Goal: Task Accomplishment & Management: Manage account settings

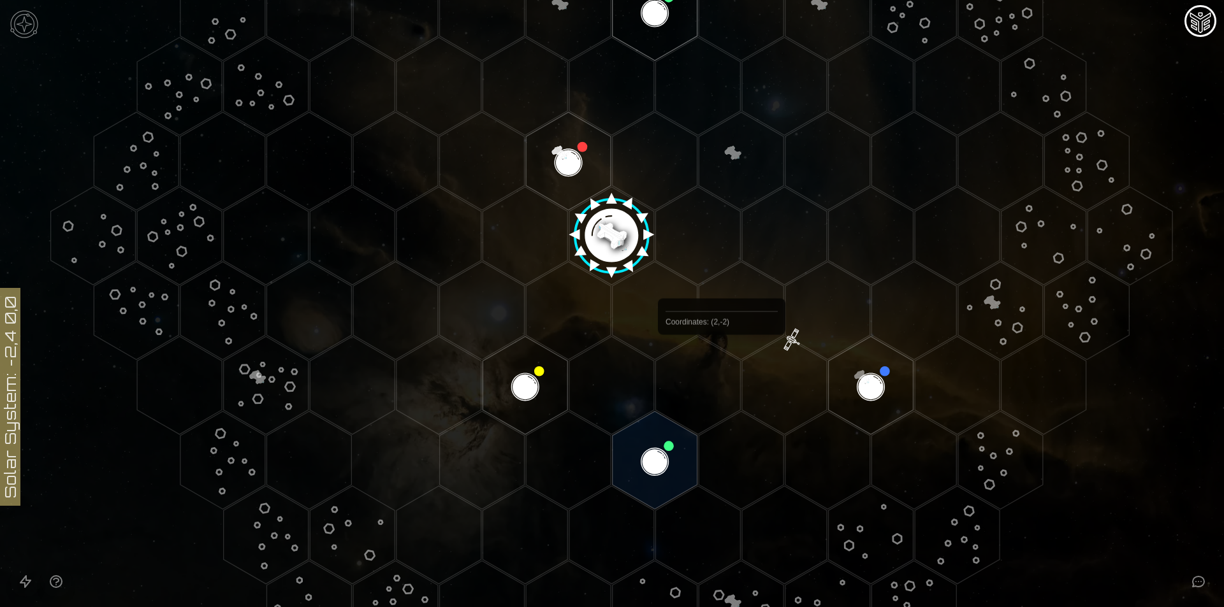
scroll to position [319, 0]
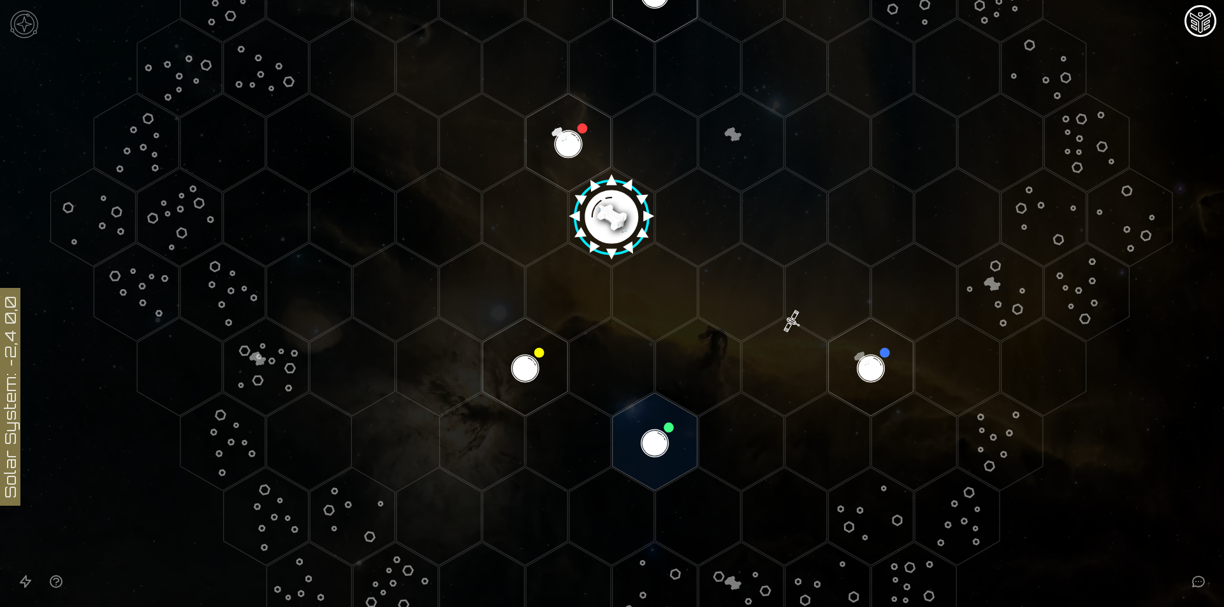
click at [580, 221] on image at bounding box center [611, 213] width 100 height 100
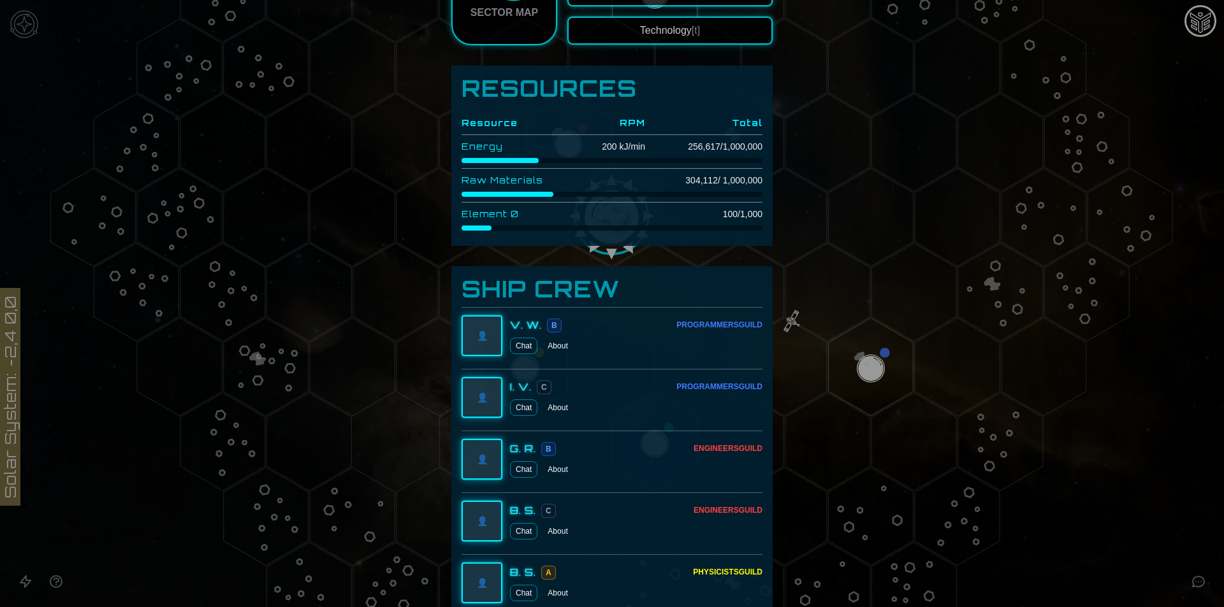
scroll to position [264, 0]
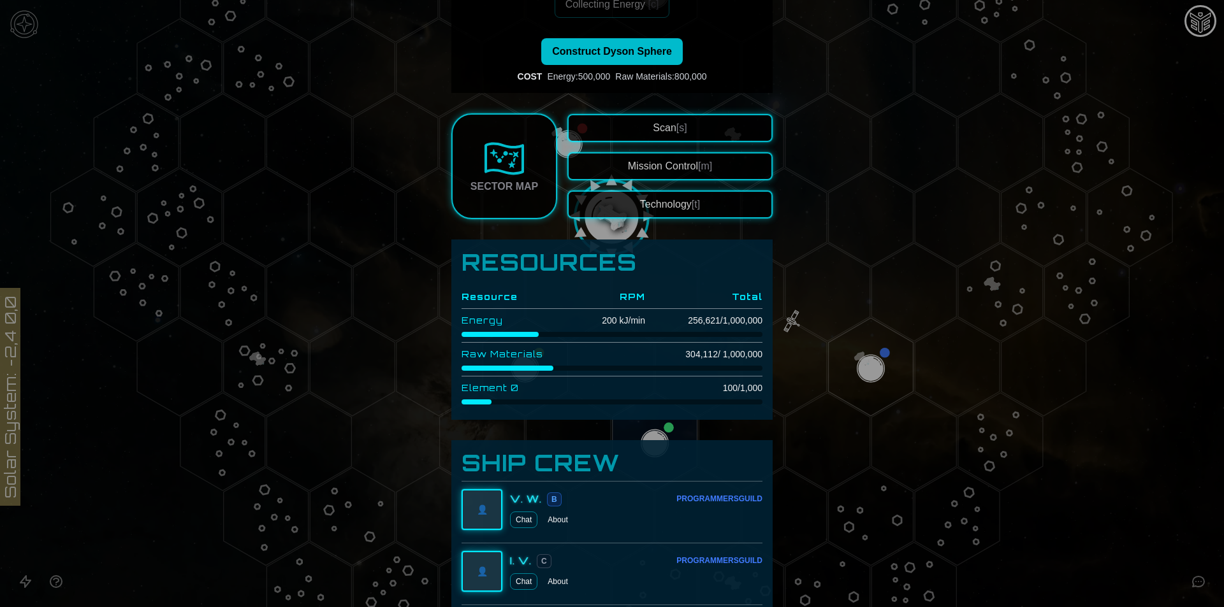
click at [604, 199] on button "Technology [t]" at bounding box center [669, 205] width 205 height 28
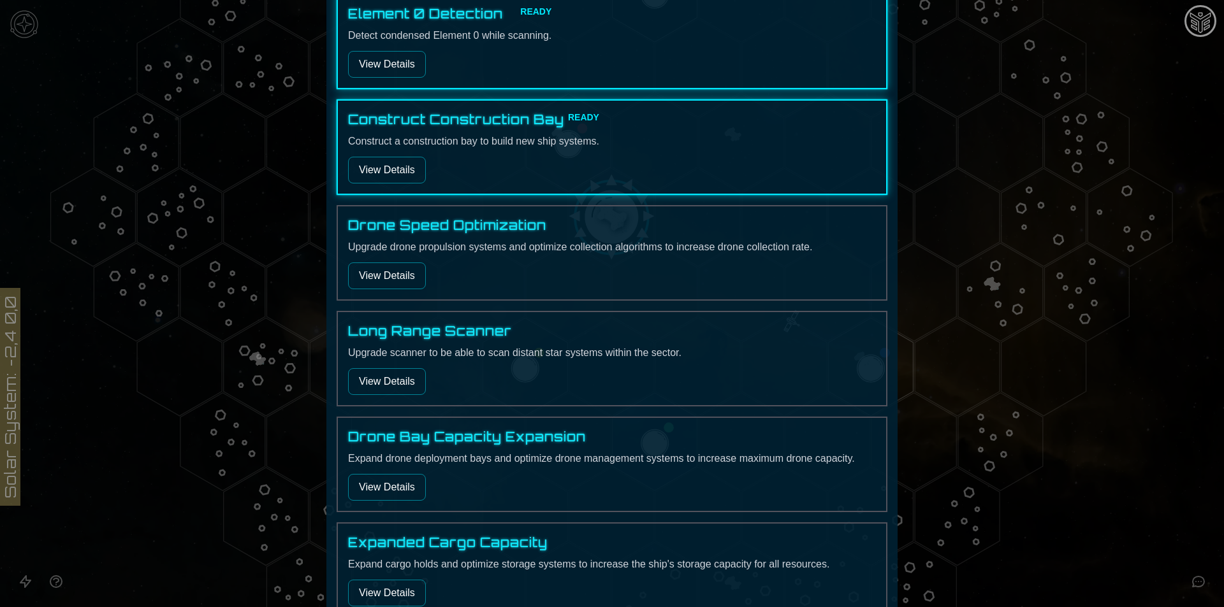
scroll to position [881, 0]
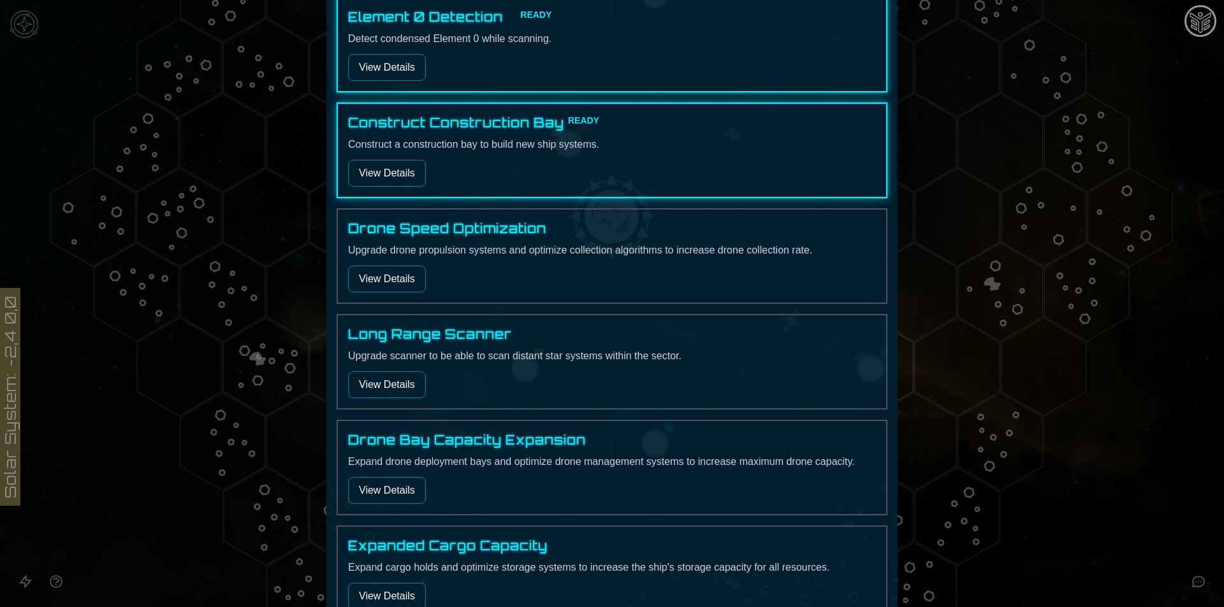
click at [409, 168] on button "View Details" at bounding box center [387, 173] width 78 height 27
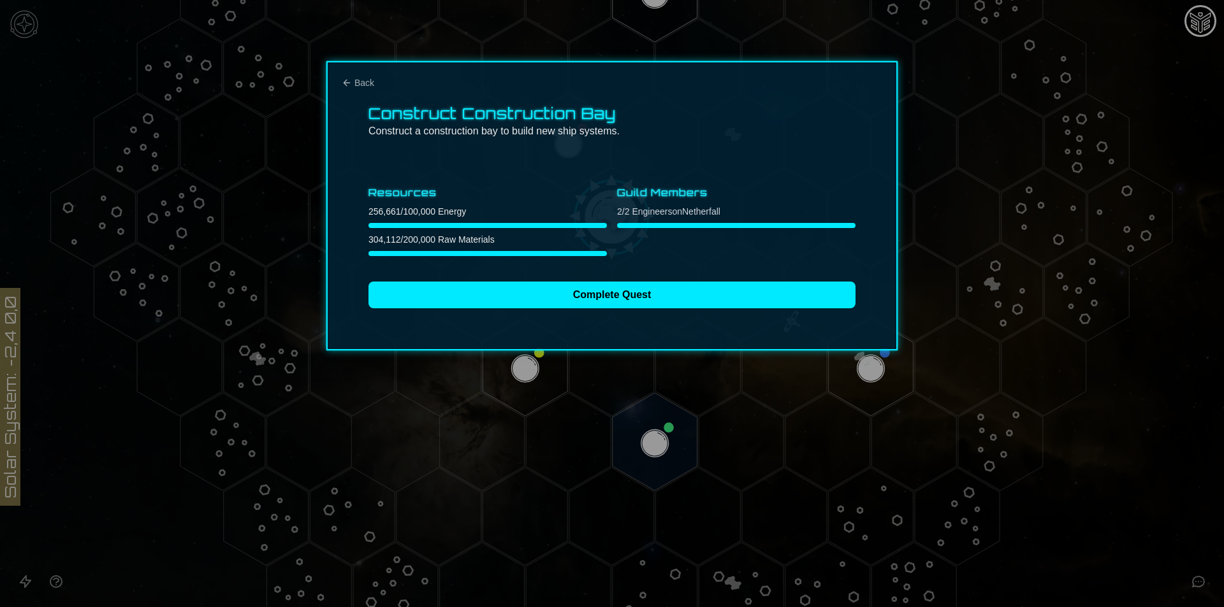
scroll to position [0, 0]
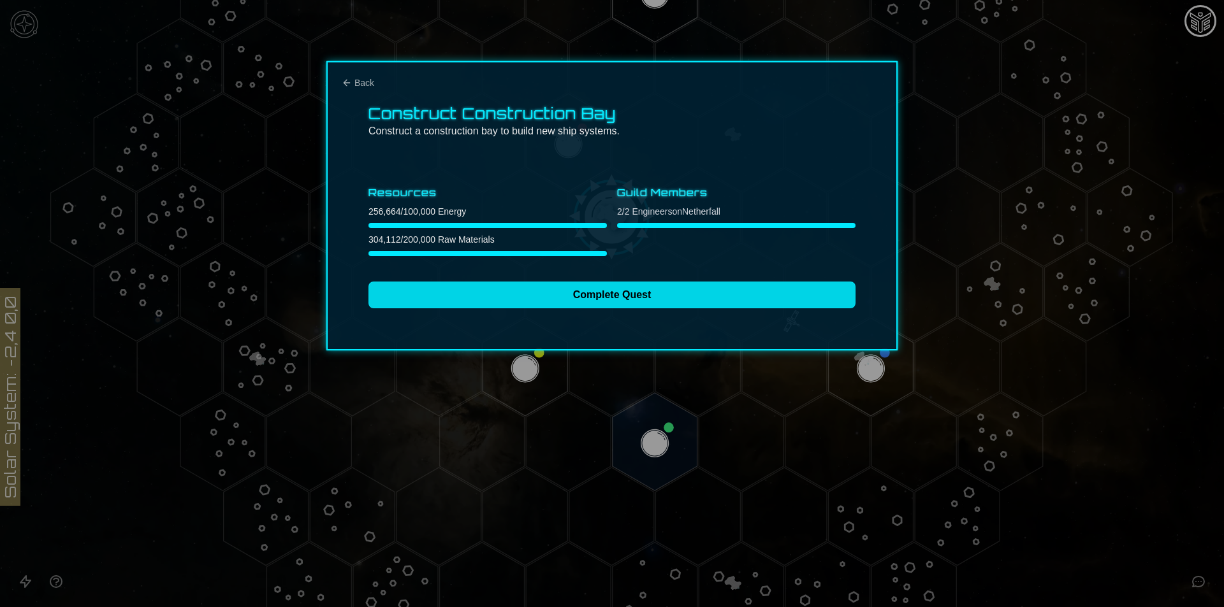
click at [542, 296] on button "Complete Quest" at bounding box center [611, 295] width 487 height 27
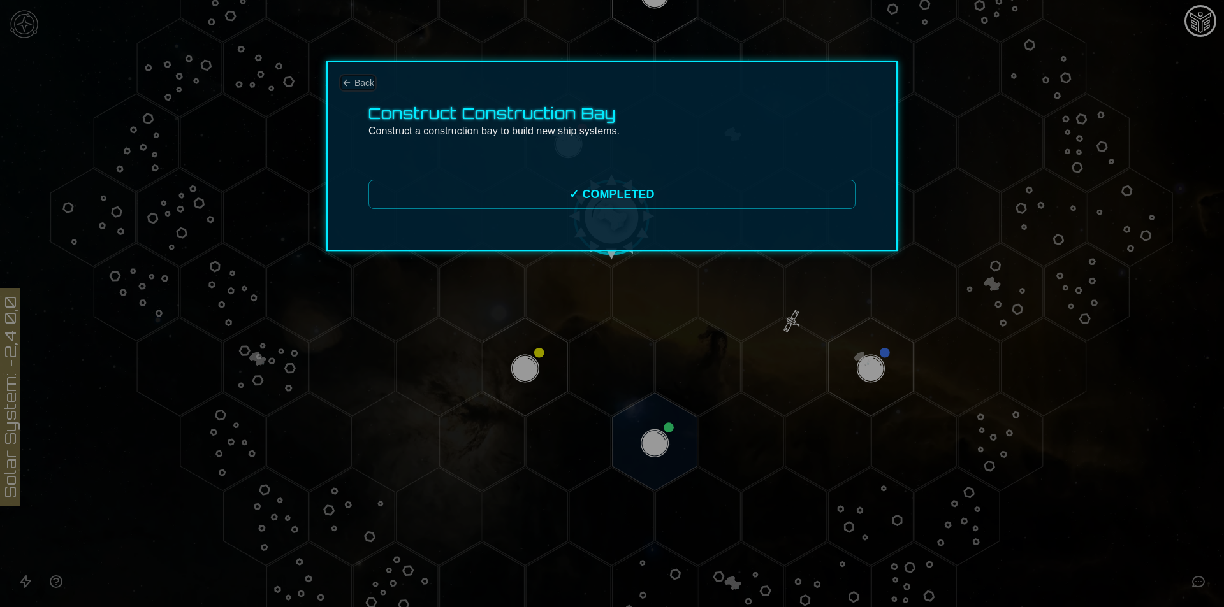
click at [363, 80] on span "Back" at bounding box center [364, 82] width 20 height 13
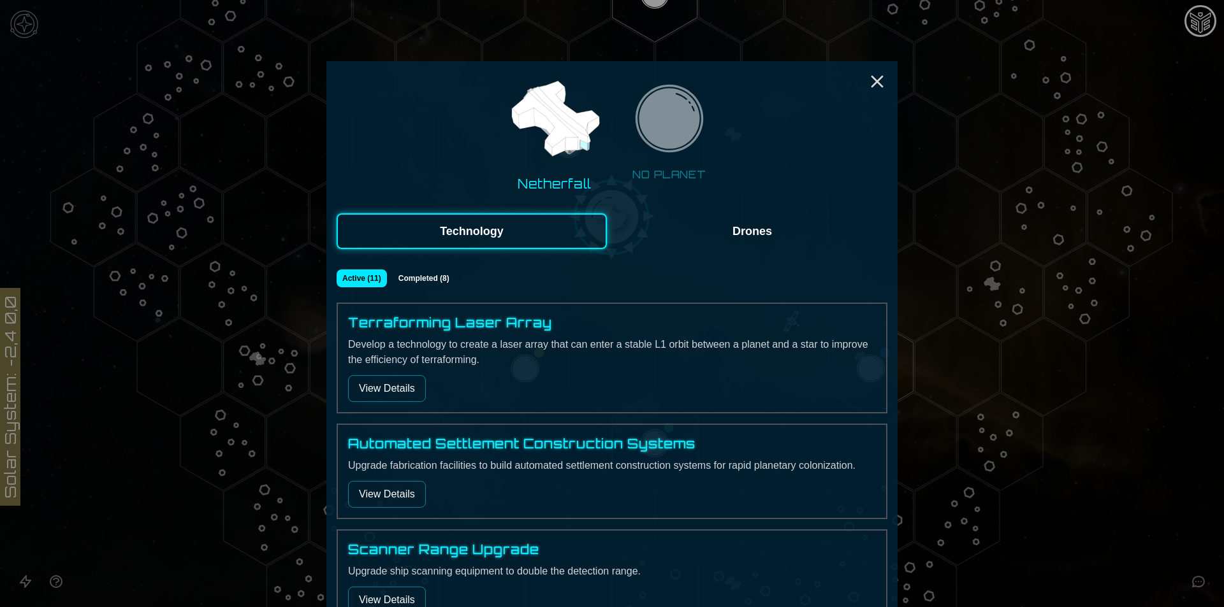
click at [442, 273] on button "Completed ( 8 )" at bounding box center [424, 279] width 64 height 18
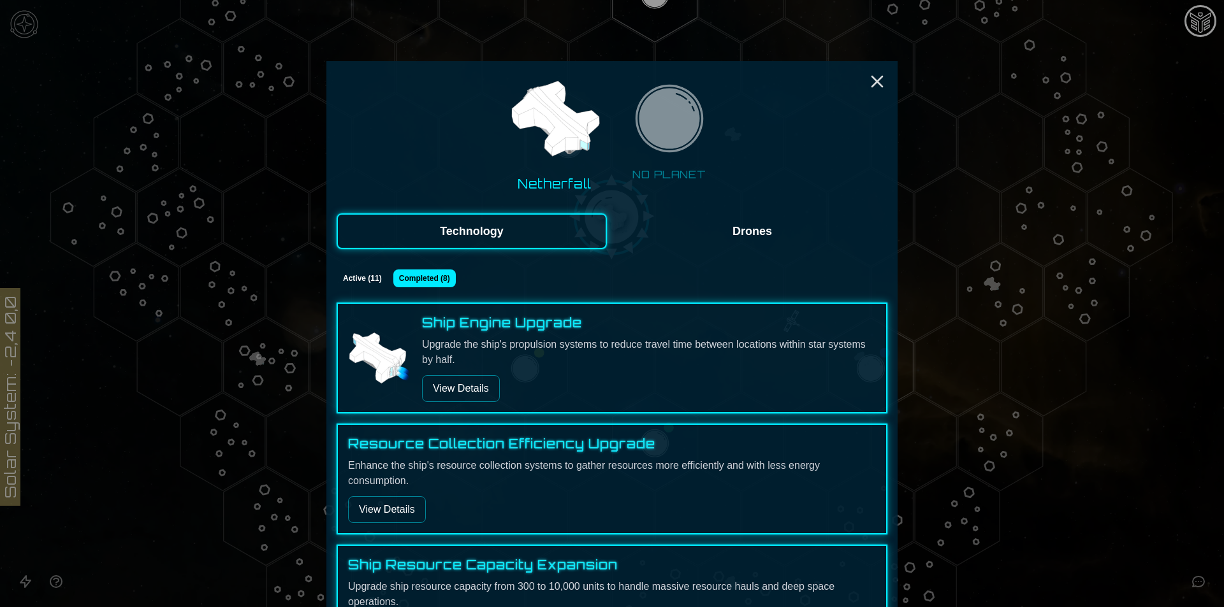
click at [424, 371] on div "Ship Engine Upgrade Upgrade the ship's propulsion systems to reduce travel time…" at bounding box center [649, 358] width 454 height 88
click at [455, 389] on button "View Details" at bounding box center [461, 388] width 78 height 27
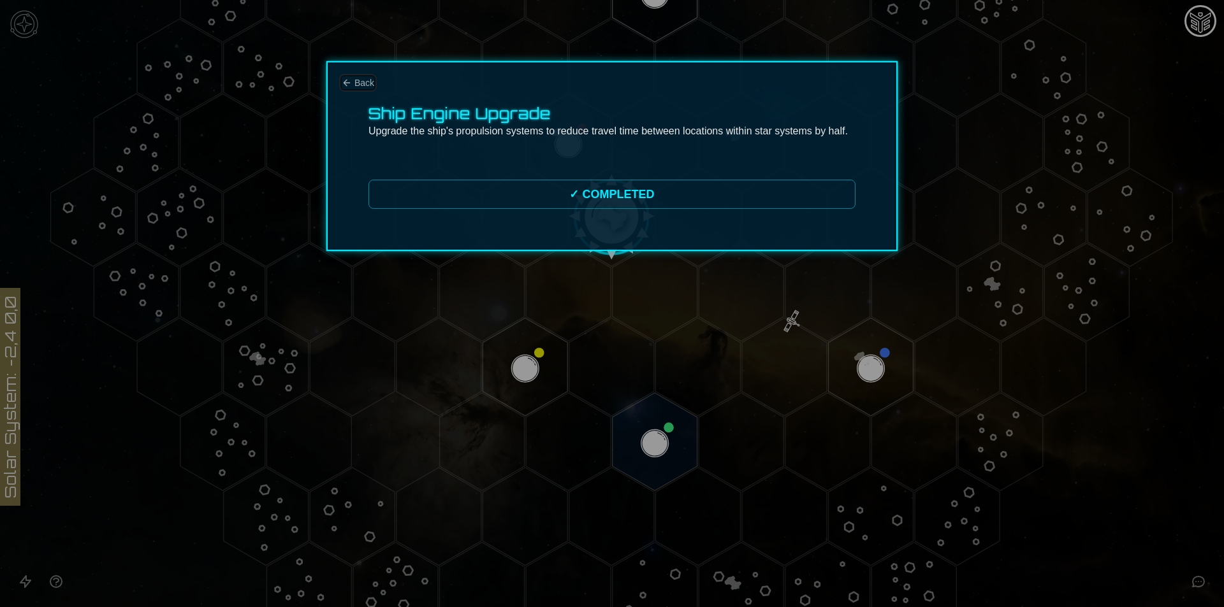
click at [359, 85] on span "Back" at bounding box center [364, 82] width 20 height 13
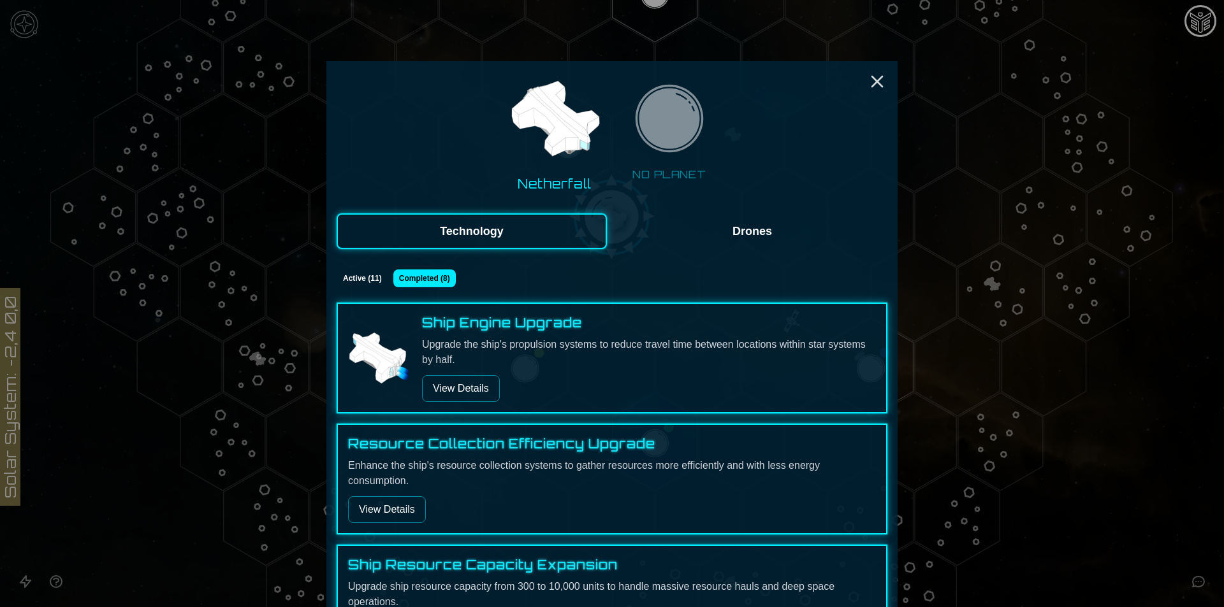
click at [708, 216] on button "Drones" at bounding box center [752, 231] width 270 height 36
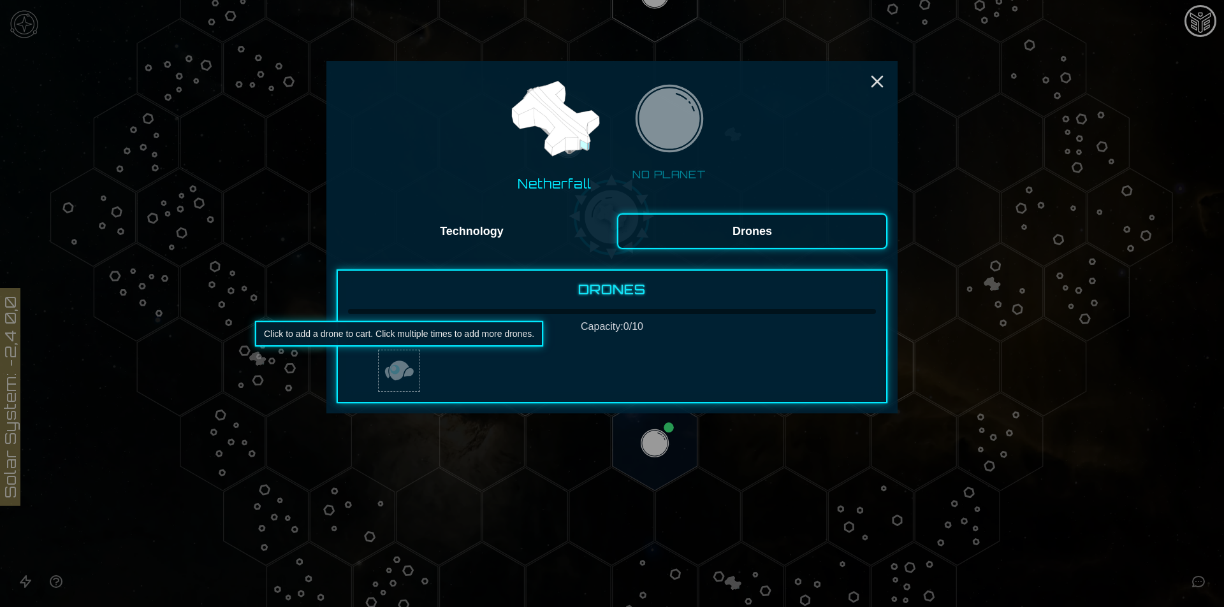
click at [409, 373] on img "button" at bounding box center [399, 371] width 31 height 31
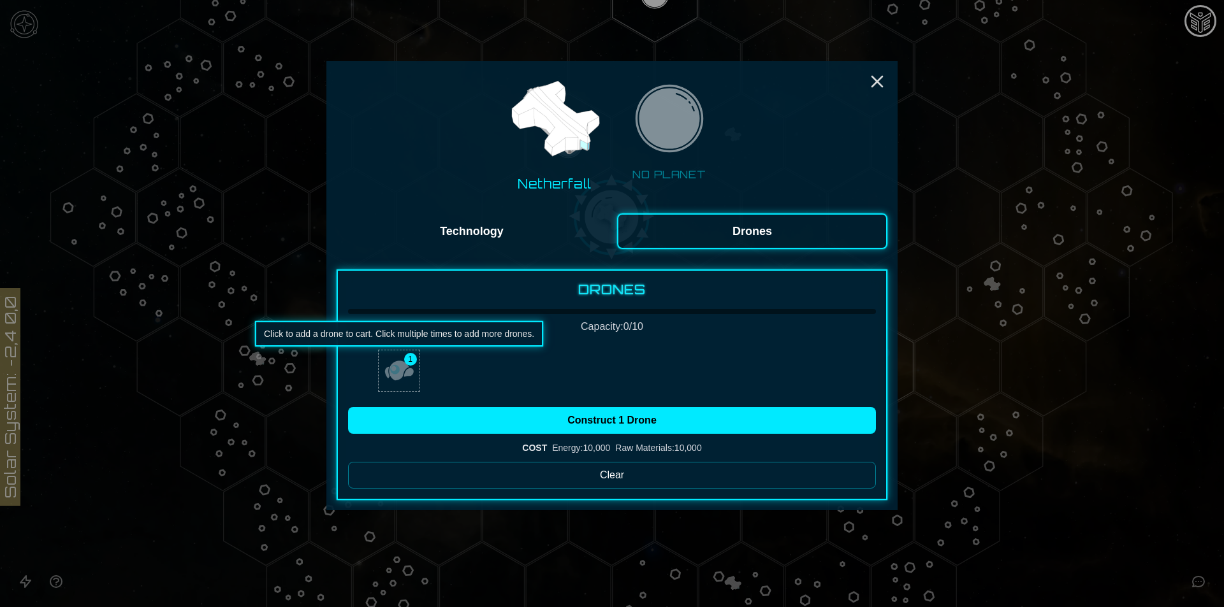
click at [409, 373] on img "button" at bounding box center [399, 371] width 31 height 31
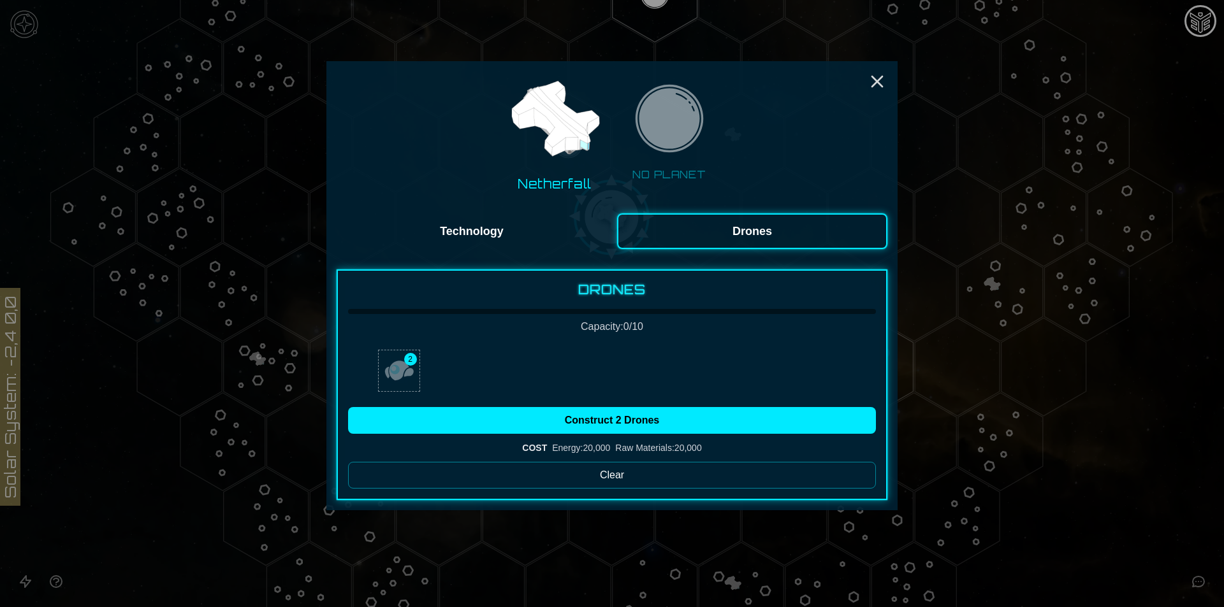
click at [409, 373] on img "button" at bounding box center [399, 371] width 31 height 31
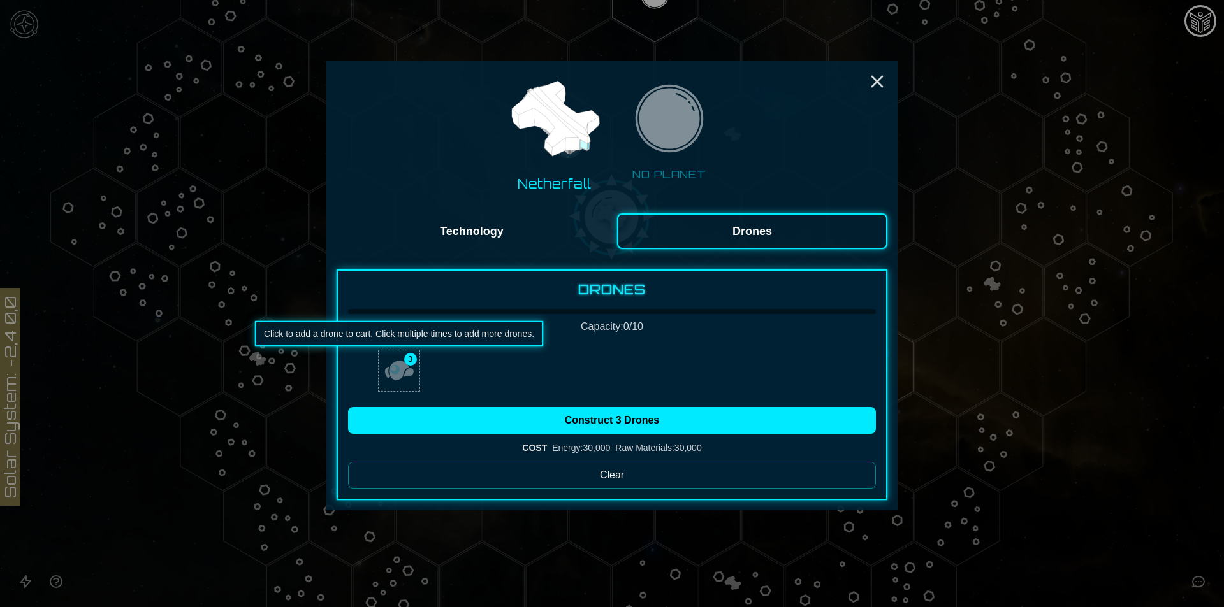
click at [409, 373] on img "button" at bounding box center [399, 371] width 31 height 31
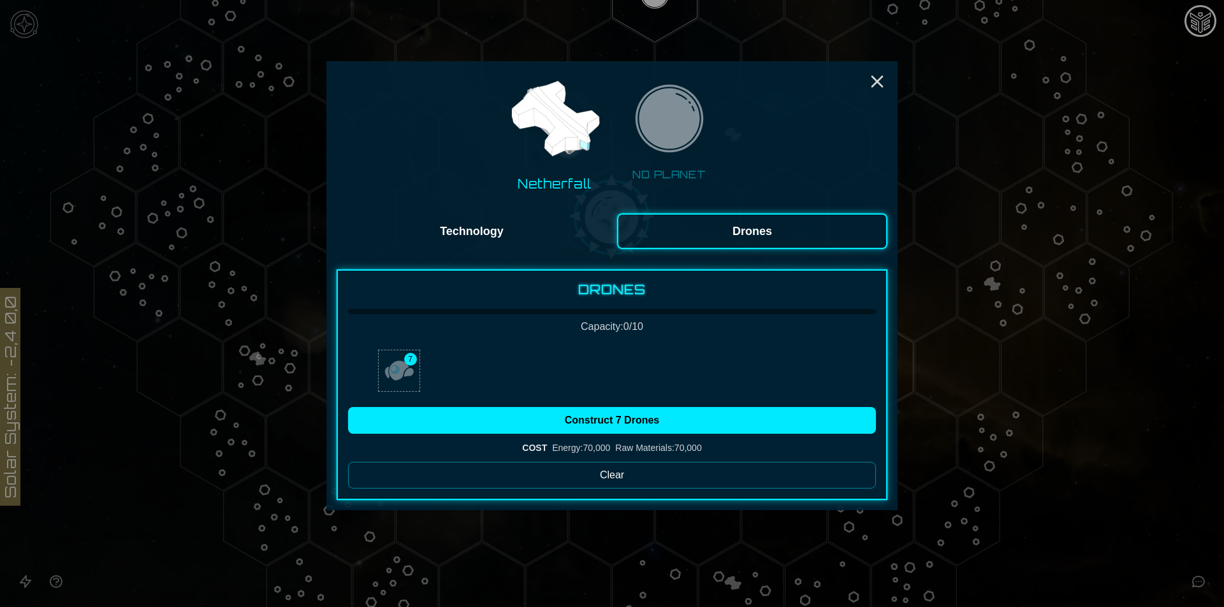
click at [409, 373] on img "button" at bounding box center [399, 371] width 31 height 31
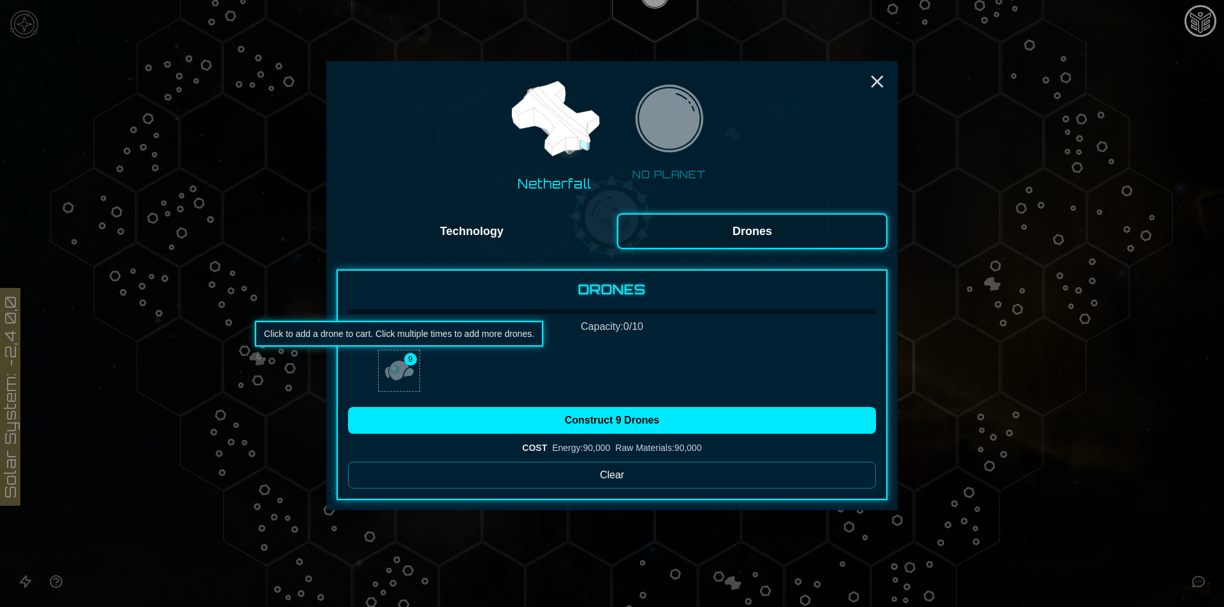
click at [409, 373] on img "button" at bounding box center [399, 371] width 31 height 31
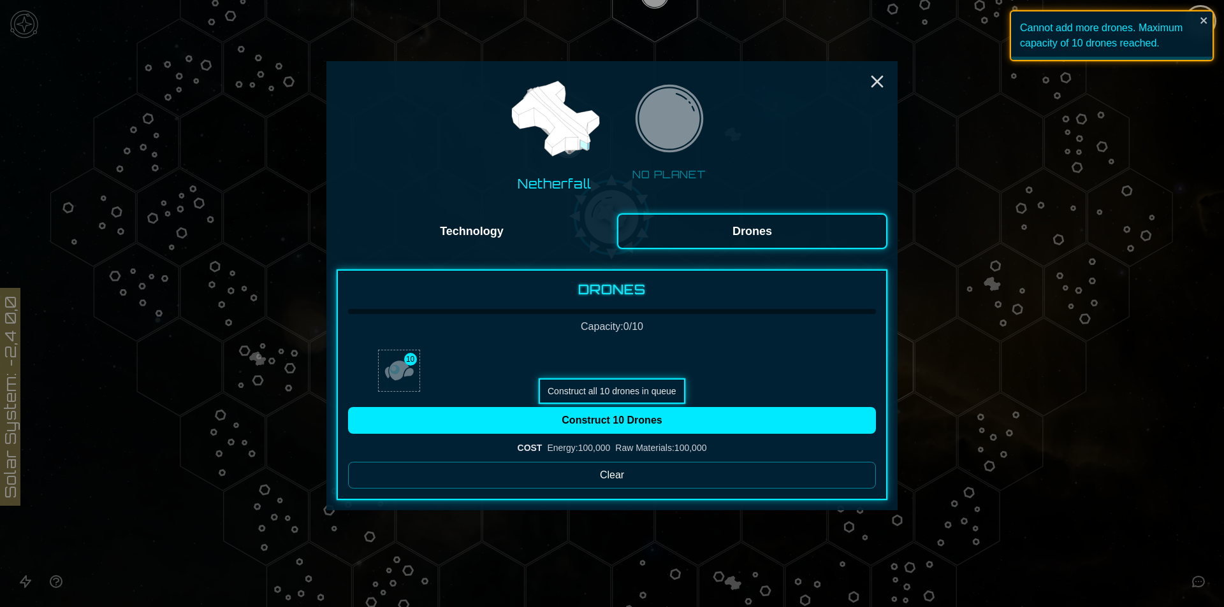
click at [427, 424] on button "Construct 10 Drones" at bounding box center [612, 420] width 528 height 27
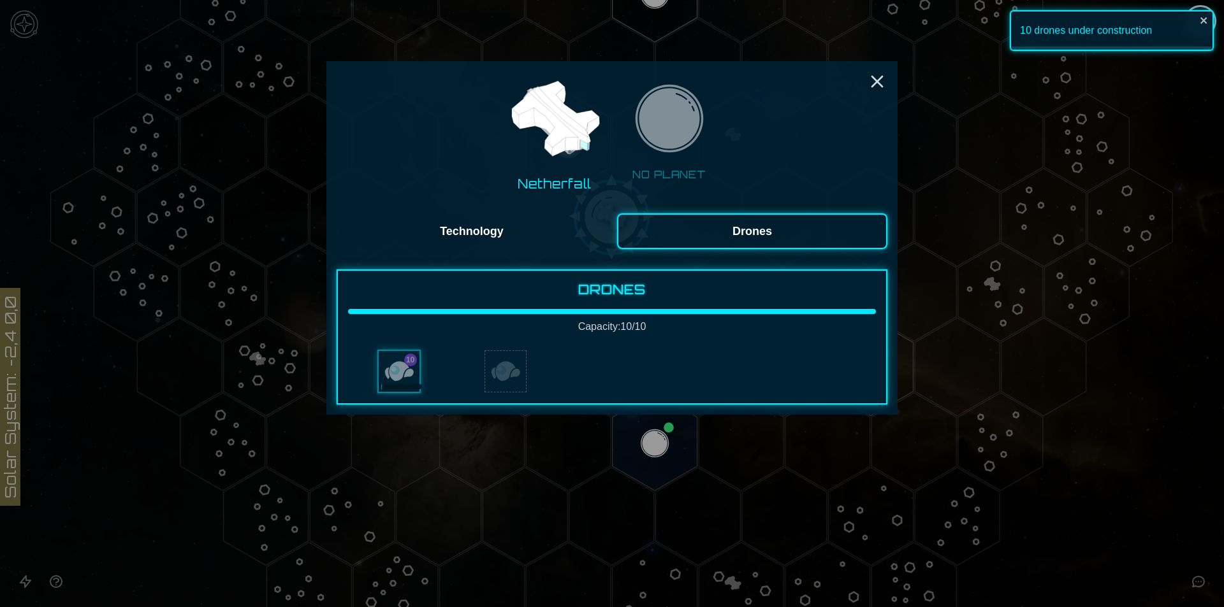
click at [686, 447] on div at bounding box center [612, 303] width 1224 height 607
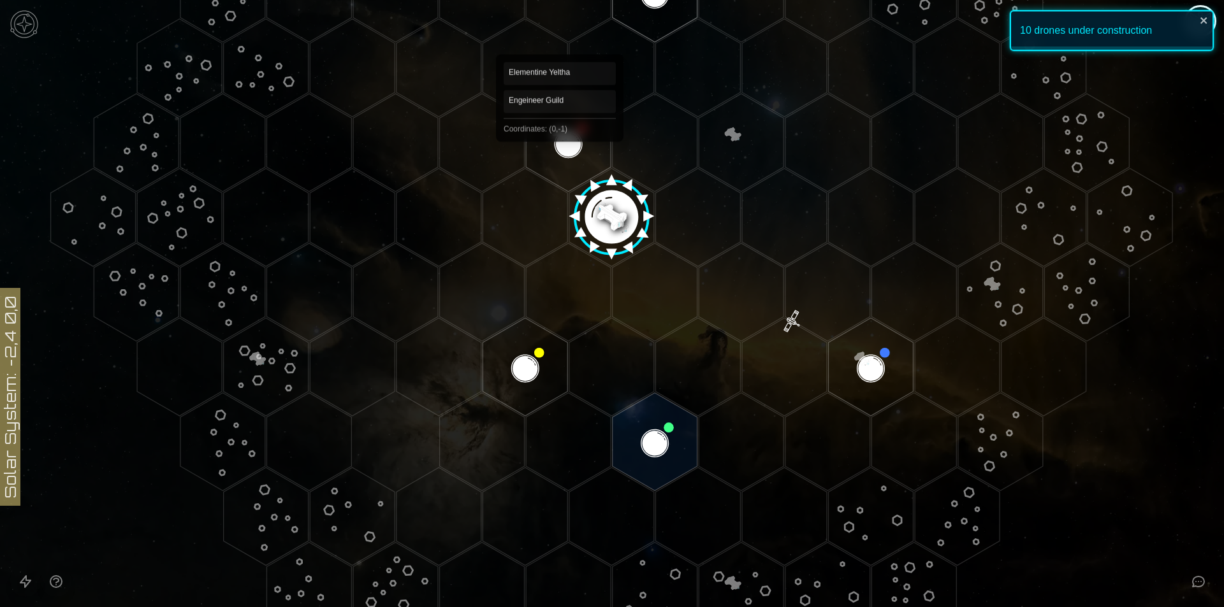
click at [560, 146] on polygon "Hex at coordinates 0,-1, clickable" at bounding box center [568, 143] width 85 height 98
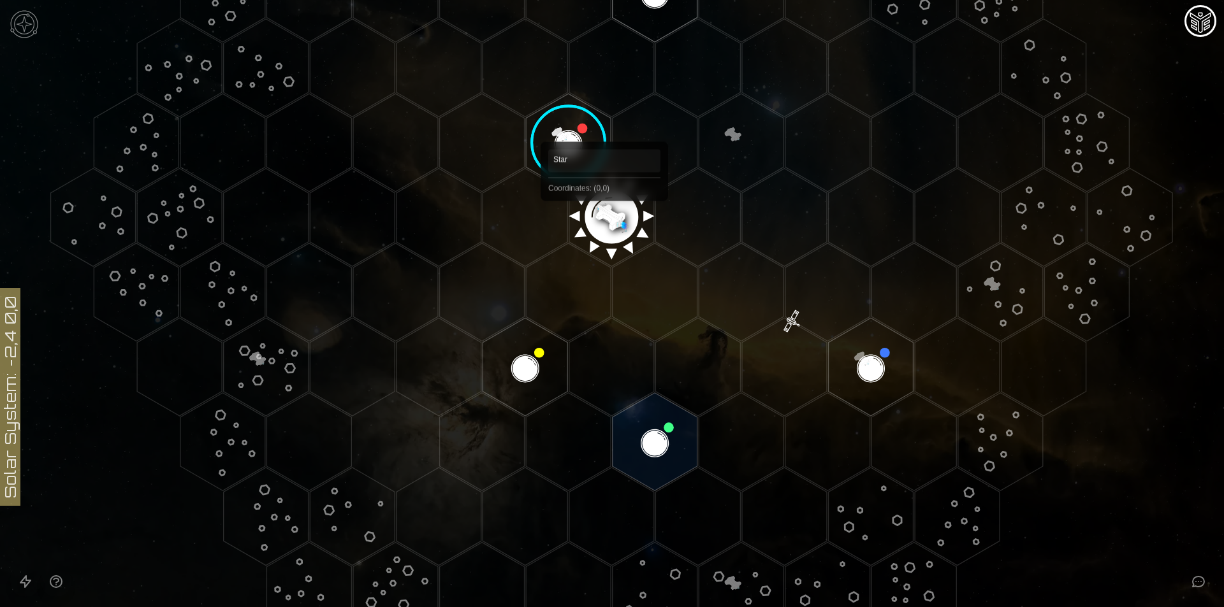
click at [604, 219] on polygon "Hex at coordinates 0,0, clickable" at bounding box center [611, 217] width 85 height 98
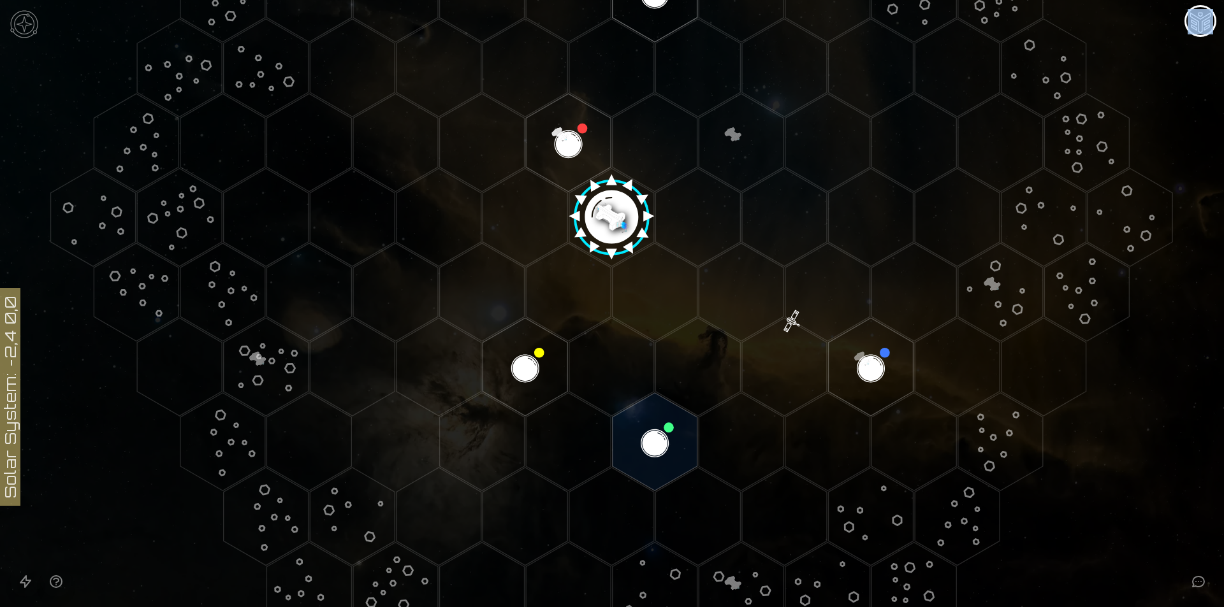
click at [604, 219] on polygon "Hex at coordinates 0,0, clickable" at bounding box center [611, 217] width 85 height 98
click at [607, 222] on image at bounding box center [611, 213] width 100 height 100
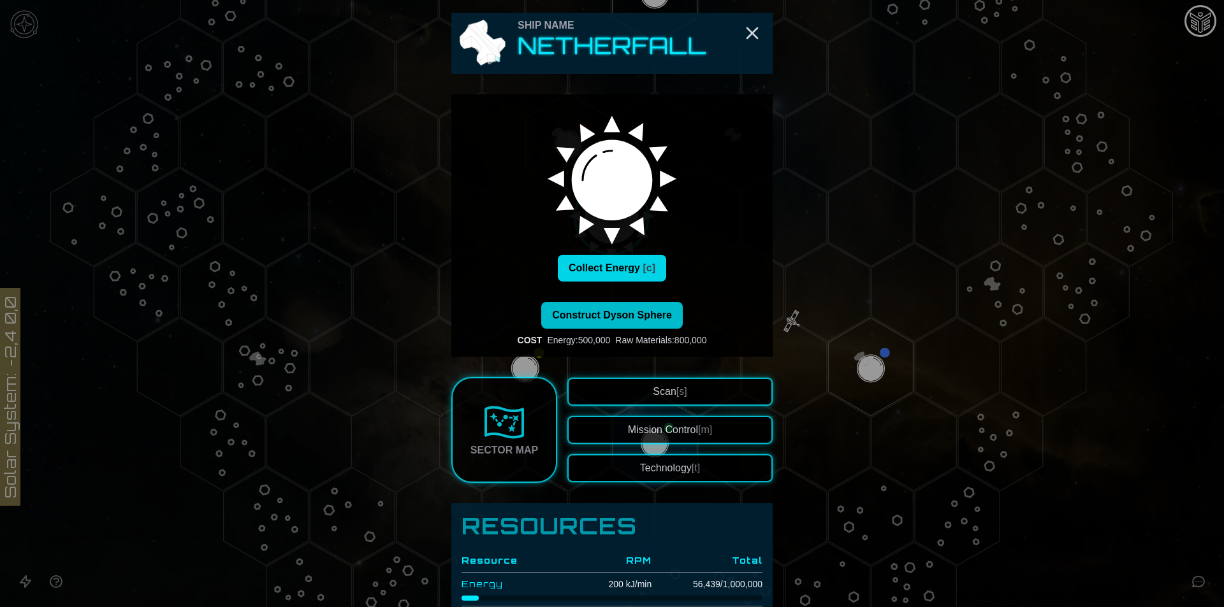
click at [625, 267] on button "Collect Energy [c]" at bounding box center [612, 268] width 108 height 27
click at [333, 342] on div at bounding box center [612, 303] width 1224 height 607
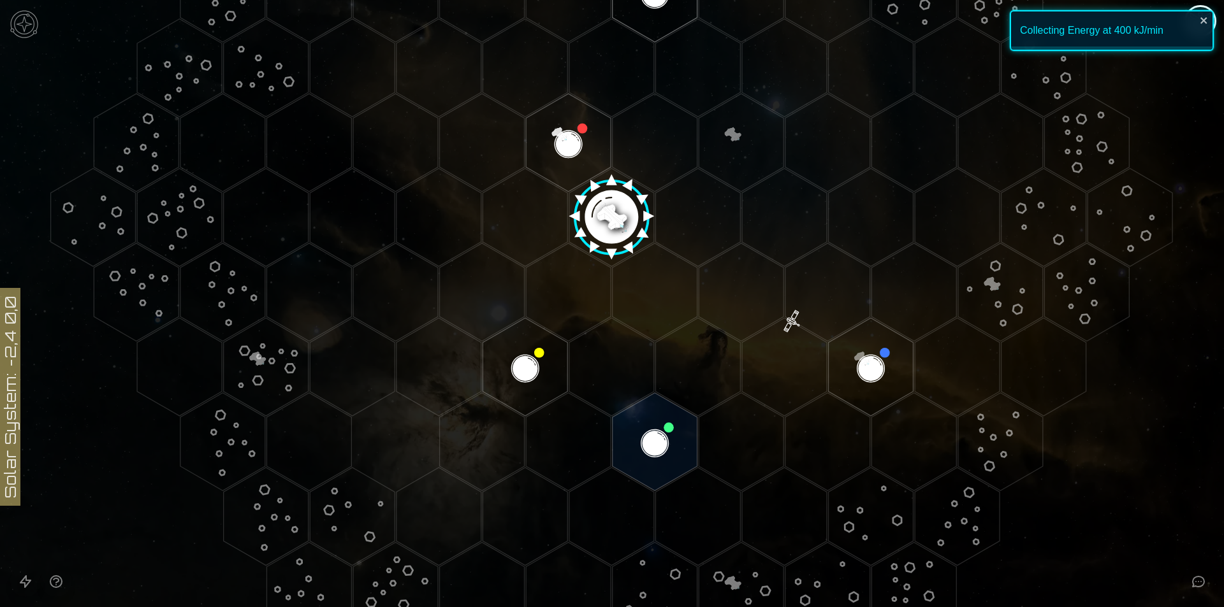
drag, startPoint x: 271, startPoint y: 355, endPoint x: 612, endPoint y: 190, distance: 379.4
click at [612, 190] on image at bounding box center [611, 213] width 100 height 100
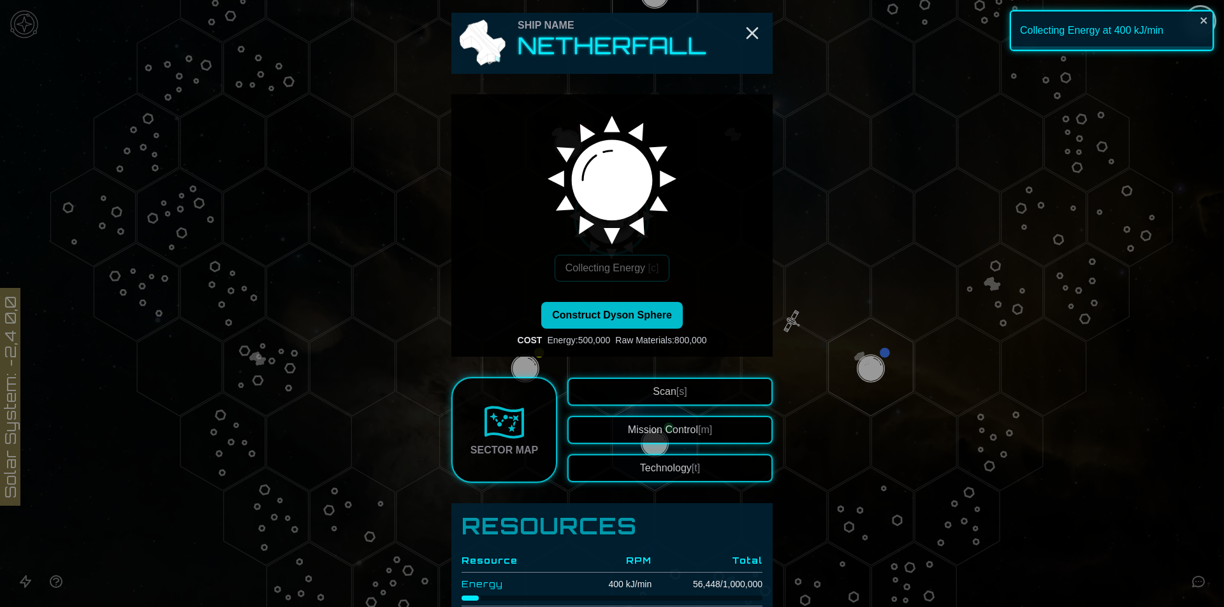
click at [612, 208] on img at bounding box center [612, 173] width 150 height 150
click at [740, 476] on button "Technology [t]" at bounding box center [669, 468] width 205 height 28
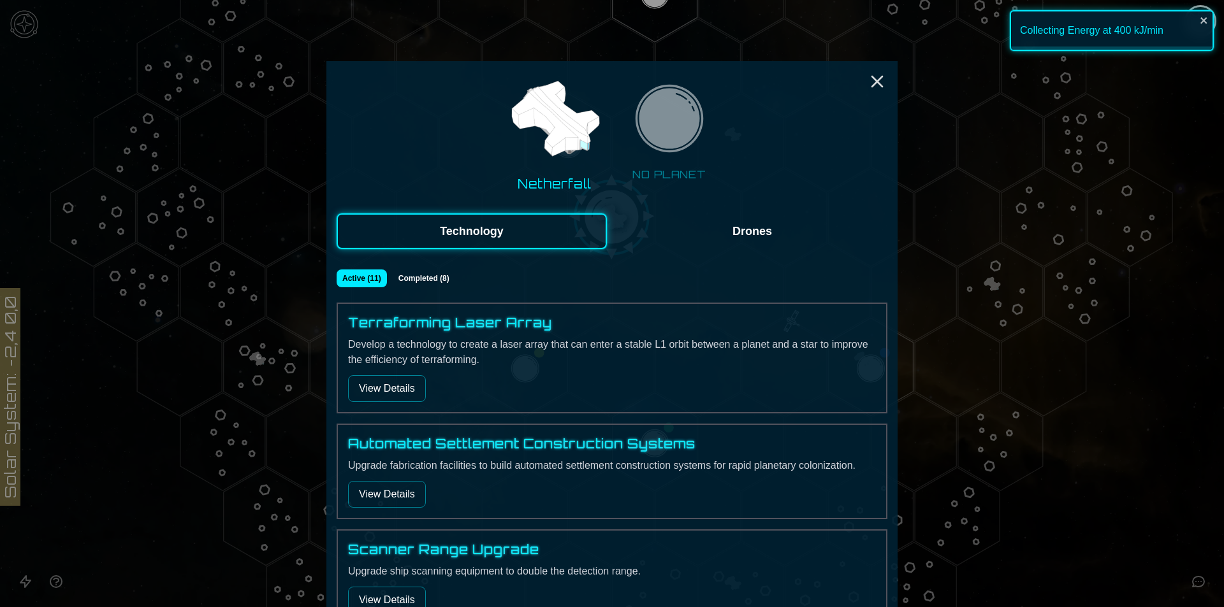
click at [765, 234] on button "Drones" at bounding box center [752, 231] width 270 height 36
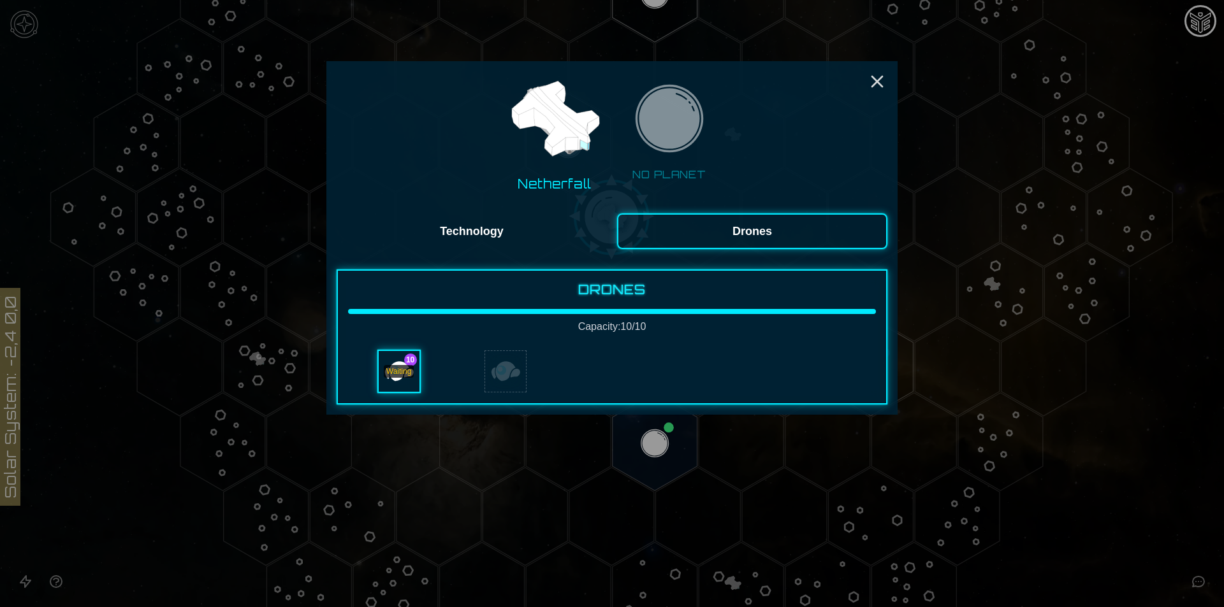
click at [406, 366] on div "Waiting" at bounding box center [399, 371] width 31 height 13
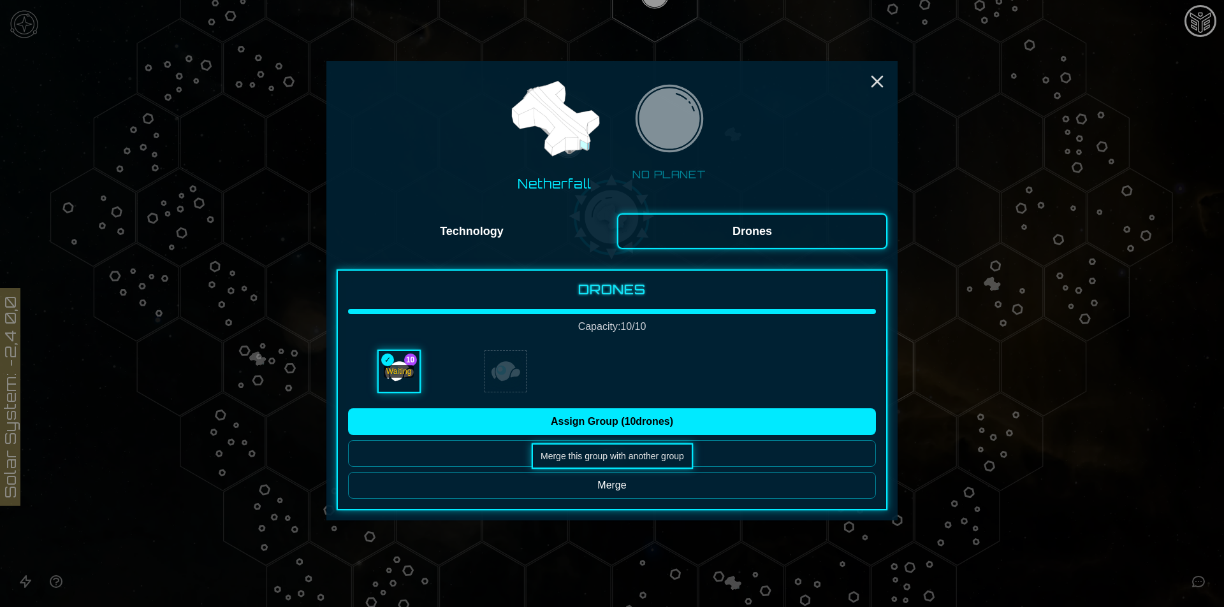
click at [550, 491] on button "Merge" at bounding box center [612, 485] width 528 height 27
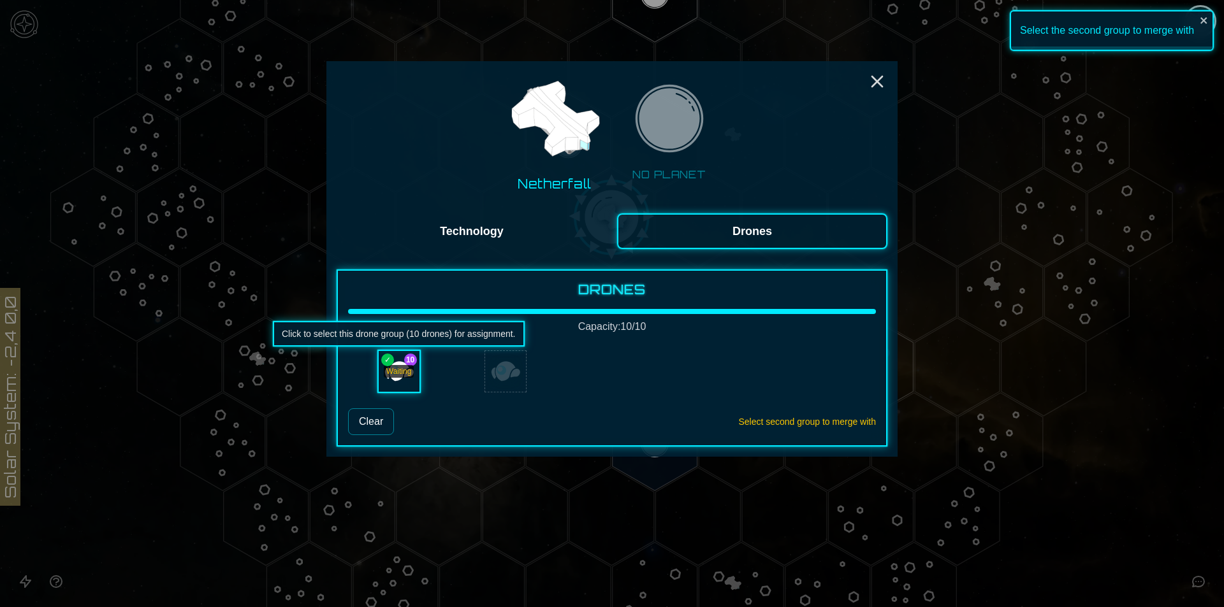
click at [393, 375] on div "Waiting" at bounding box center [399, 371] width 31 height 13
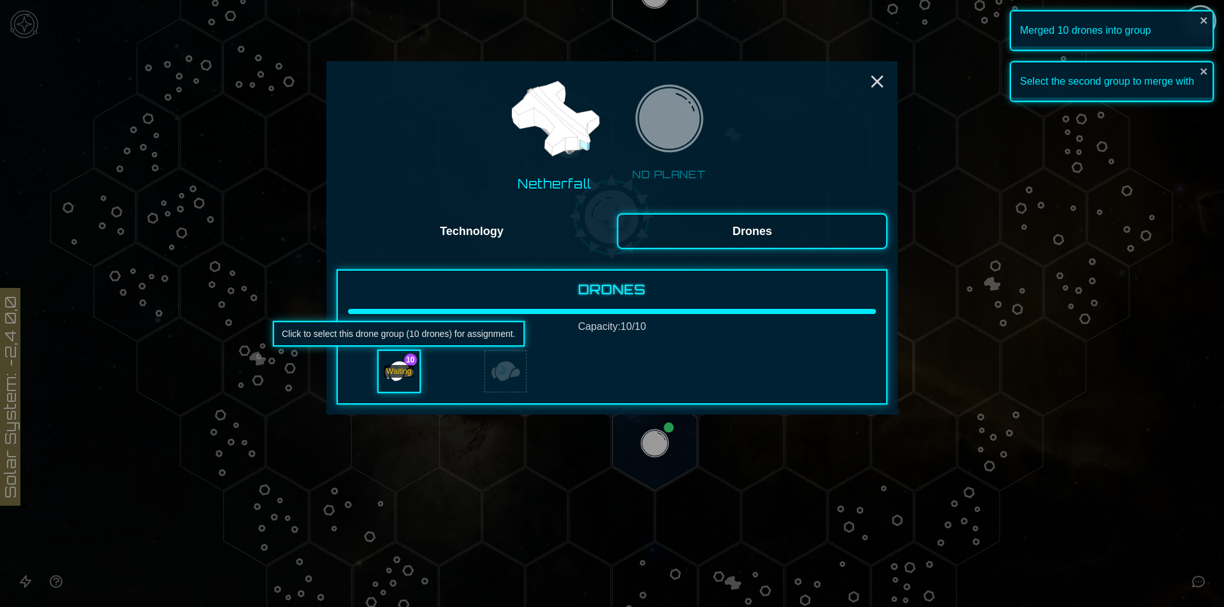
click at [394, 375] on div "Waiting" at bounding box center [399, 371] width 31 height 13
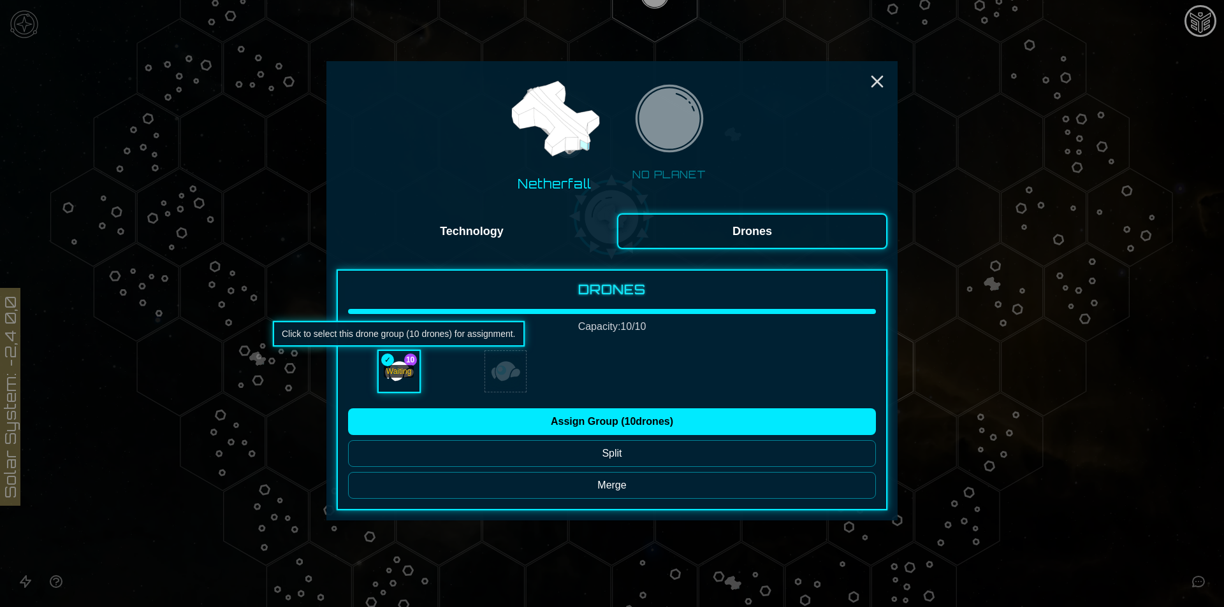
click at [406, 373] on div "Waiting" at bounding box center [399, 371] width 31 height 13
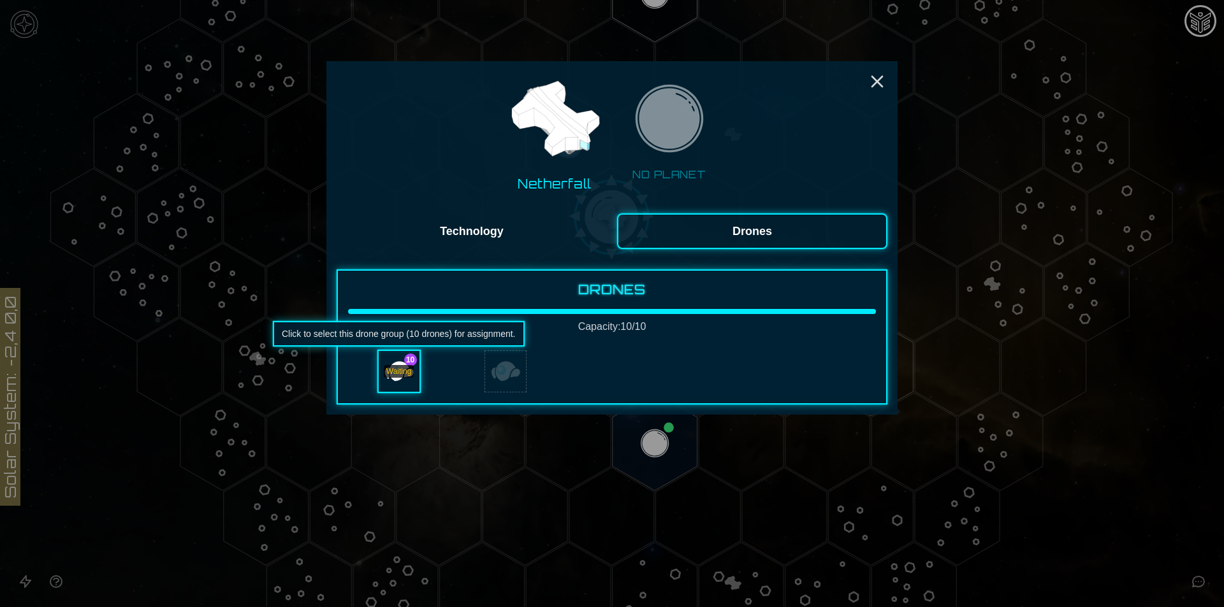
click at [407, 373] on div "Waiting" at bounding box center [399, 371] width 31 height 13
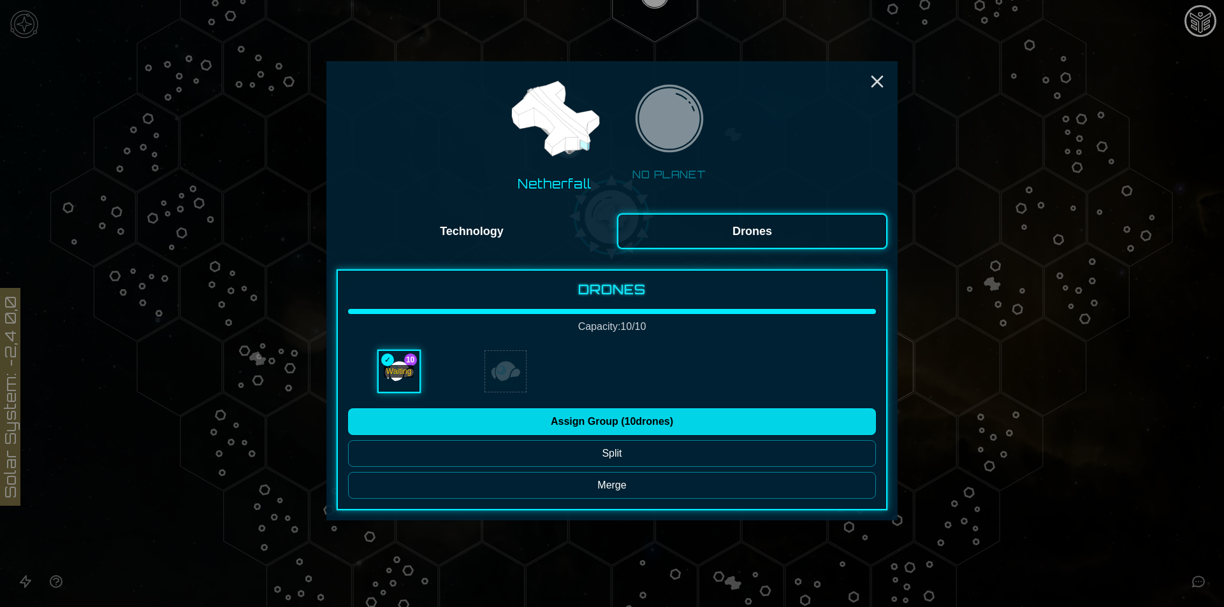
click at [496, 414] on button "Assign Group ( 10 drones)" at bounding box center [612, 422] width 528 height 27
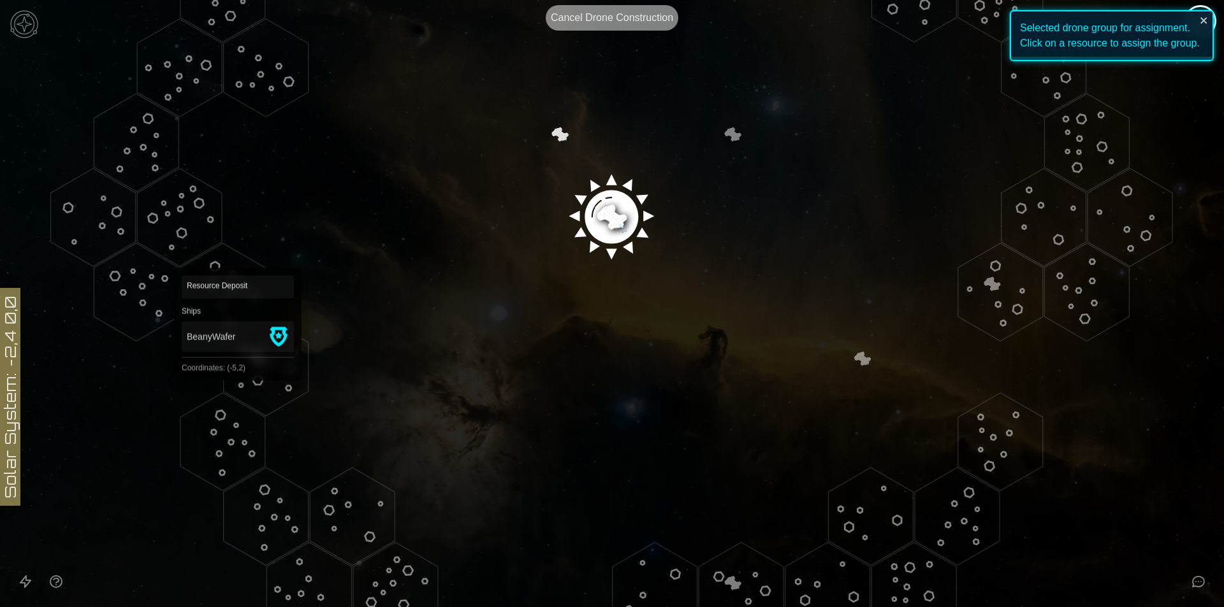
click at [238, 372] on polygon "Hex at coordinates -5,2, clickable" at bounding box center [266, 367] width 85 height 98
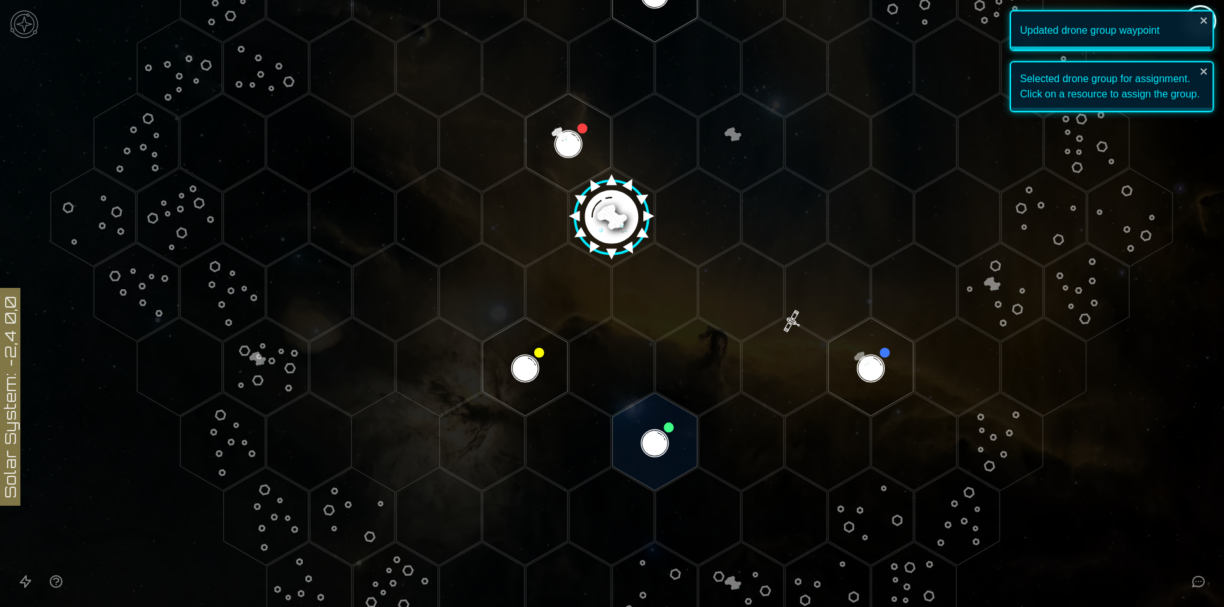
click at [626, 196] on image at bounding box center [611, 213] width 100 height 100
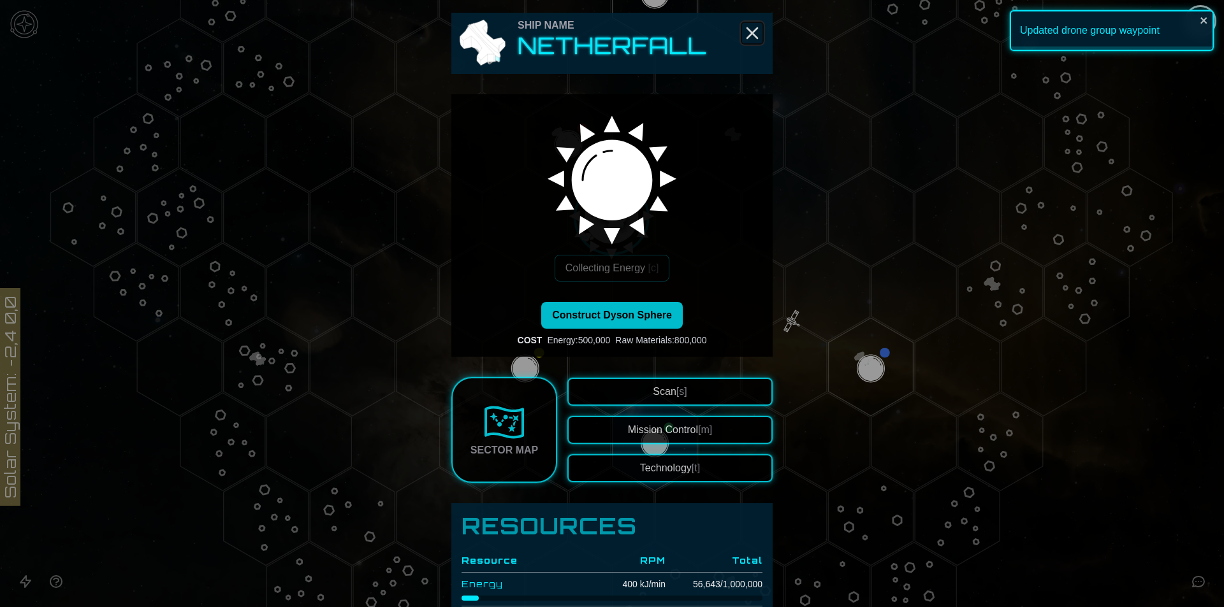
click at [746, 38] on icon "Close" at bounding box center [752, 33] width 20 height 20
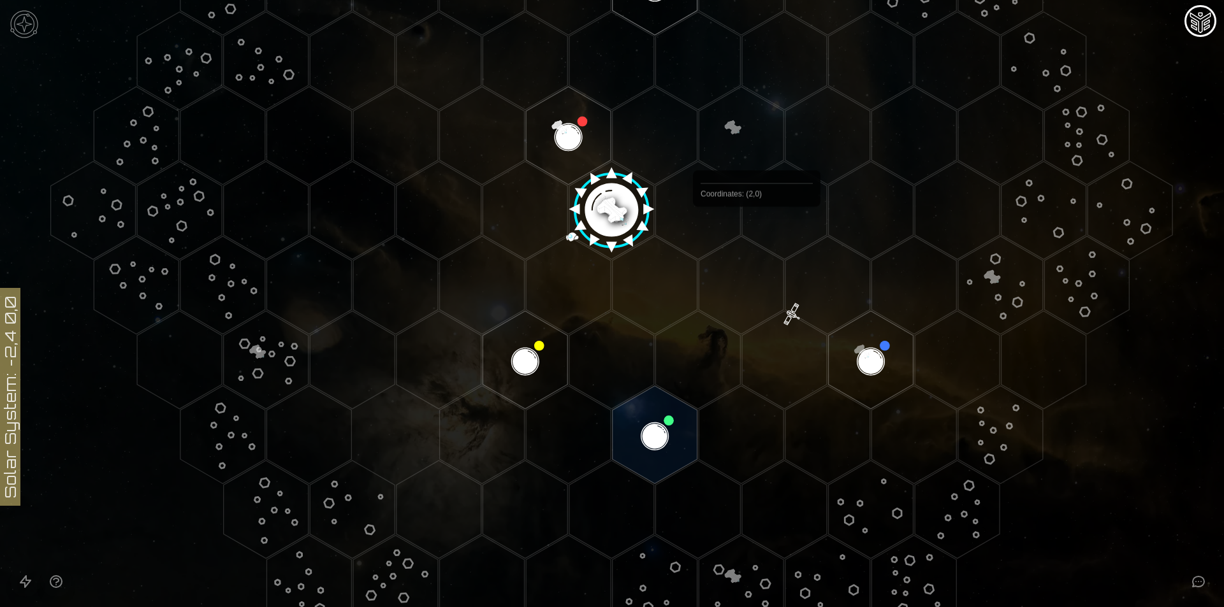
scroll to position [265, 0]
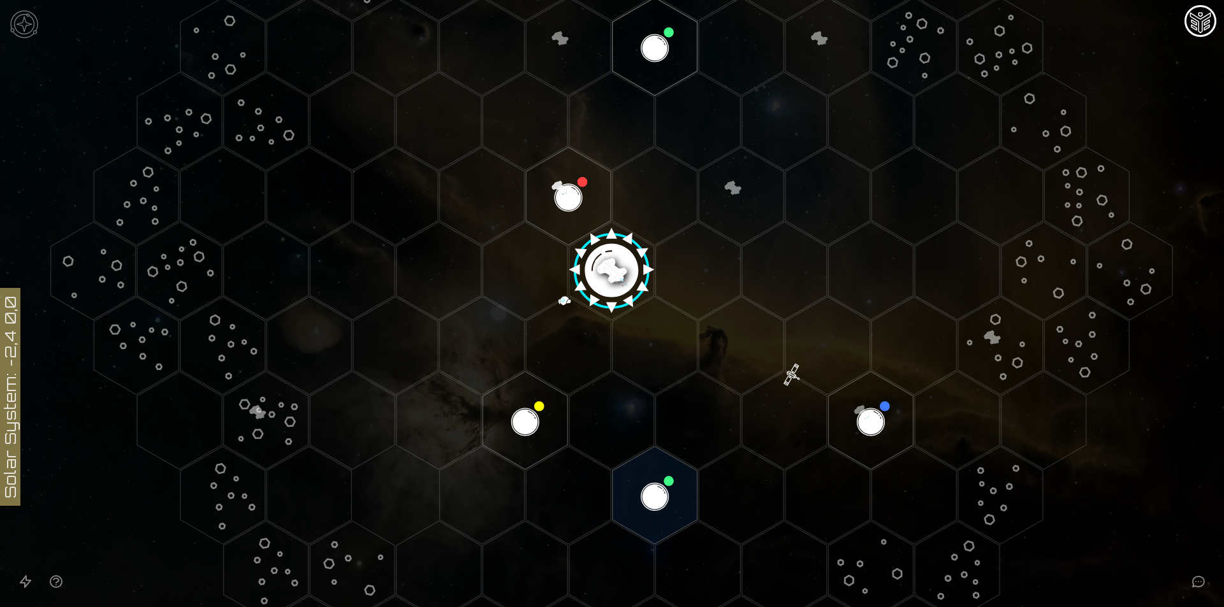
click at [617, 282] on image at bounding box center [611, 266] width 100 height 100
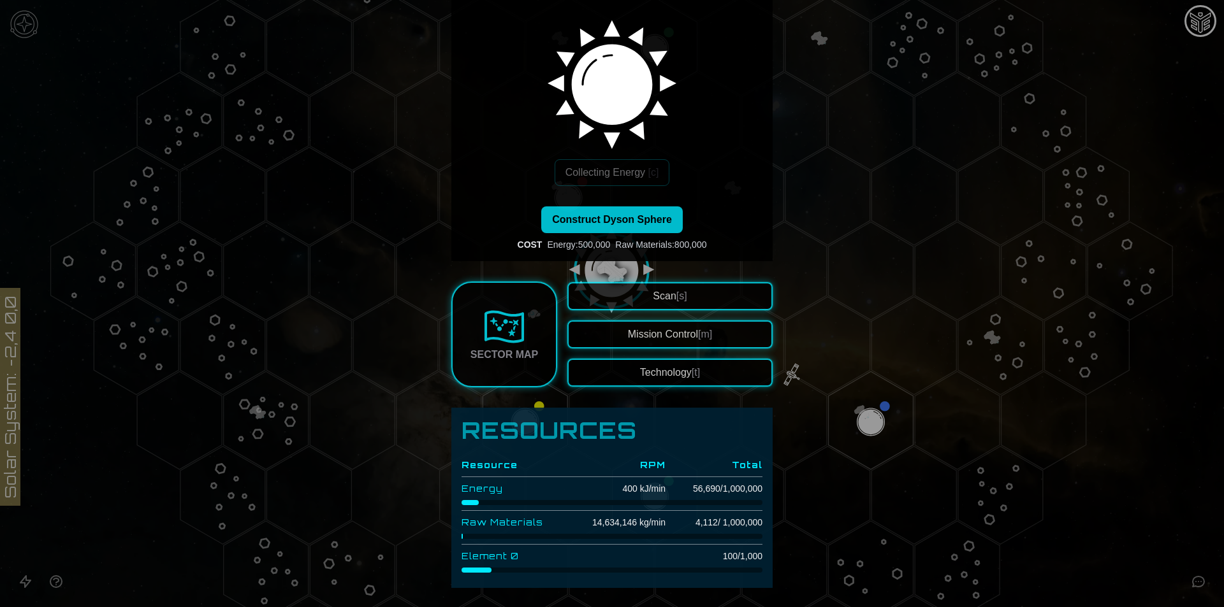
scroll to position [0, 0]
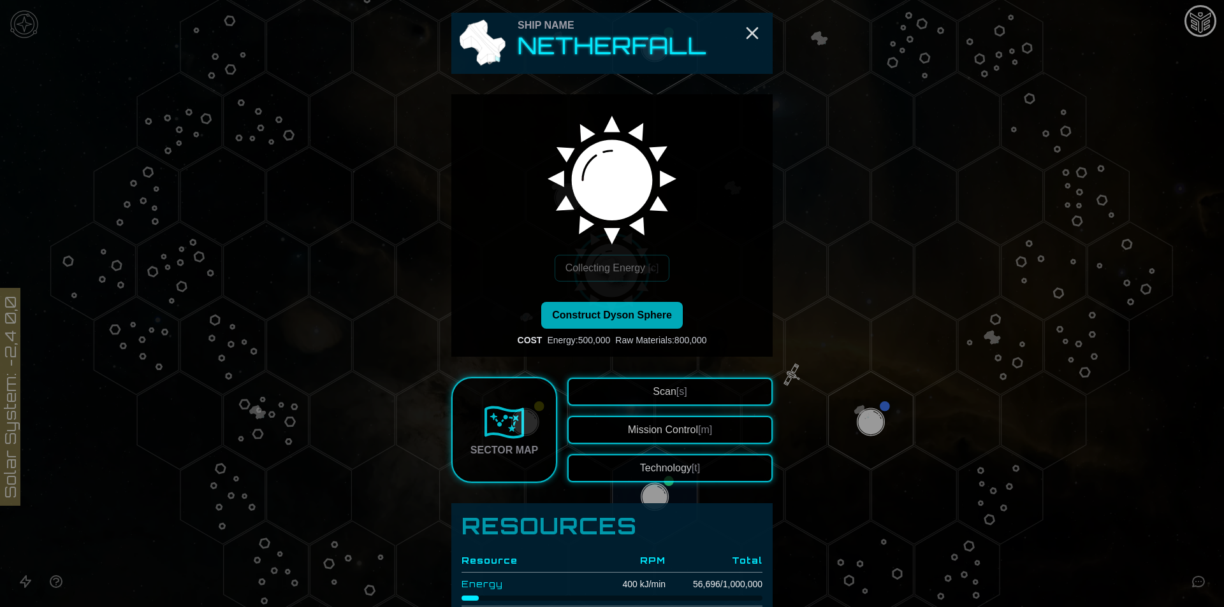
click at [558, 319] on span "Construct Dyson Sphere" at bounding box center [612, 315] width 120 height 11
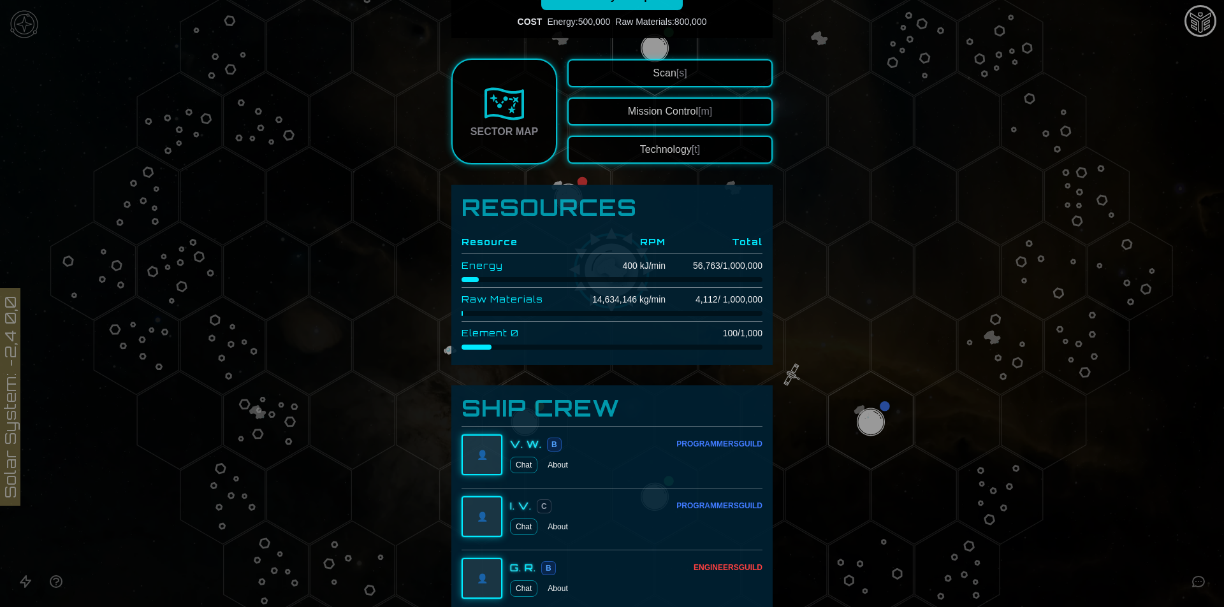
scroll to position [127, 0]
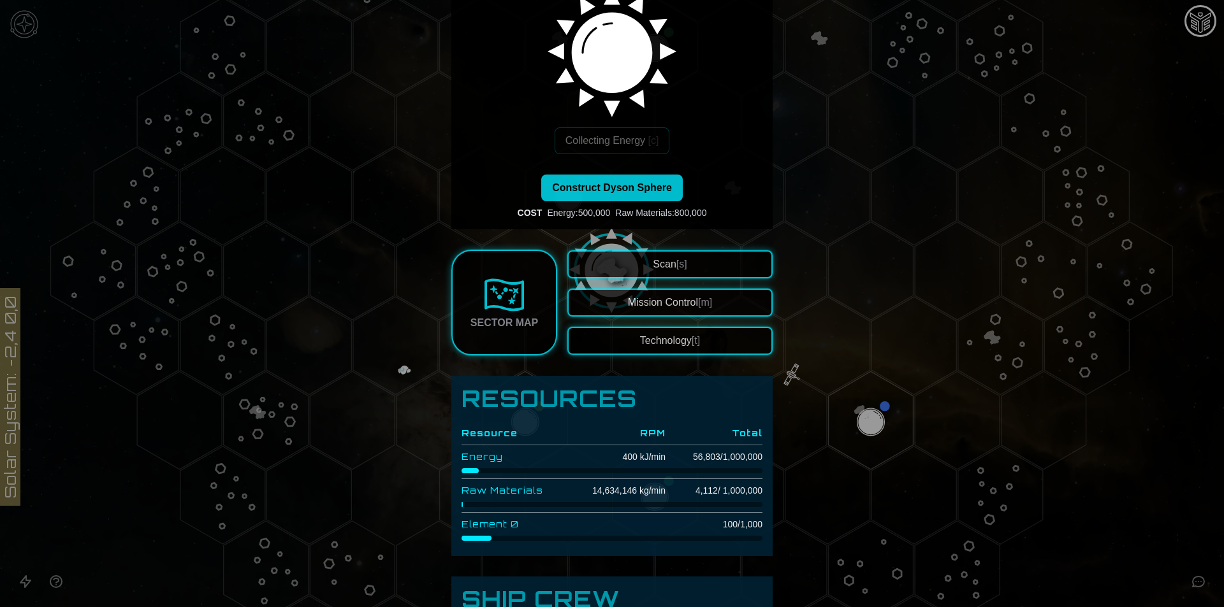
click at [636, 323] on div "Scan [s] Mission Control [m] Technology [t]" at bounding box center [669, 302] width 205 height 105
click at [633, 337] on button "Technology [t]" at bounding box center [669, 341] width 205 height 28
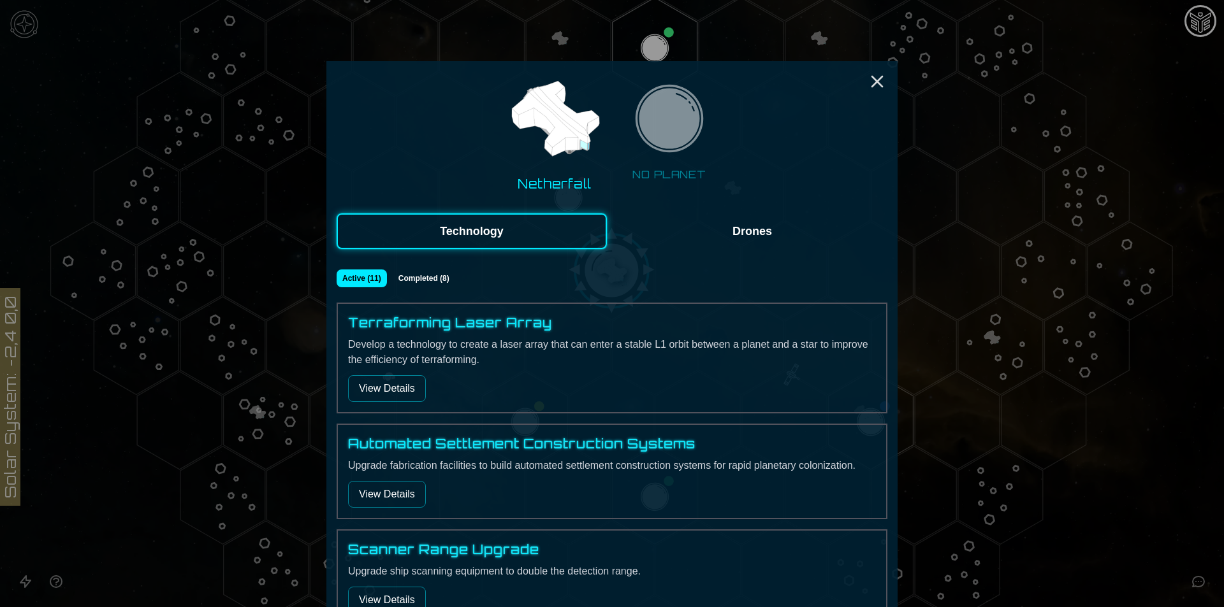
click at [804, 239] on button "Drones" at bounding box center [752, 231] width 270 height 36
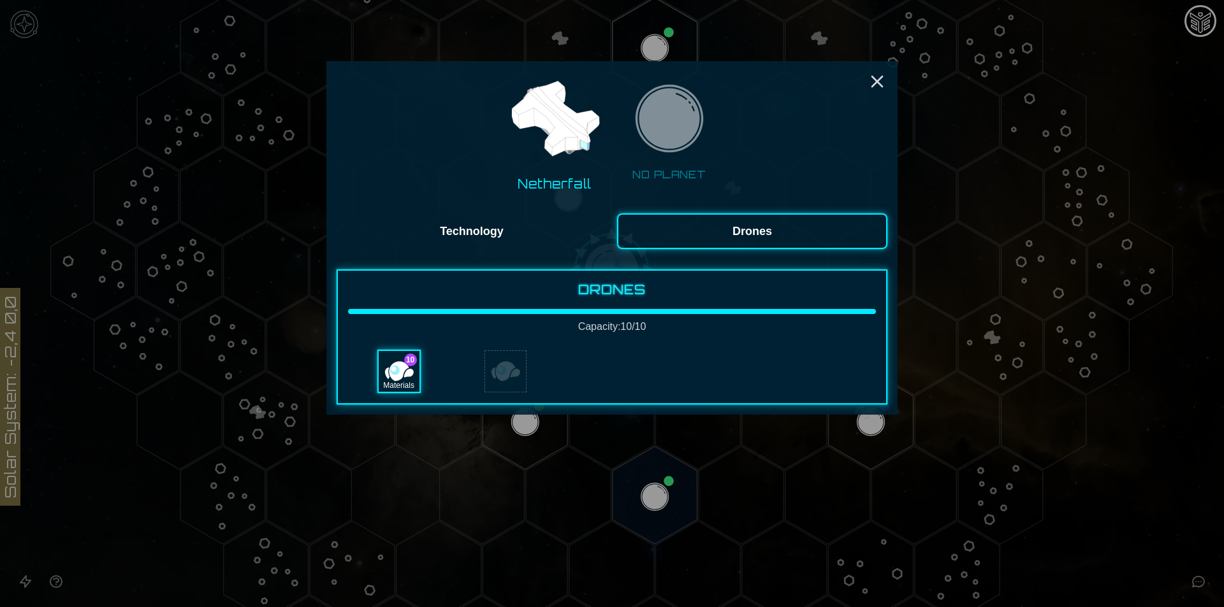
click at [483, 242] on button "Technology" at bounding box center [471, 231] width 270 height 36
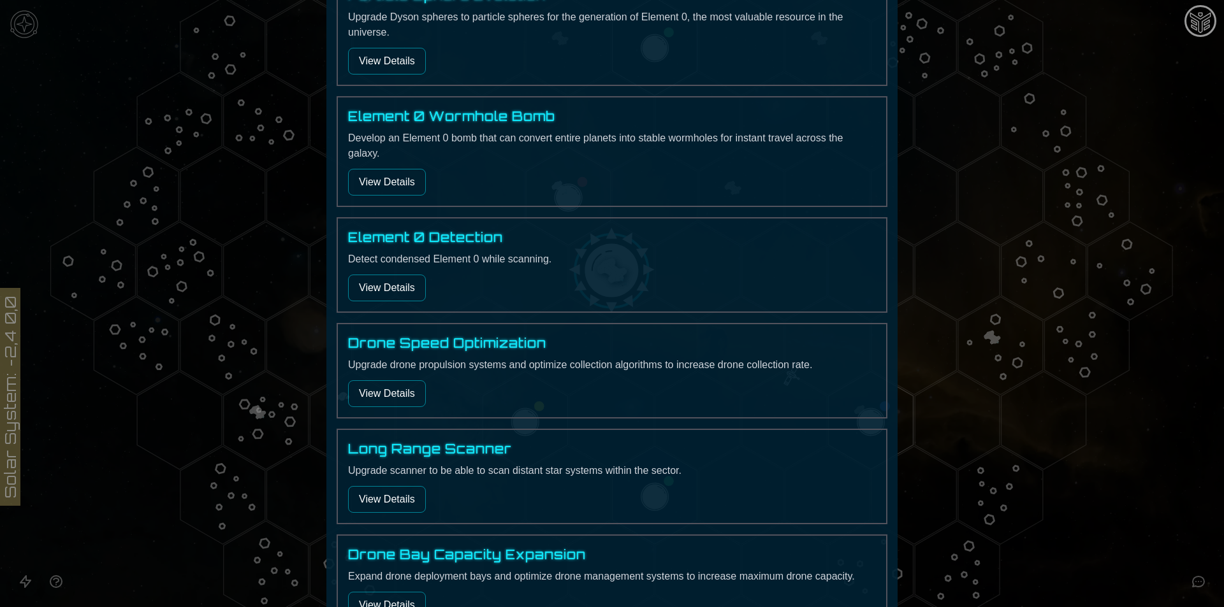
scroll to position [701, 0]
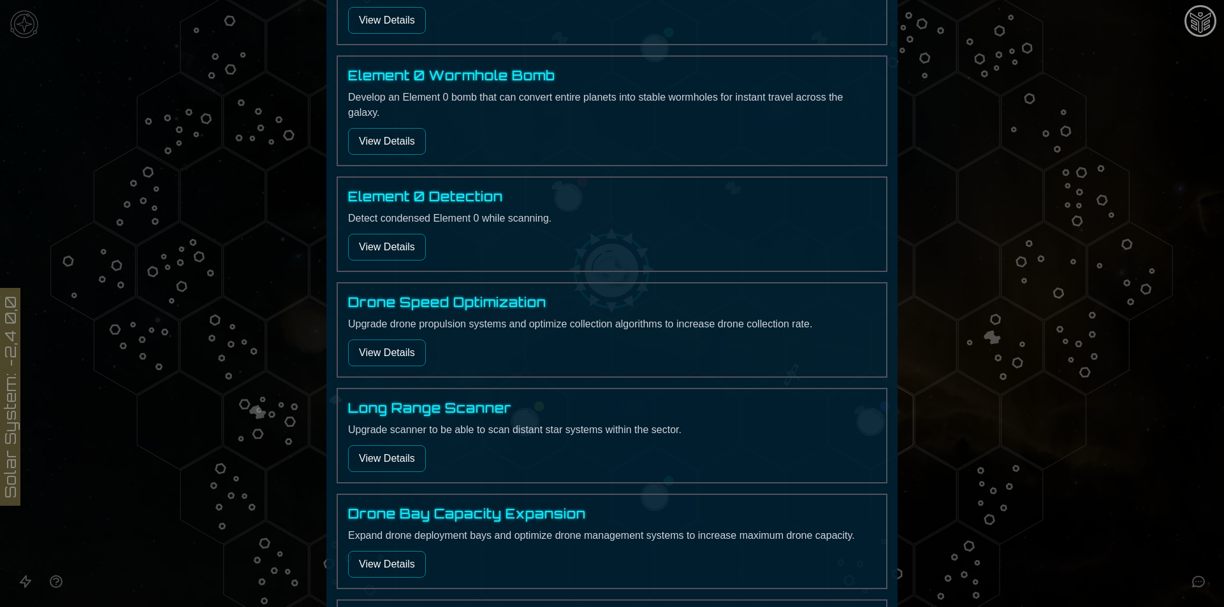
click at [384, 552] on button "View Details" at bounding box center [387, 564] width 78 height 27
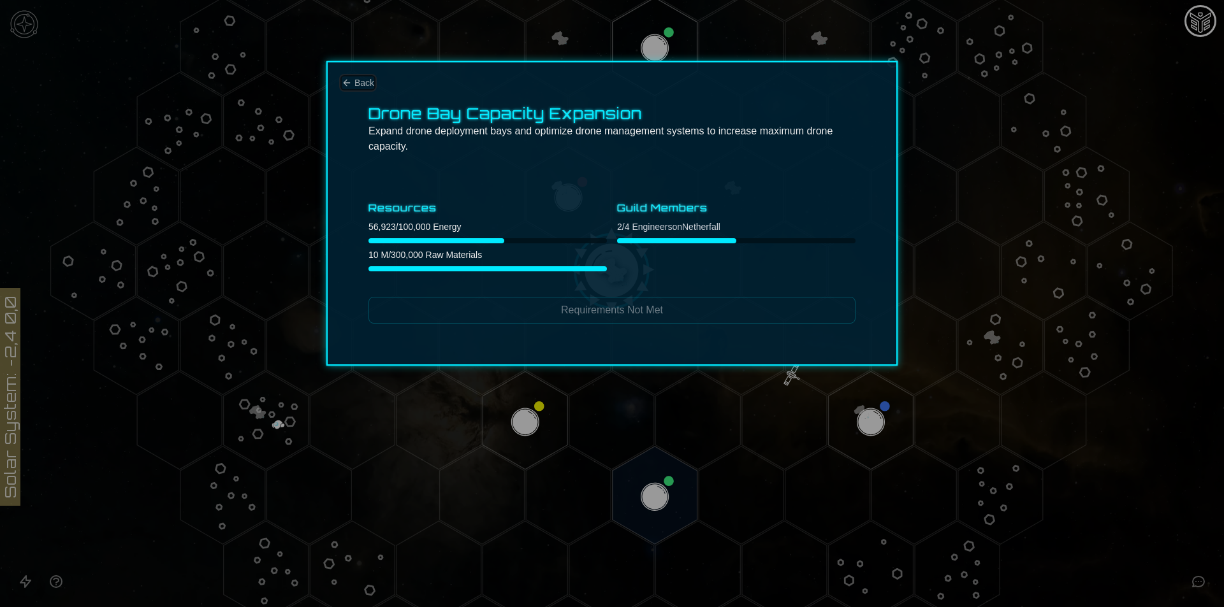
click at [362, 82] on span "Back" at bounding box center [364, 82] width 20 height 13
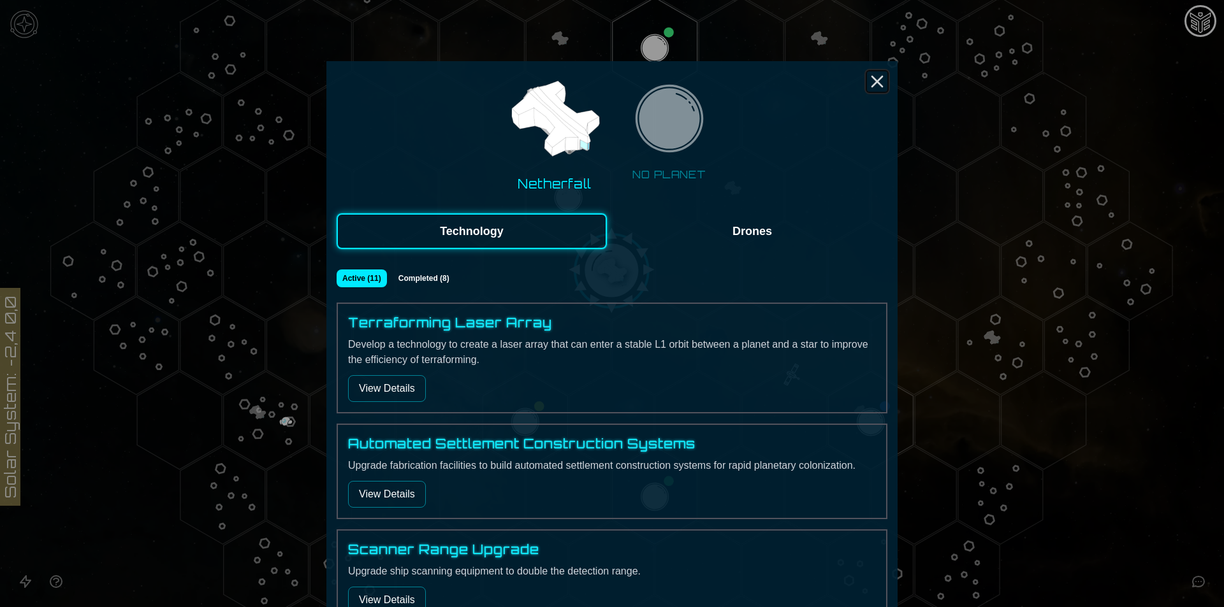
click at [867, 83] on icon "Close" at bounding box center [877, 81] width 20 height 20
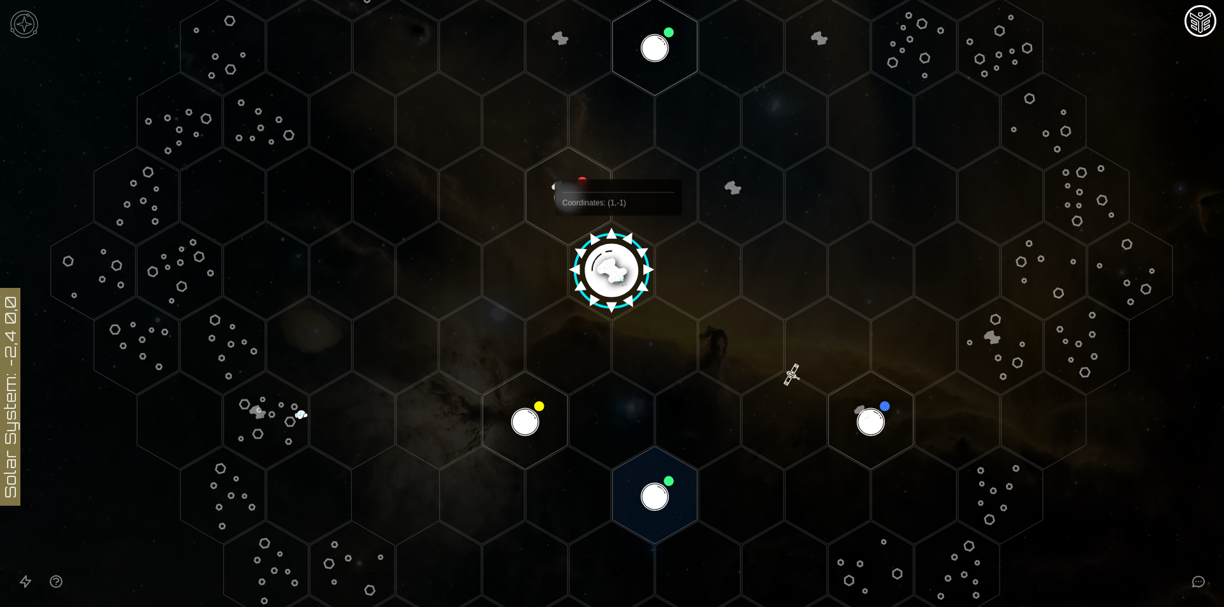
click at [618, 247] on image at bounding box center [611, 266] width 100 height 100
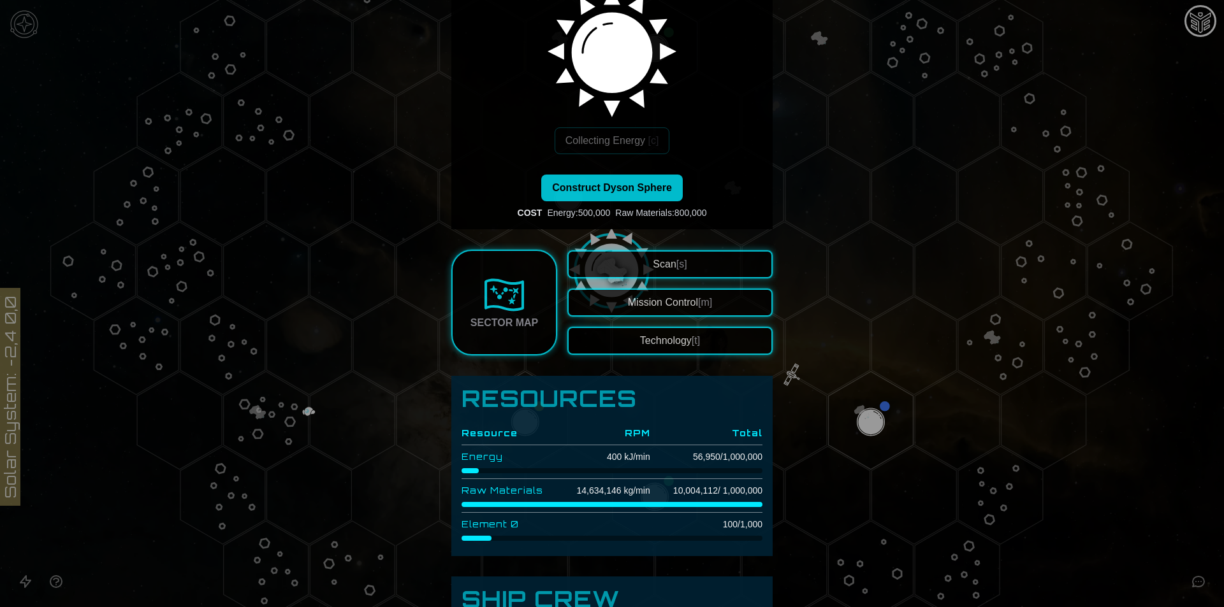
scroll to position [191, 0]
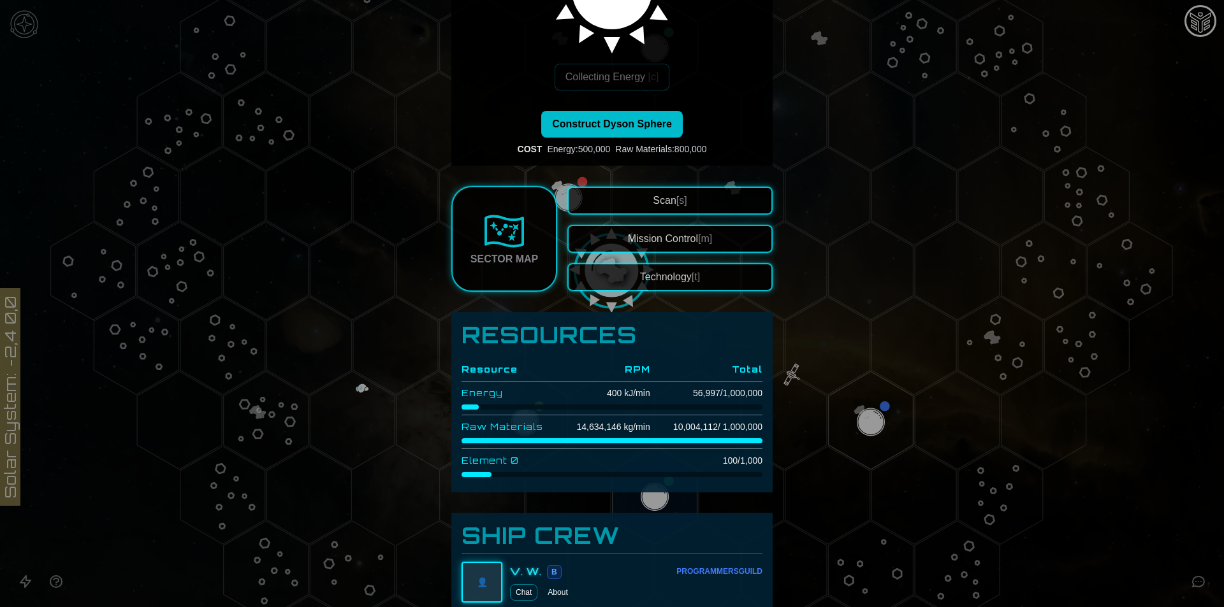
click at [711, 285] on button "Technology [t]" at bounding box center [669, 277] width 205 height 28
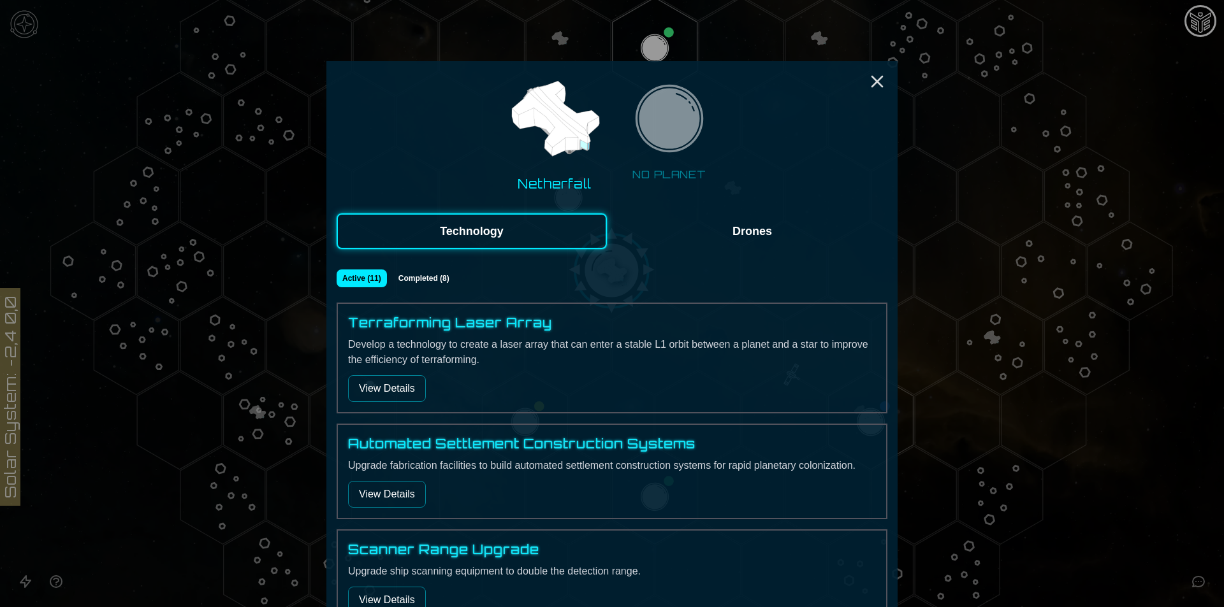
click at [727, 239] on button "Drones" at bounding box center [752, 231] width 270 height 36
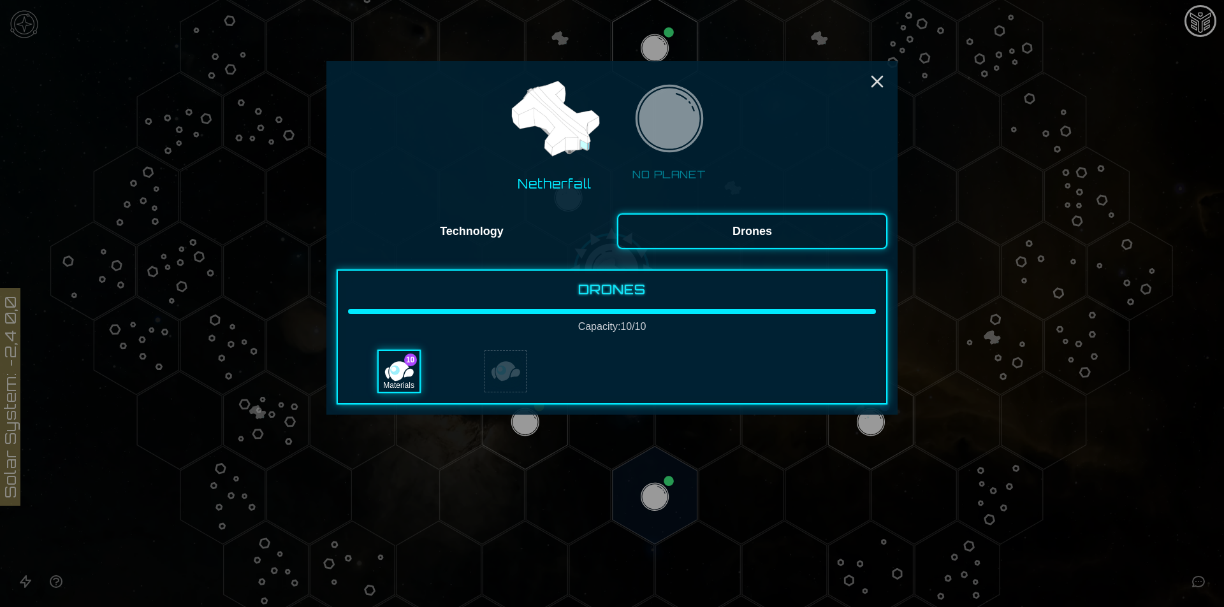
click at [411, 376] on div "Materials" at bounding box center [399, 371] width 41 height 41
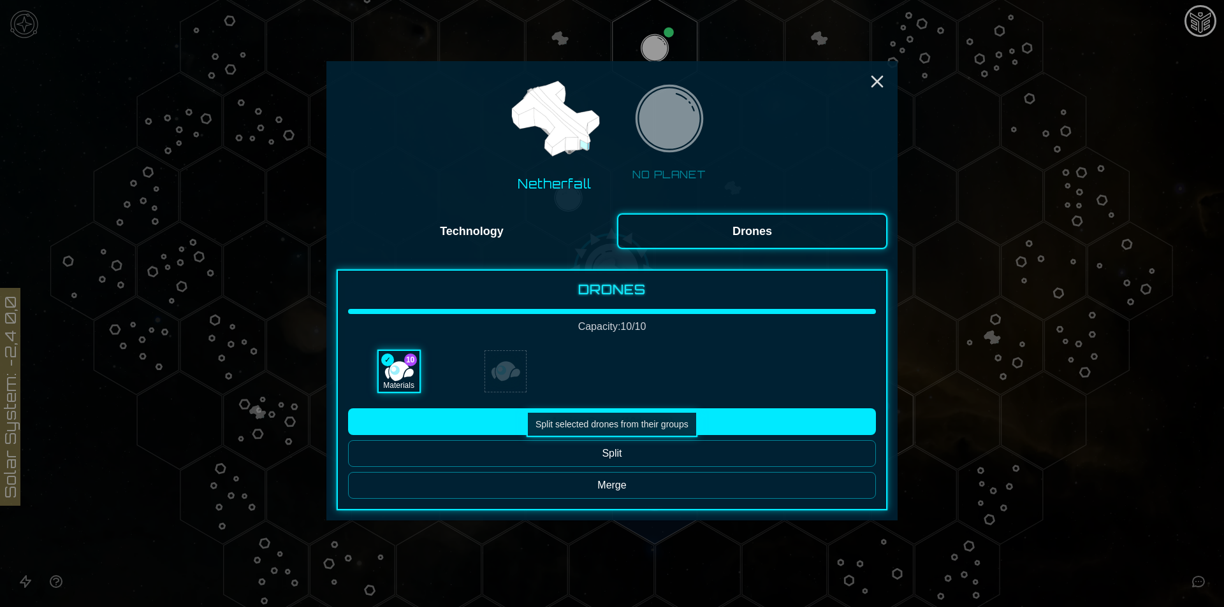
click at [616, 456] on button "Split" at bounding box center [612, 453] width 528 height 27
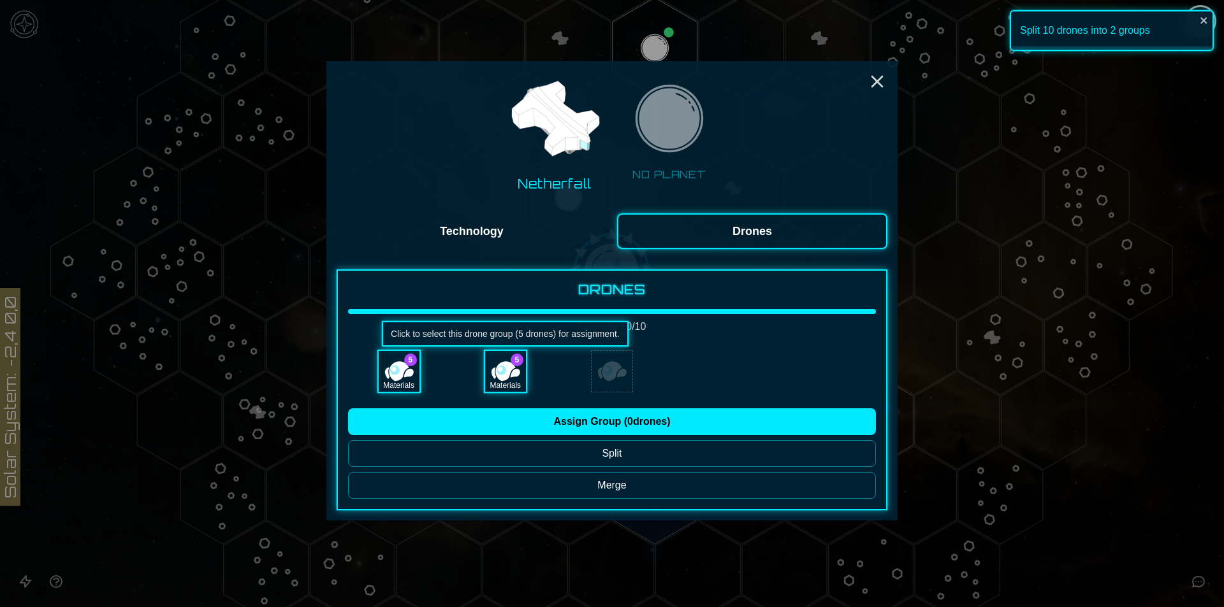
click at [474, 368] on div "5 Materials" at bounding box center [504, 371] width 101 height 43
click at [502, 367] on div "Materials" at bounding box center [505, 371] width 41 height 41
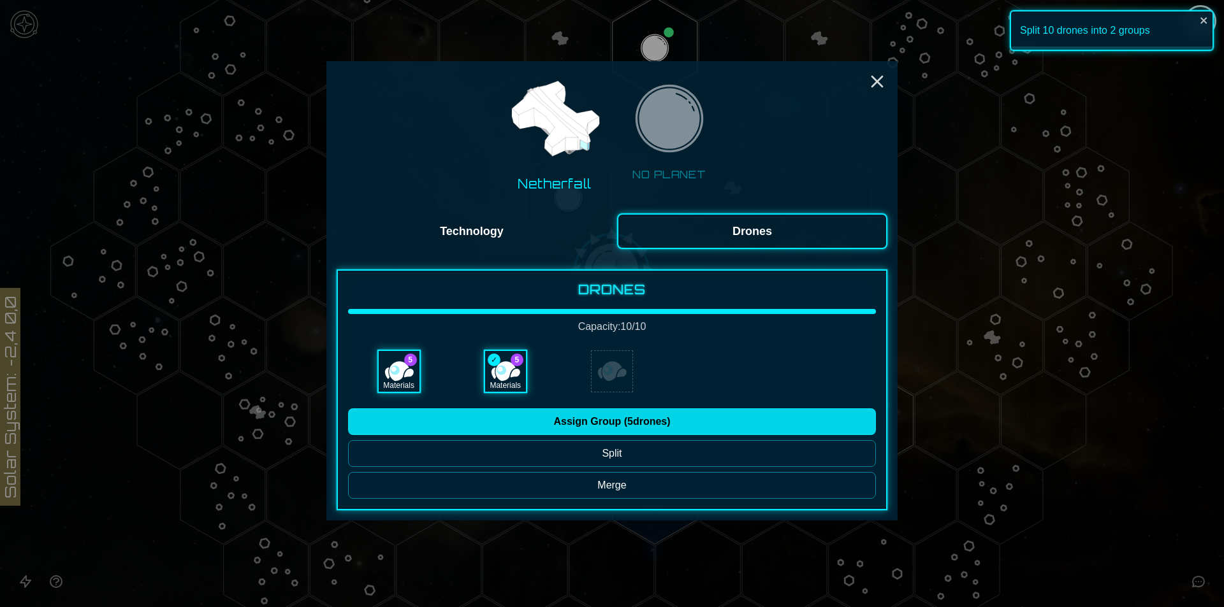
click at [532, 414] on button "Assign Group ( 5 drones)" at bounding box center [612, 422] width 528 height 27
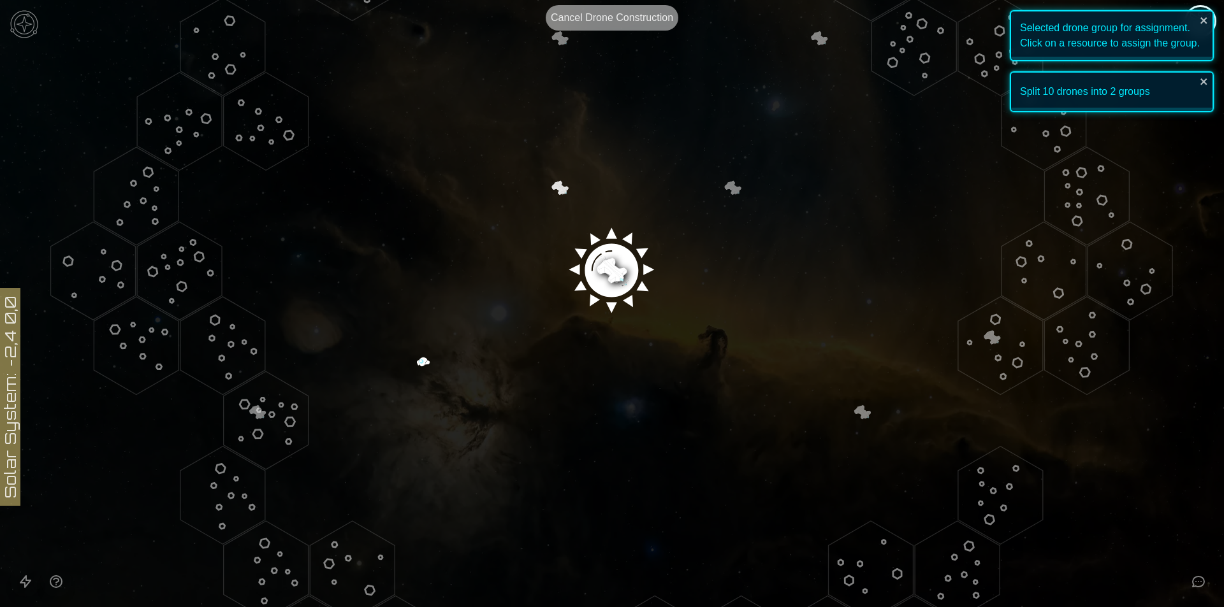
click at [607, 270] on image at bounding box center [611, 266] width 100 height 100
click at [607, 271] on image at bounding box center [611, 266] width 100 height 100
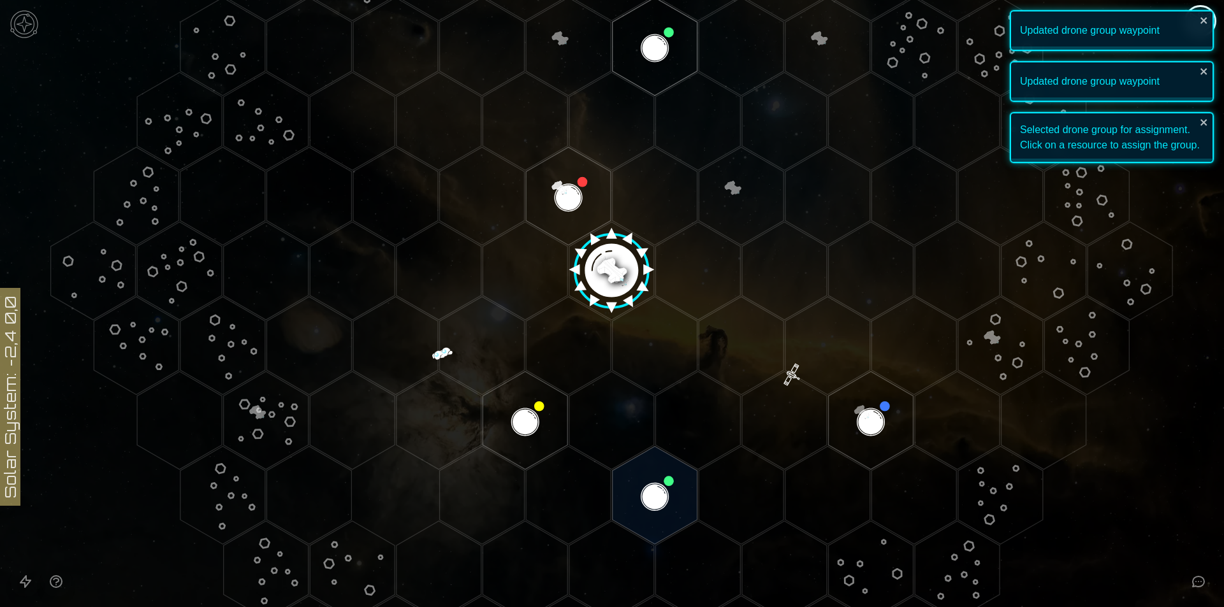
click at [684, 342] on polygon "Hex at coordinates 0,1, clickable" at bounding box center [654, 346] width 85 height 98
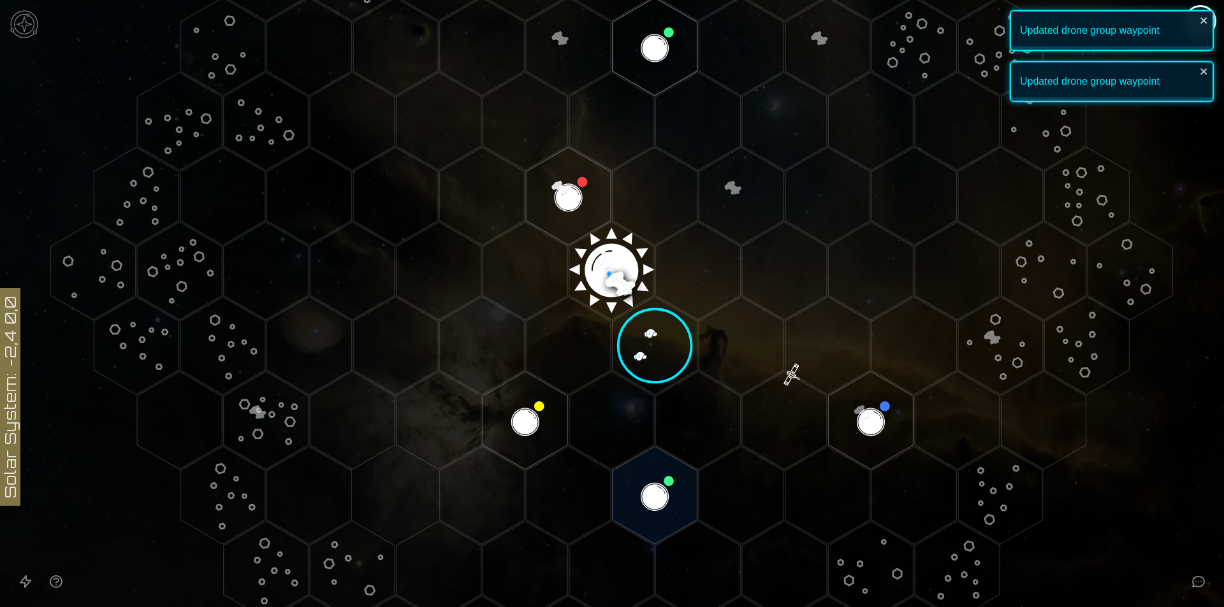
click at [650, 333] on polygon "Hex at coordinates 0,1, clickable" at bounding box center [654, 346] width 85 height 98
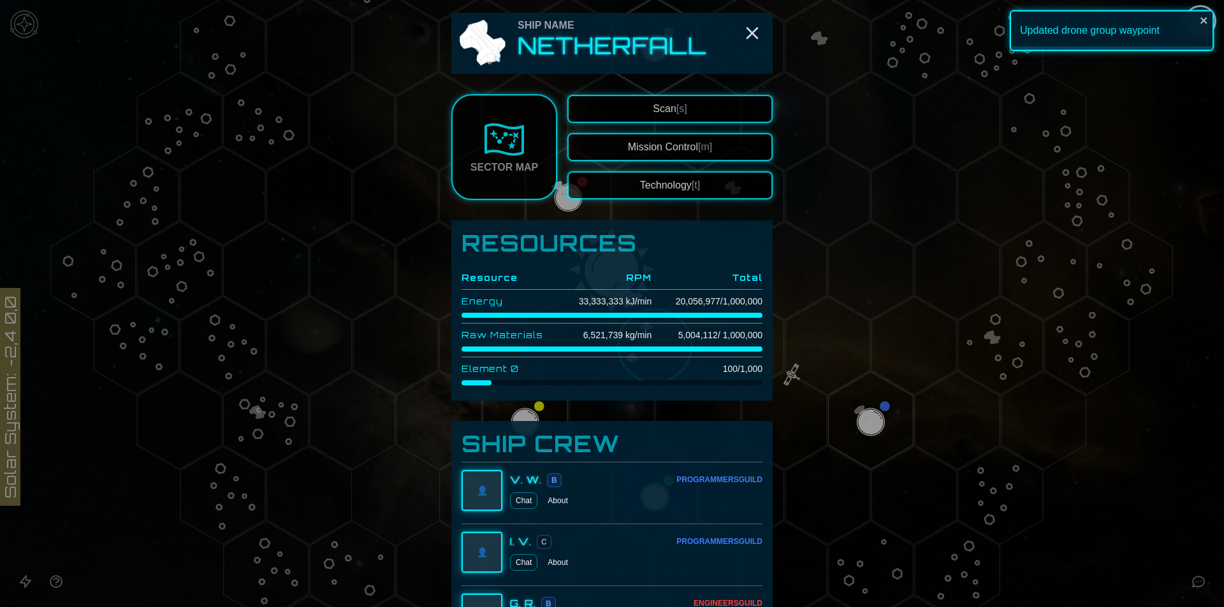
click at [633, 180] on button "Technology [t]" at bounding box center [669, 185] width 205 height 28
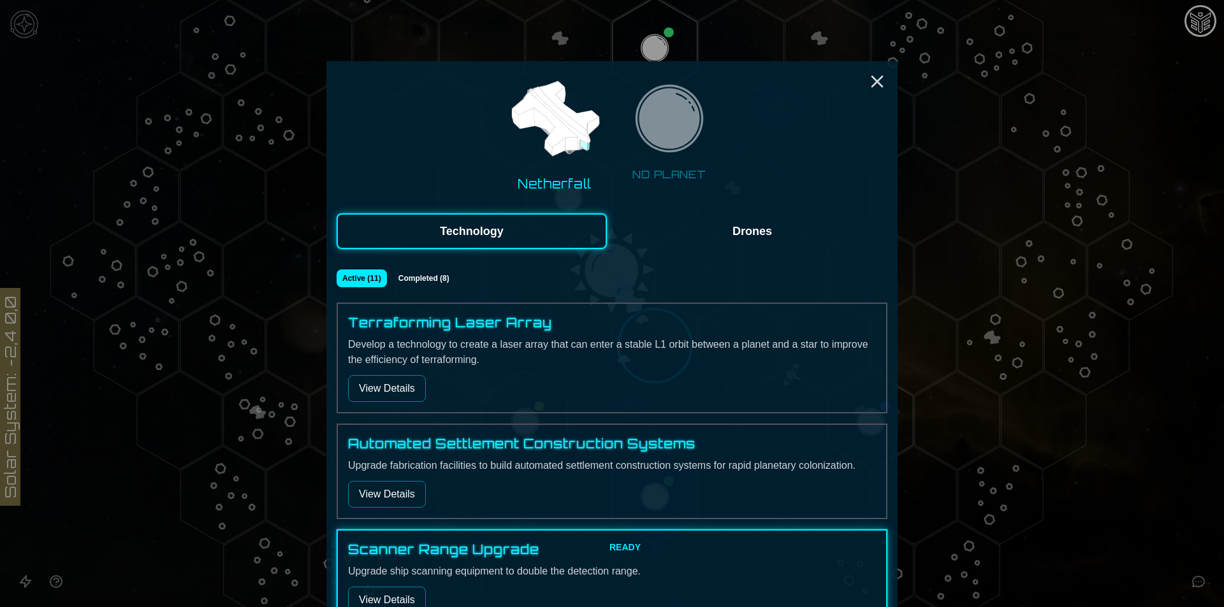
click at [735, 228] on button "Drones" at bounding box center [752, 231] width 270 height 36
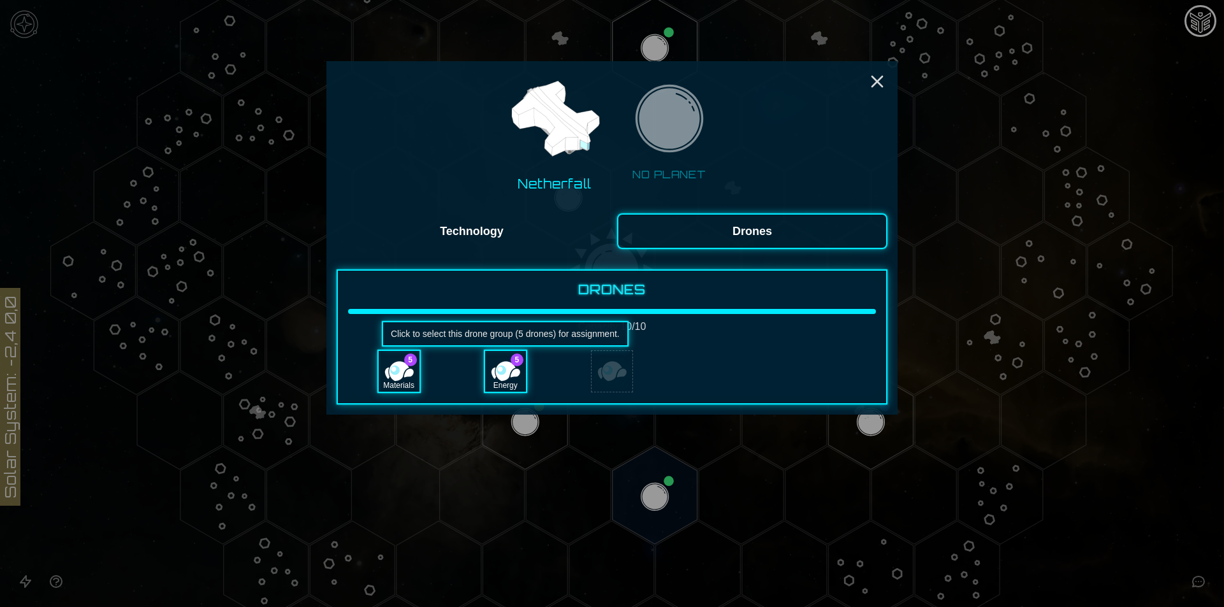
click at [500, 384] on div "Energy" at bounding box center [505, 385] width 41 height 13
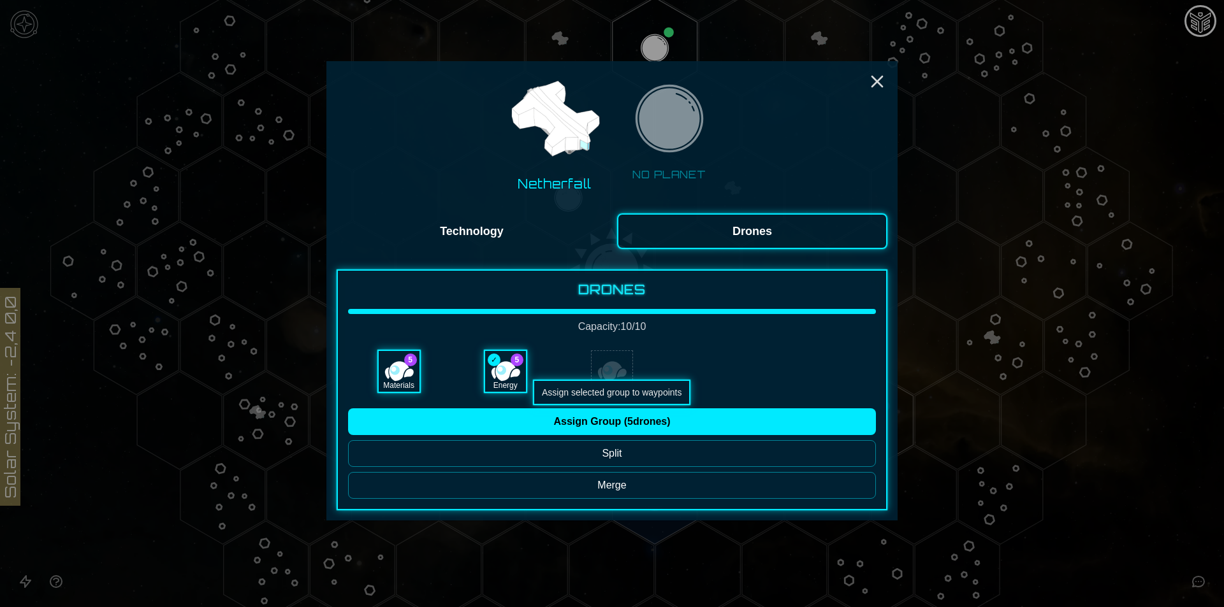
click at [551, 417] on button "Assign Group ( 5 drones)" at bounding box center [612, 422] width 528 height 27
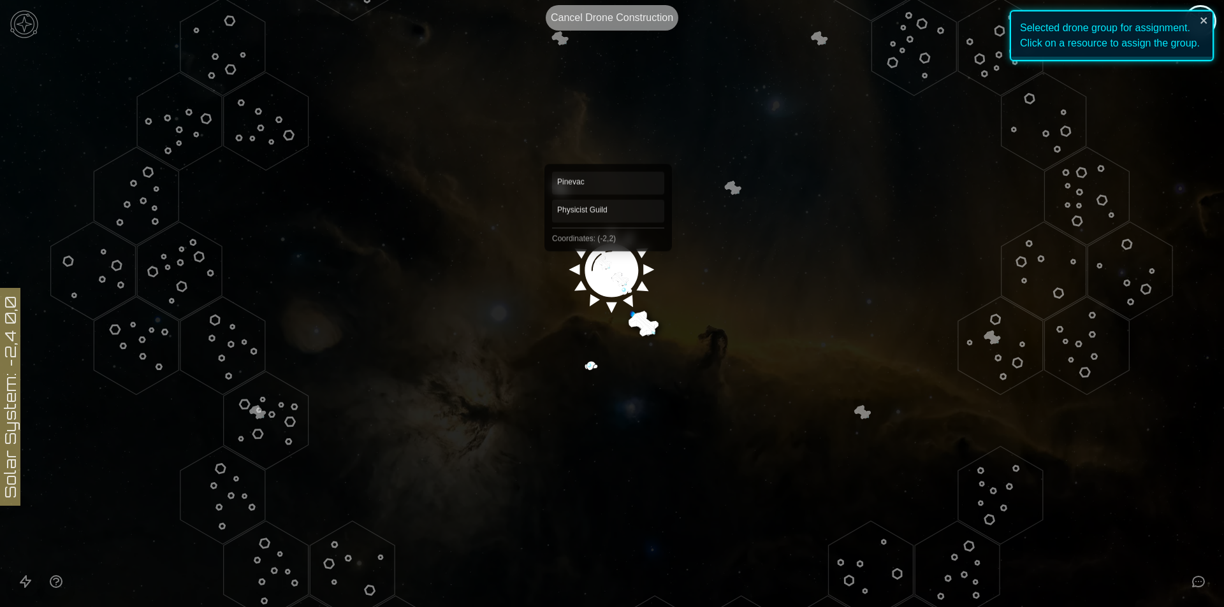
click at [608, 256] on image at bounding box center [611, 266] width 100 height 100
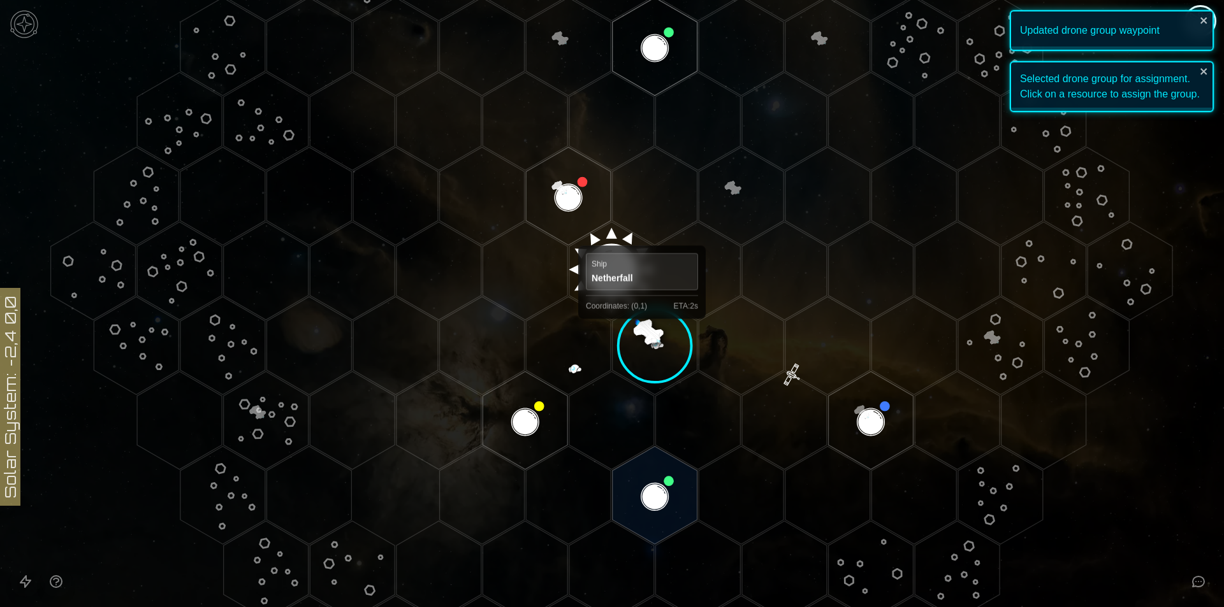
click at [642, 330] on polygon "Hex at coordinates 0,1, clickable" at bounding box center [654, 346] width 85 height 98
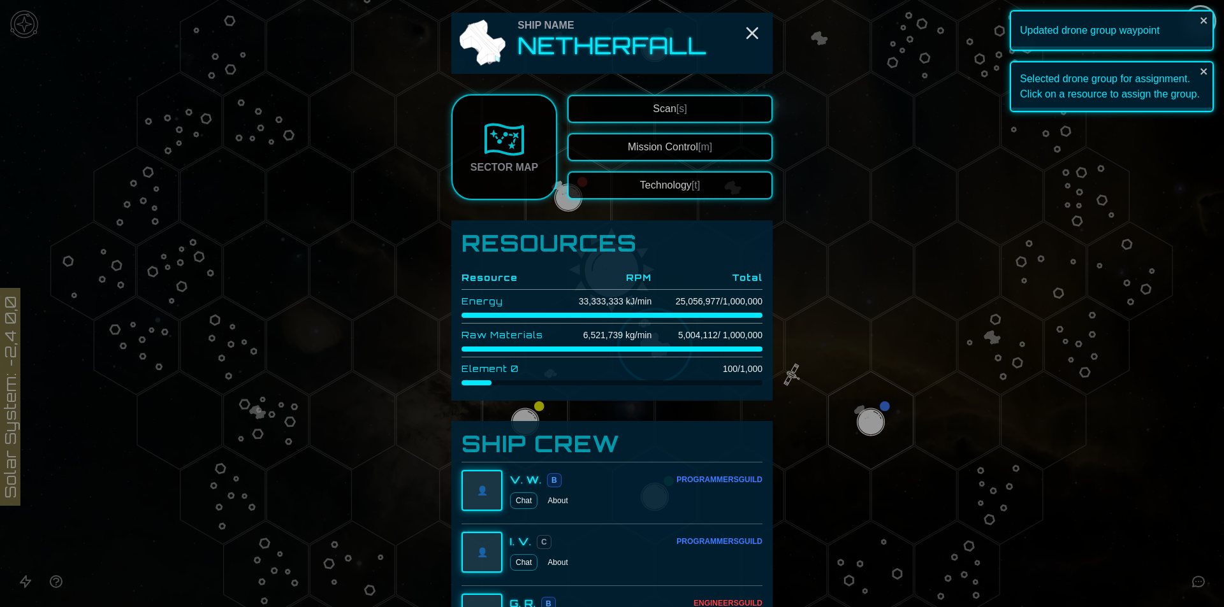
click at [913, 407] on div at bounding box center [612, 303] width 1224 height 607
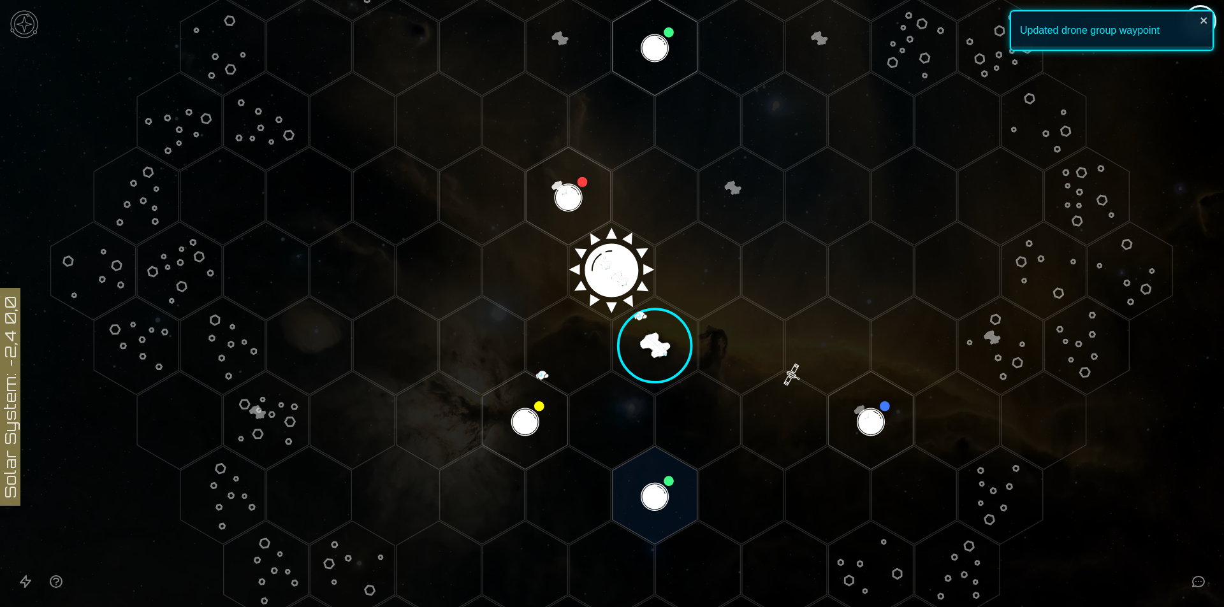
click at [637, 317] on polygon "Hex at coordinates 0,1, clickable" at bounding box center [654, 346] width 85 height 98
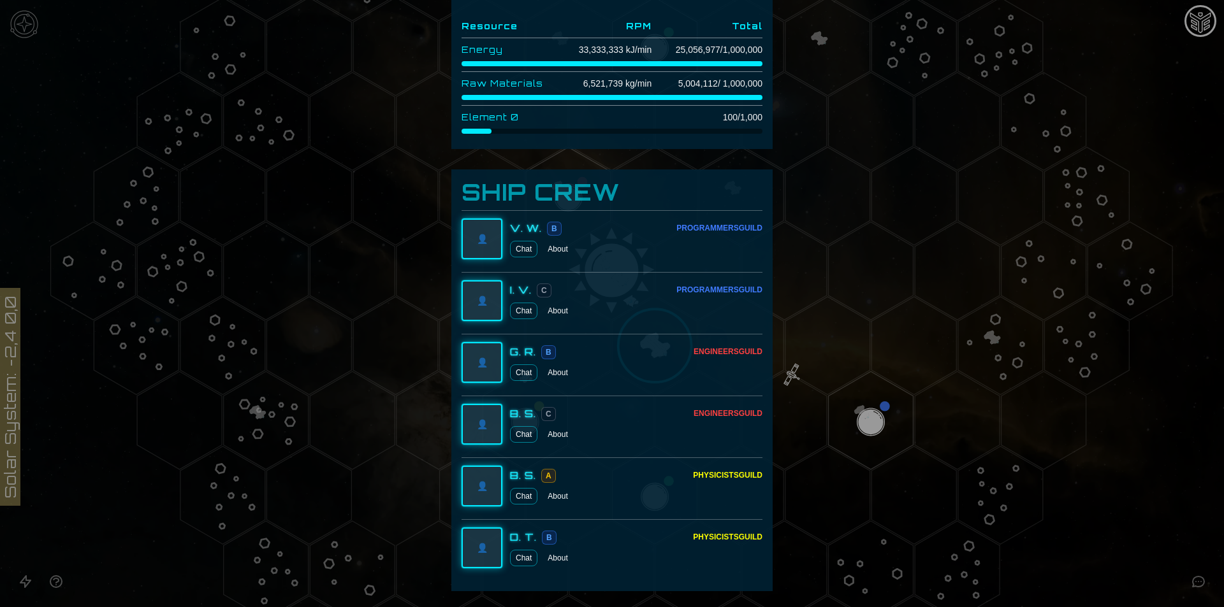
scroll to position [255, 0]
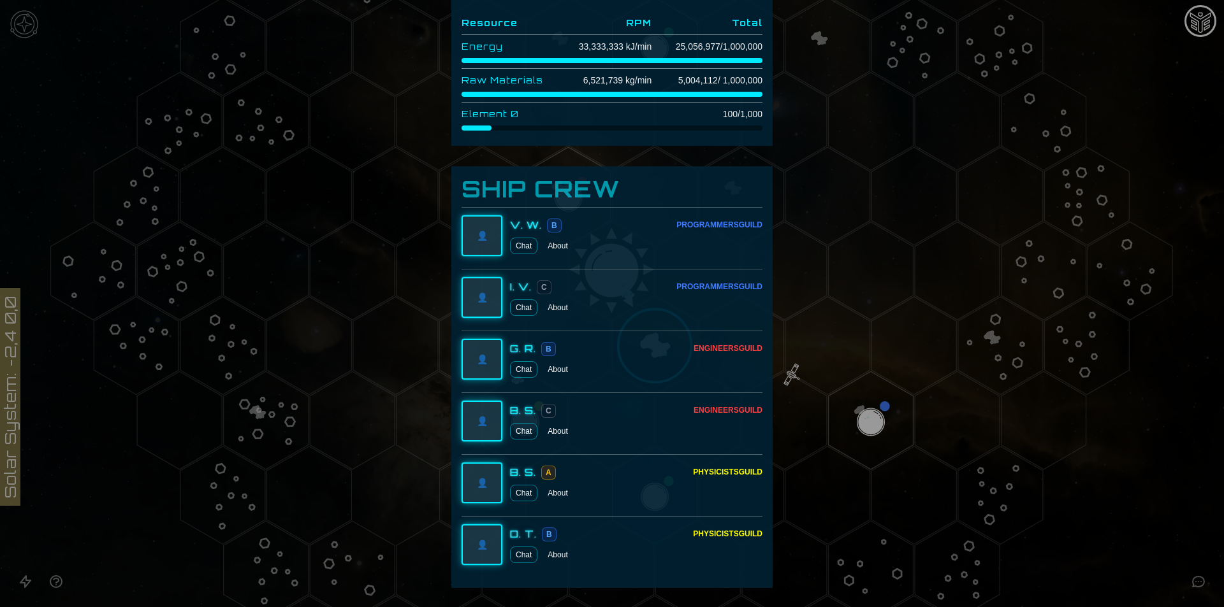
click at [900, 379] on div at bounding box center [612, 303] width 1224 height 607
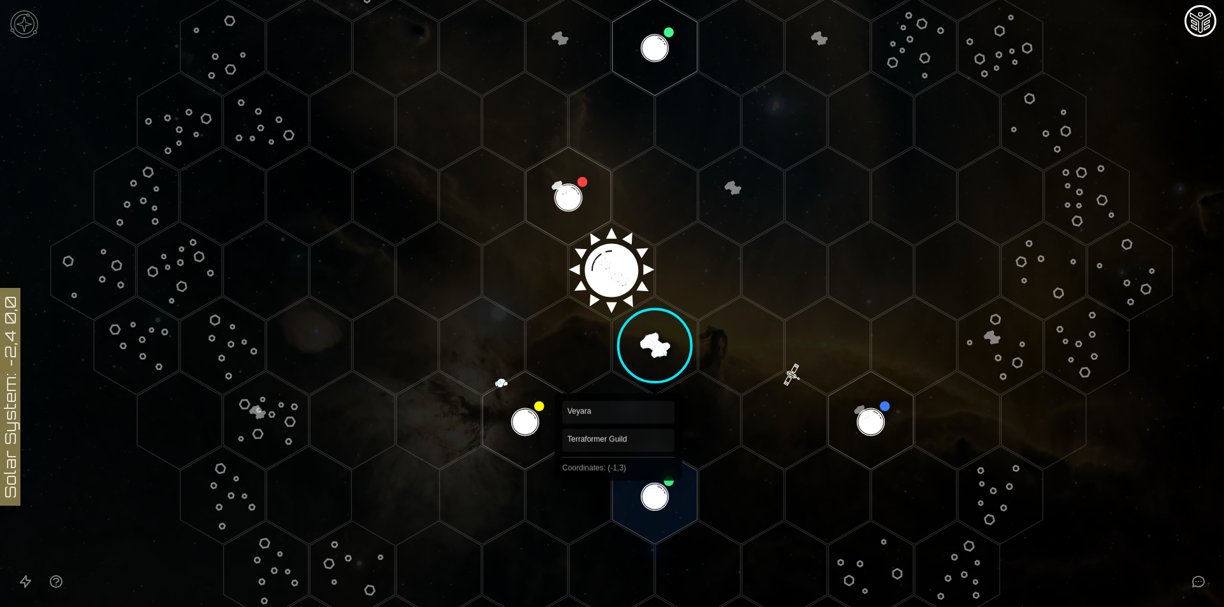
click at [640, 470] on polygon "Hex at coordinates -1,3, clickable" at bounding box center [654, 496] width 85 height 98
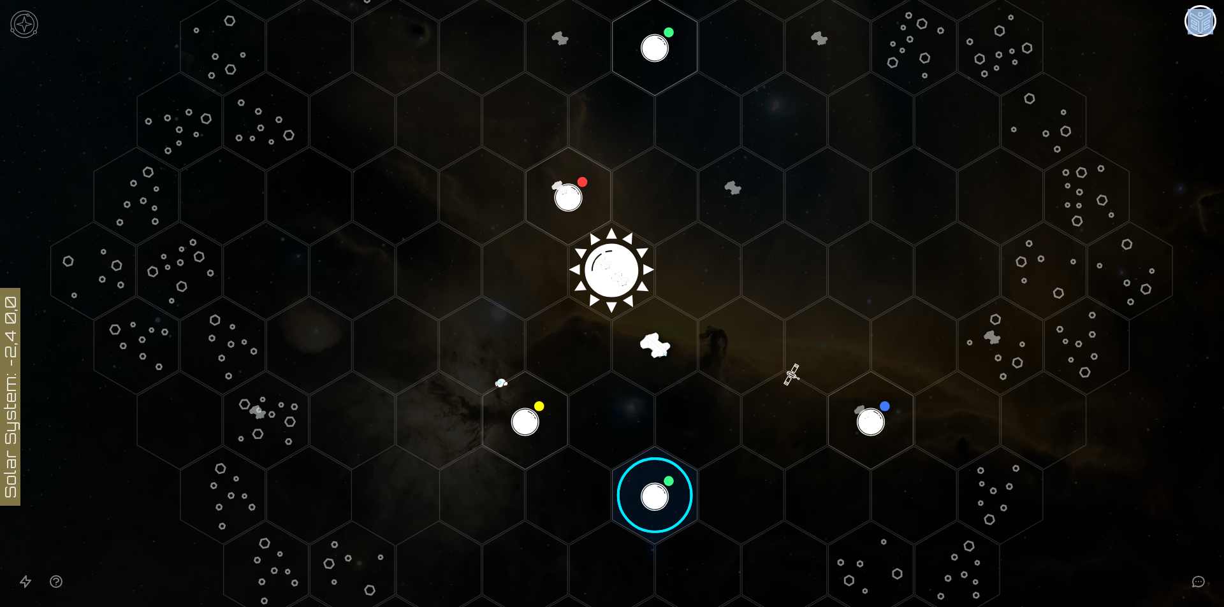
click at [639, 468] on image at bounding box center [655, 495] width 100 height 100
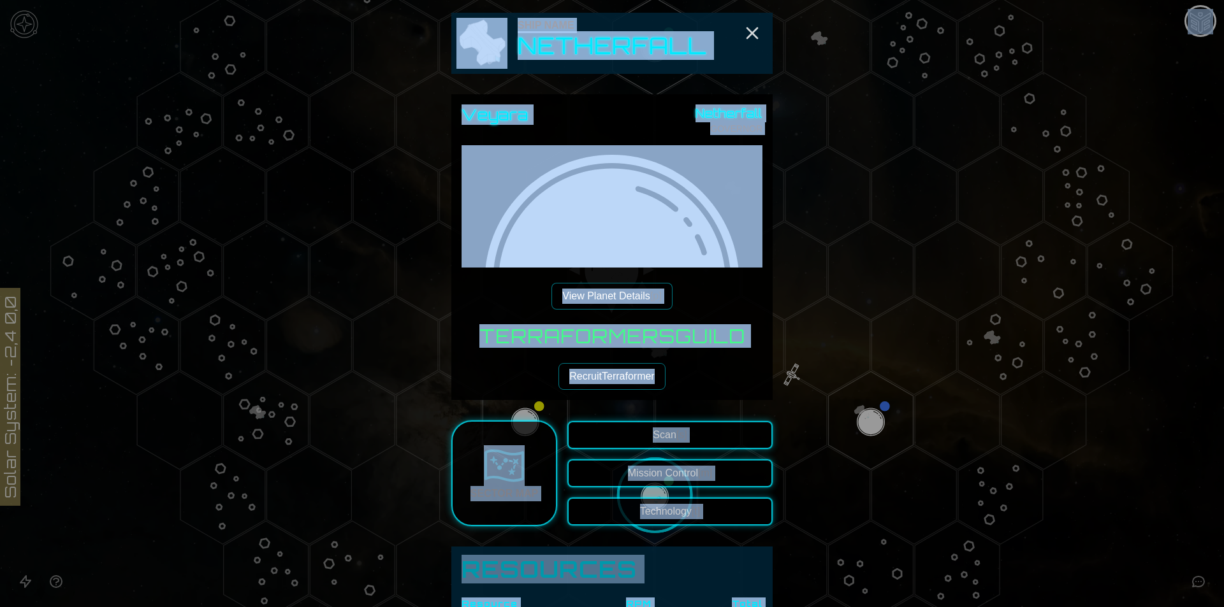
click at [693, 359] on div "Terraformers Guild Recruit Terraformer" at bounding box center [611, 357] width 301 height 65
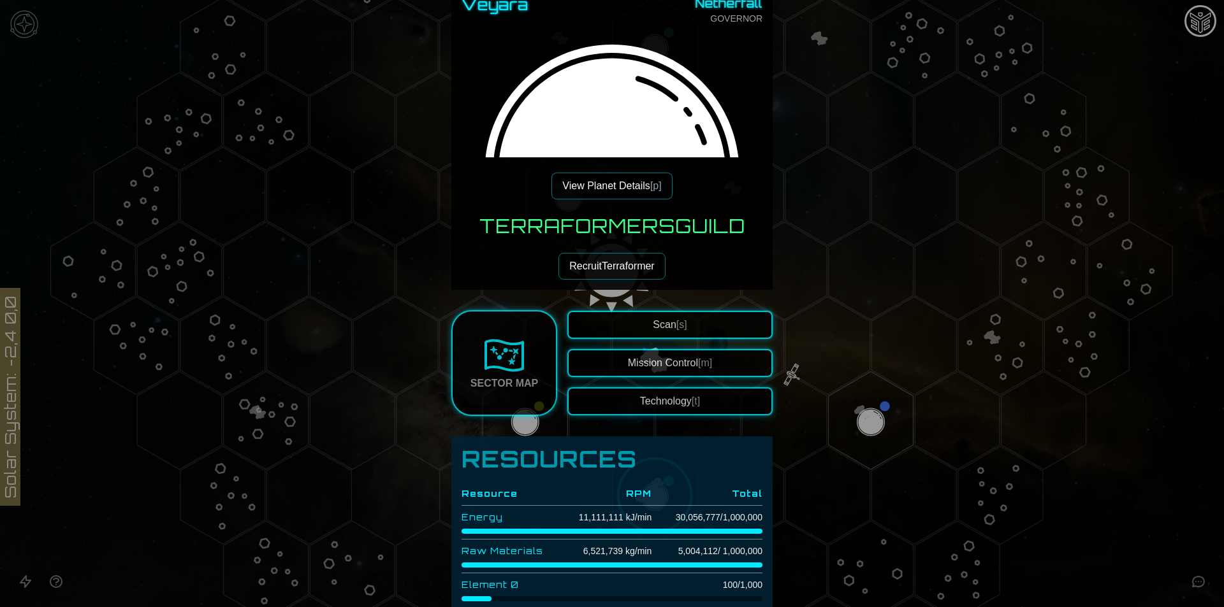
scroll to position [191, 0]
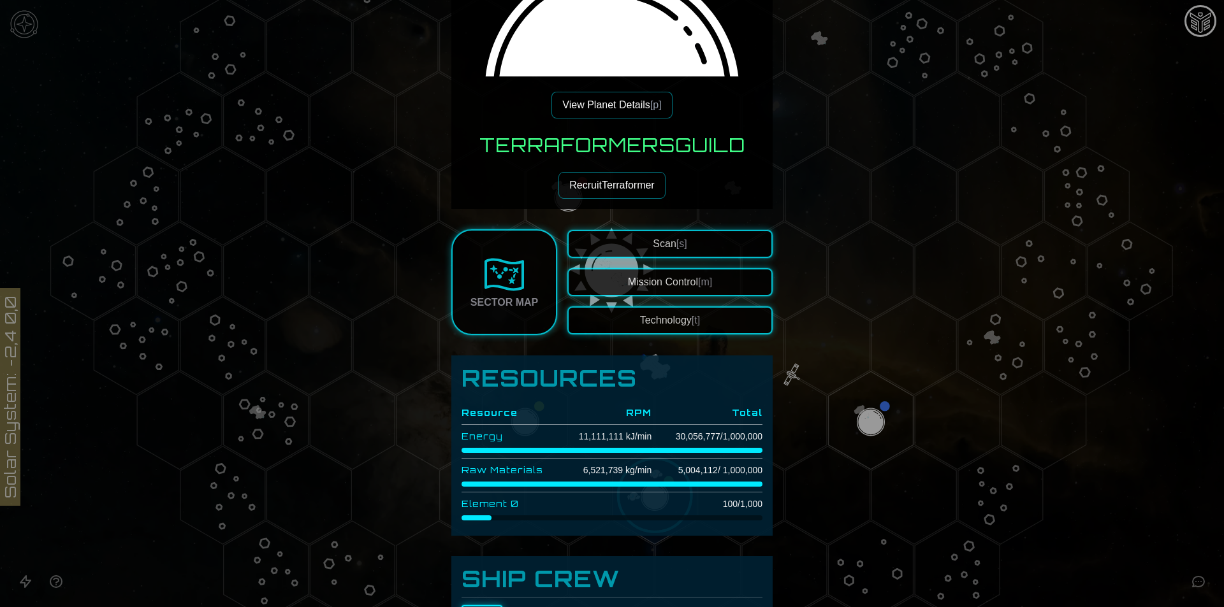
click at [676, 319] on button "Technology [t]" at bounding box center [669, 321] width 205 height 28
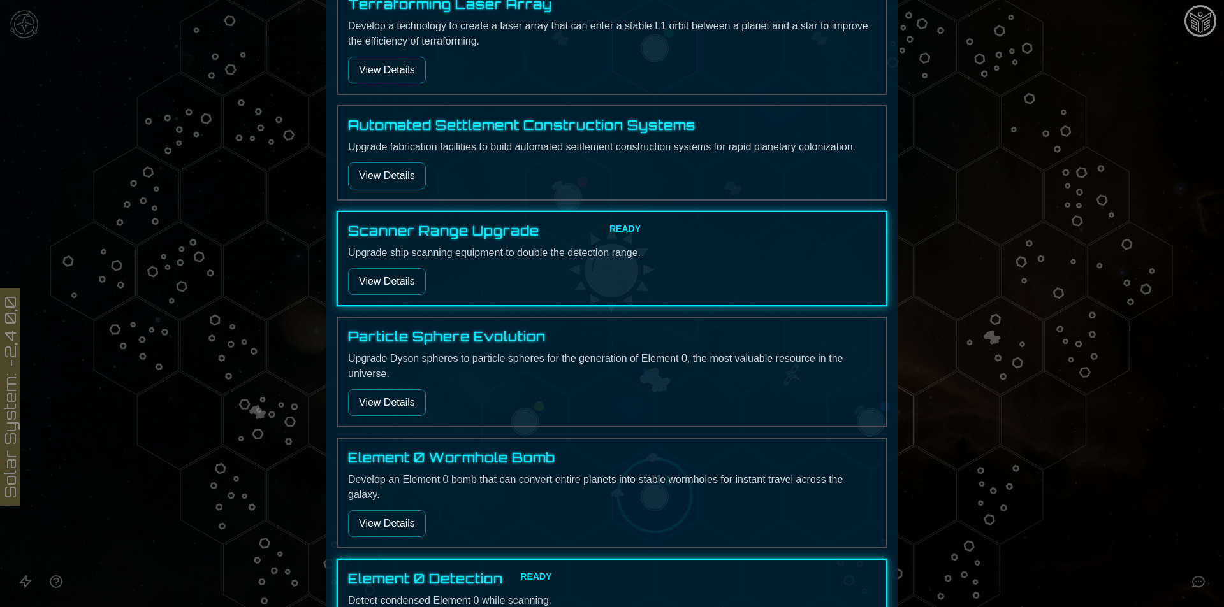
scroll to position [127, 0]
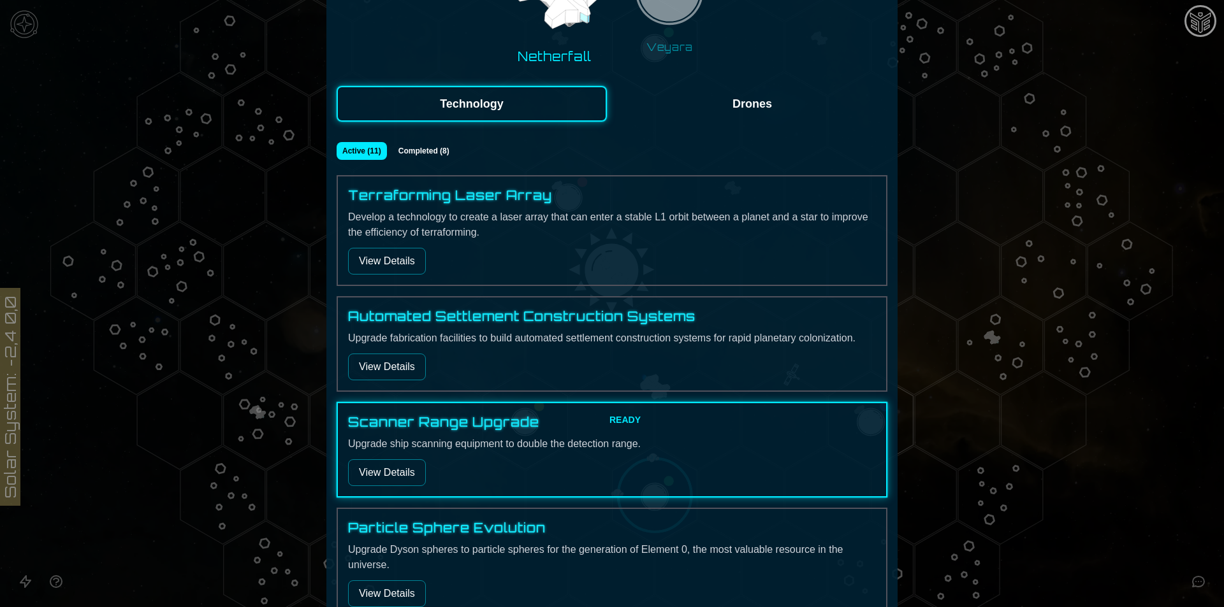
click at [393, 272] on button "View Details" at bounding box center [387, 261] width 78 height 27
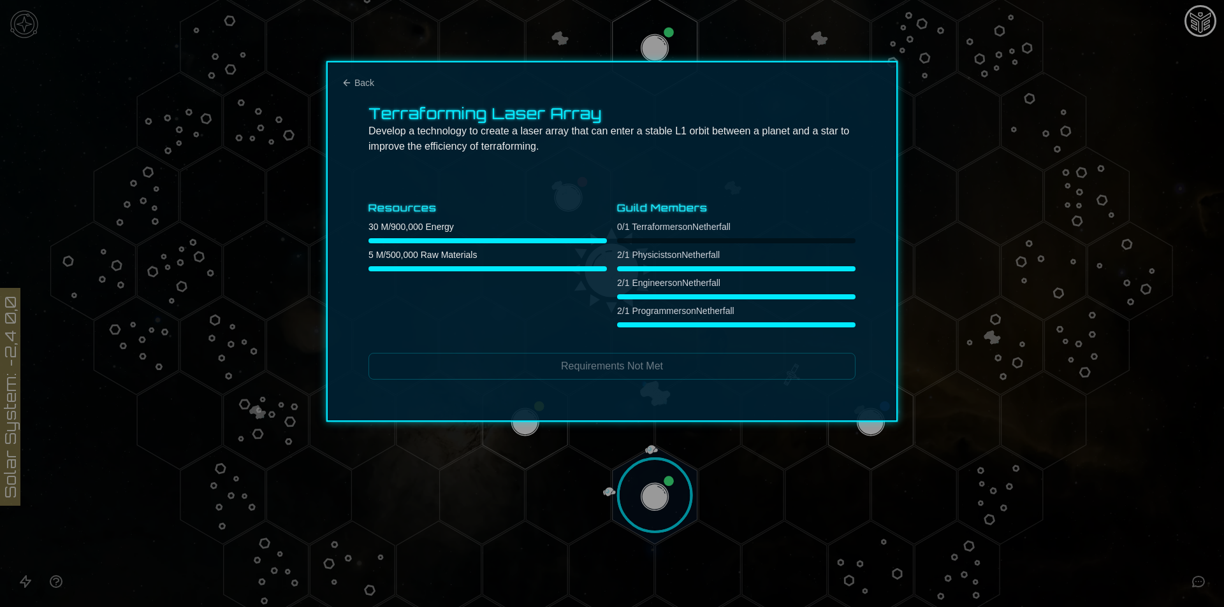
click at [548, 383] on div "Terraforming Laser Array Develop a technology to create a laser array that can …" at bounding box center [611, 241] width 571 height 361
click at [356, 80] on span "Back" at bounding box center [364, 82] width 20 height 13
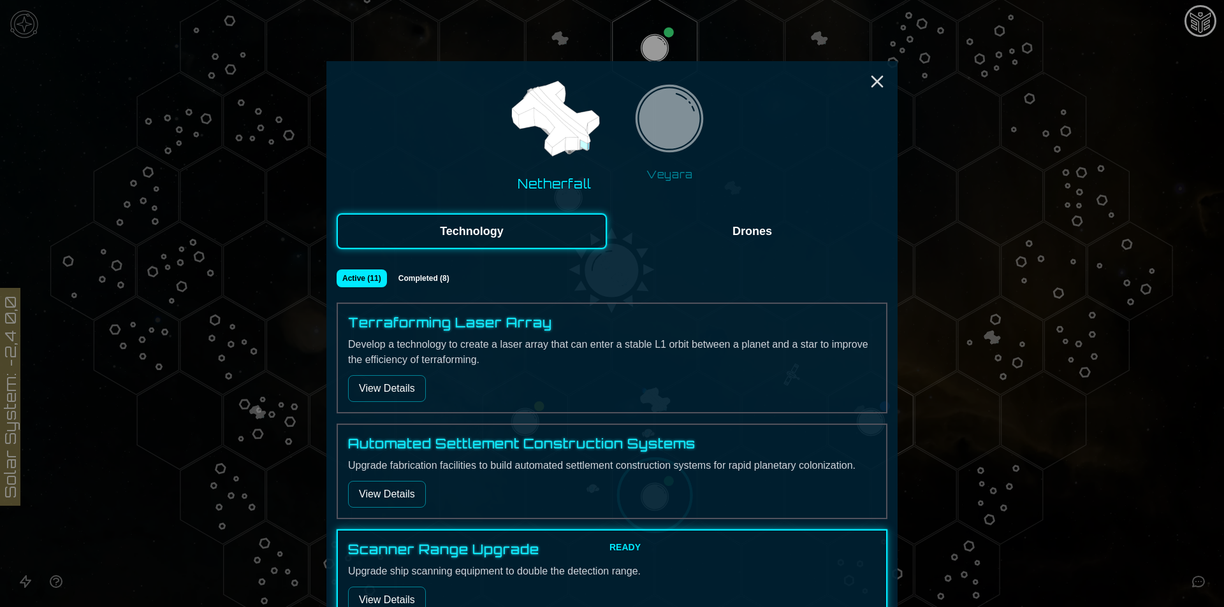
click at [406, 490] on button "View Details" at bounding box center [387, 494] width 78 height 27
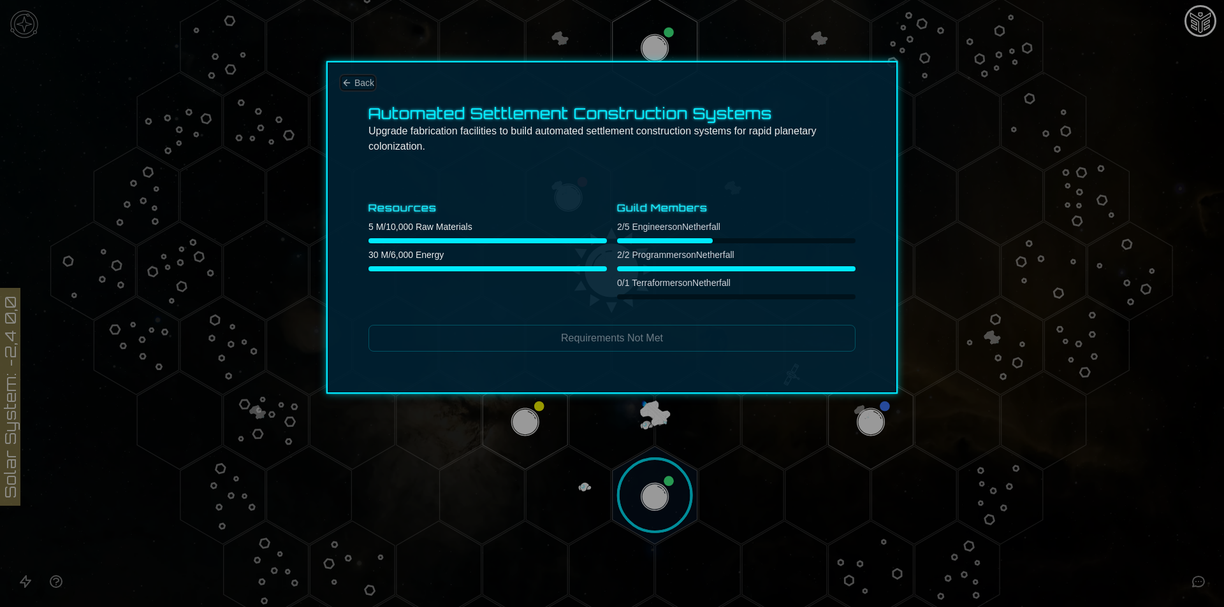
click at [347, 78] on icon "Back" at bounding box center [347, 83] width 10 height 10
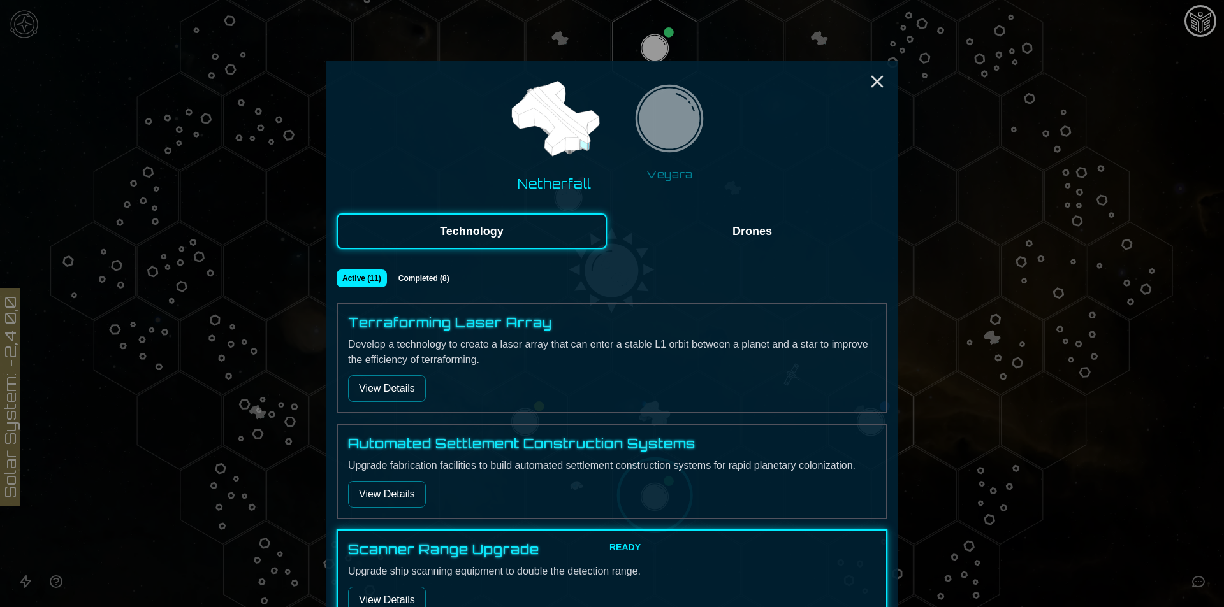
scroll to position [191, 0]
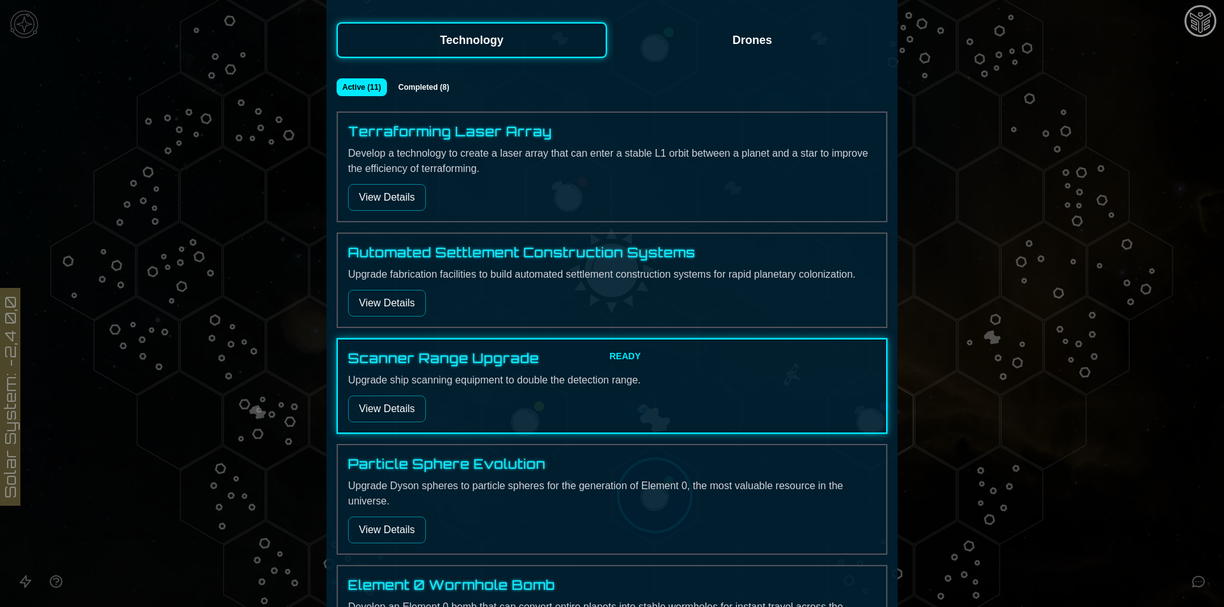
click at [399, 403] on button "View Details" at bounding box center [387, 409] width 78 height 27
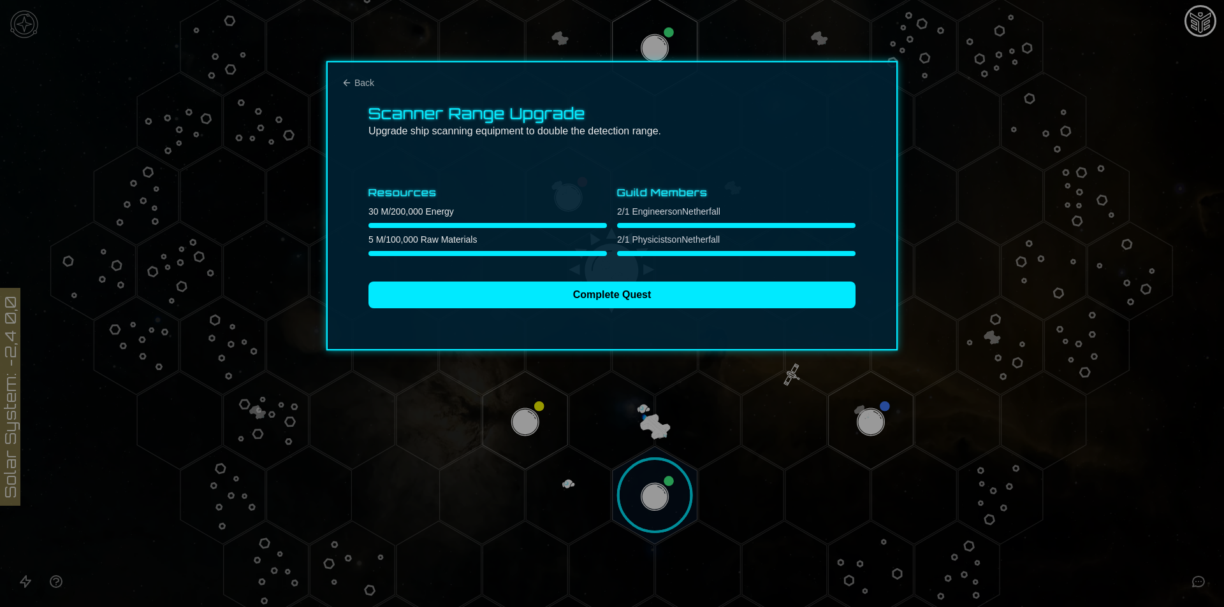
scroll to position [0, 0]
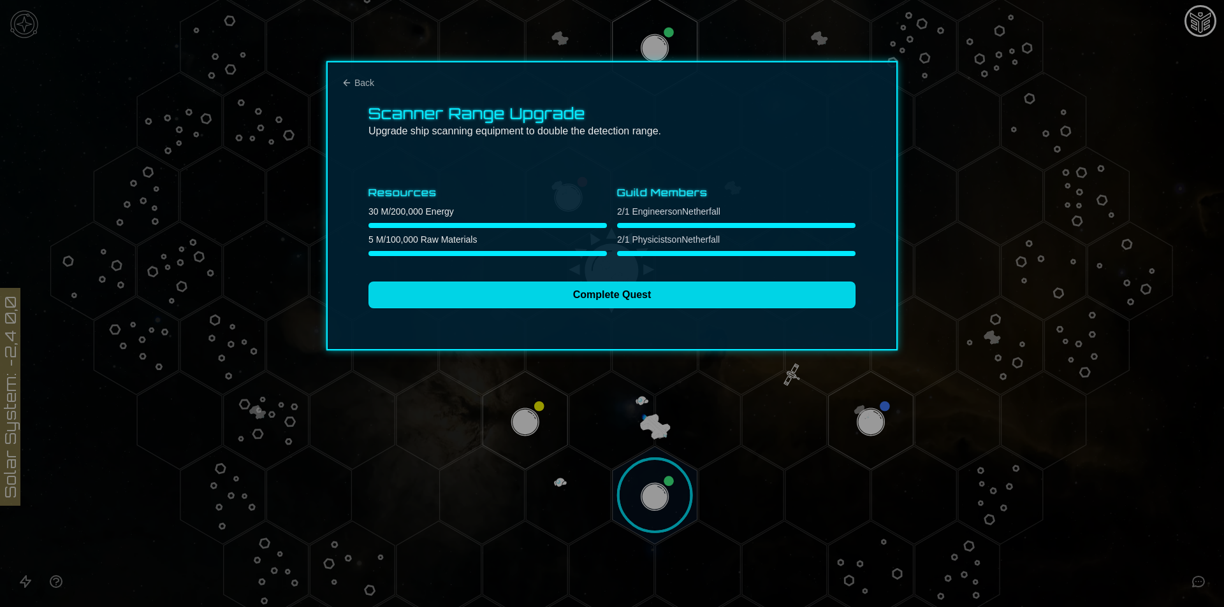
click at [512, 298] on button "Complete Quest" at bounding box center [611, 295] width 487 height 27
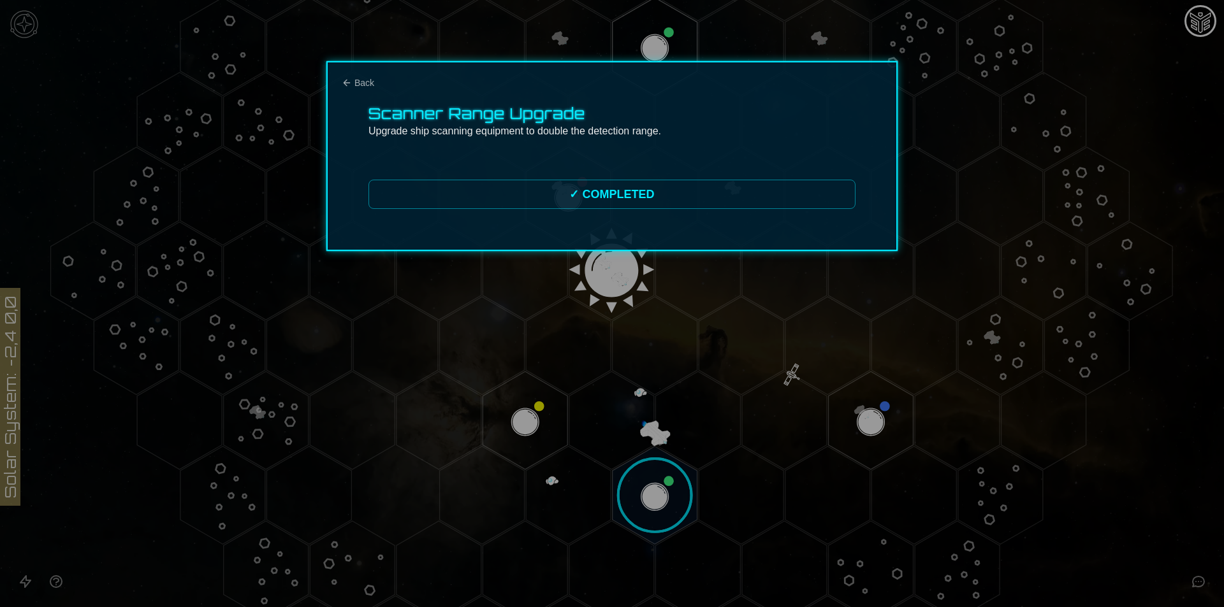
click at [341, 75] on div "Scanner Range Upgrade Upgrade ship scanning equipment to double the detection r…" at bounding box center [611, 156] width 571 height 190
click at [368, 94] on div "Scanner Range Upgrade Upgrade ship scanning equipment to double the detection r…" at bounding box center [611, 156] width 571 height 190
click at [361, 84] on span "Back" at bounding box center [364, 82] width 20 height 13
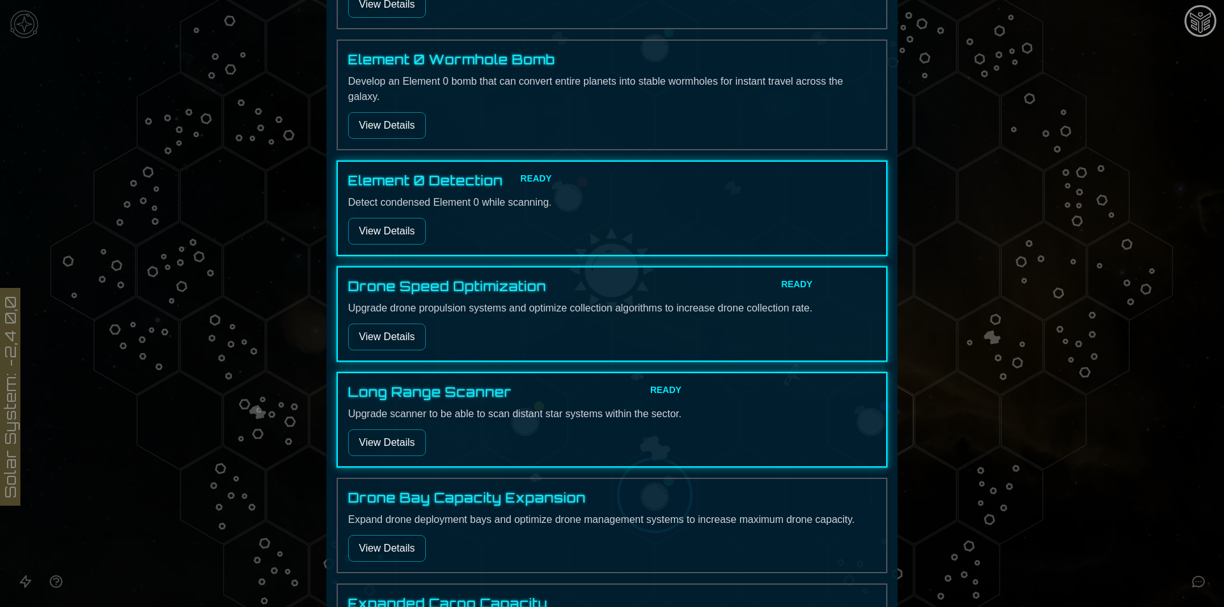
scroll to position [860, 0]
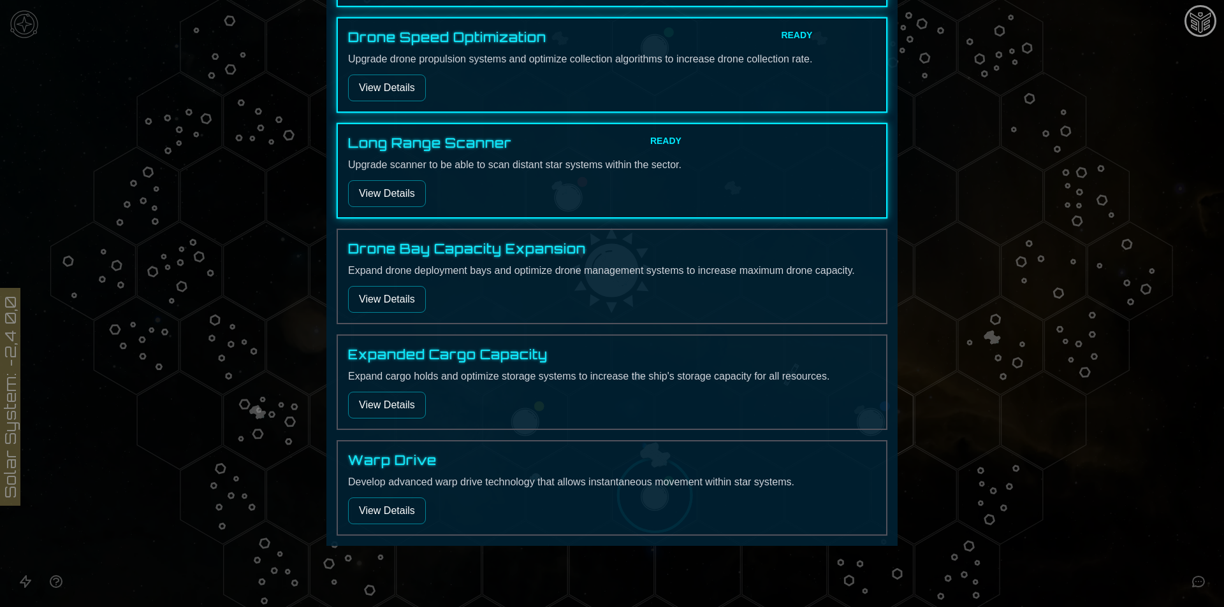
click at [391, 208] on div "Long Range Scanner READY Upgrade scanner to be able to scan distant star system…" at bounding box center [611, 171] width 551 height 96
click at [394, 198] on button "View Details" at bounding box center [387, 193] width 78 height 27
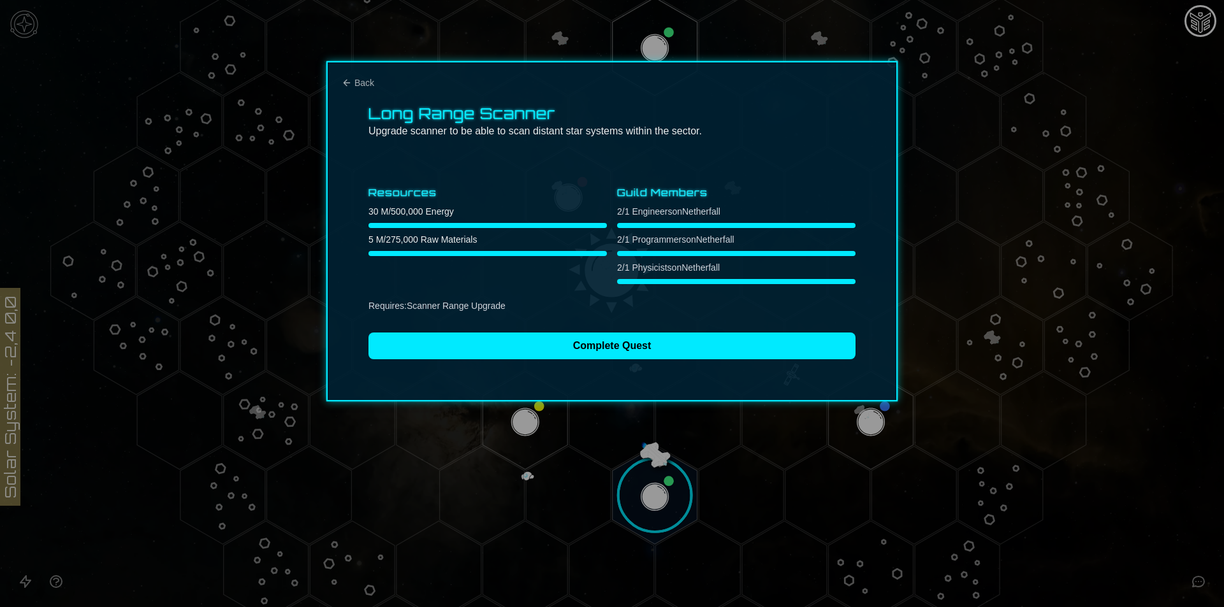
scroll to position [0, 0]
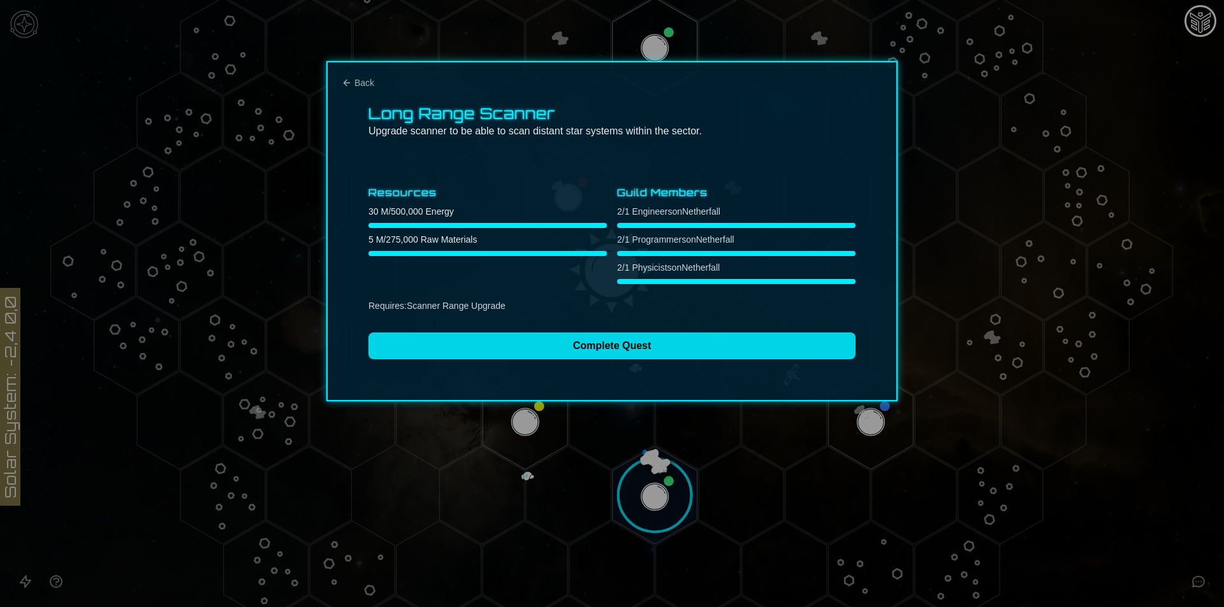
click at [637, 352] on button "Complete Quest" at bounding box center [611, 346] width 487 height 27
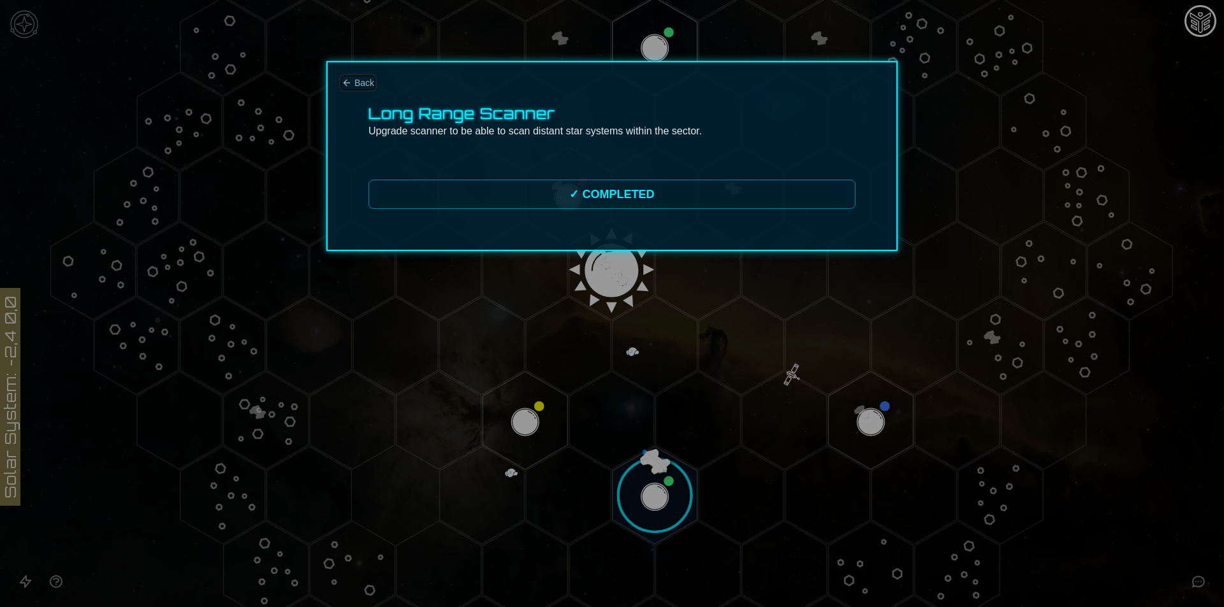
click at [351, 83] on icon "Back" at bounding box center [347, 83] width 10 height 10
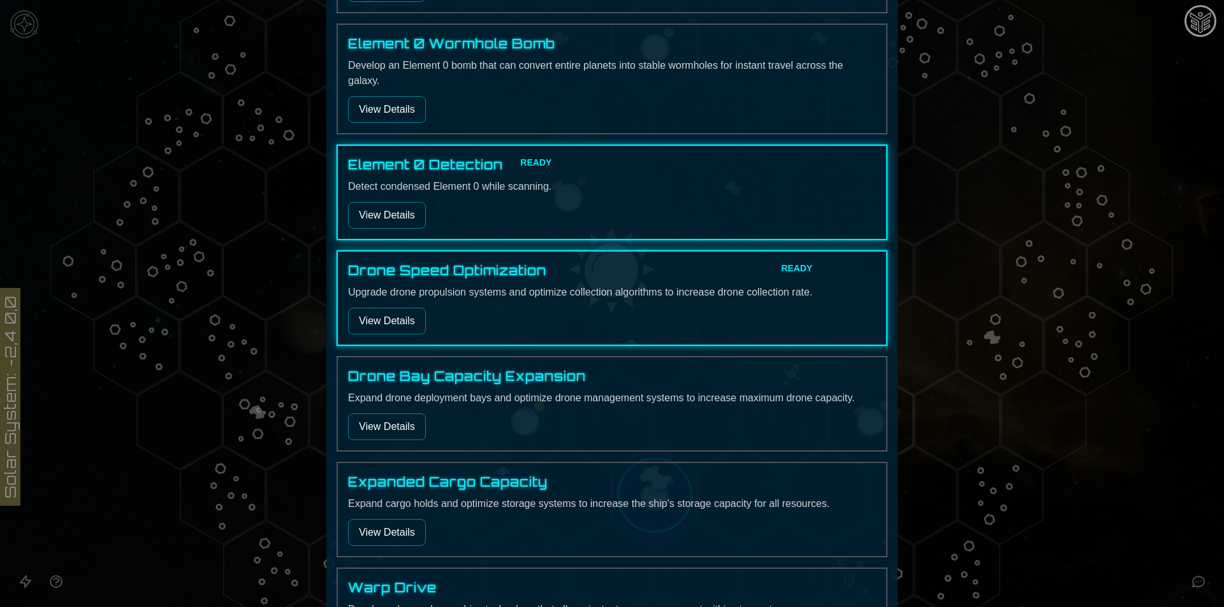
scroll to position [637, 0]
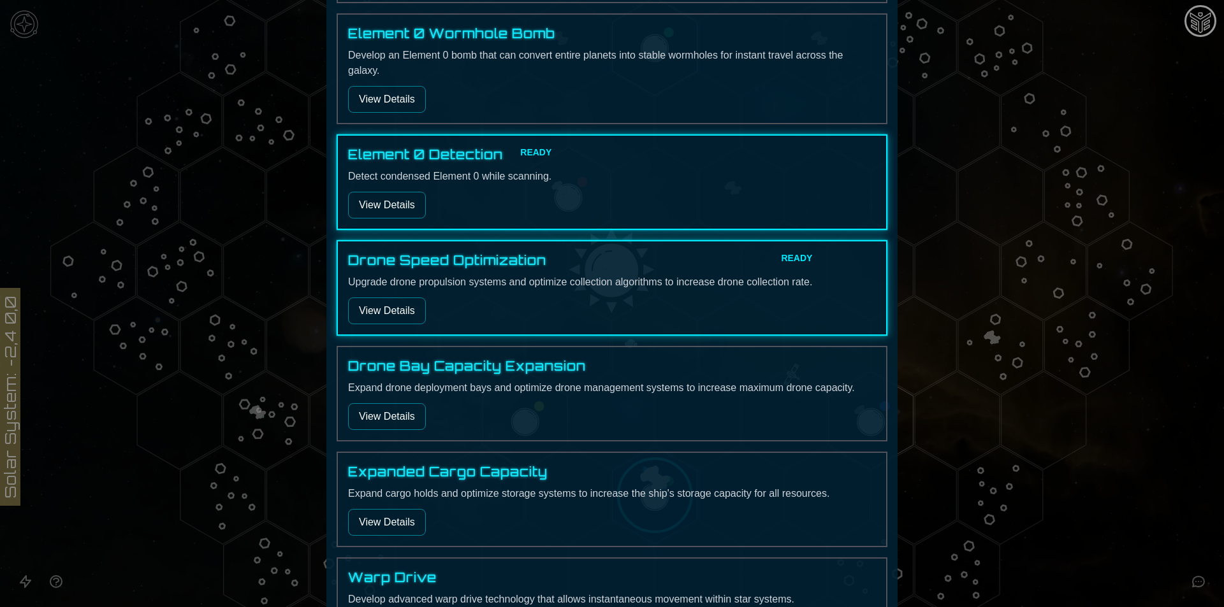
drag, startPoint x: 378, startPoint y: 281, endPoint x: 380, endPoint y: 300, distance: 19.2
click at [378, 282] on p "Upgrade drone propulsion systems and optimize collection algorithms to increase…" at bounding box center [580, 282] width 464 height 15
click at [380, 304] on button "View Details" at bounding box center [387, 311] width 78 height 27
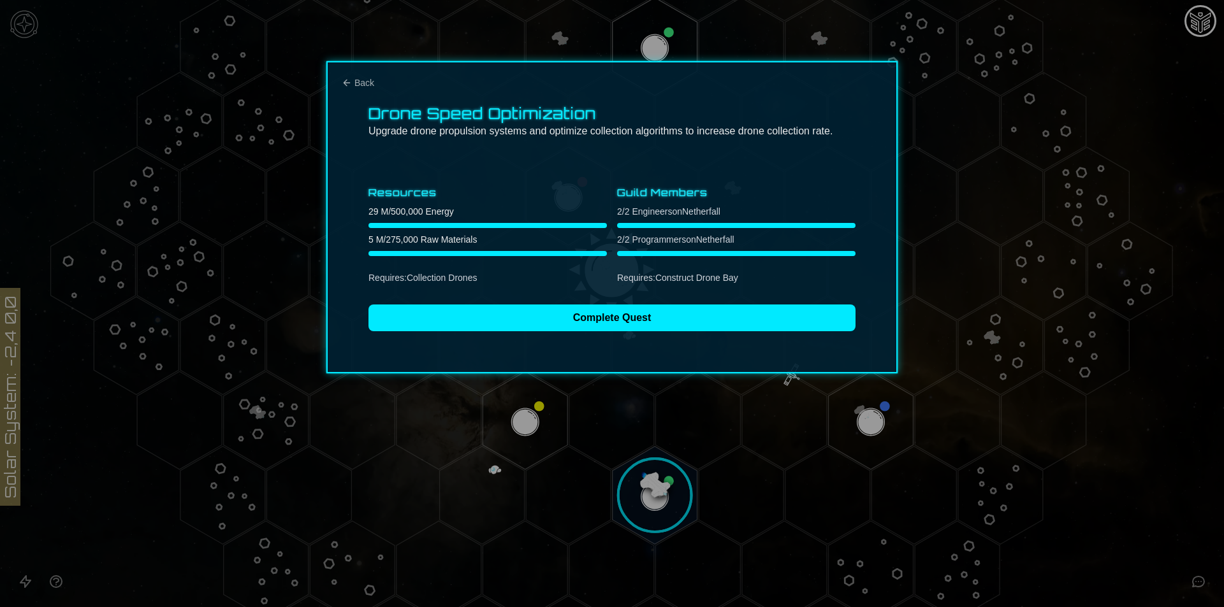
scroll to position [0, 0]
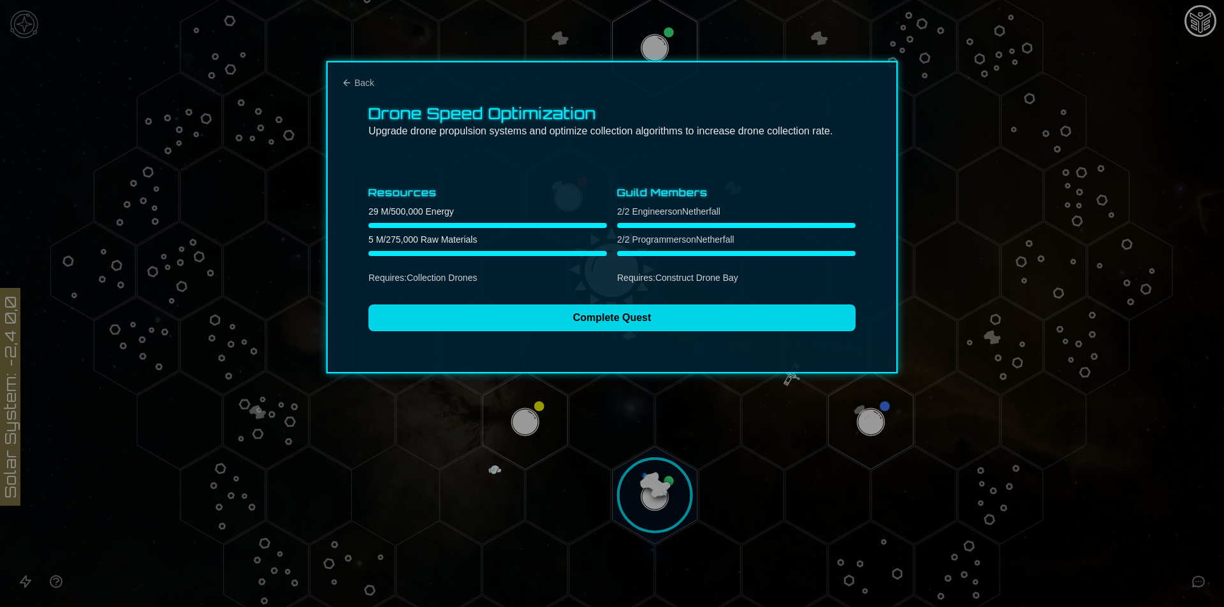
click at [437, 318] on button "Complete Quest" at bounding box center [611, 318] width 487 height 27
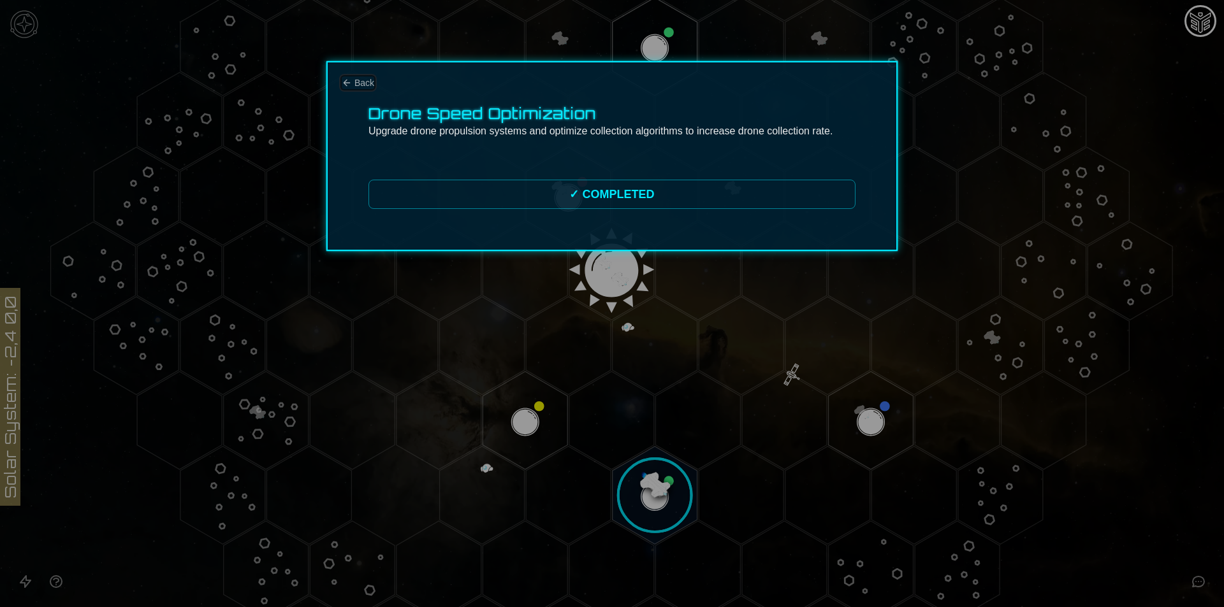
click at [345, 83] on icon "Back" at bounding box center [347, 83] width 6 height 6
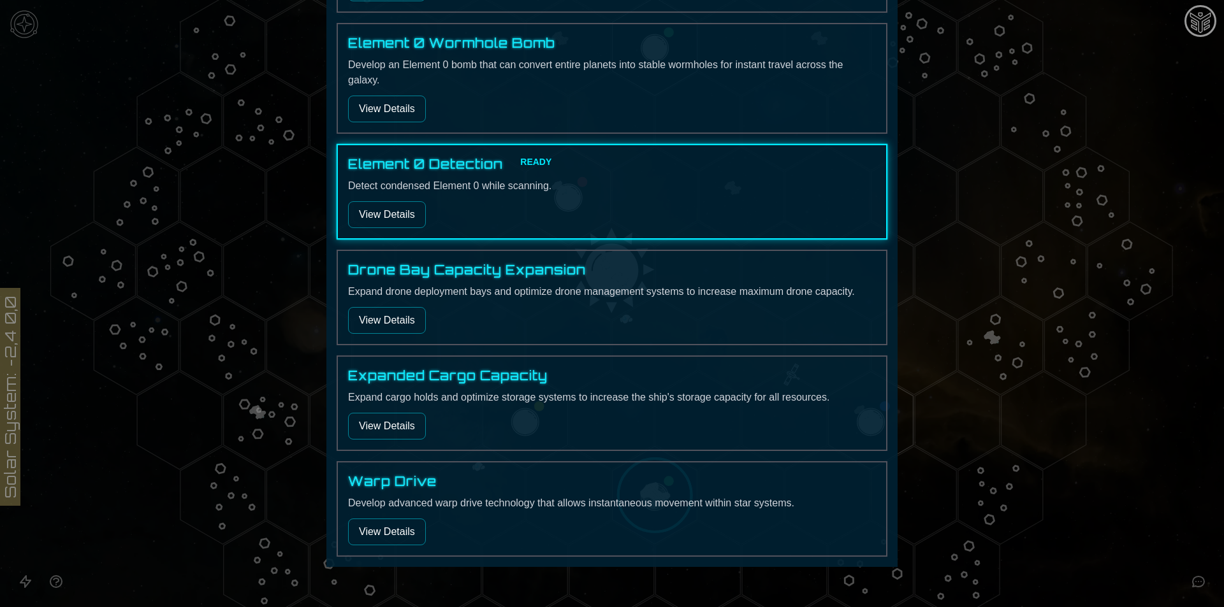
scroll to position [649, 0]
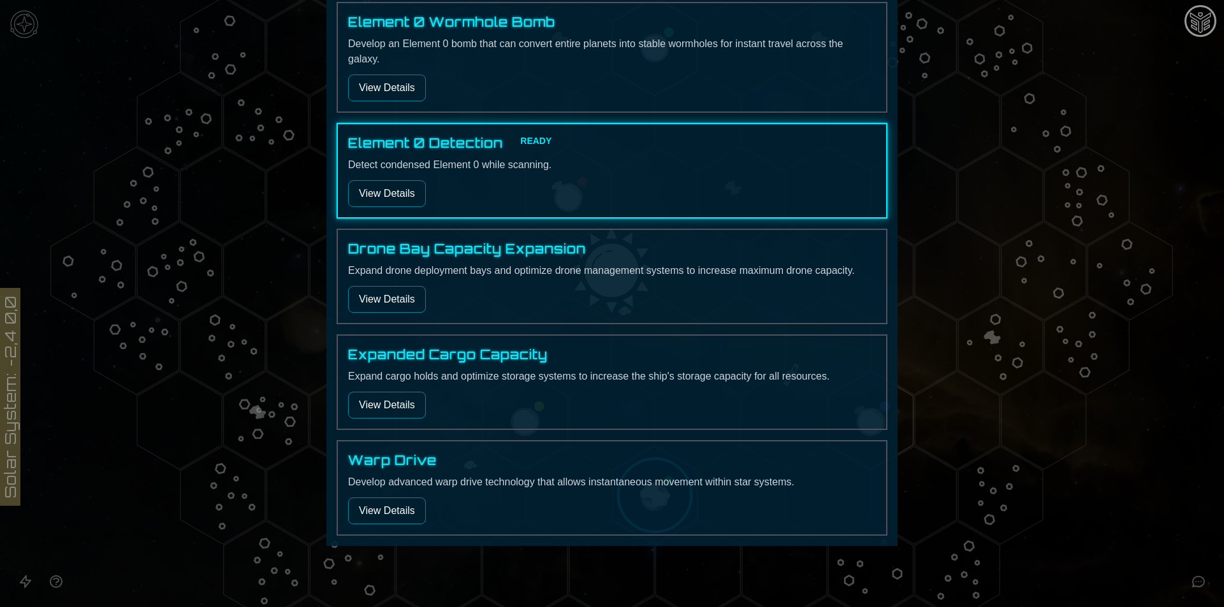
click at [397, 501] on button "View Details" at bounding box center [387, 511] width 78 height 27
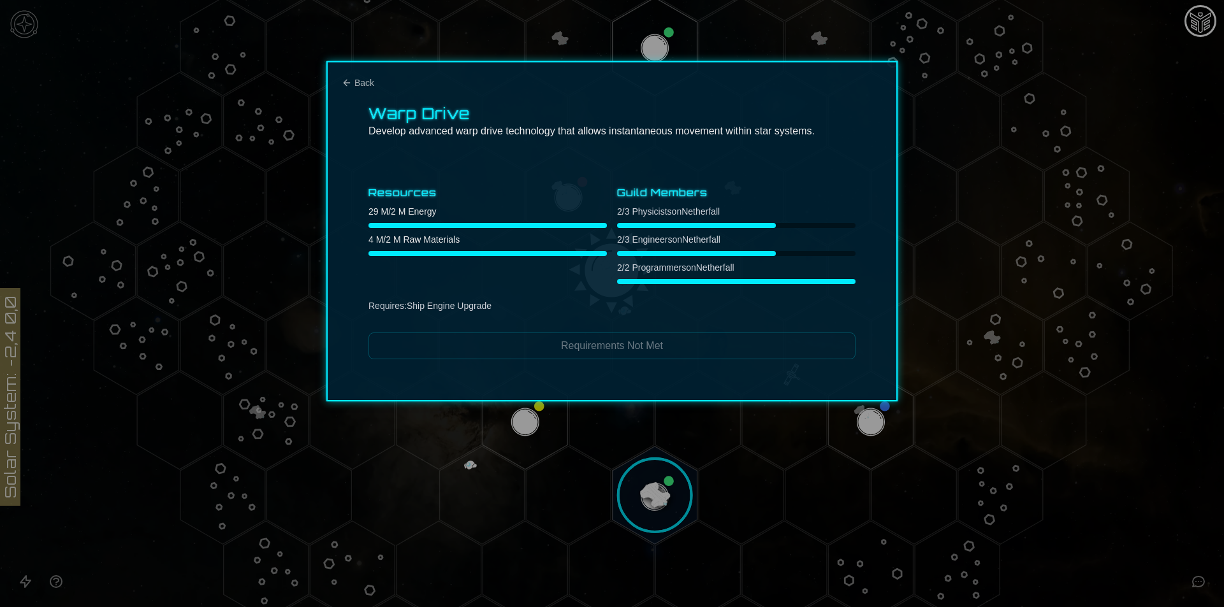
scroll to position [0, 0]
click at [347, 82] on icon "Back" at bounding box center [347, 83] width 10 height 10
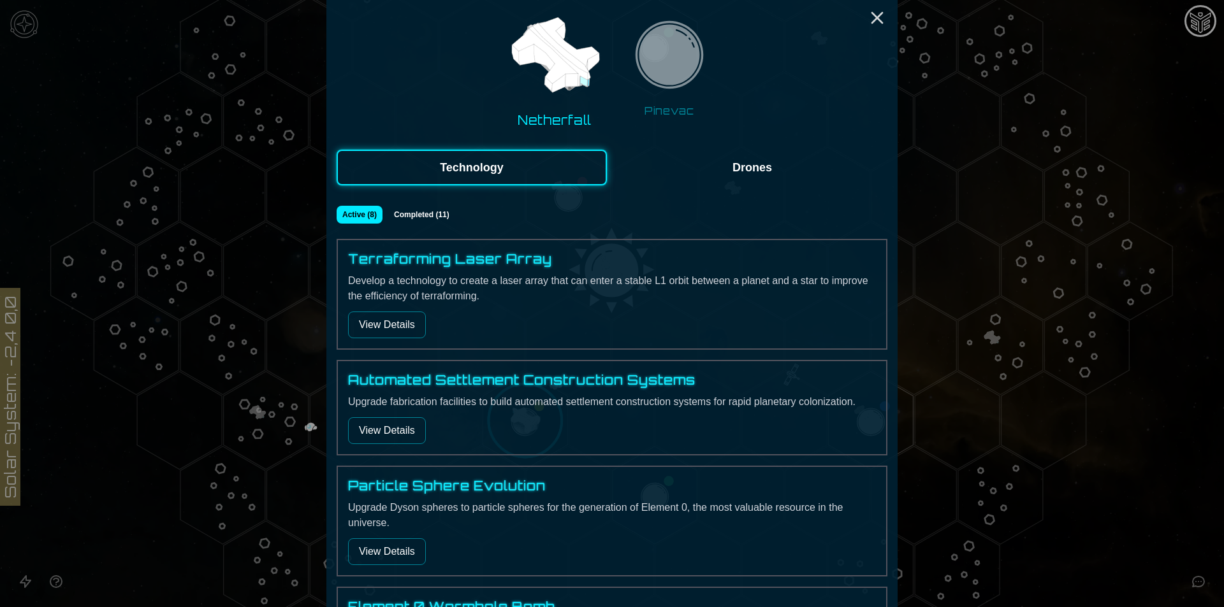
scroll to position [446, 0]
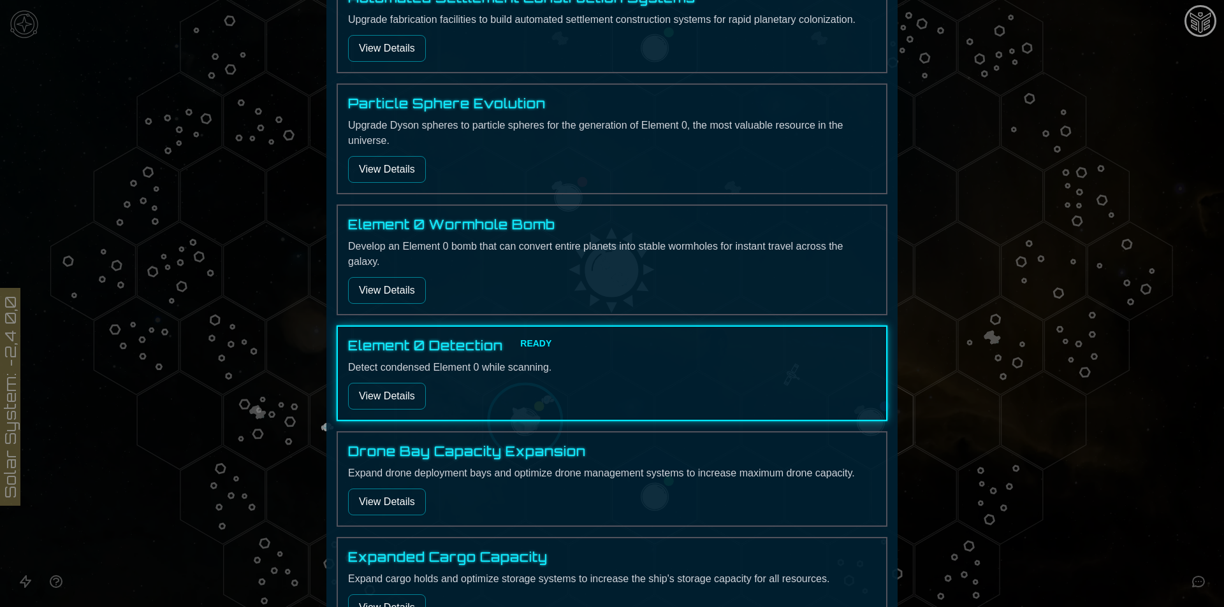
click at [402, 401] on button "View Details" at bounding box center [387, 396] width 78 height 27
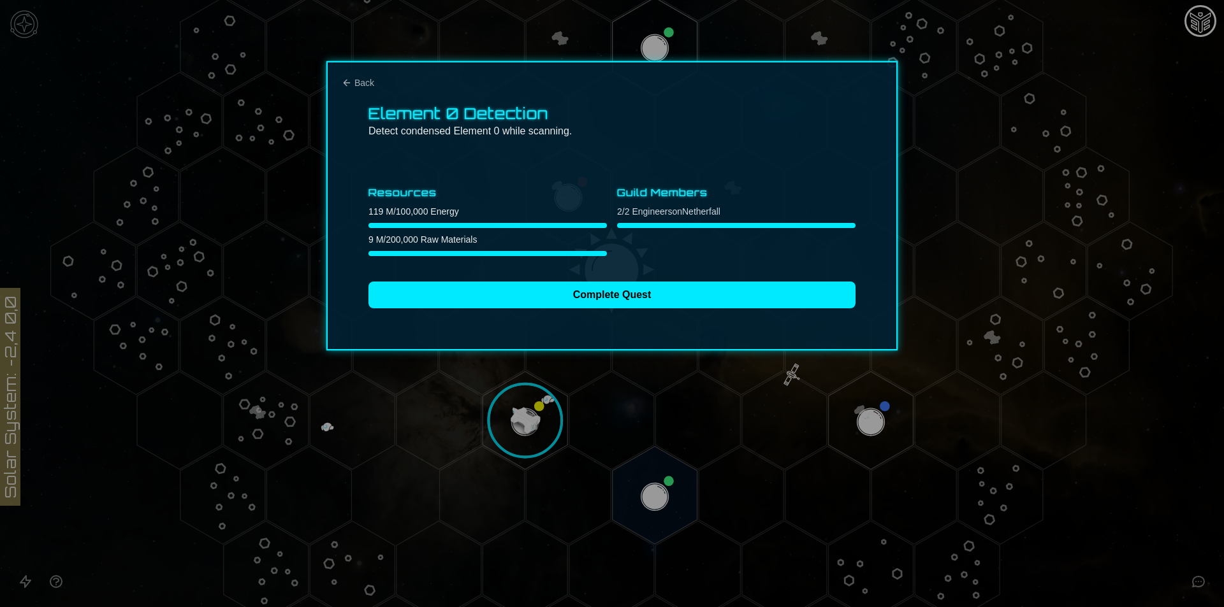
scroll to position [0, 0]
click at [368, 76] on div "Element 0 Detection Detect condensed Element 0 while scanning. Resources 119 M …" at bounding box center [611, 205] width 571 height 289
click at [368, 79] on span "Back" at bounding box center [364, 82] width 20 height 13
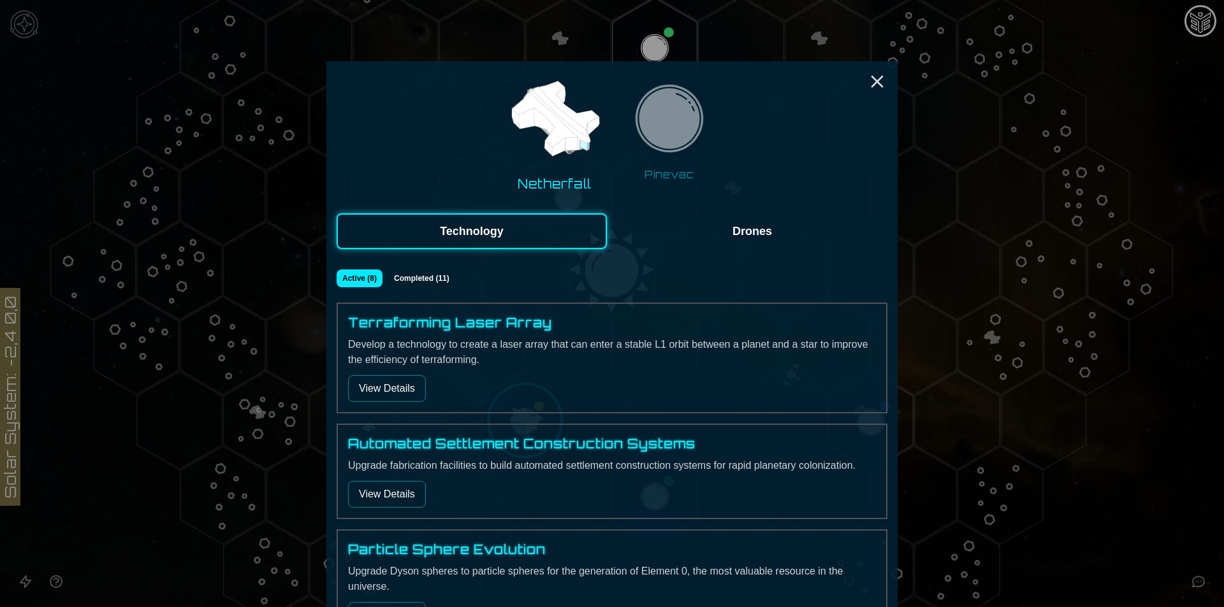
click at [763, 235] on button "Drones" at bounding box center [752, 231] width 270 height 36
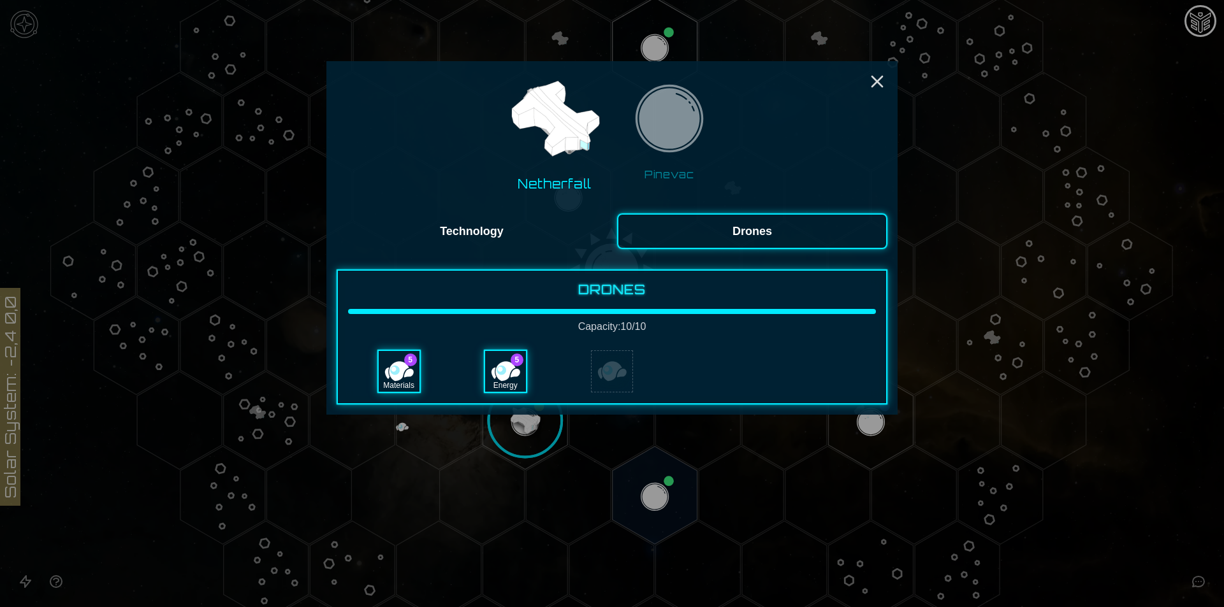
click at [493, 242] on button "Technology" at bounding box center [471, 231] width 270 height 36
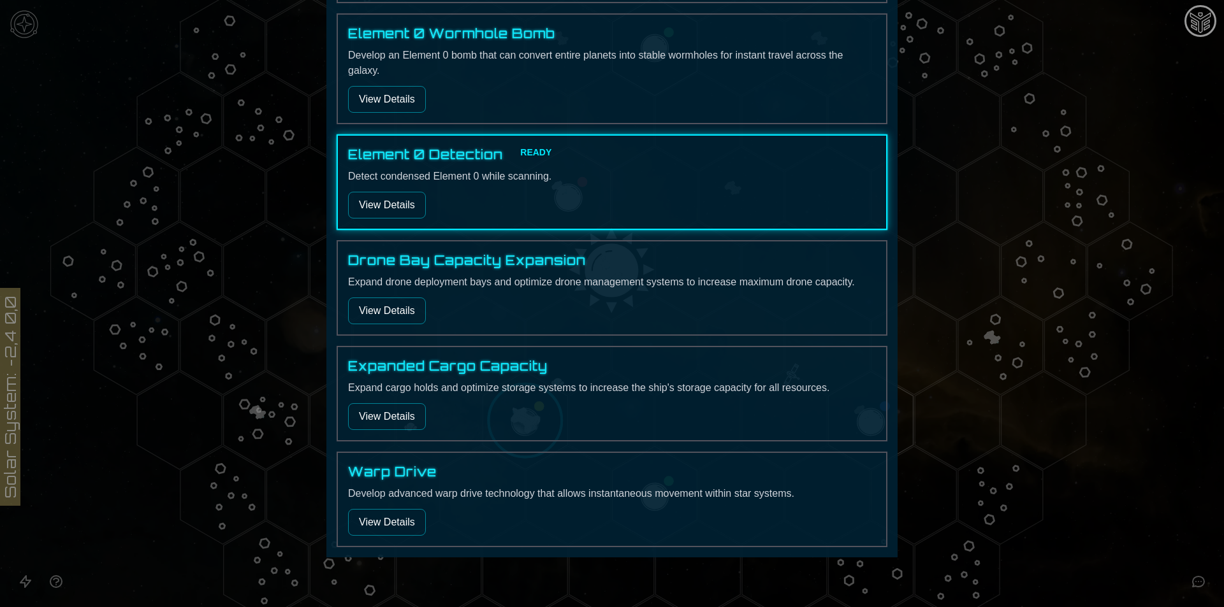
scroll to position [649, 0]
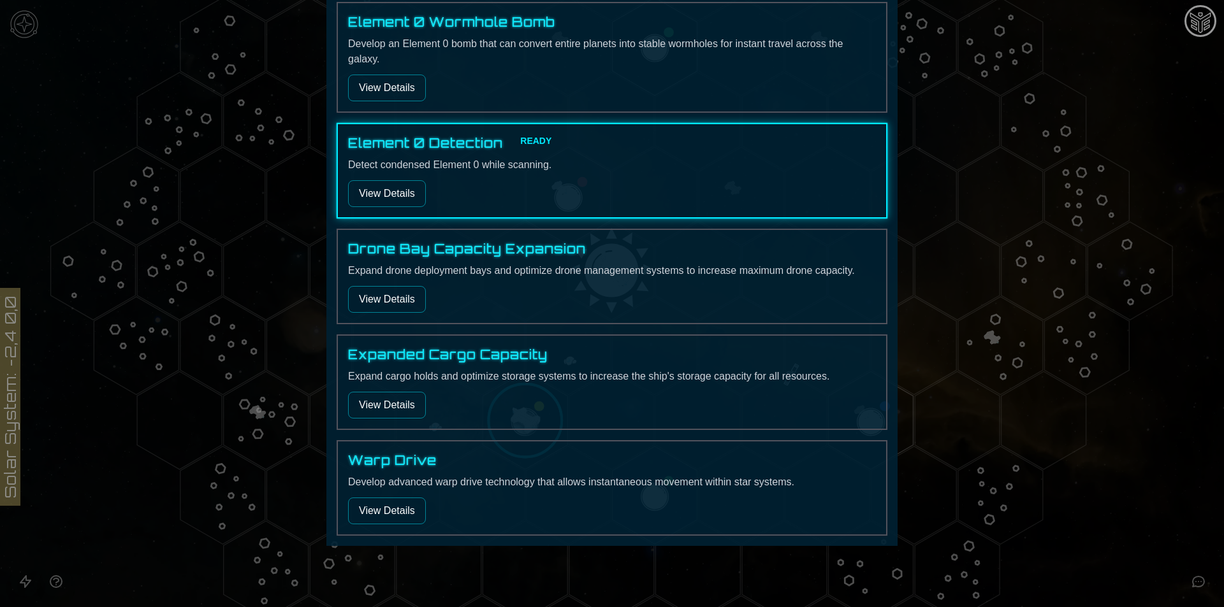
click at [404, 293] on button "View Details" at bounding box center [387, 299] width 78 height 27
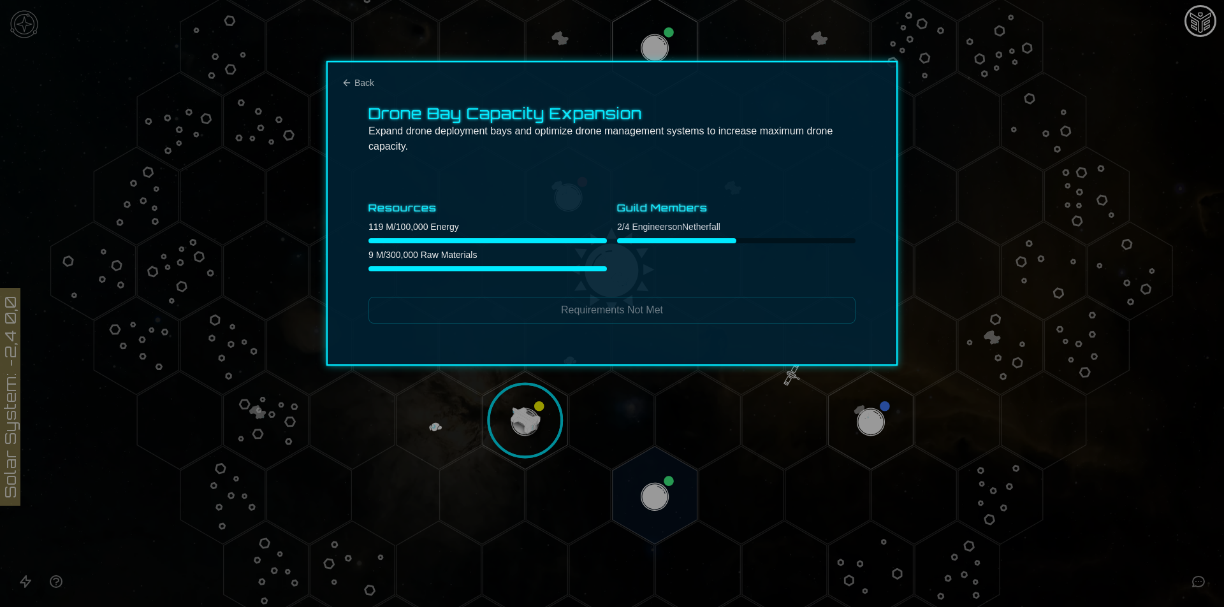
scroll to position [0, 0]
click at [1178, 463] on div at bounding box center [612, 303] width 1224 height 607
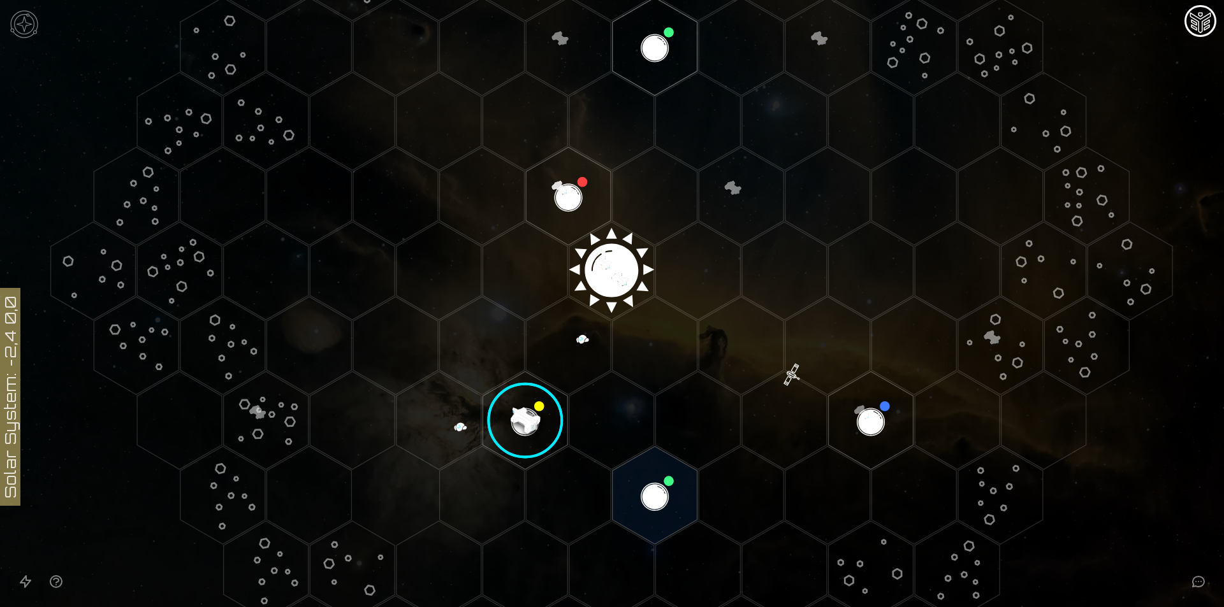
click at [510, 407] on image at bounding box center [525, 421] width 100 height 100
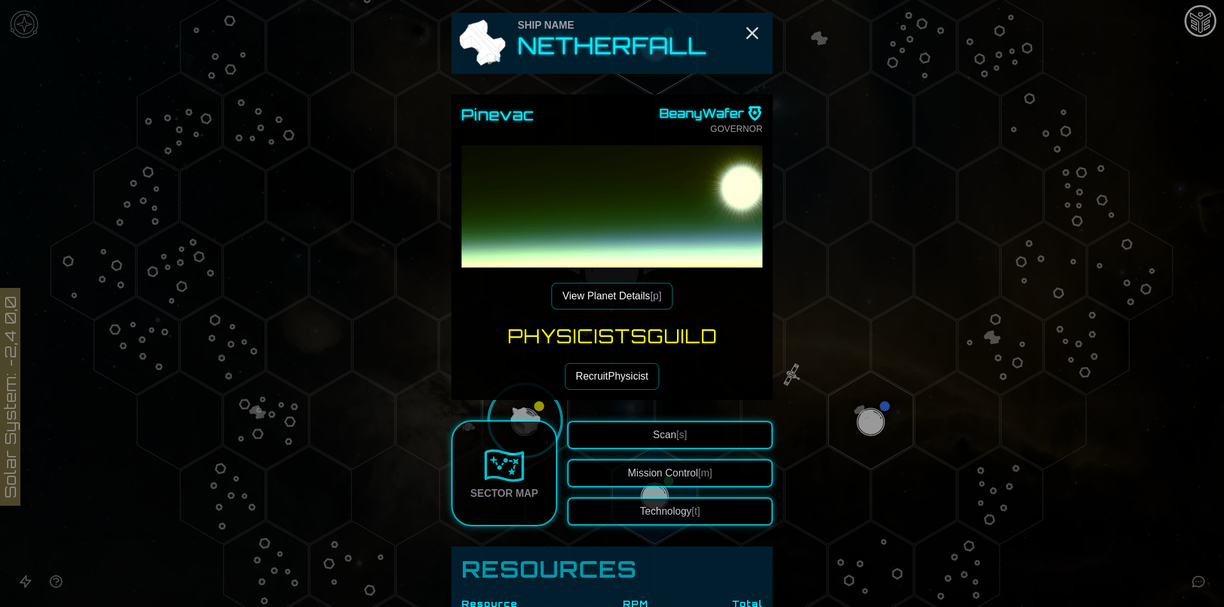
click at [633, 375] on button "Recruit Physicist" at bounding box center [612, 376] width 94 height 27
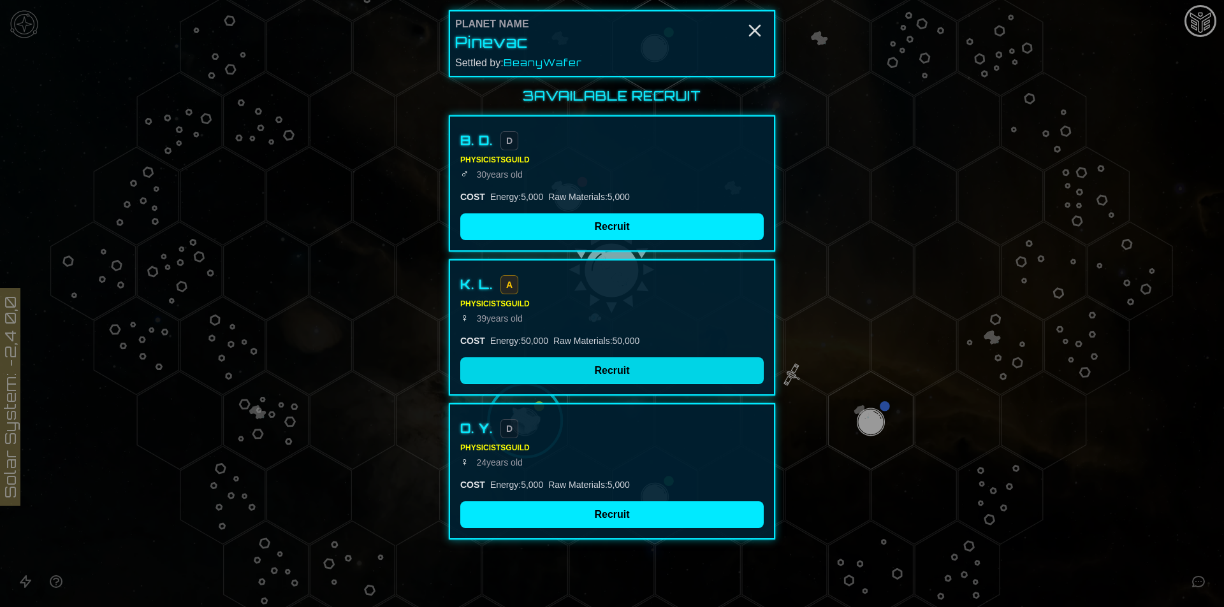
click at [646, 378] on button "Recruit" at bounding box center [611, 371] width 303 height 27
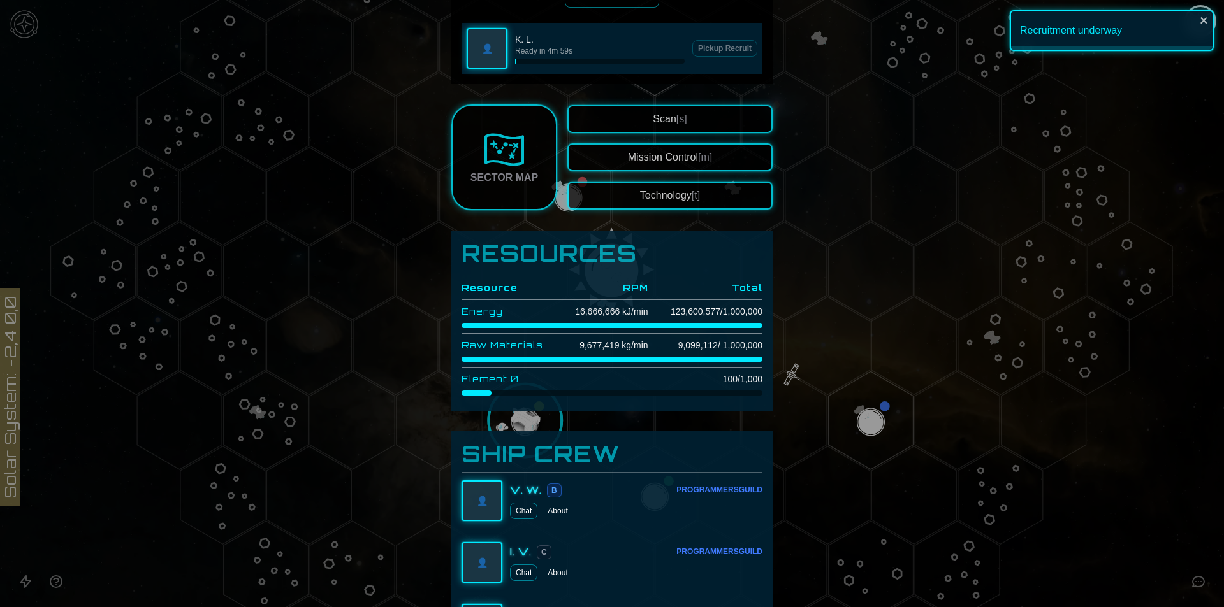
scroll to position [319, 0]
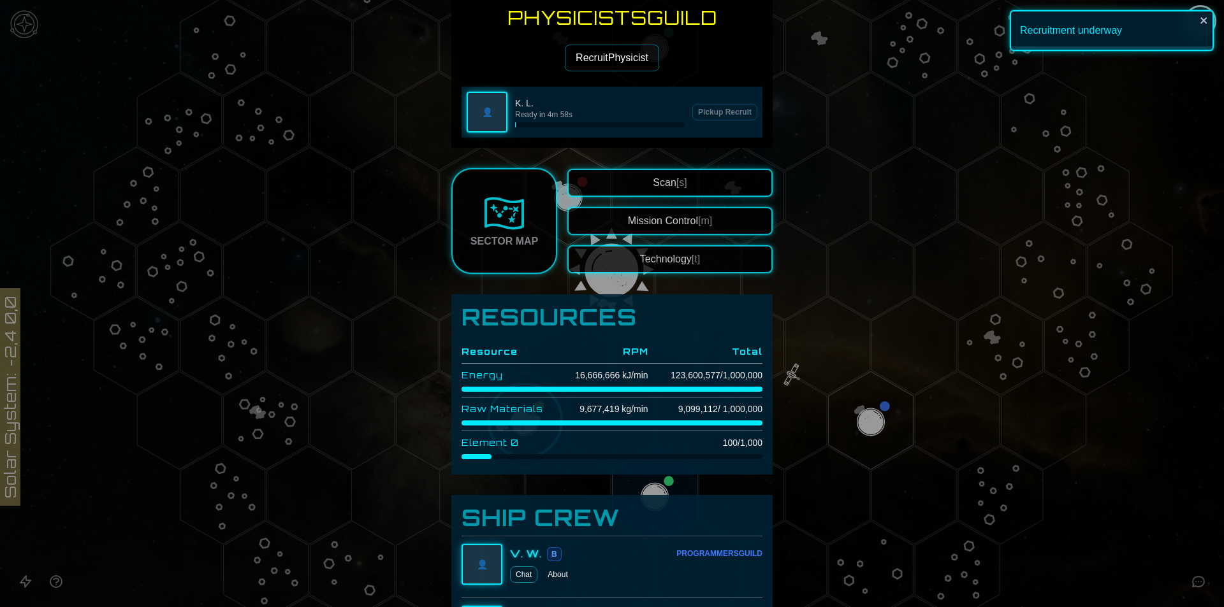
click at [586, 52] on button "Recruit Physicist" at bounding box center [612, 58] width 94 height 27
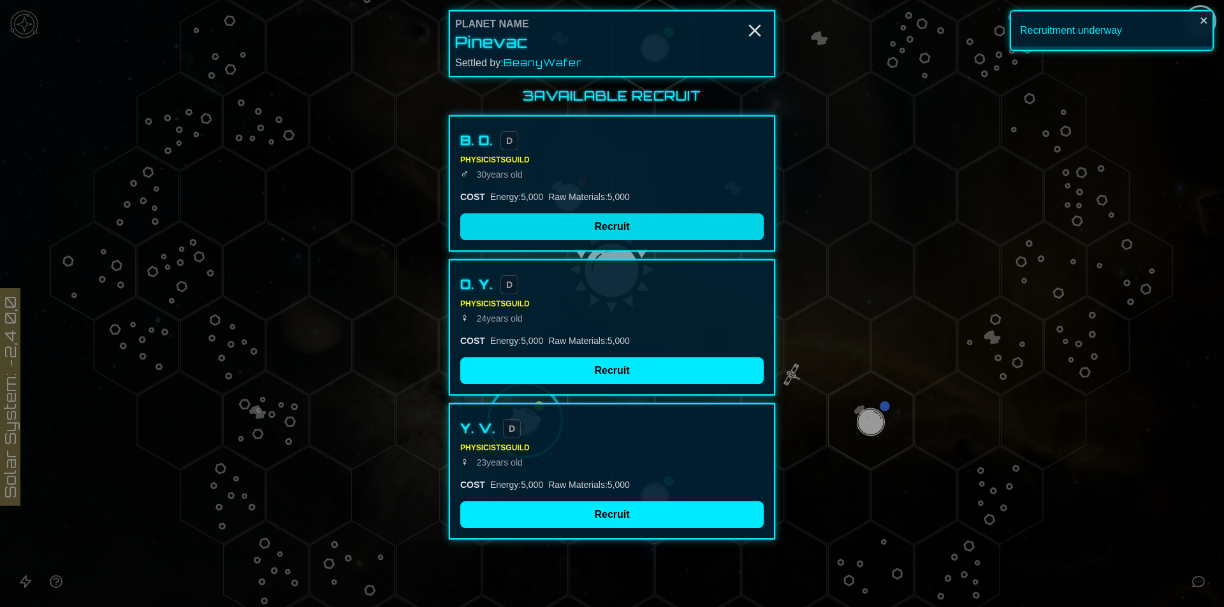
click at [533, 215] on button "Recruit" at bounding box center [611, 226] width 303 height 27
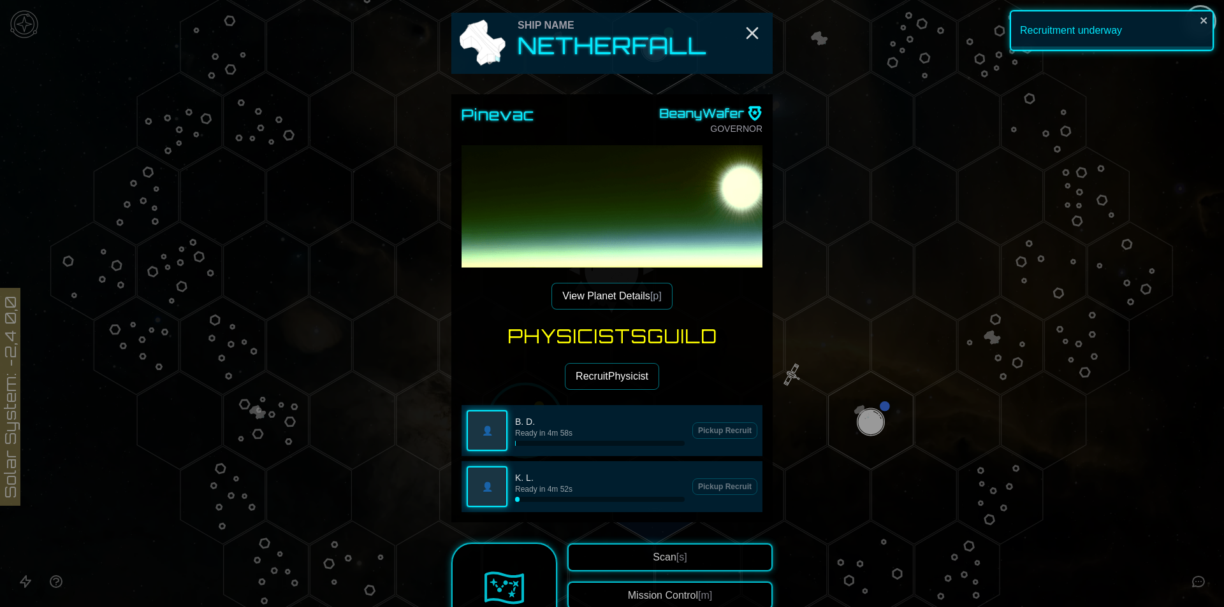
click at [625, 377] on button "Recruit Physicist" at bounding box center [612, 376] width 94 height 27
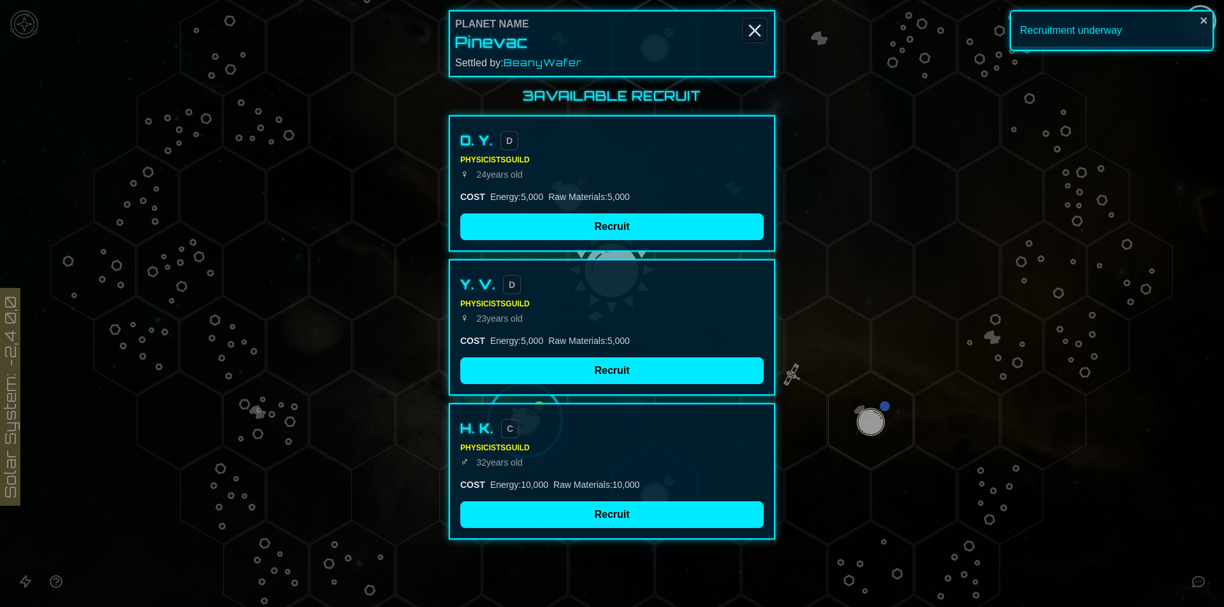
click at [755, 23] on icon "Close" at bounding box center [754, 30] width 20 height 20
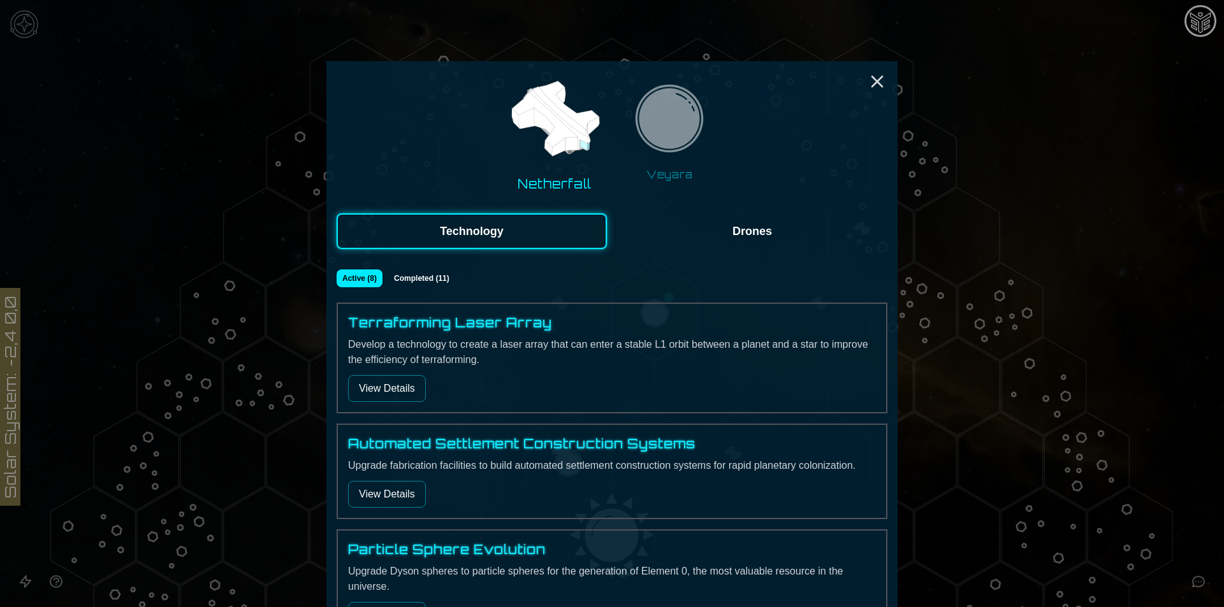
scroll to position [649, 0]
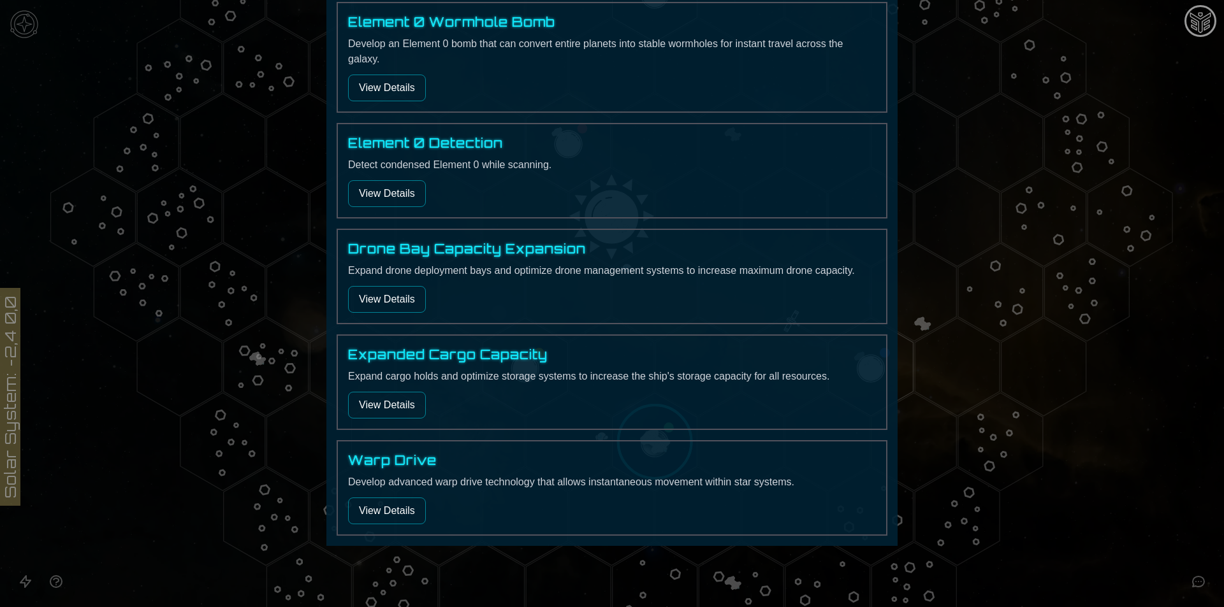
click at [381, 411] on button "View Details" at bounding box center [387, 405] width 78 height 27
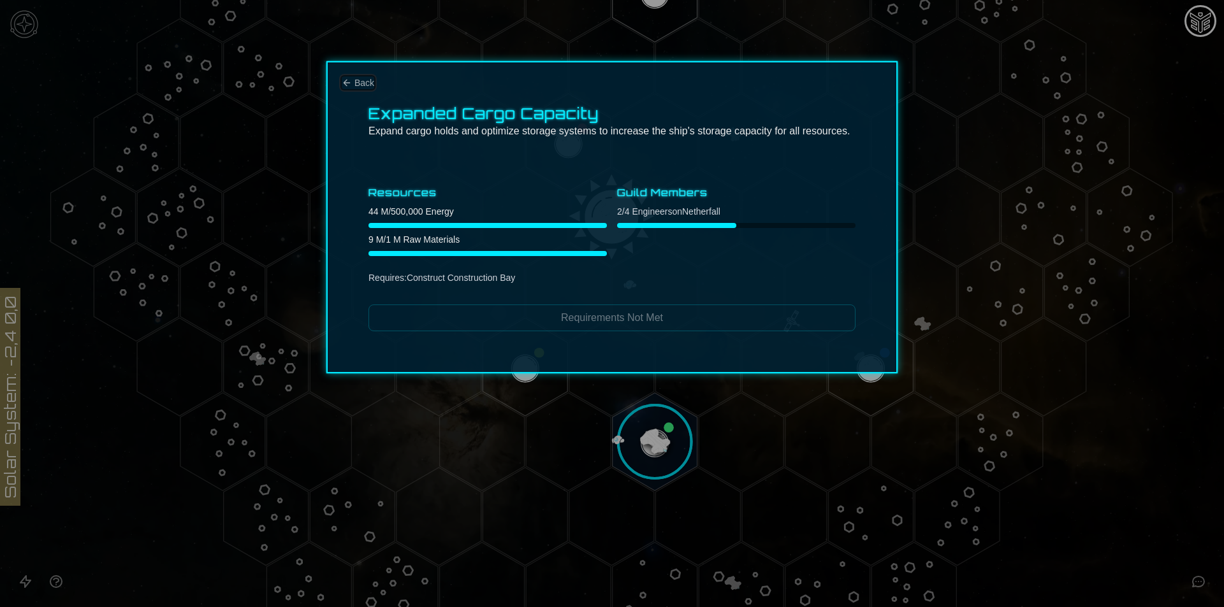
click at [361, 76] on span "Back" at bounding box center [364, 82] width 20 height 13
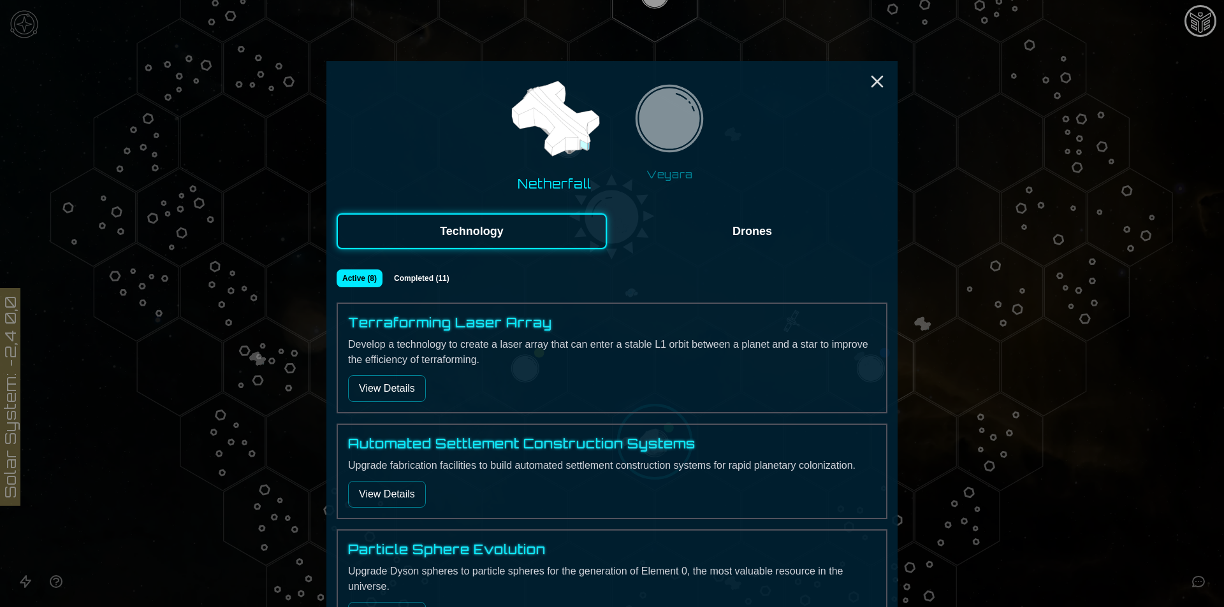
click at [1011, 263] on div at bounding box center [612, 303] width 1224 height 607
drag, startPoint x: 1011, startPoint y: 263, endPoint x: 1011, endPoint y: 332, distance: 69.5
click at [1011, 268] on polygon "Hex at coordinates 4,1, clickable" at bounding box center [1000, 292] width 85 height 98
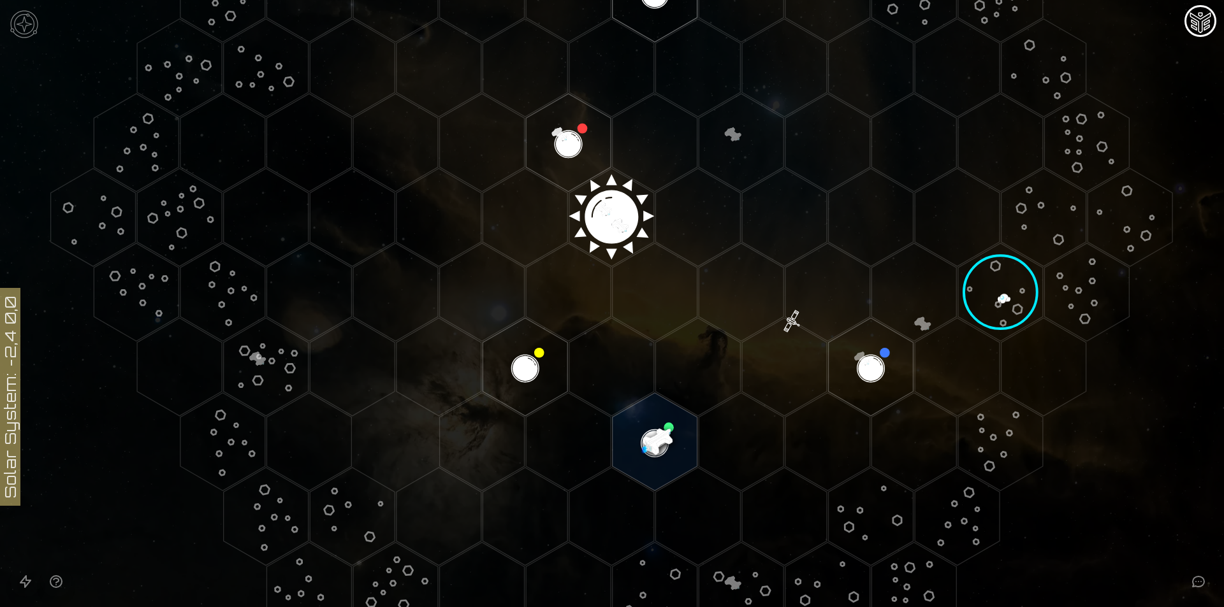
click at [635, 442] on polygon "Hex at coordinates -1,3, clickable" at bounding box center [654, 442] width 85 height 98
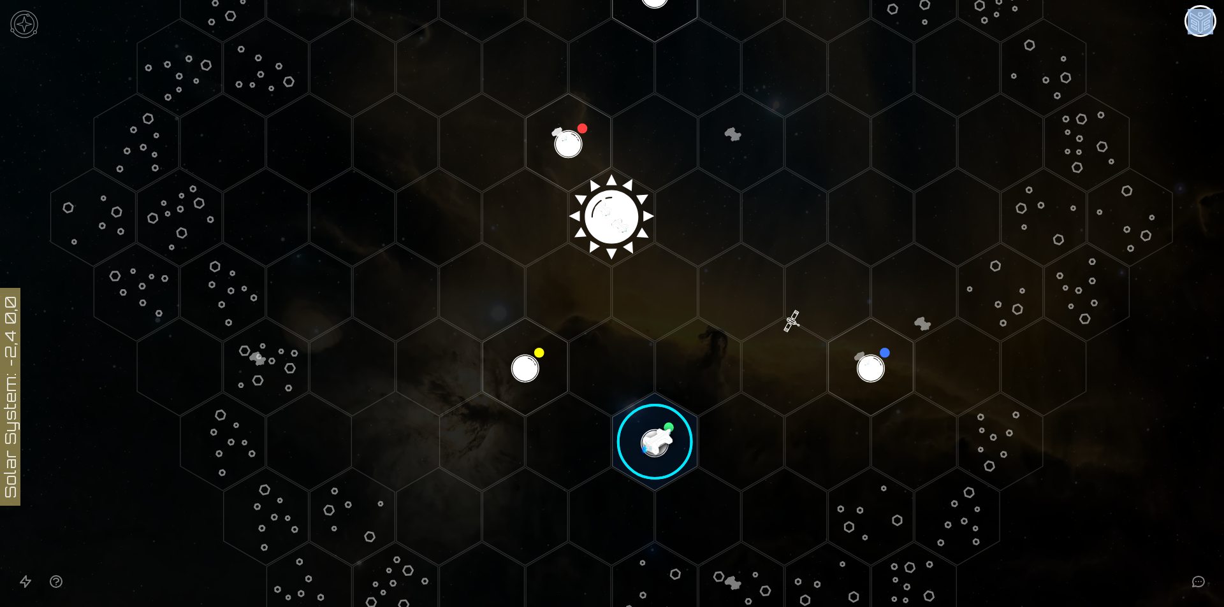
click at [635, 442] on image at bounding box center [655, 442] width 100 height 100
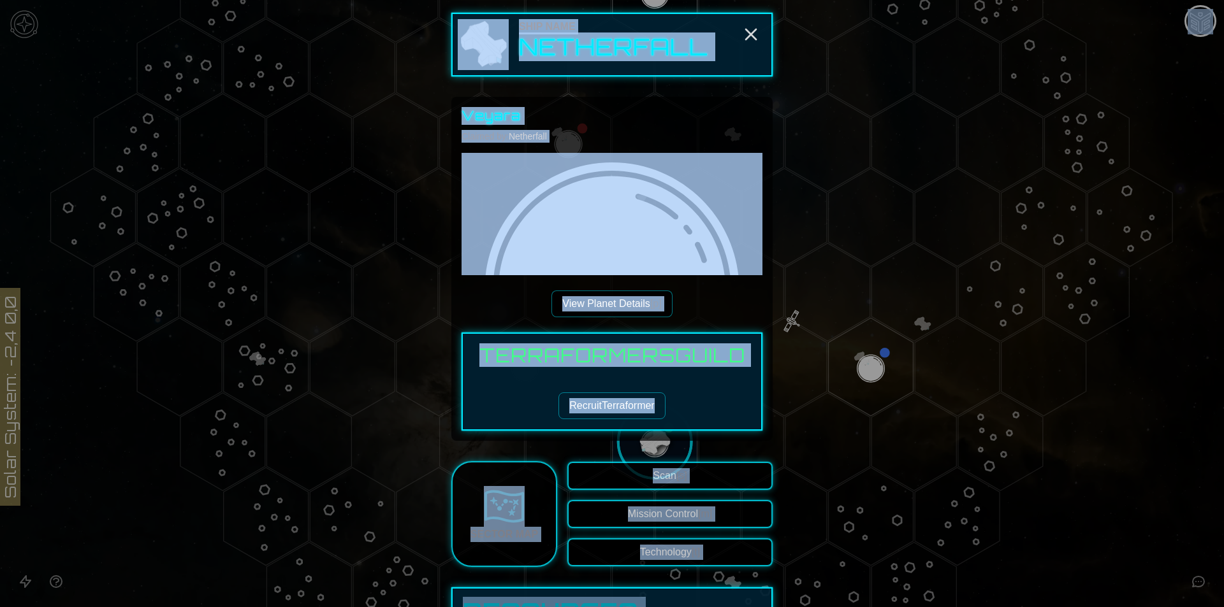
click at [609, 419] on div "Terraformers Guild Recruit Terraformer" at bounding box center [611, 382] width 301 height 98
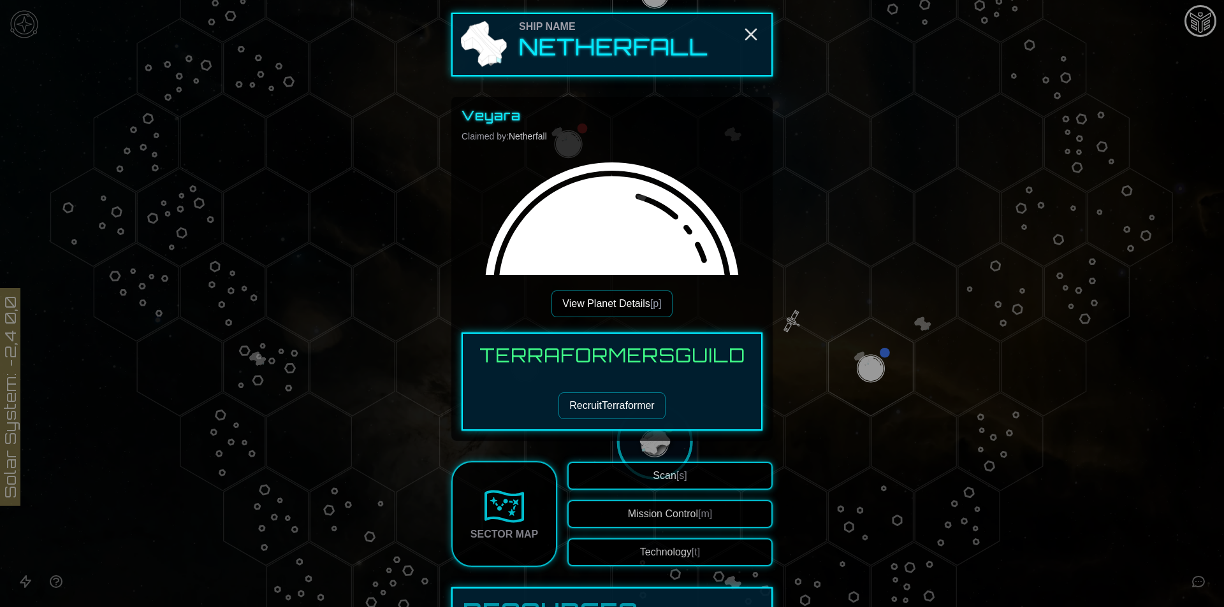
click at [609, 407] on button "Recruit Terraformer" at bounding box center [611, 406] width 106 height 27
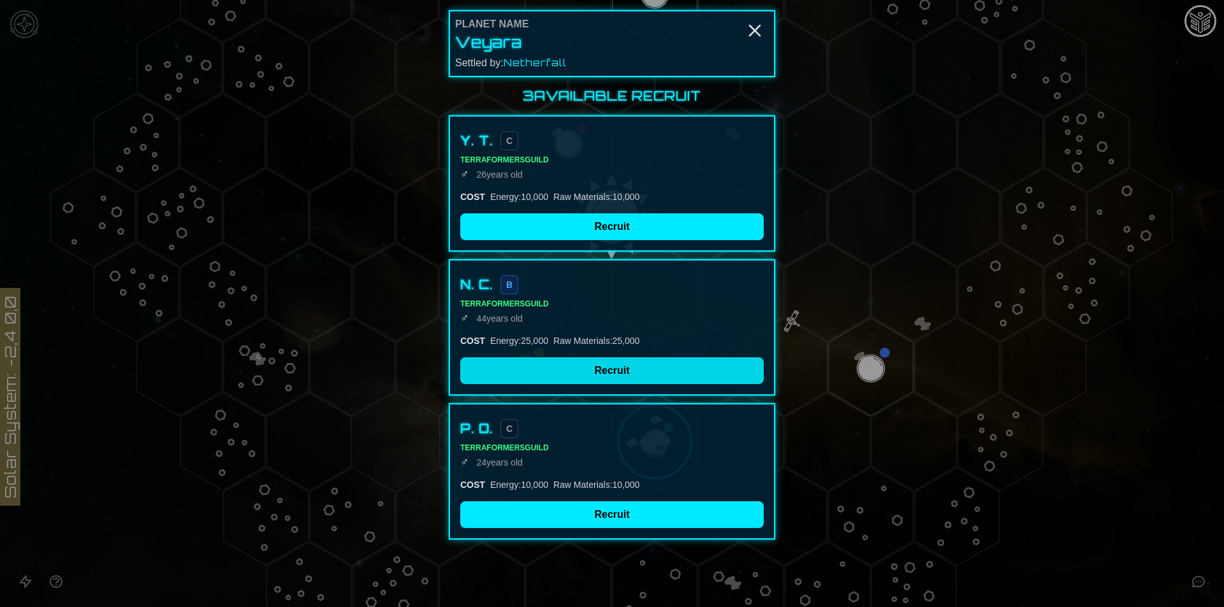
click at [609, 373] on button "Recruit" at bounding box center [611, 371] width 303 height 27
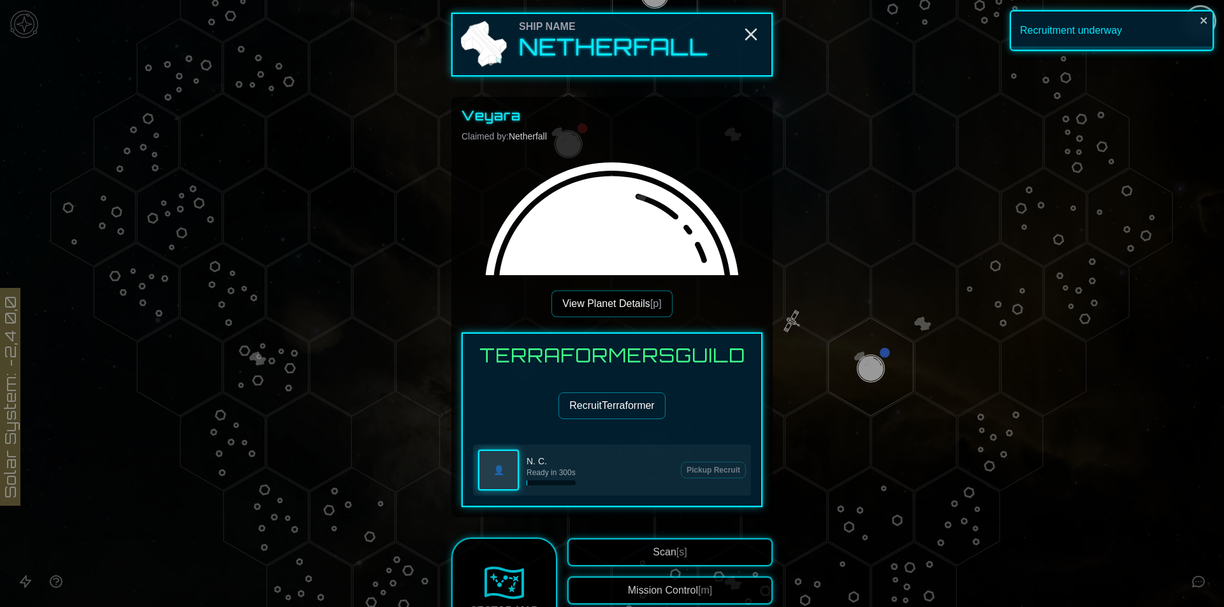
click at [612, 412] on button "Recruit Terraformer" at bounding box center [611, 406] width 106 height 27
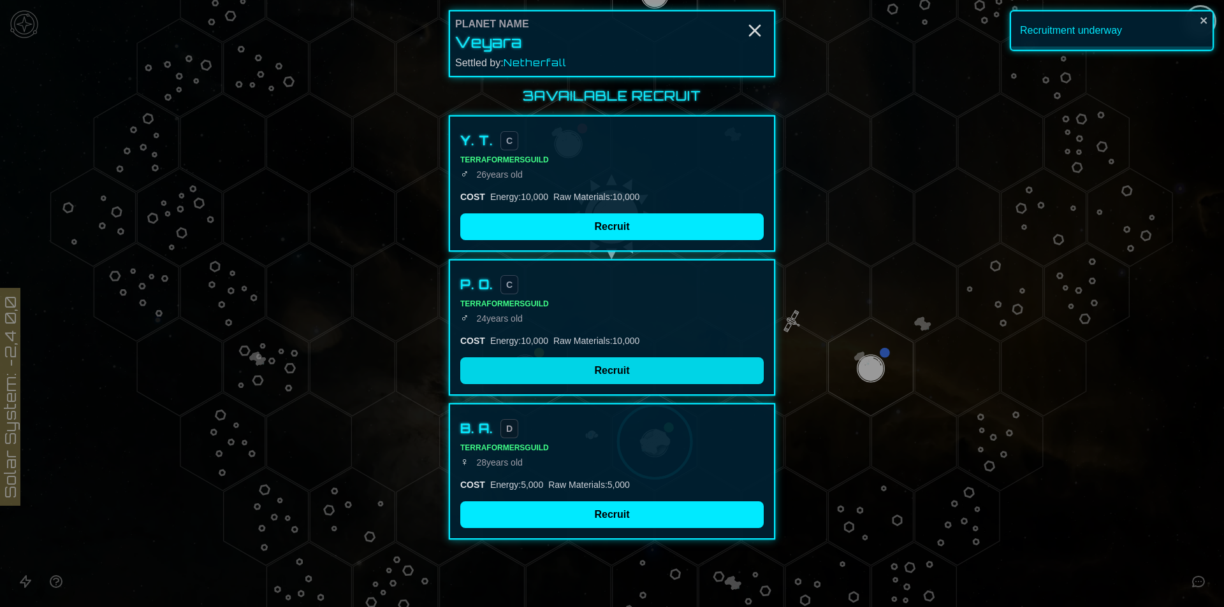
click at [606, 368] on button "Recruit" at bounding box center [611, 371] width 303 height 27
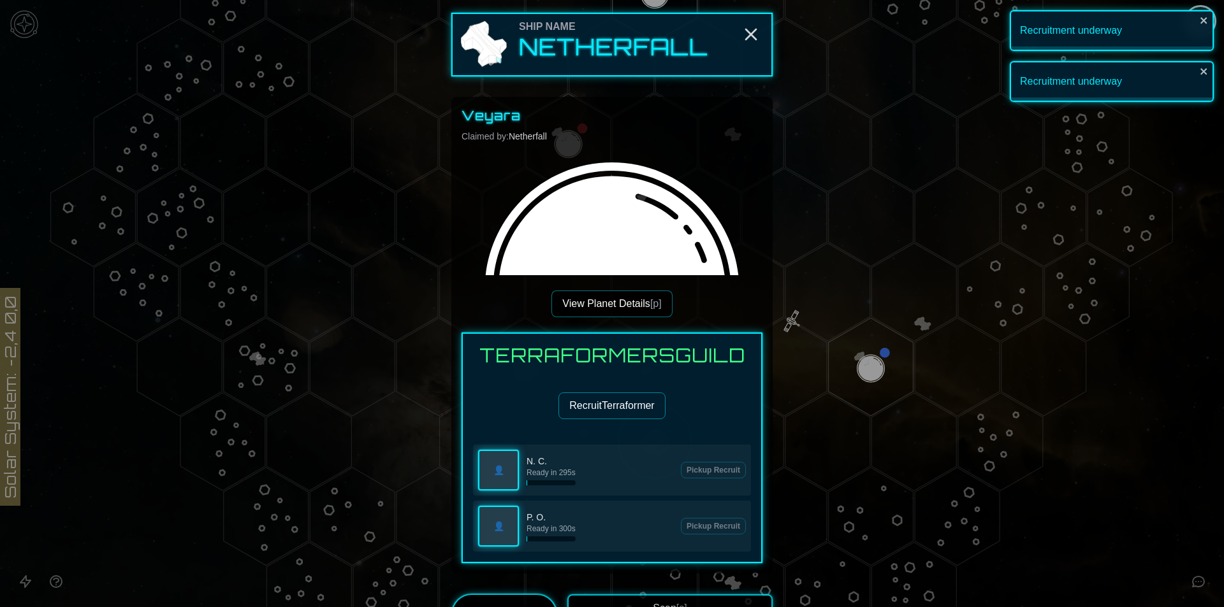
click at [608, 394] on button "Recruit Terraformer" at bounding box center [611, 406] width 106 height 27
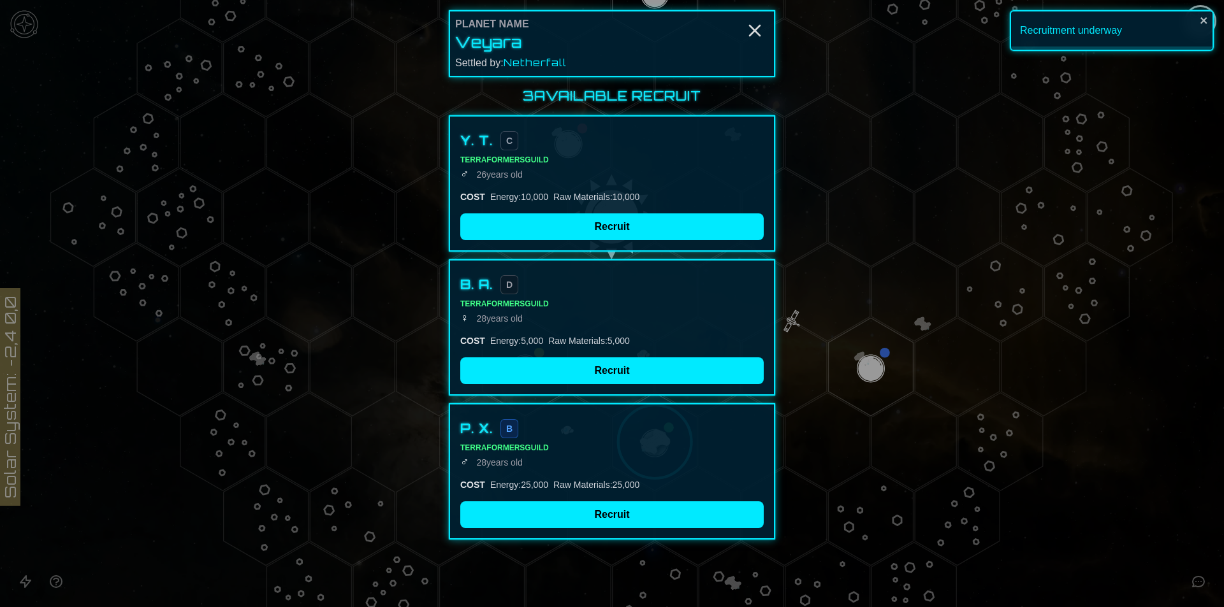
click at [628, 539] on div "P. X. B Terraformers Guild ♂ 28 years old COST Energy : 25,000 Raw Materials : …" at bounding box center [612, 471] width 326 height 136
click at [630, 521] on button "Recruit" at bounding box center [611, 515] width 303 height 27
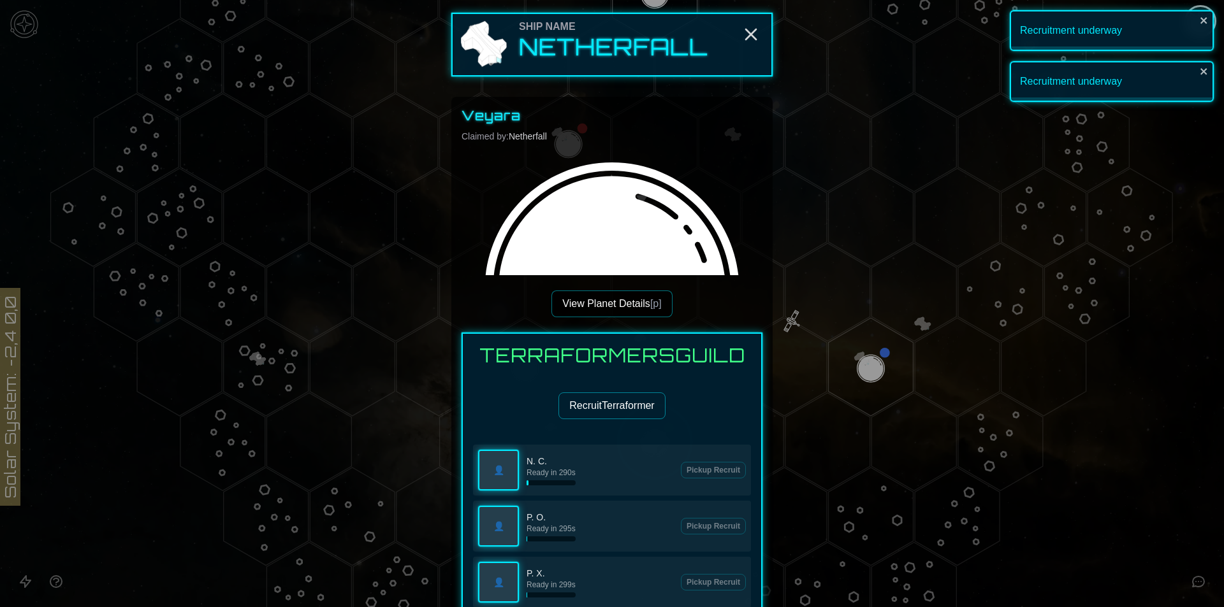
click at [618, 408] on button "Recruit Terraformer" at bounding box center [611, 406] width 106 height 27
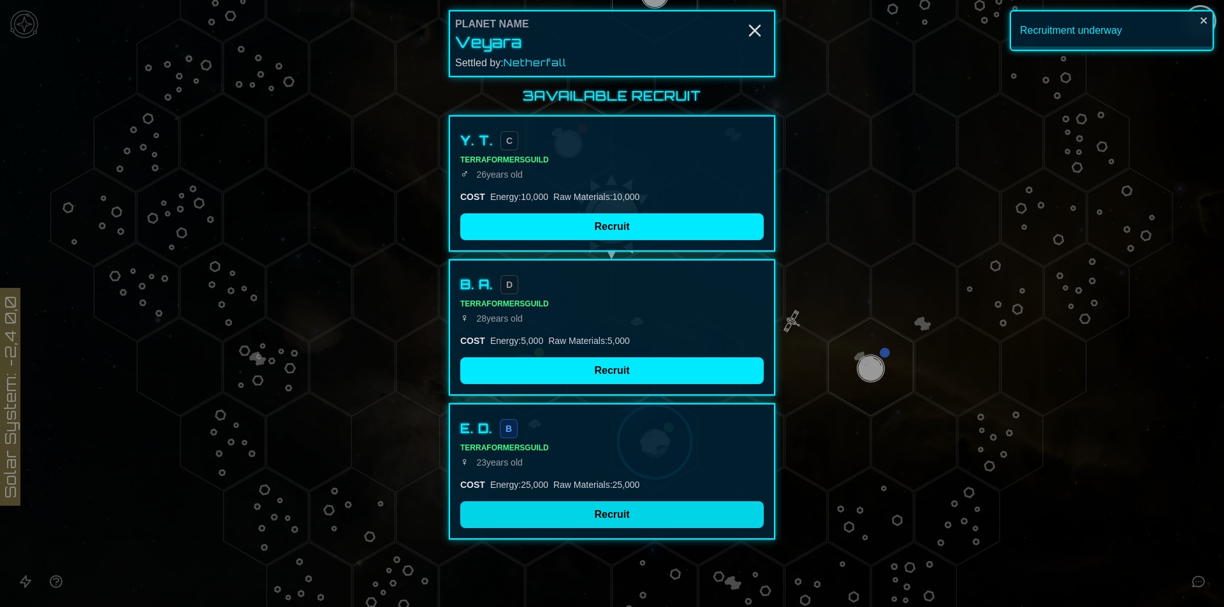
click at [639, 517] on button "Recruit" at bounding box center [611, 515] width 303 height 27
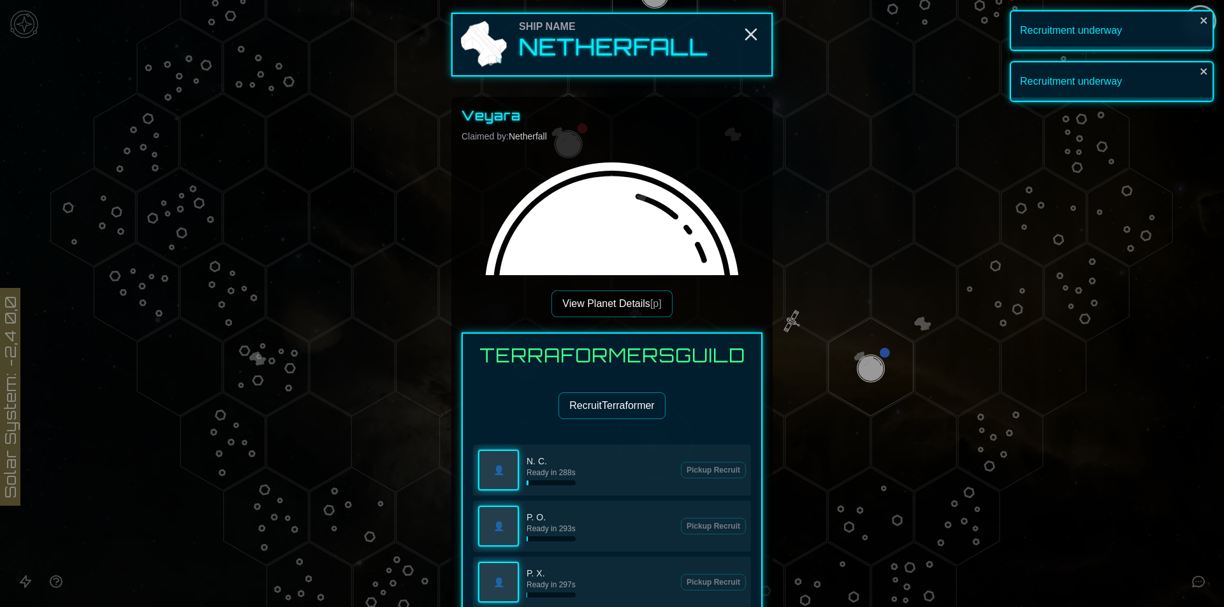
click at [634, 408] on button "Recruit Terraformer" at bounding box center [611, 406] width 106 height 27
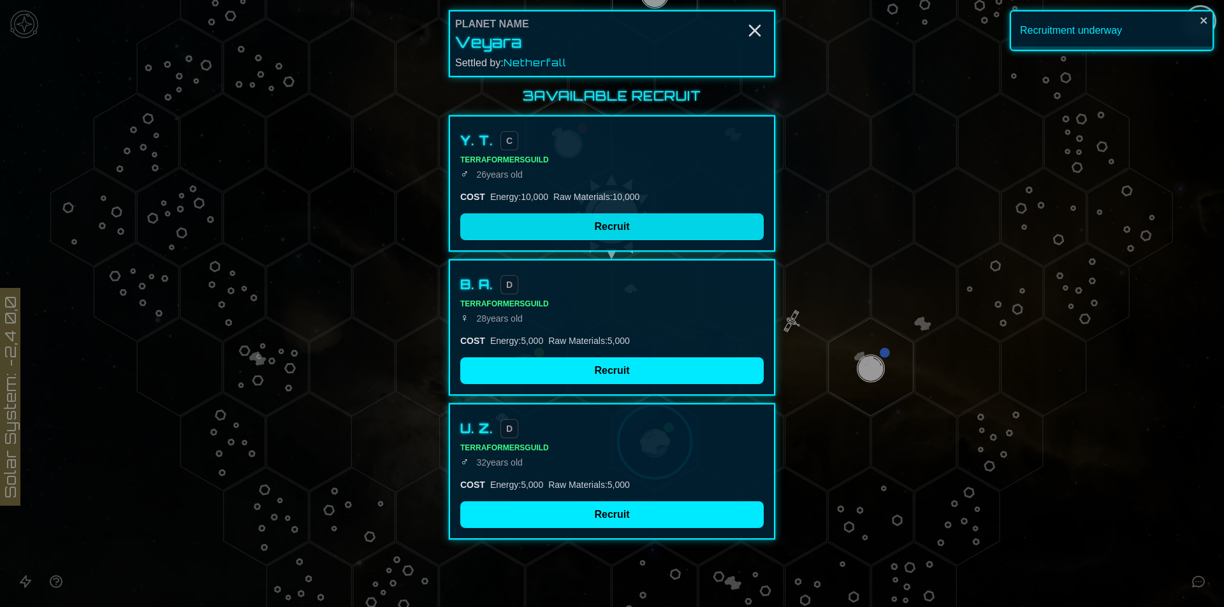
click at [520, 239] on button "Recruit" at bounding box center [611, 226] width 303 height 27
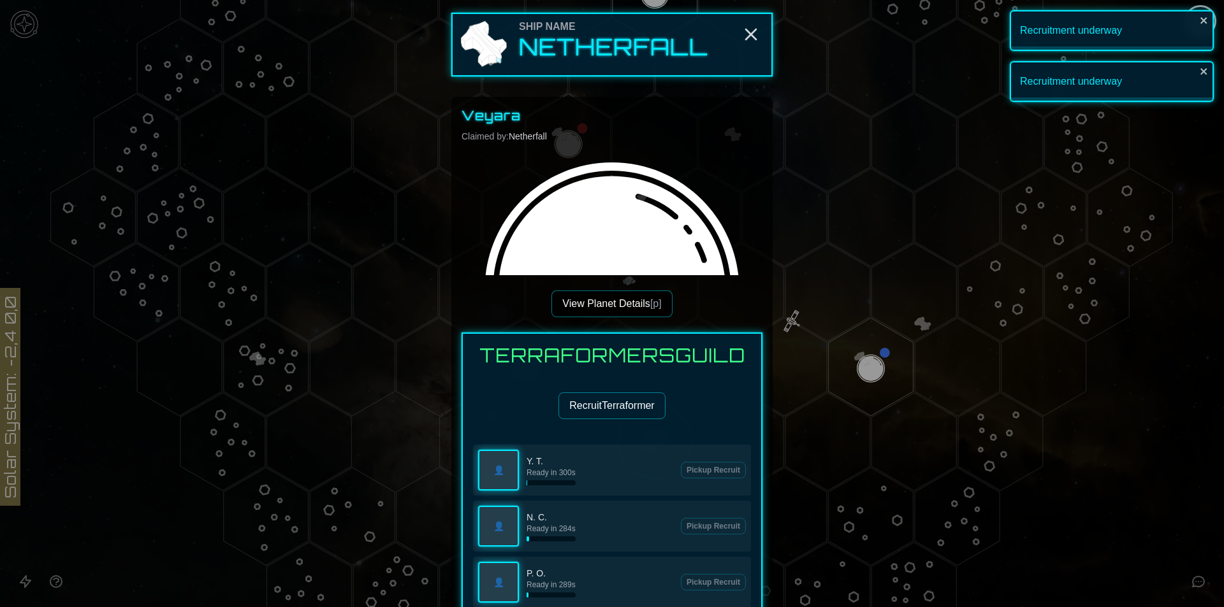
scroll to position [319, 0]
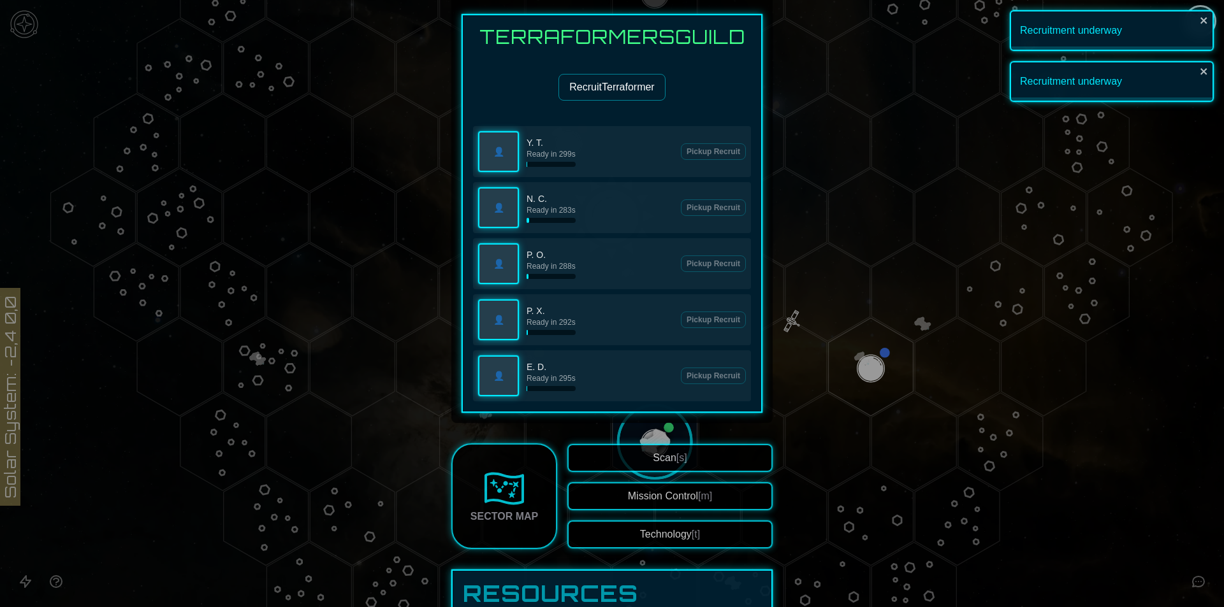
click at [619, 80] on button "Recruit Terraformer" at bounding box center [611, 87] width 106 height 27
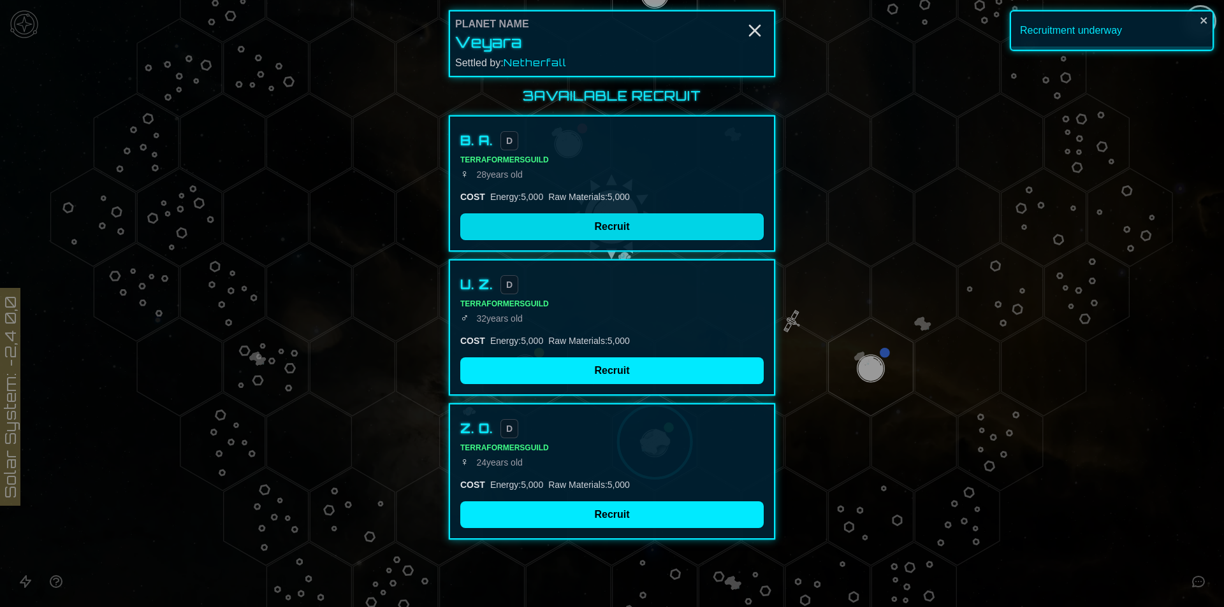
click at [581, 217] on button "Recruit" at bounding box center [611, 226] width 303 height 27
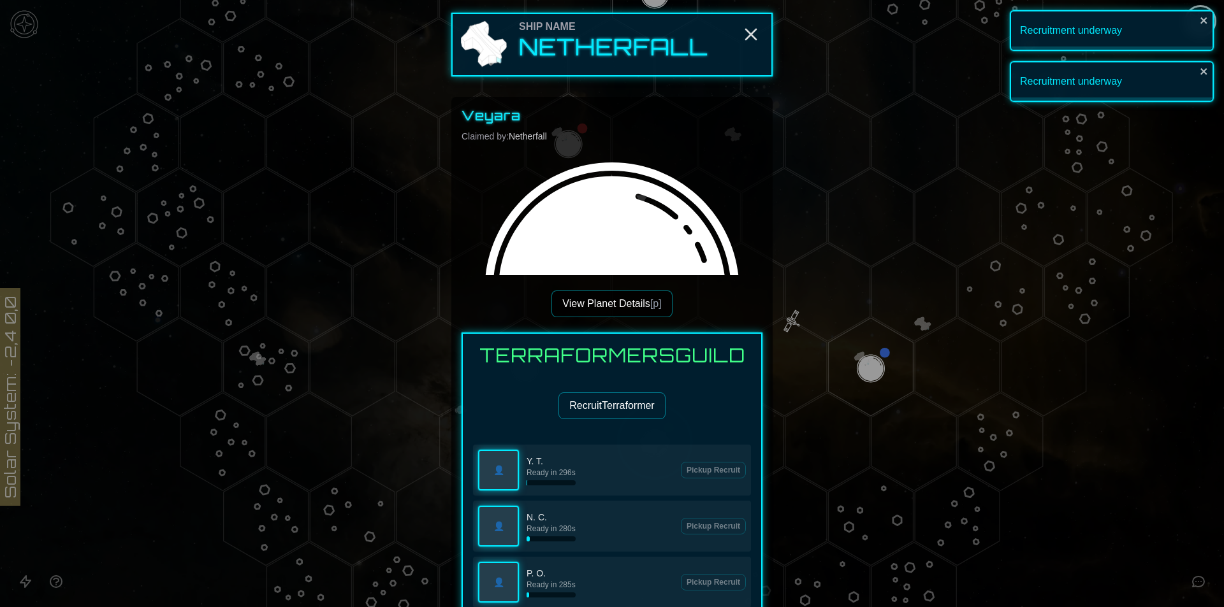
click at [609, 411] on button "Recruit Terraformer" at bounding box center [611, 406] width 106 height 27
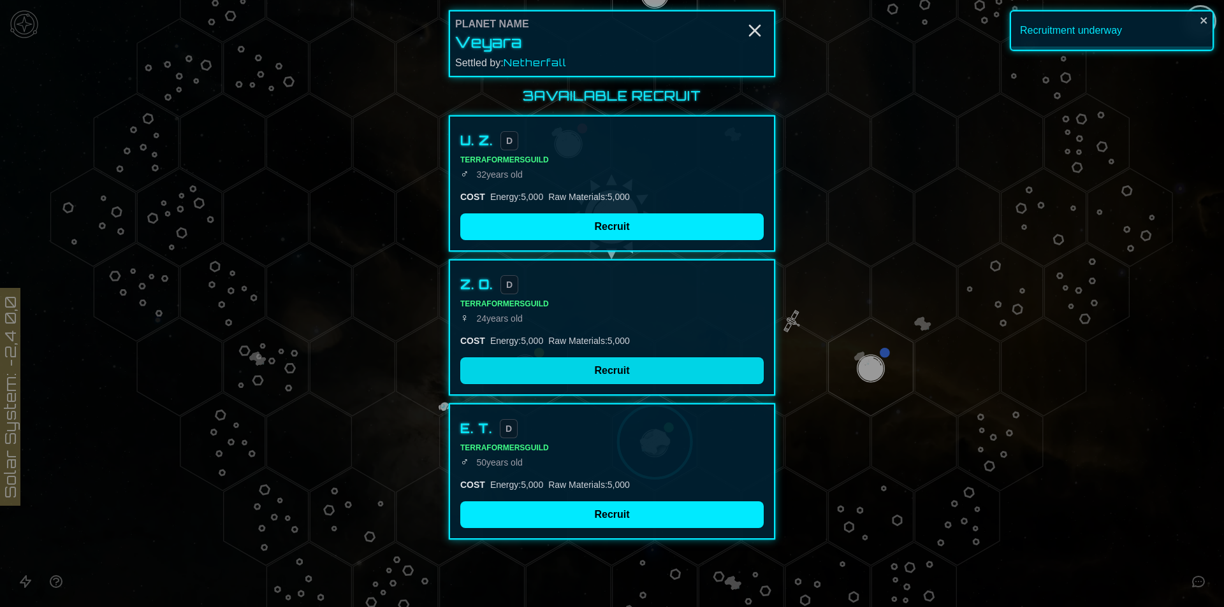
click at [607, 359] on button "Recruit" at bounding box center [611, 371] width 303 height 27
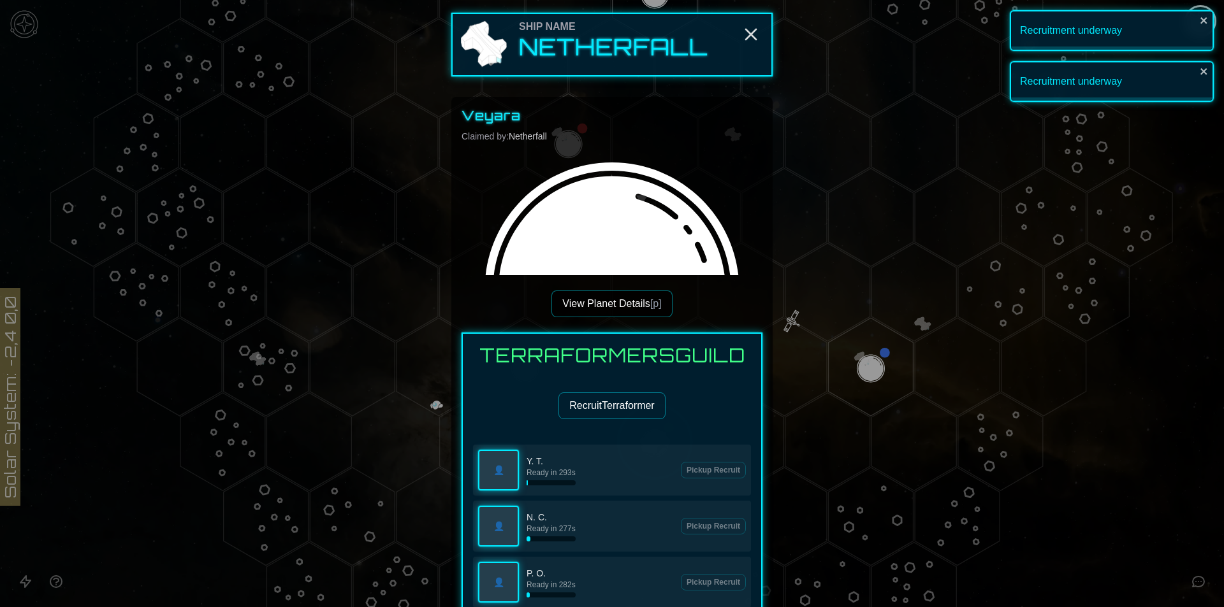
click at [624, 311] on button "View Planet Details [p]" at bounding box center [611, 304] width 120 height 27
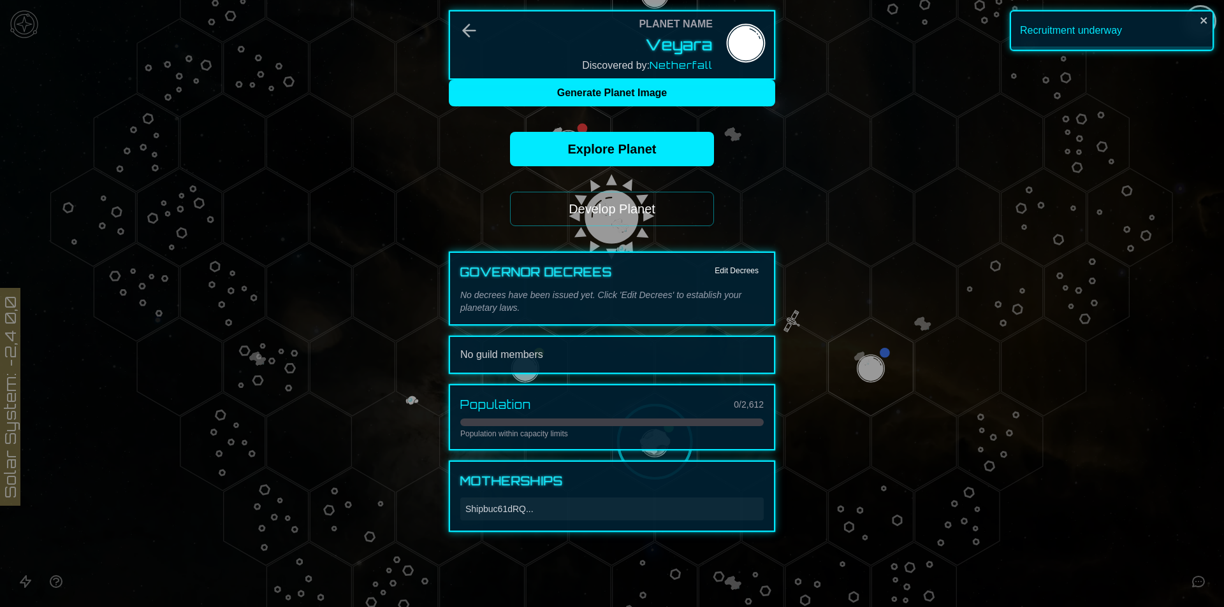
click at [627, 218] on button "Develop Planet" at bounding box center [612, 209] width 204 height 34
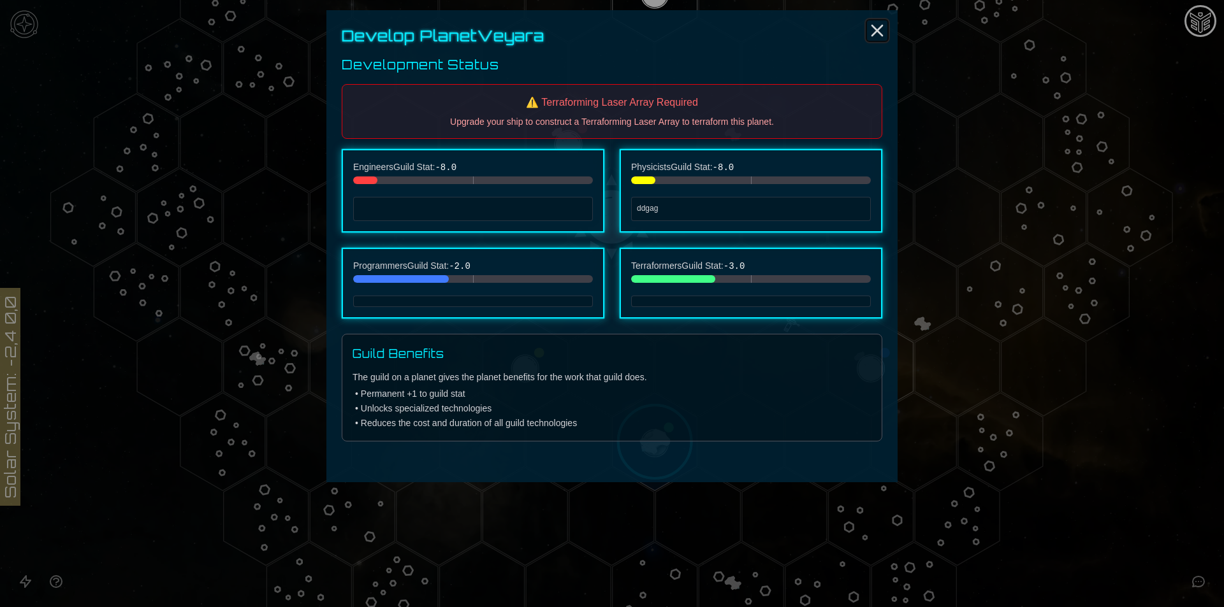
click at [872, 34] on line "Close" at bounding box center [877, 30] width 10 height 10
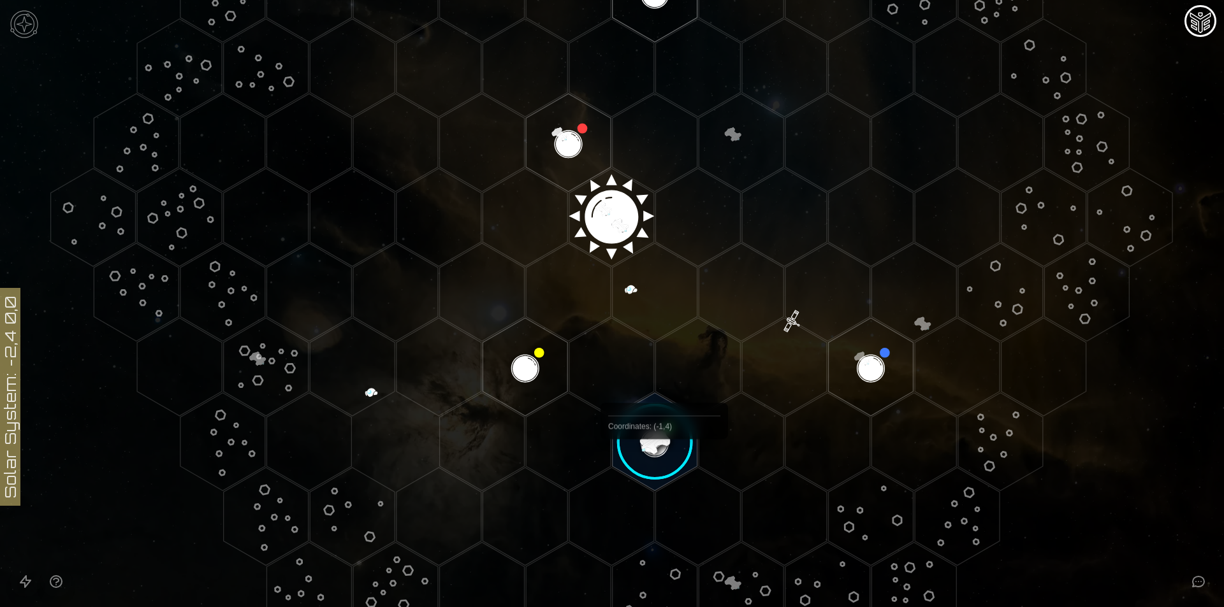
click at [661, 424] on image at bounding box center [655, 442] width 100 height 100
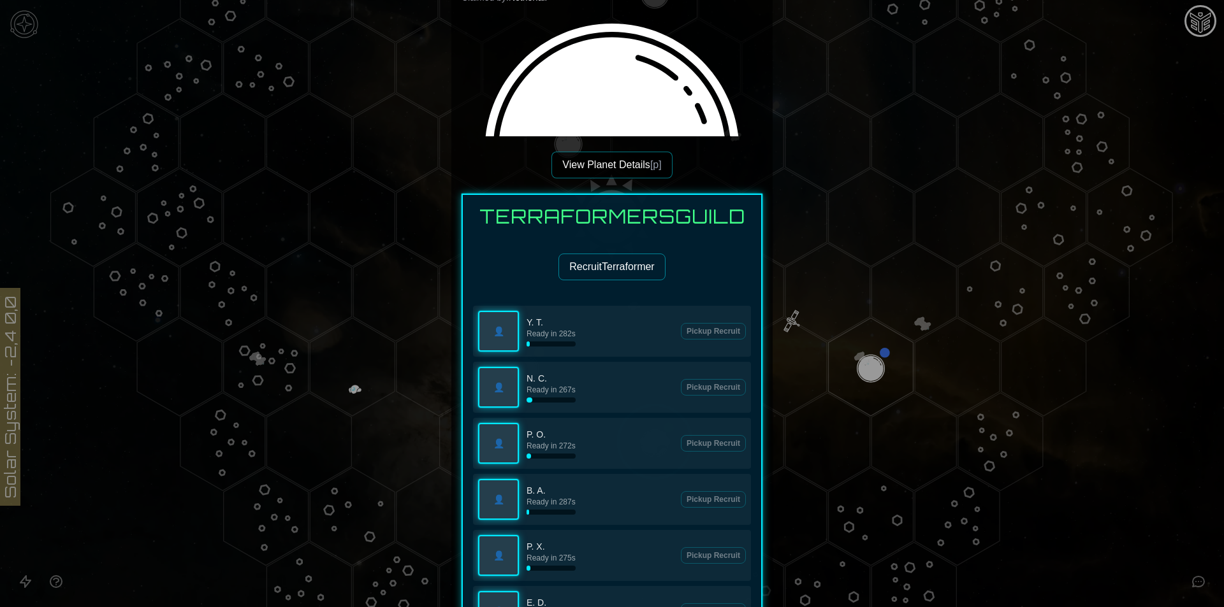
scroll to position [64, 0]
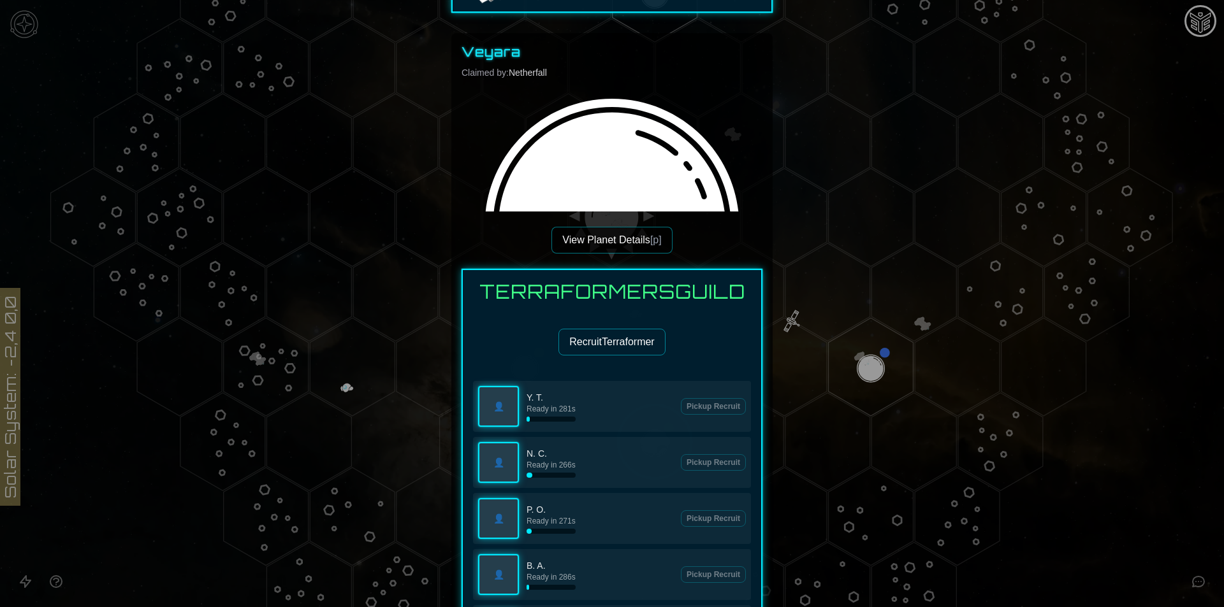
click at [623, 340] on button "Recruit Terraformer" at bounding box center [611, 342] width 106 height 27
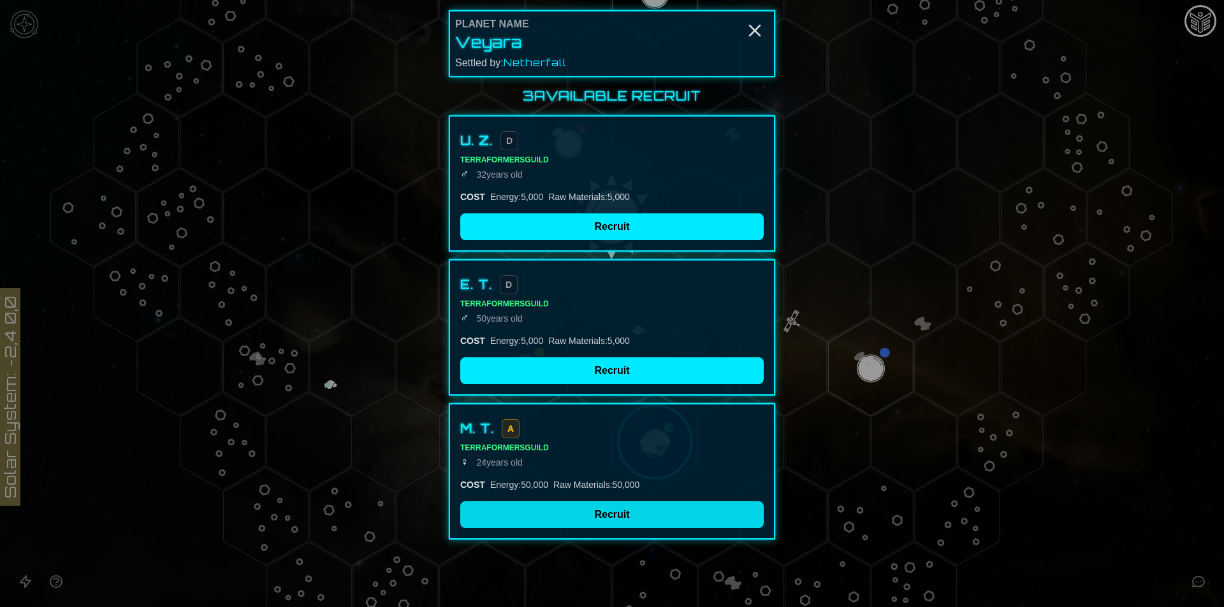
click at [613, 519] on button "Recruit" at bounding box center [611, 515] width 303 height 27
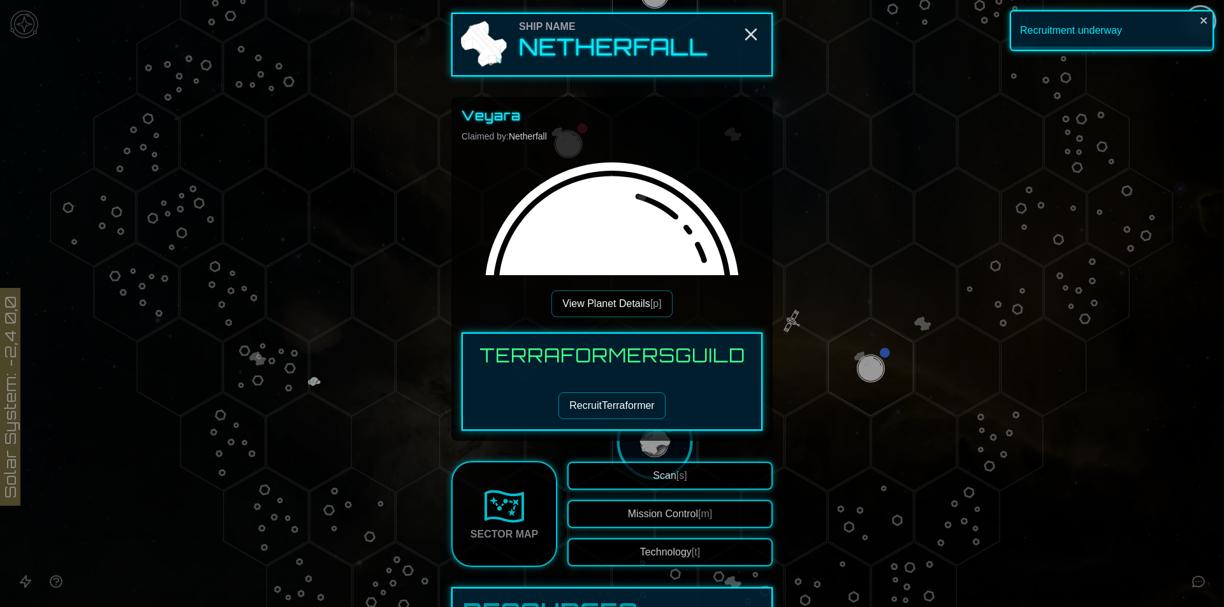
click at [755, 25] on div "Ship Name Netherfall Veyara Claimed by: Netherfall View Planet Details [p] Terr…" at bounding box center [611, 603] width 321 height 1180
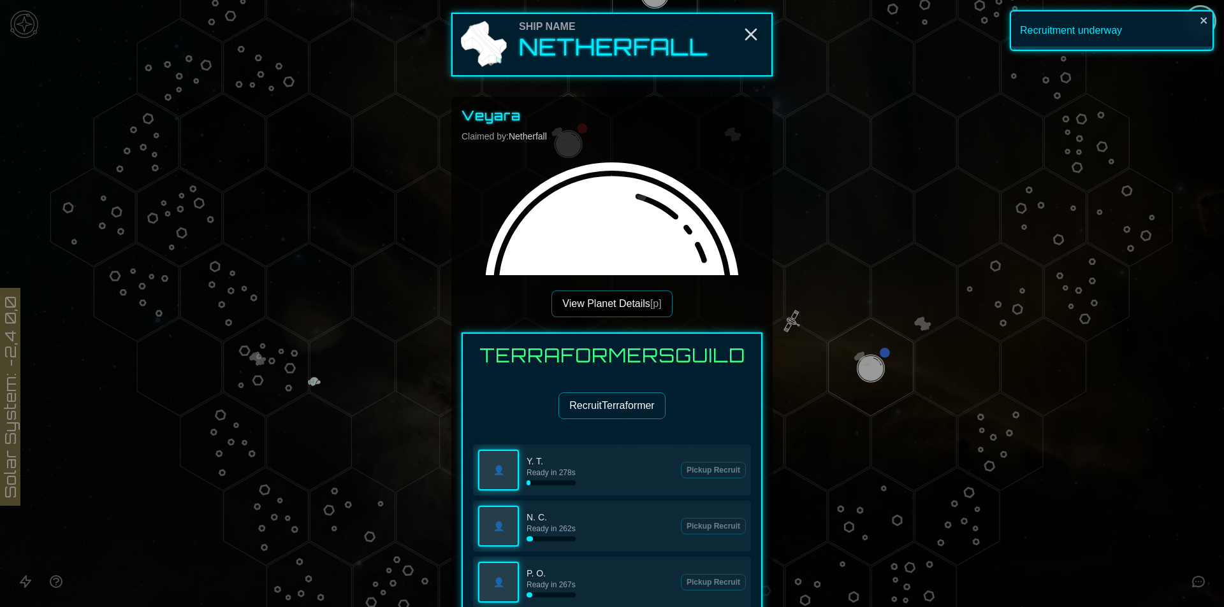
click at [586, 407] on button "Recruit Terraformer" at bounding box center [611, 406] width 106 height 27
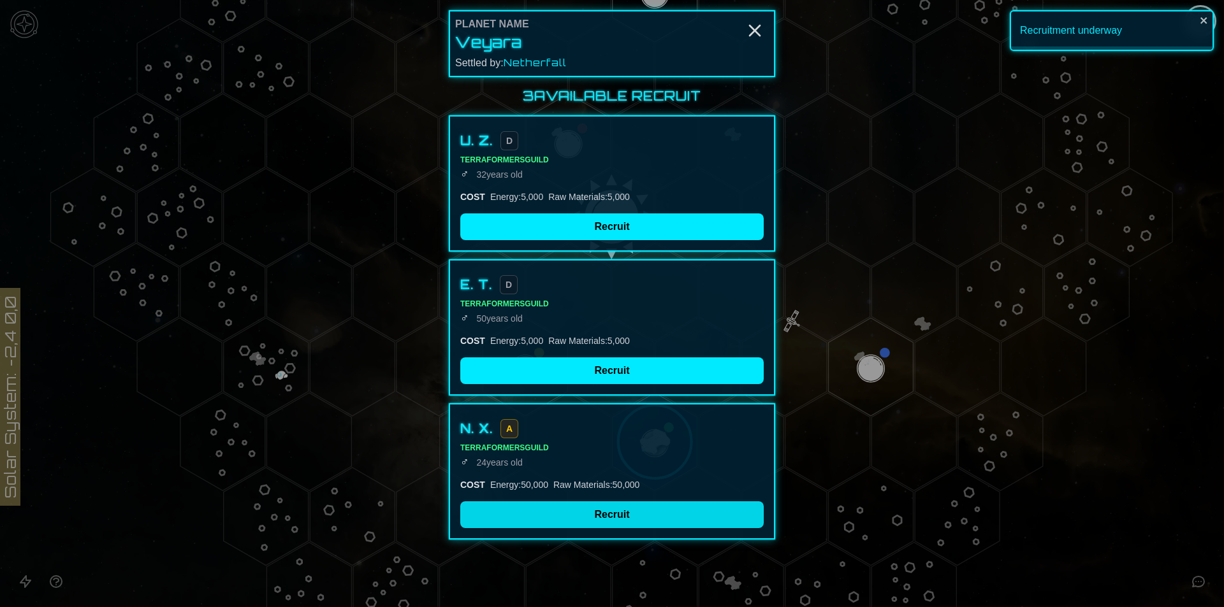
click at [617, 507] on button "Recruit" at bounding box center [611, 515] width 303 height 27
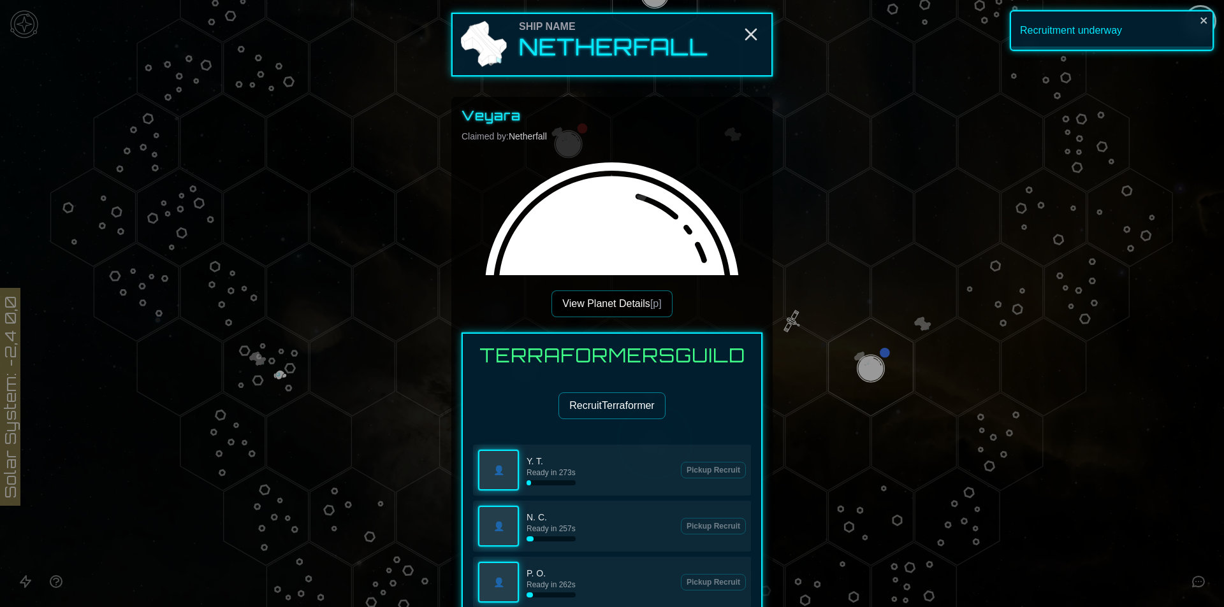
click at [602, 402] on button "Recruit Terraformer" at bounding box center [611, 406] width 106 height 27
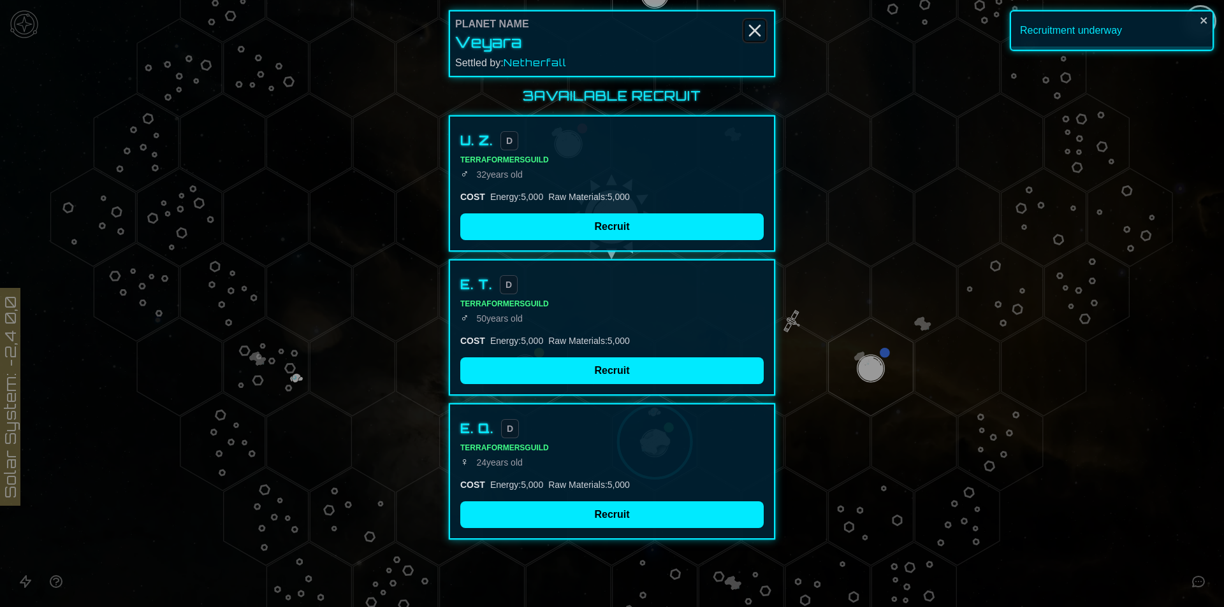
click at [750, 38] on icon "Close" at bounding box center [754, 30] width 20 height 20
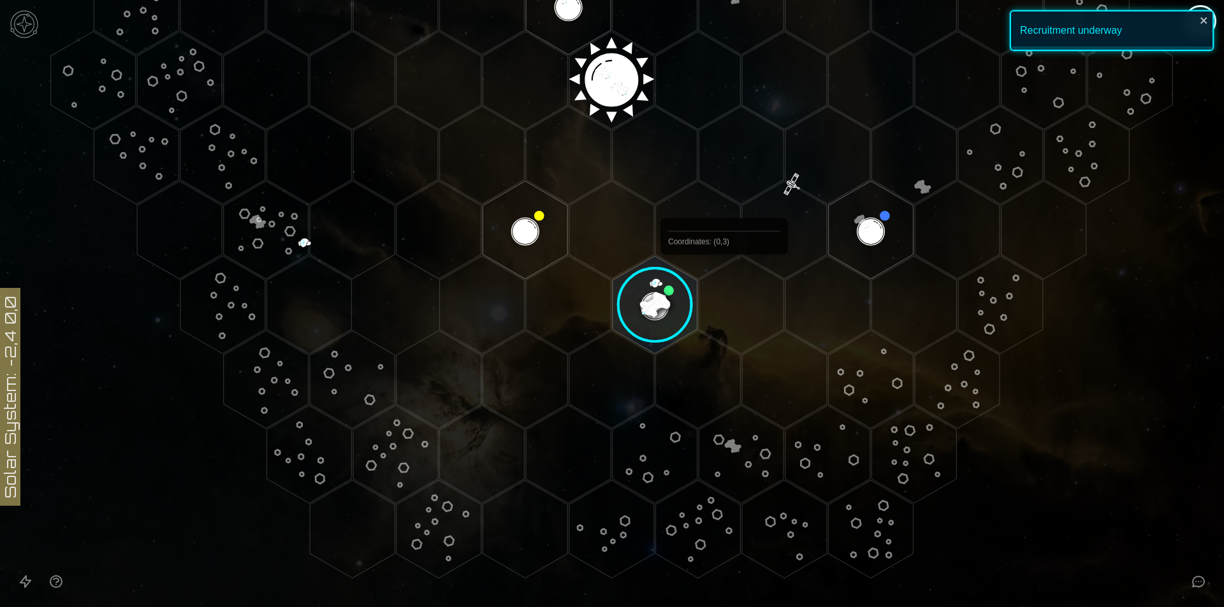
scroll to position [456, 0]
click at [632, 303] on image at bounding box center [655, 304] width 100 height 100
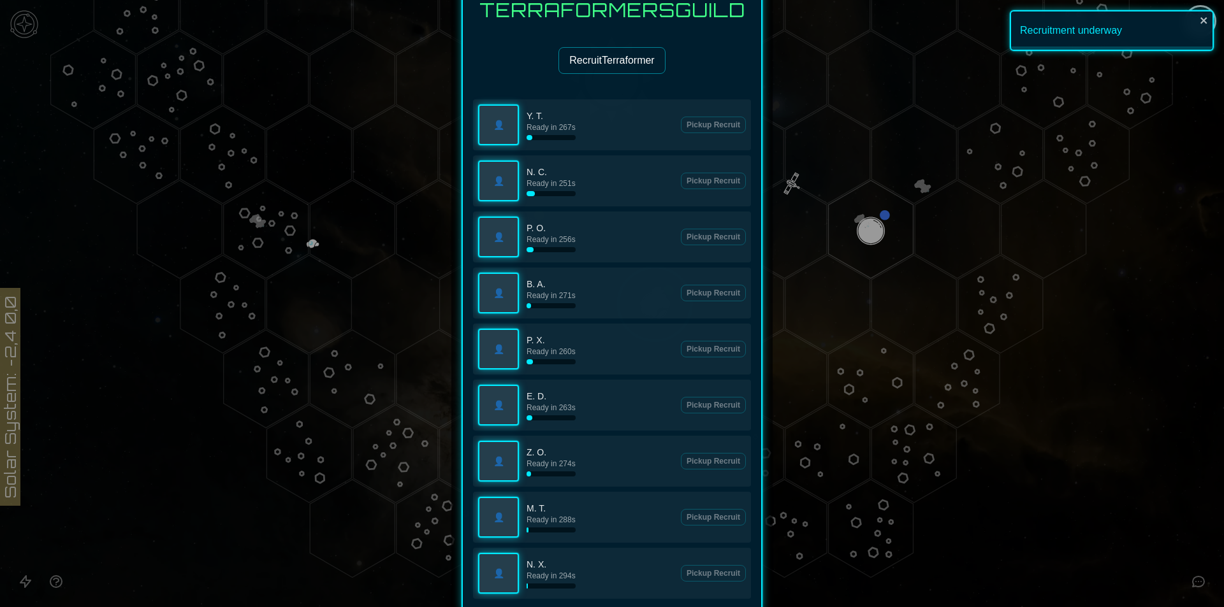
scroll to position [637, 0]
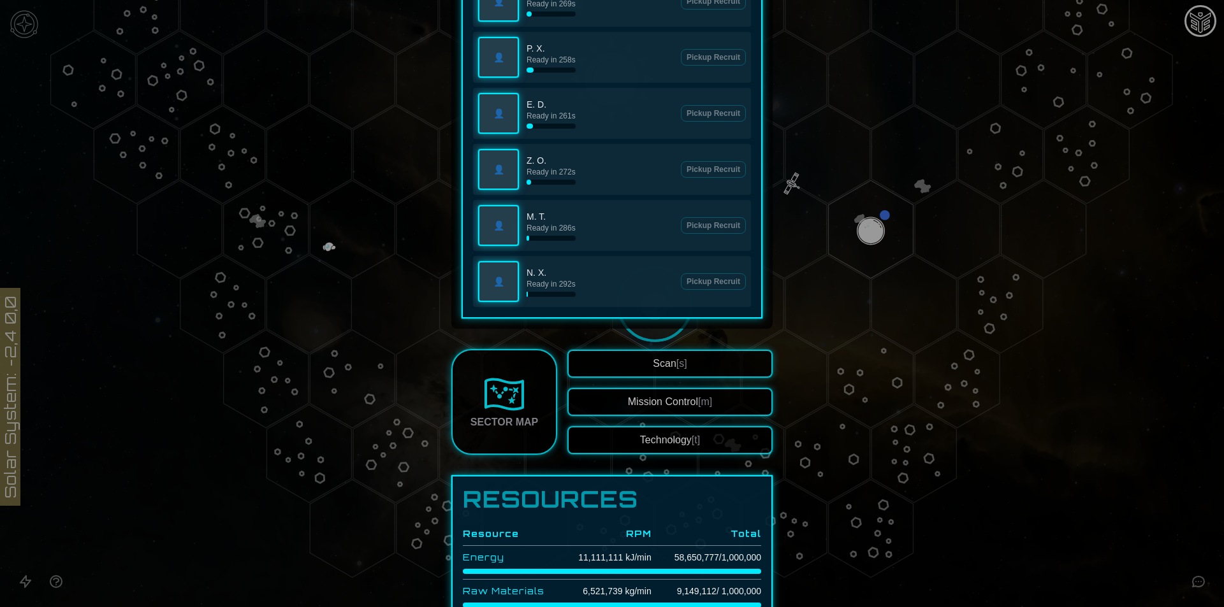
click at [692, 451] on button "Technology [t]" at bounding box center [669, 440] width 205 height 28
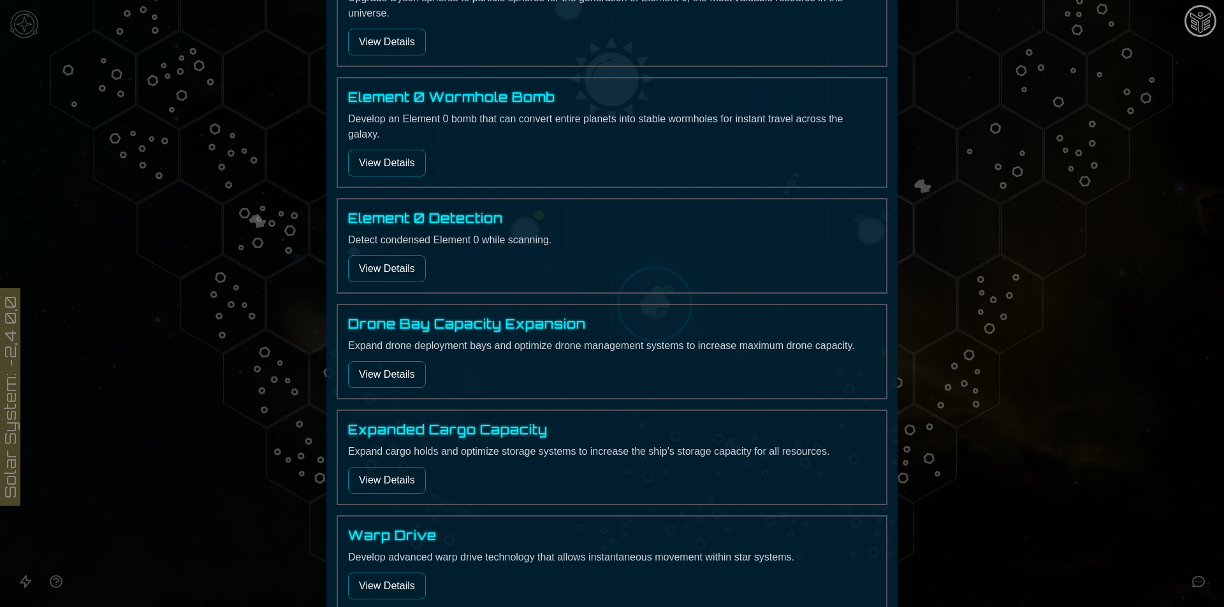
scroll to position [649, 0]
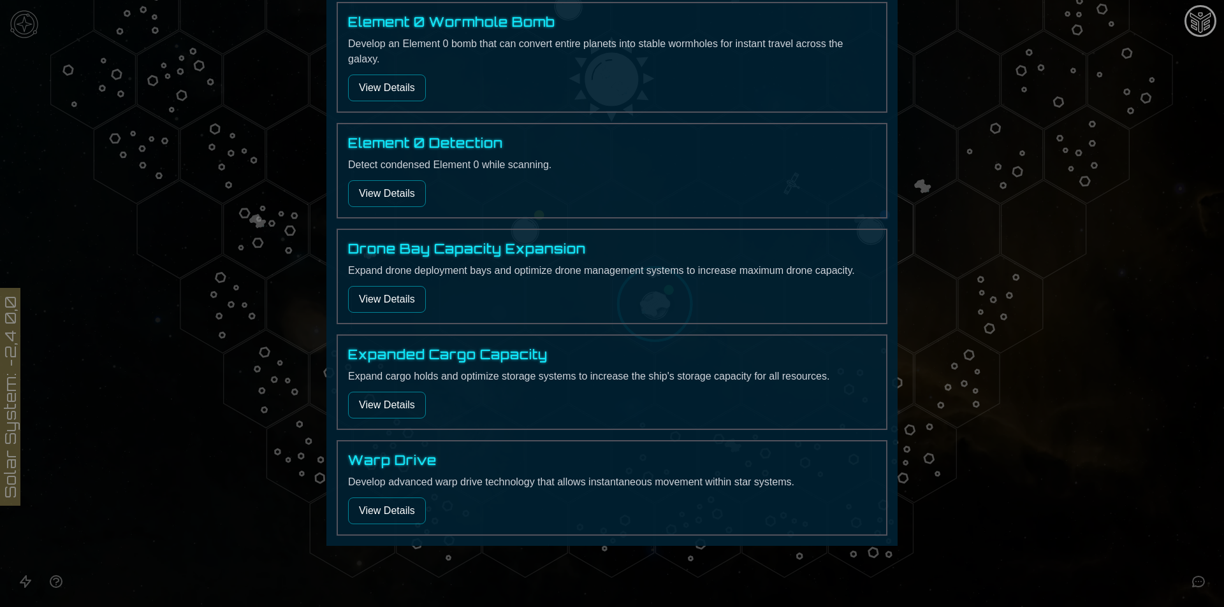
click at [1203, 456] on div at bounding box center [612, 303] width 1224 height 607
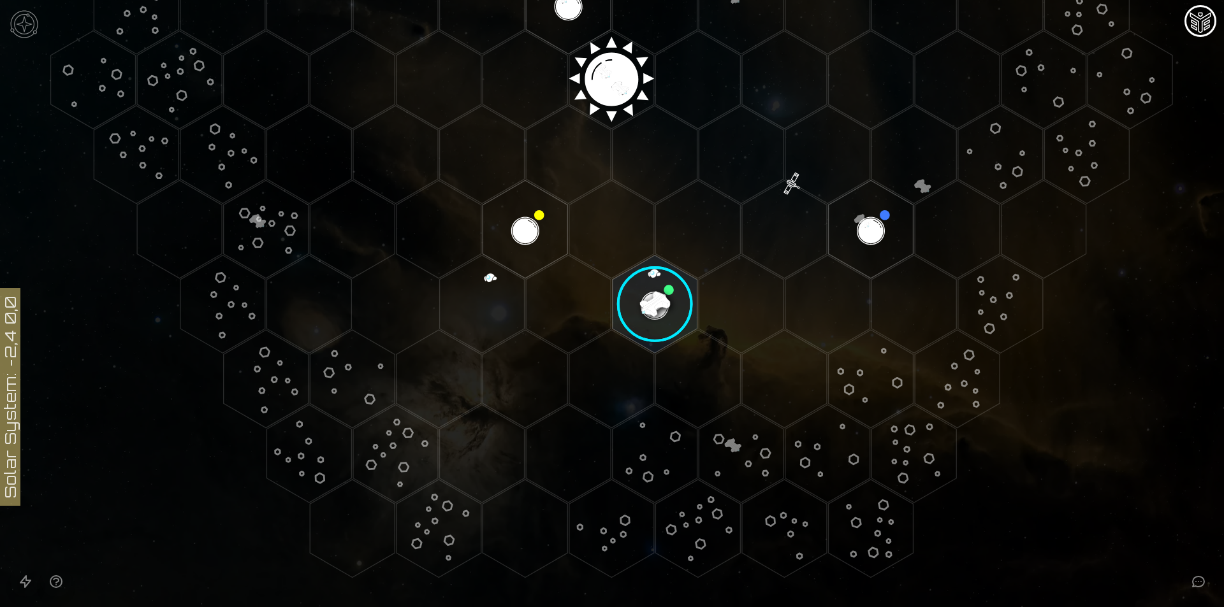
click at [634, 298] on image at bounding box center [655, 304] width 100 height 100
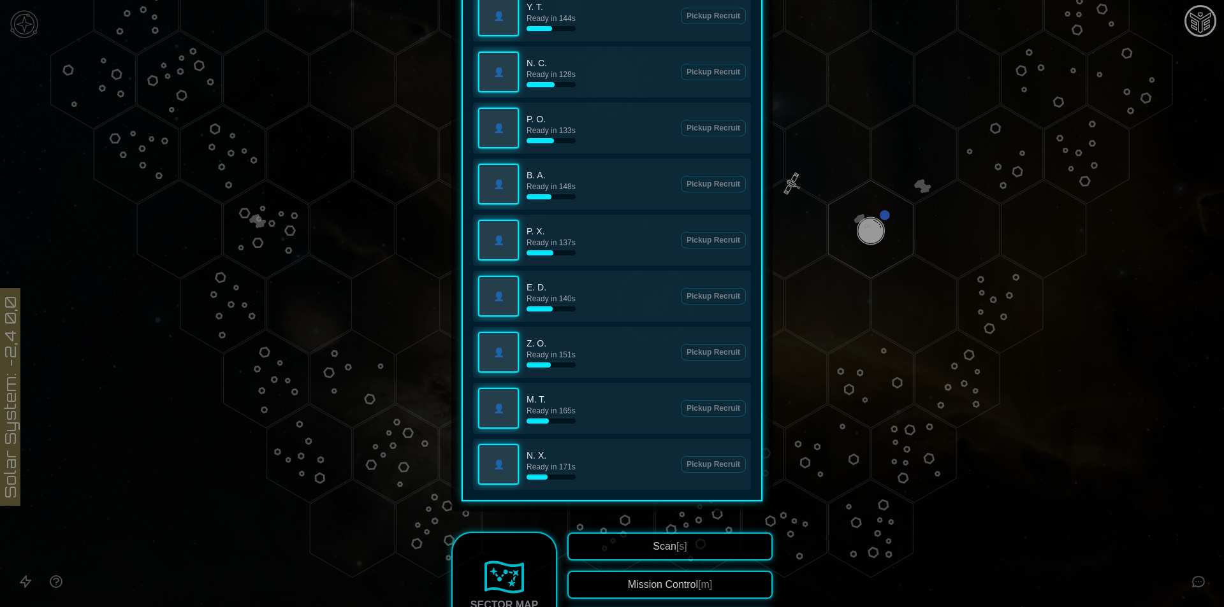
scroll to position [319, 0]
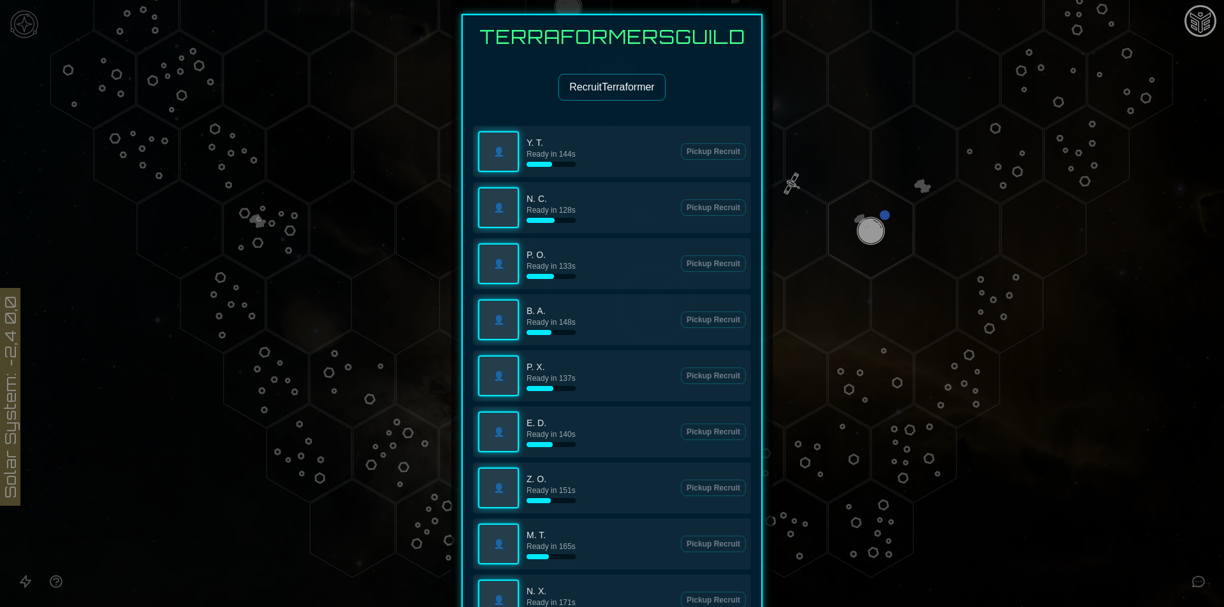
click at [585, 79] on button "Recruit Terraformer" at bounding box center [611, 87] width 106 height 27
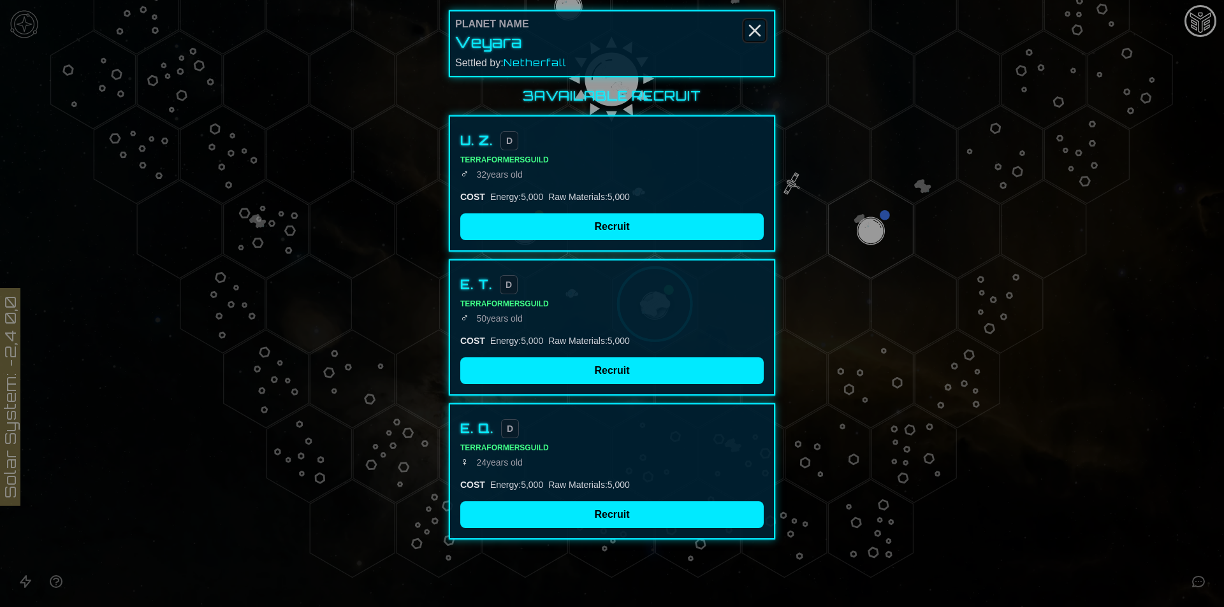
click at [755, 26] on icon "Close" at bounding box center [754, 30] width 20 height 20
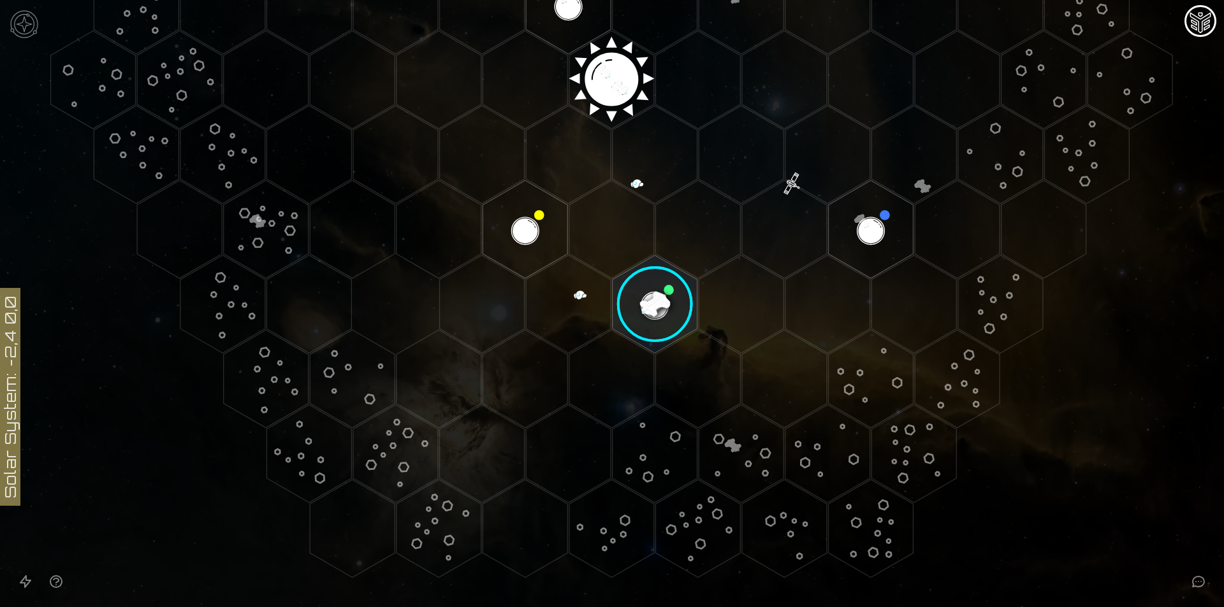
click at [660, 264] on image at bounding box center [655, 304] width 100 height 100
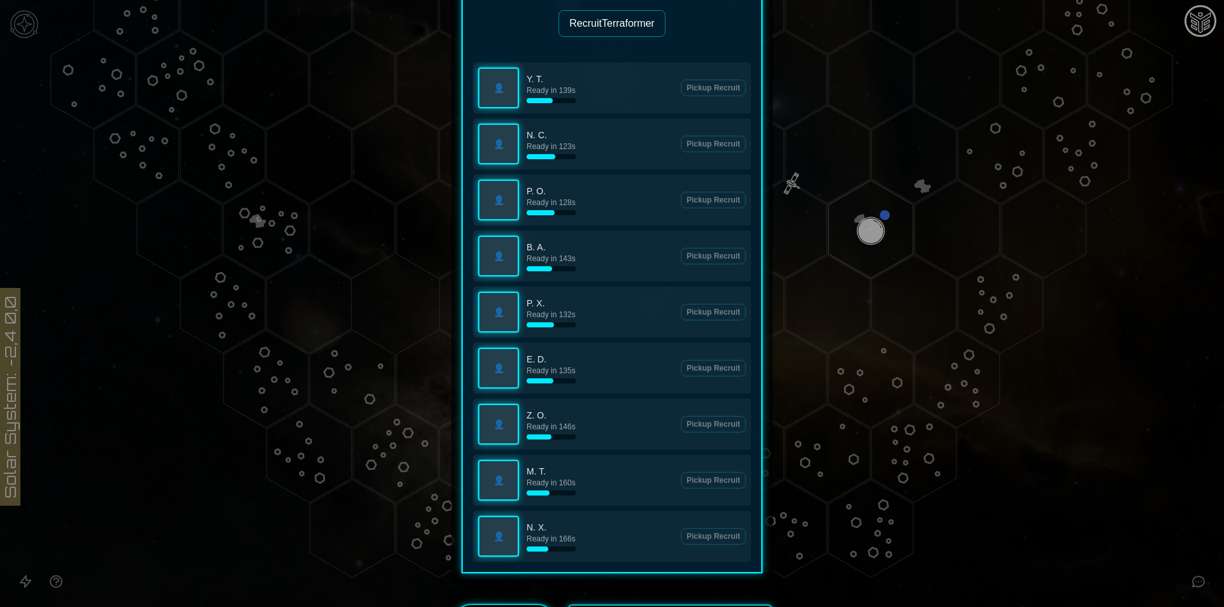
scroll to position [765, 0]
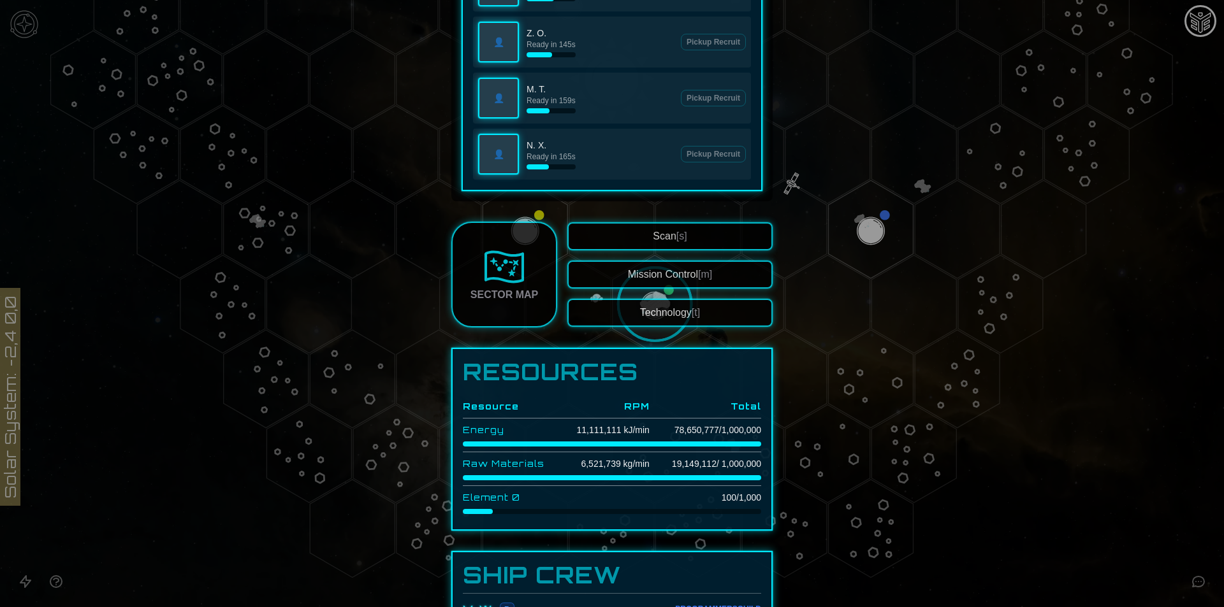
click at [669, 314] on button "Technology [t]" at bounding box center [669, 313] width 205 height 28
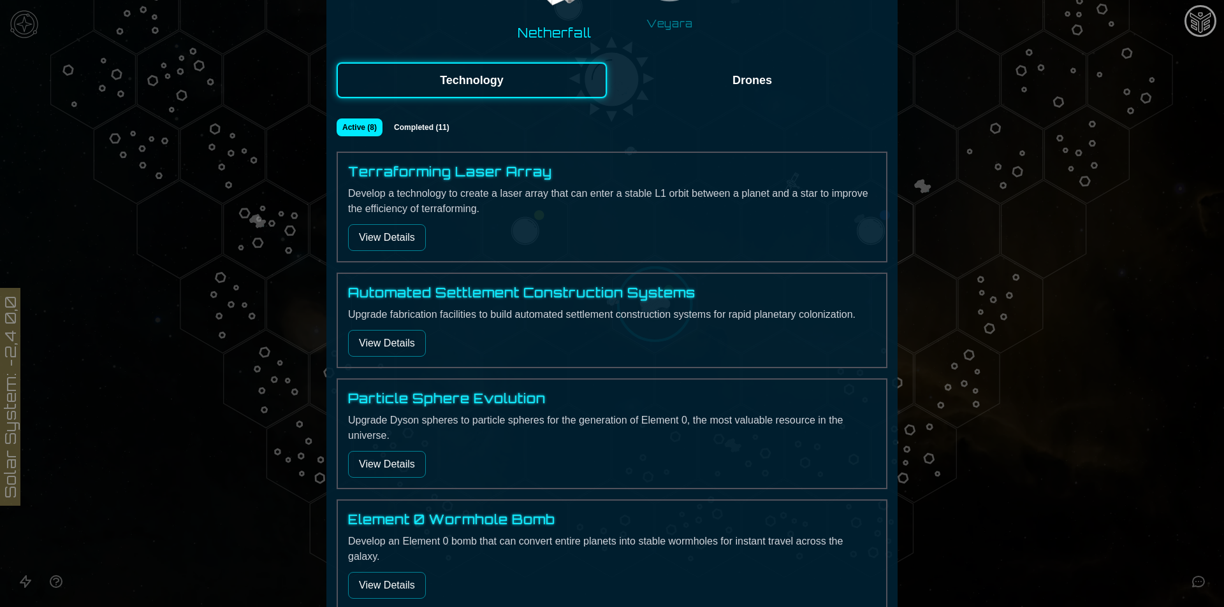
scroll to position [191, 0]
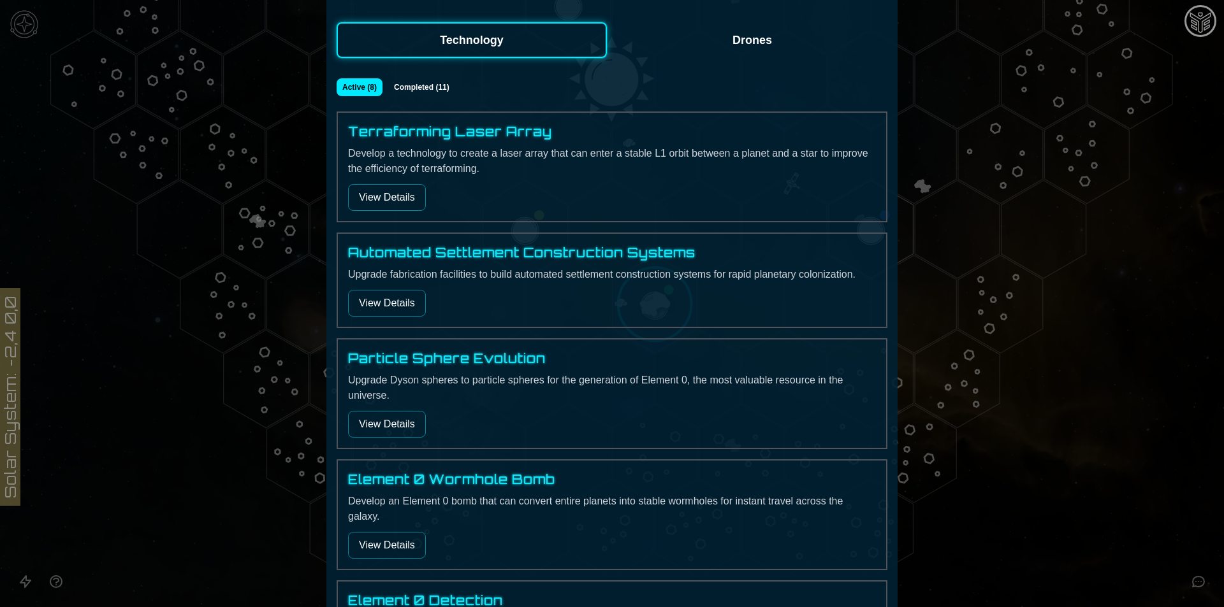
click at [380, 196] on button "View Details" at bounding box center [387, 197] width 78 height 27
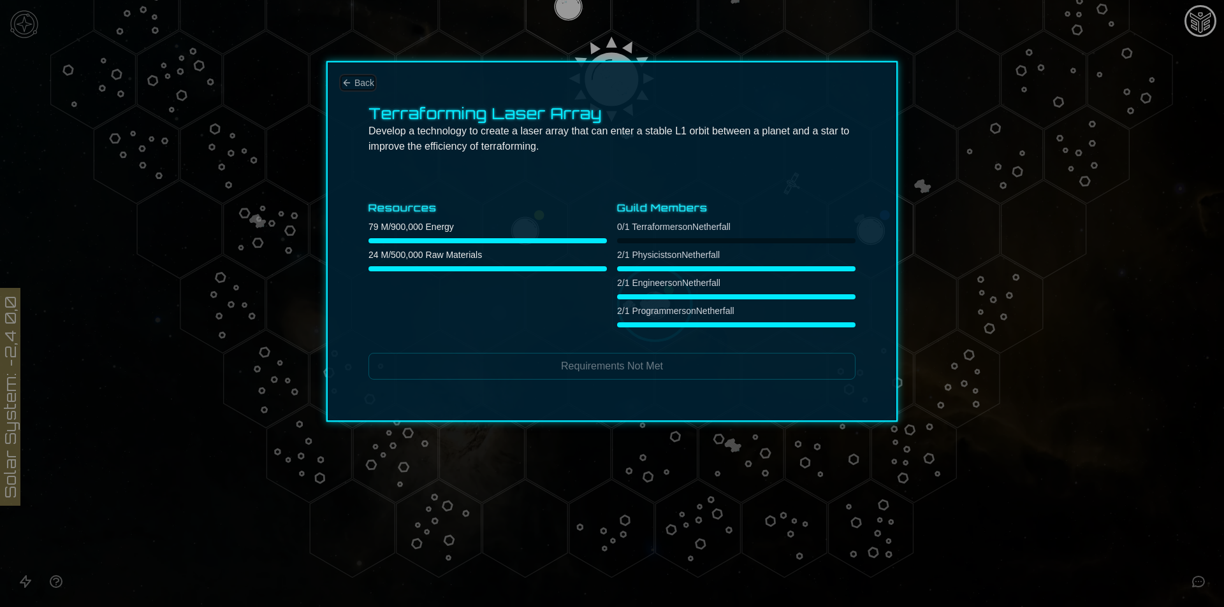
click at [370, 82] on span "Back" at bounding box center [364, 82] width 20 height 13
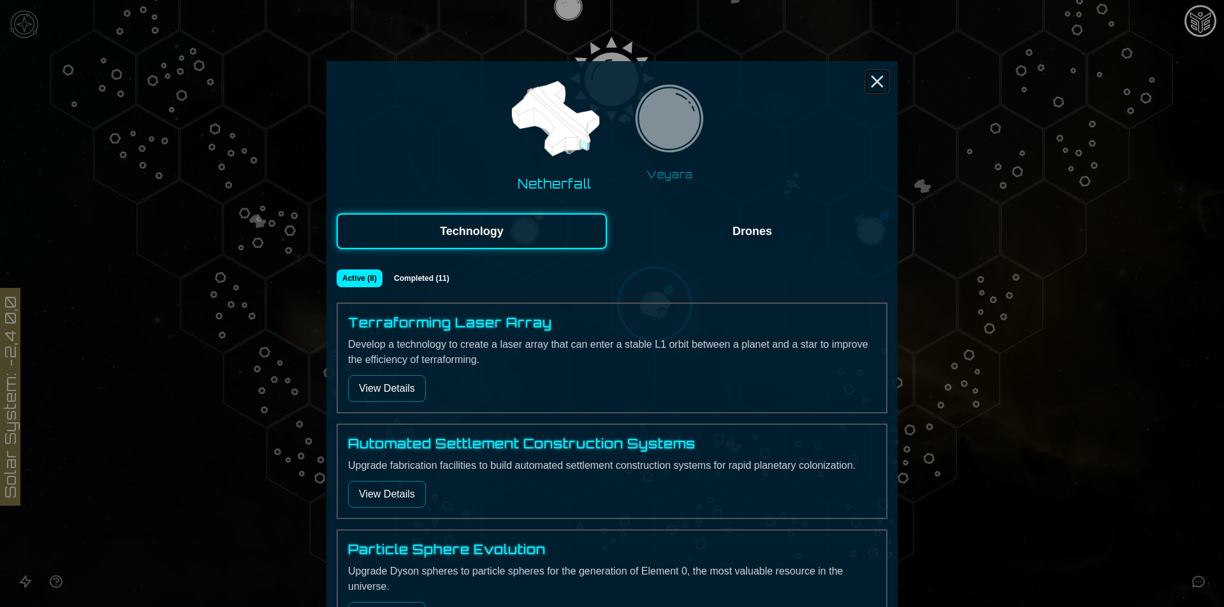
click at [876, 78] on line "Close" at bounding box center [877, 81] width 10 height 10
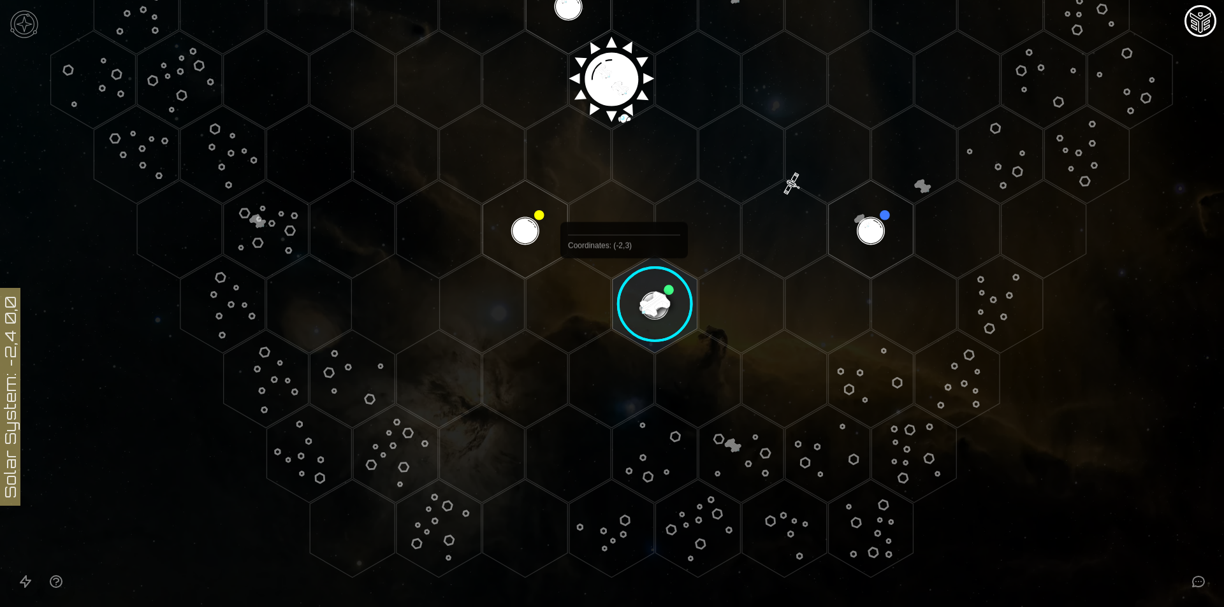
click at [626, 287] on image at bounding box center [655, 304] width 100 height 100
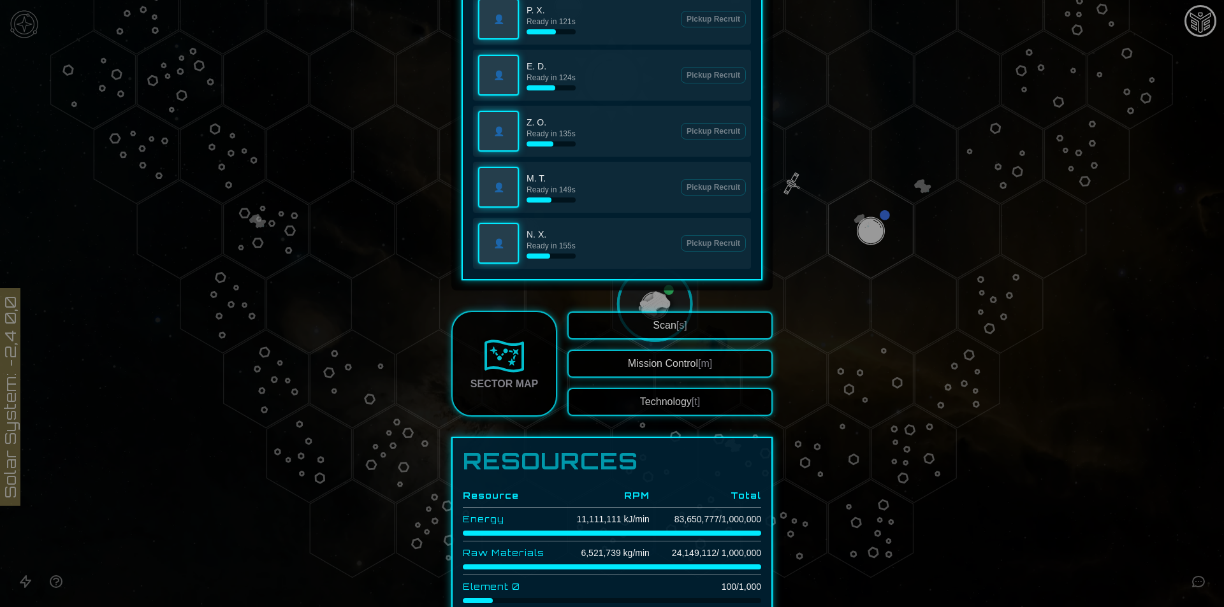
scroll to position [956, 0]
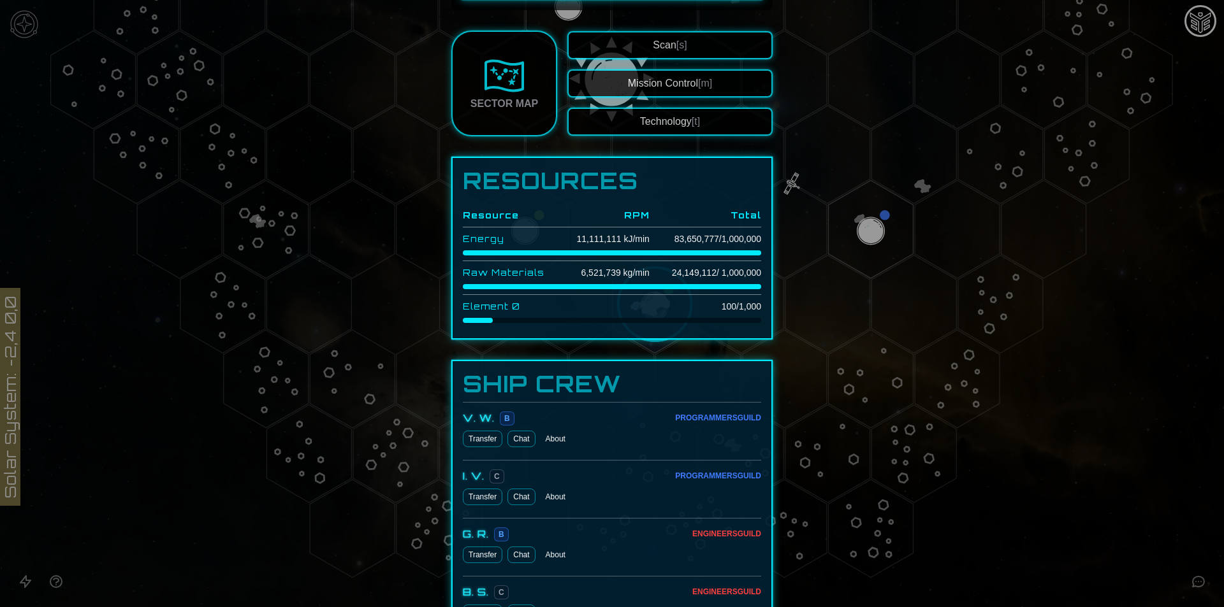
click at [674, 124] on button "Technology [t]" at bounding box center [669, 122] width 205 height 28
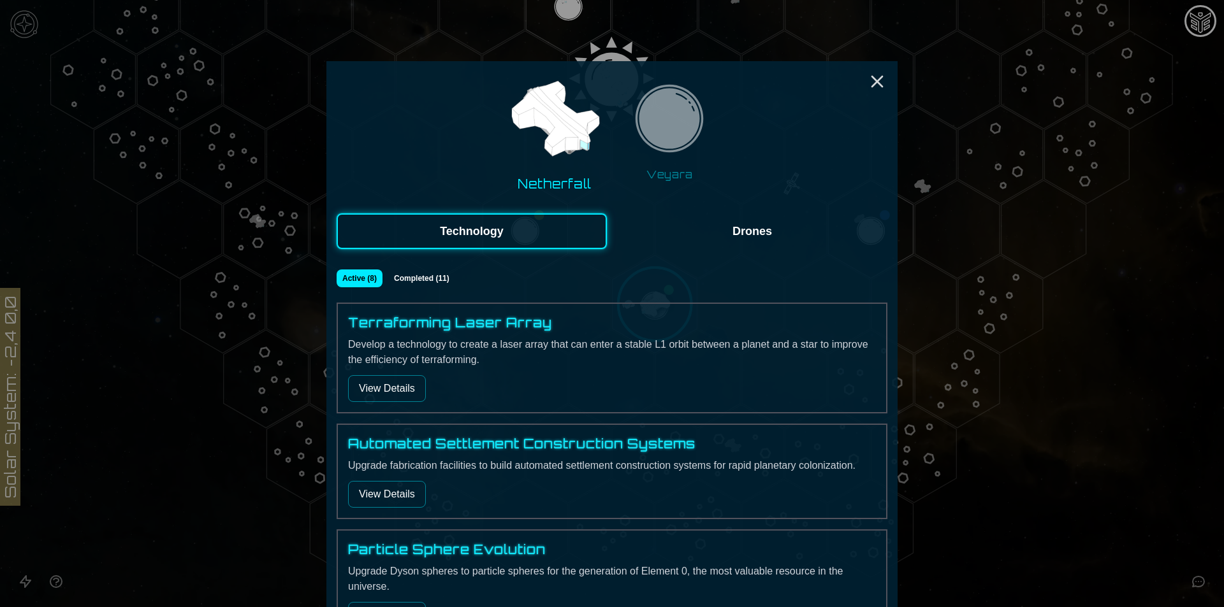
click at [674, 110] on img at bounding box center [669, 122] width 80 height 80
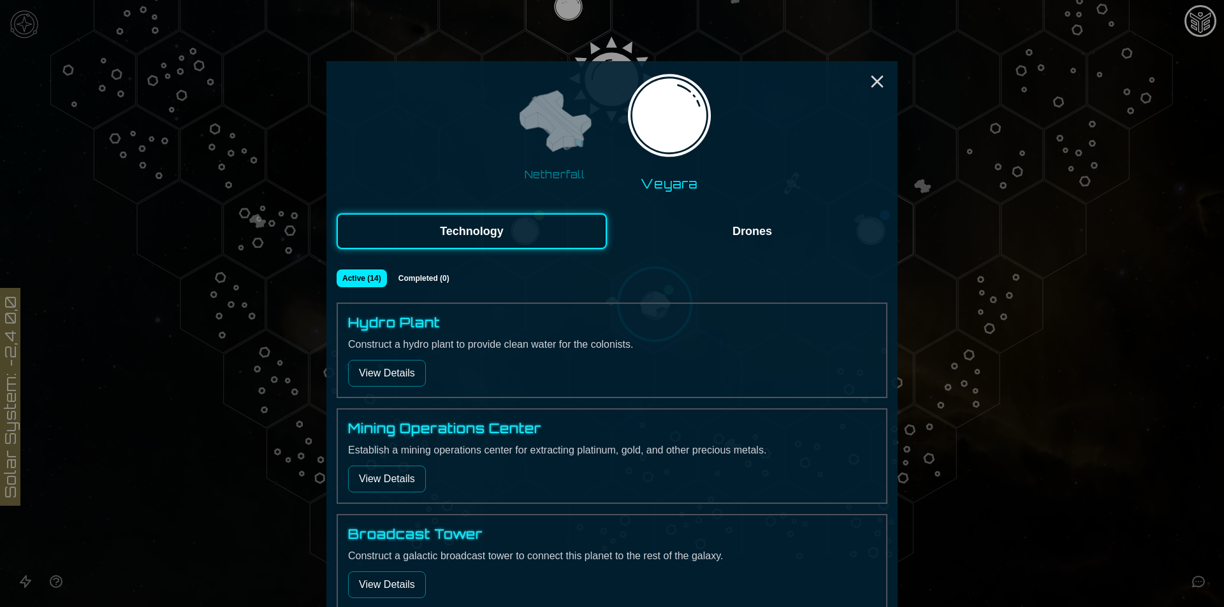
click at [401, 373] on button "View Details" at bounding box center [387, 373] width 78 height 27
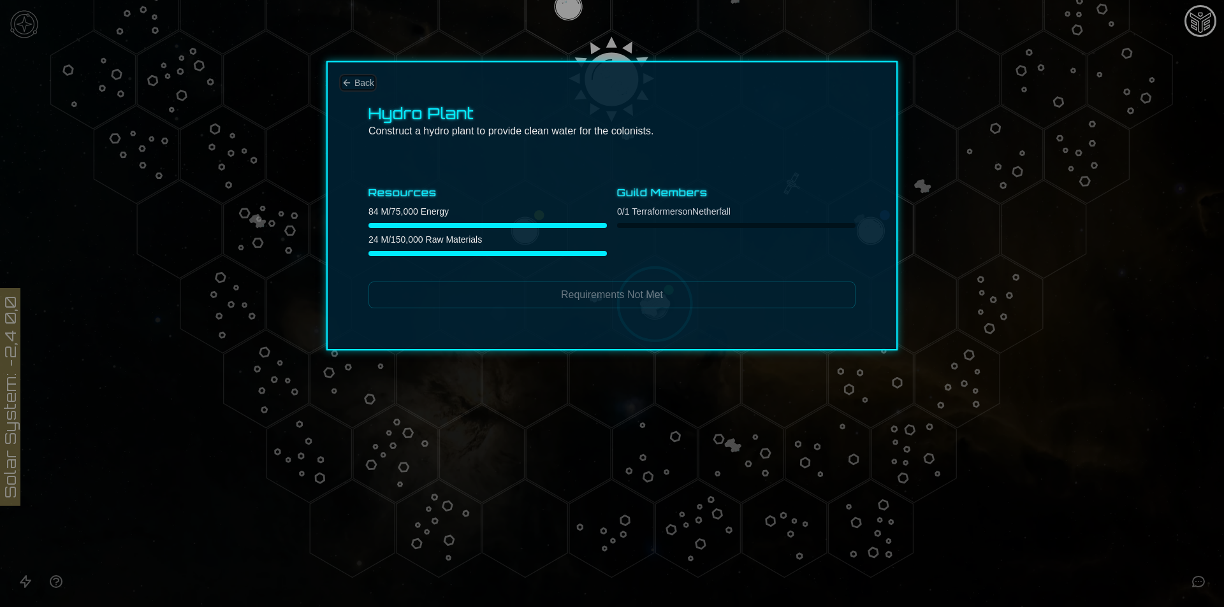
click at [352, 78] on button "Back" at bounding box center [358, 82] width 33 height 13
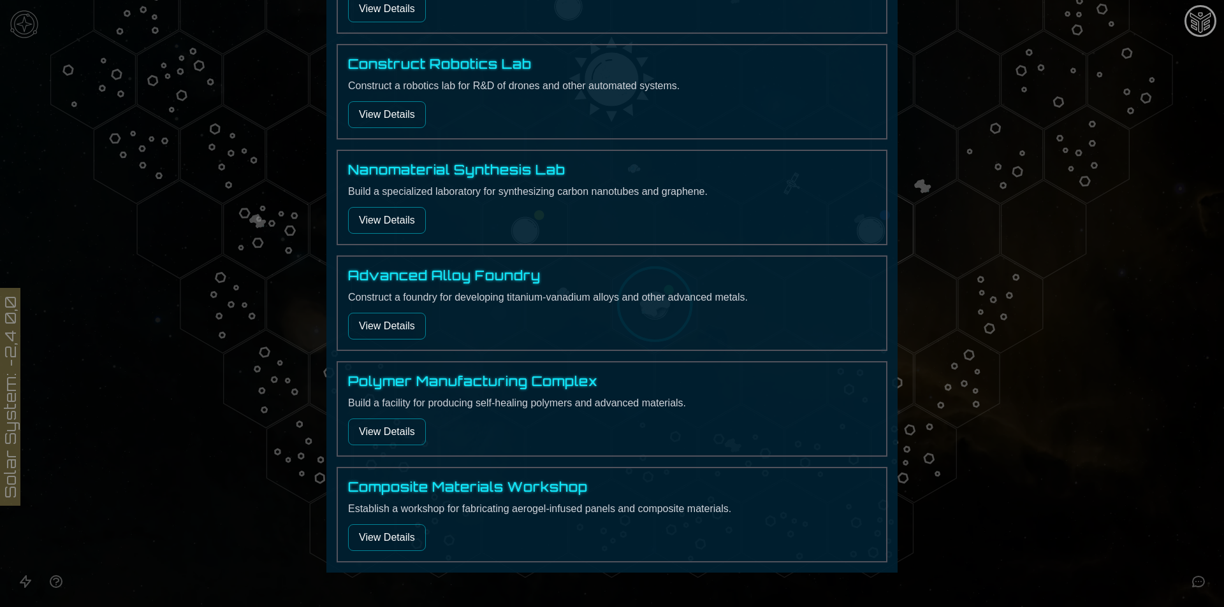
scroll to position [1238, 0]
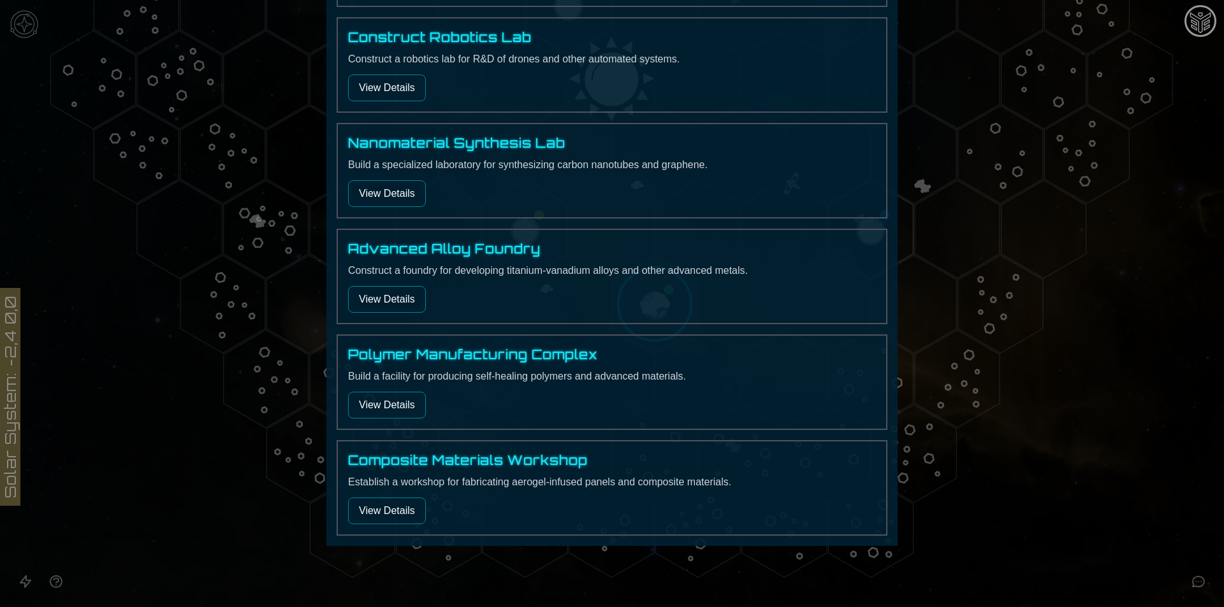
click at [1161, 569] on div at bounding box center [612, 303] width 1224 height 607
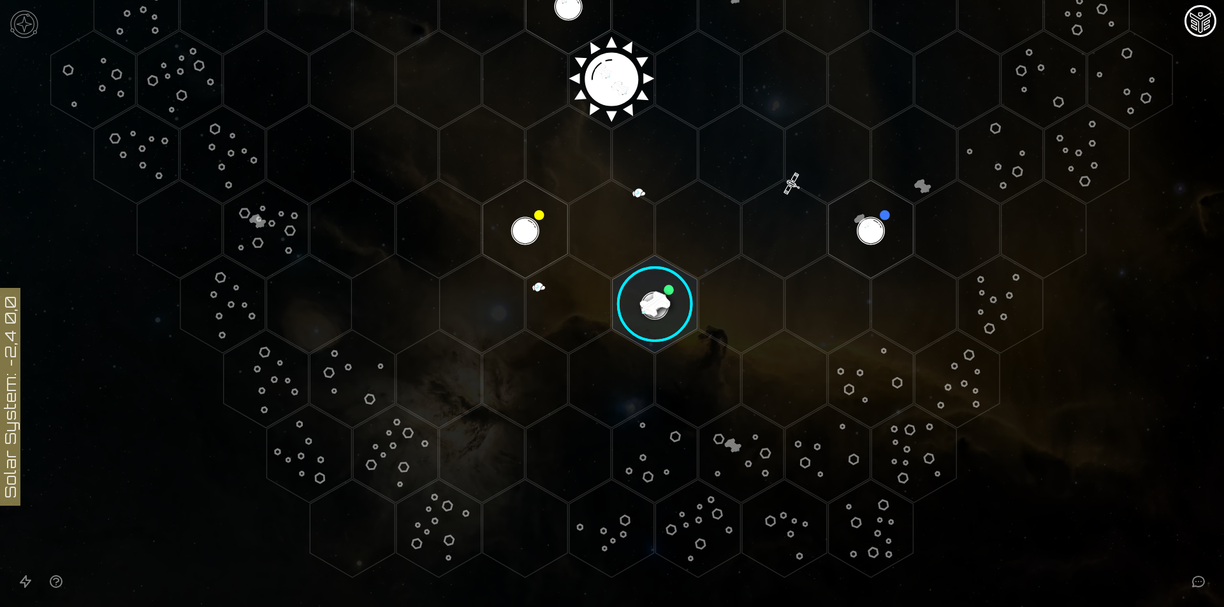
click at [656, 303] on image at bounding box center [655, 304] width 100 height 100
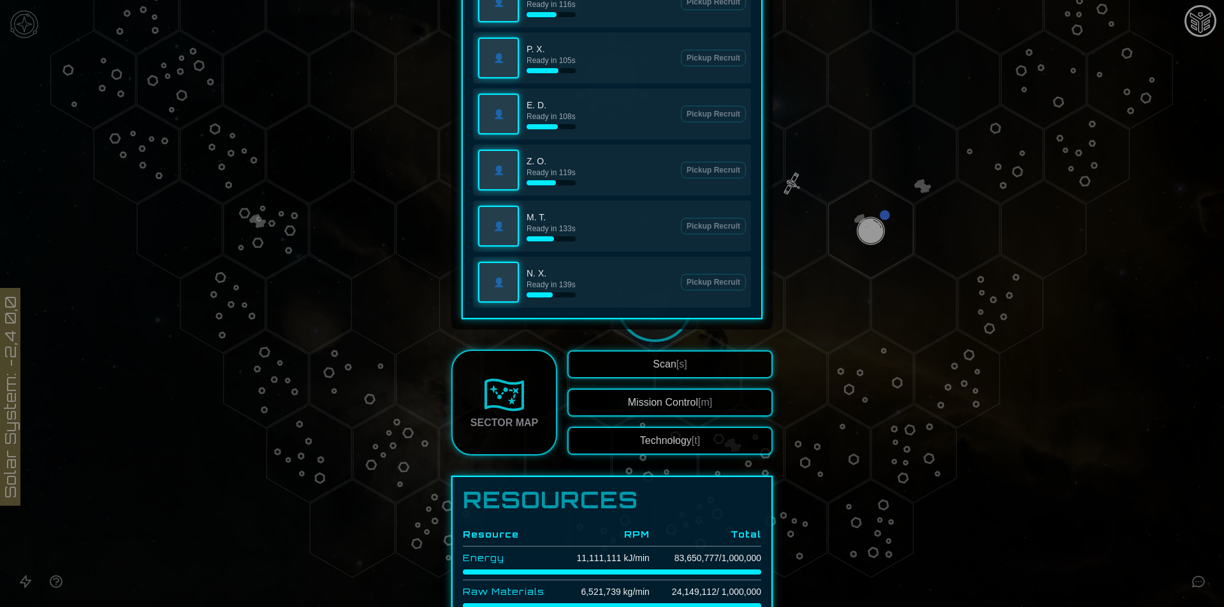
scroll to position [637, 0]
click at [691, 454] on div "Sector Map Scan [s] Mission Control [m] Technology [t]" at bounding box center [611, 402] width 321 height 106
click at [691, 445] on span "[t]" at bounding box center [695, 440] width 8 height 11
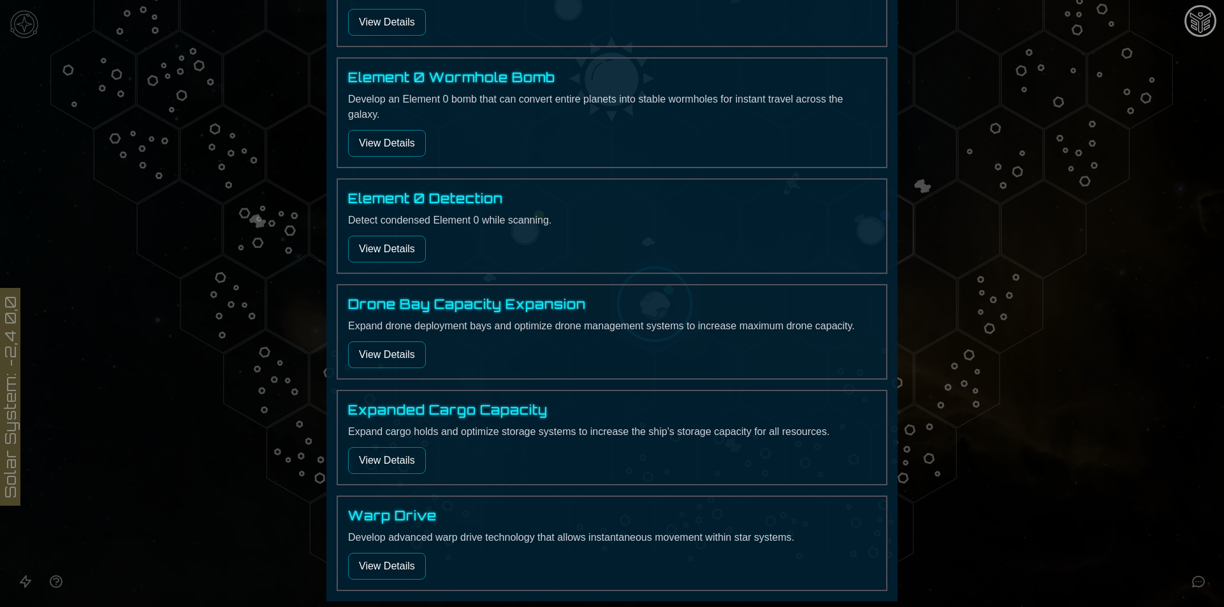
scroll to position [585, 0]
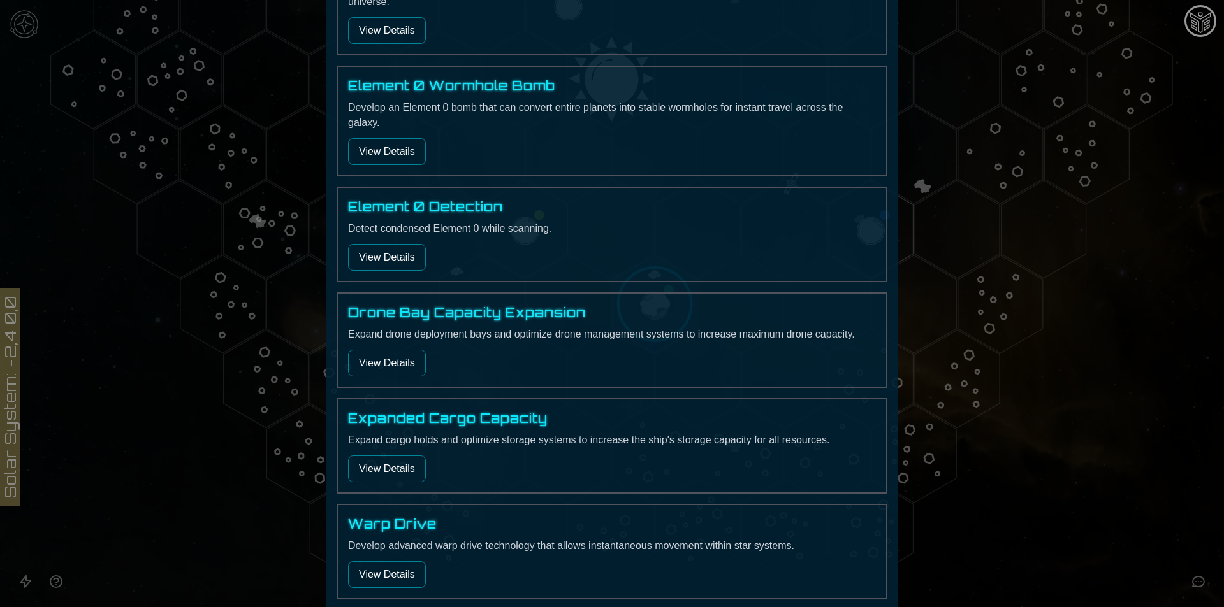
click at [372, 572] on button "View Details" at bounding box center [387, 574] width 78 height 27
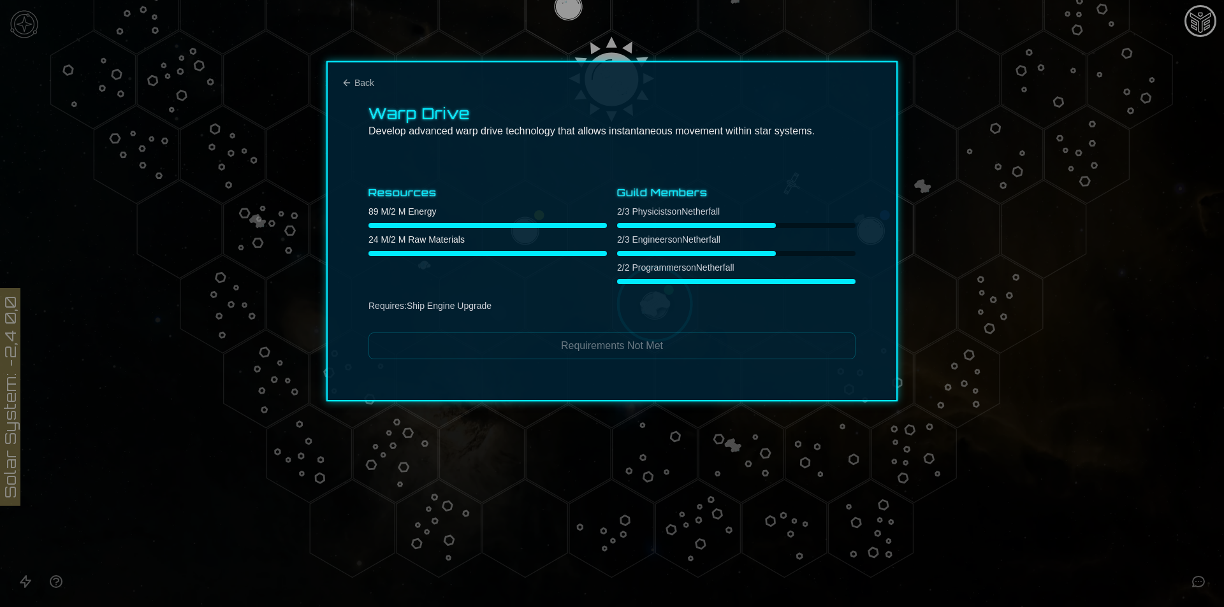
click at [1032, 441] on div at bounding box center [612, 303] width 1224 height 607
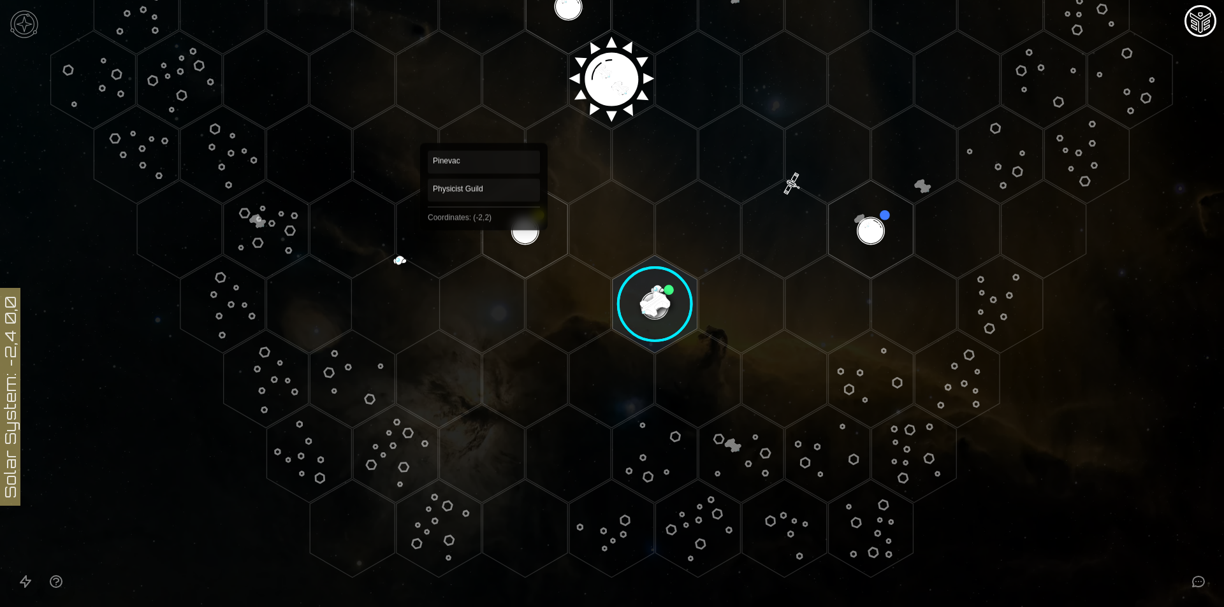
click at [534, 222] on polygon "Hex at coordinates -2,2, clickable" at bounding box center [524, 229] width 85 height 98
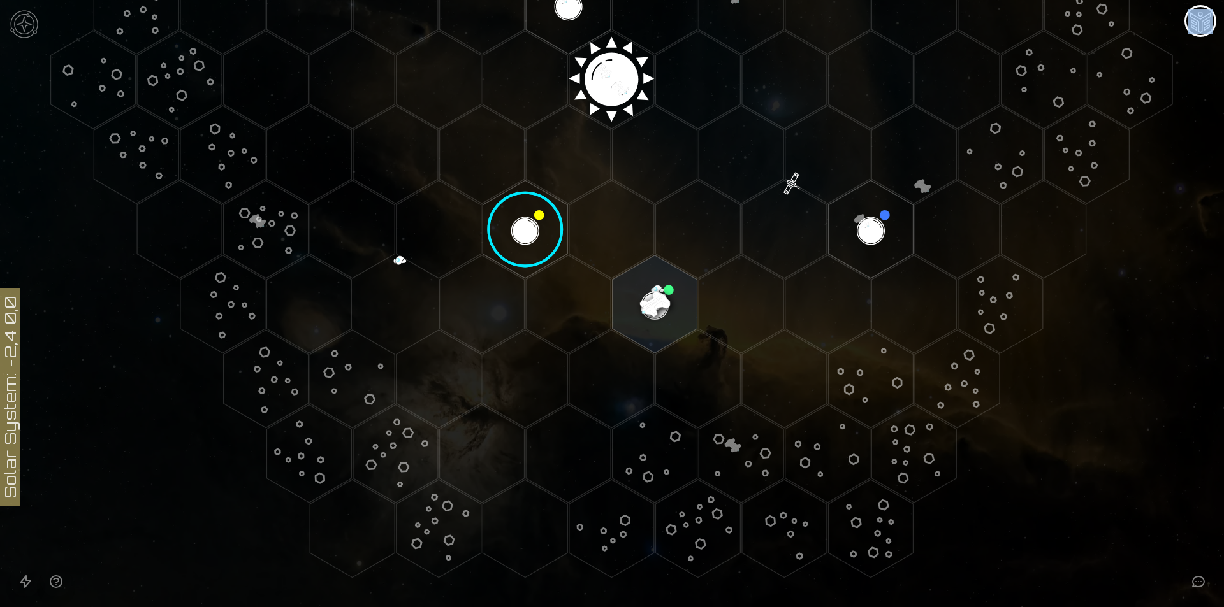
click at [534, 222] on image at bounding box center [525, 230] width 100 height 100
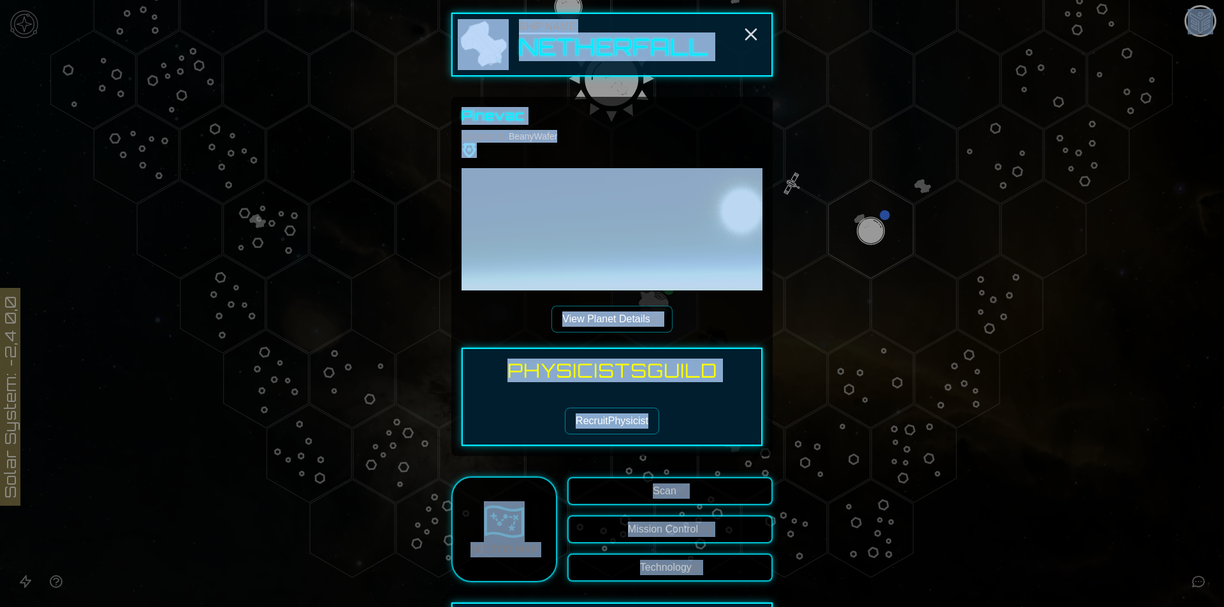
click at [662, 421] on div "Recruit Physicist" at bounding box center [612, 421] width 278 height 27
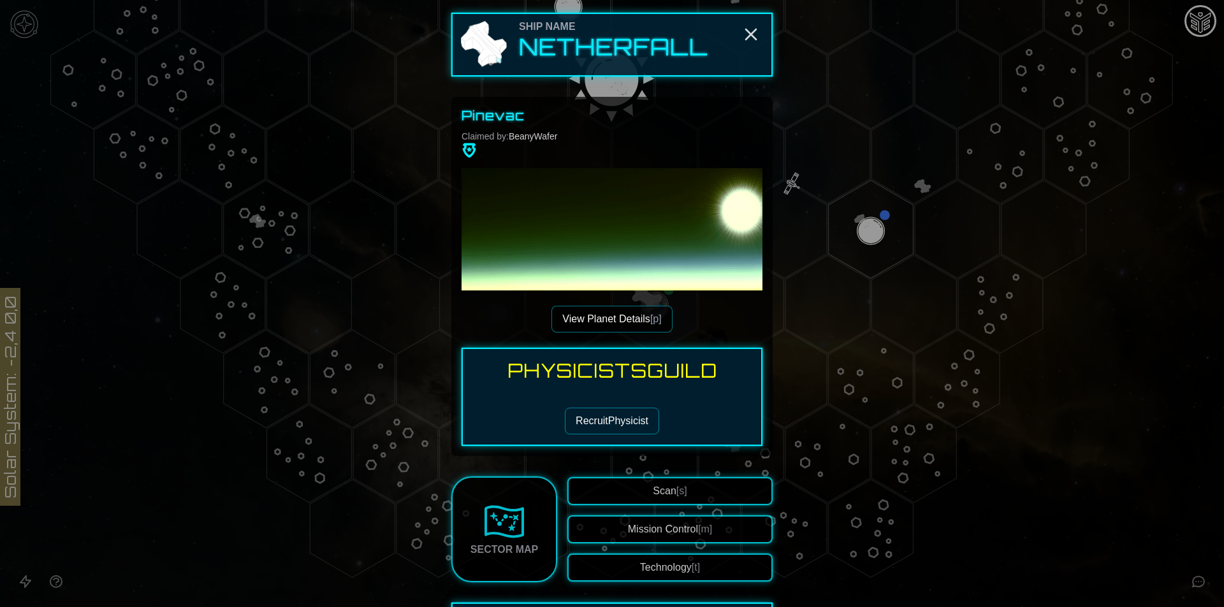
click at [638, 422] on button "Recruit Physicist" at bounding box center [612, 421] width 94 height 27
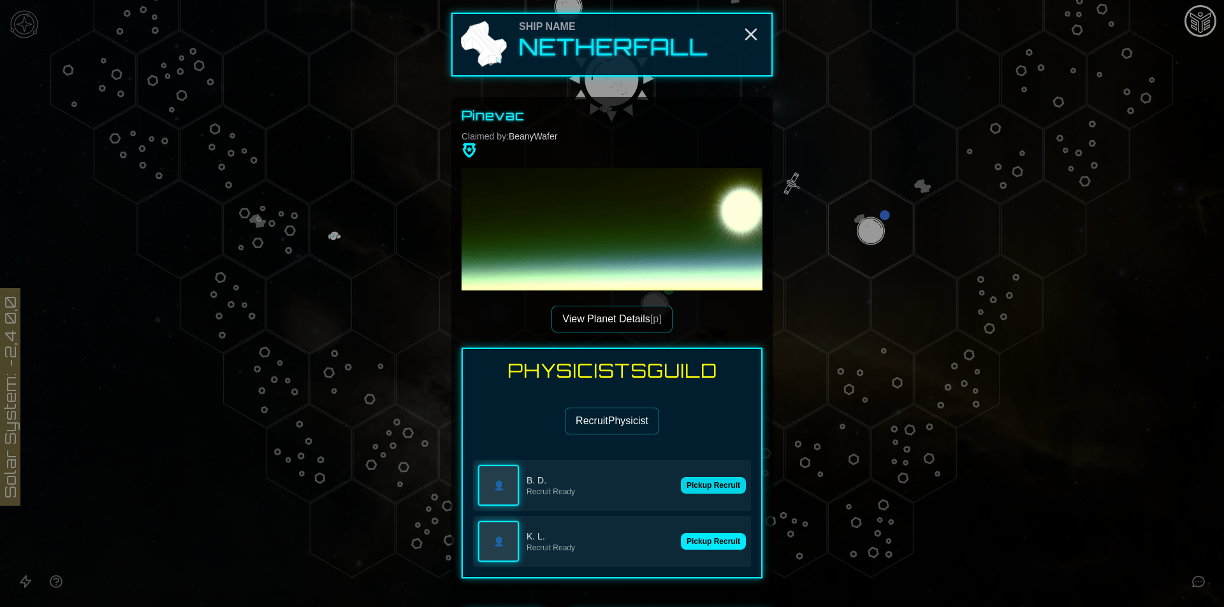
click at [712, 482] on button "Pickup Recruit" at bounding box center [713, 485] width 65 height 17
click at [706, 540] on button "Pickup Recruit" at bounding box center [713, 541] width 65 height 17
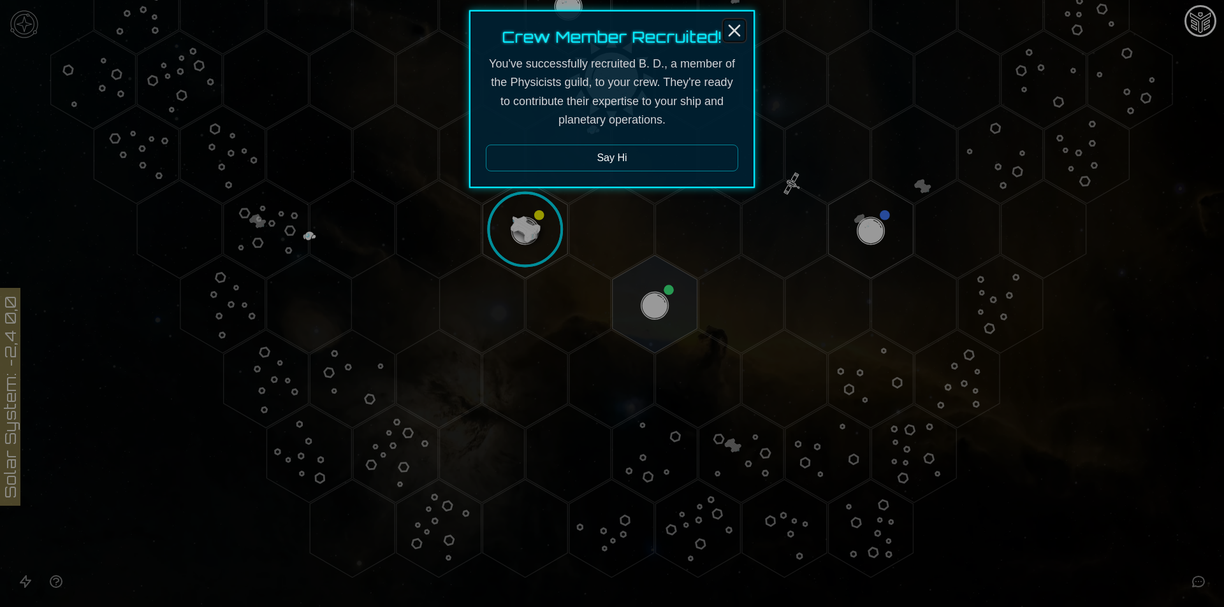
click at [728, 29] on icon "Close" at bounding box center [734, 30] width 20 height 20
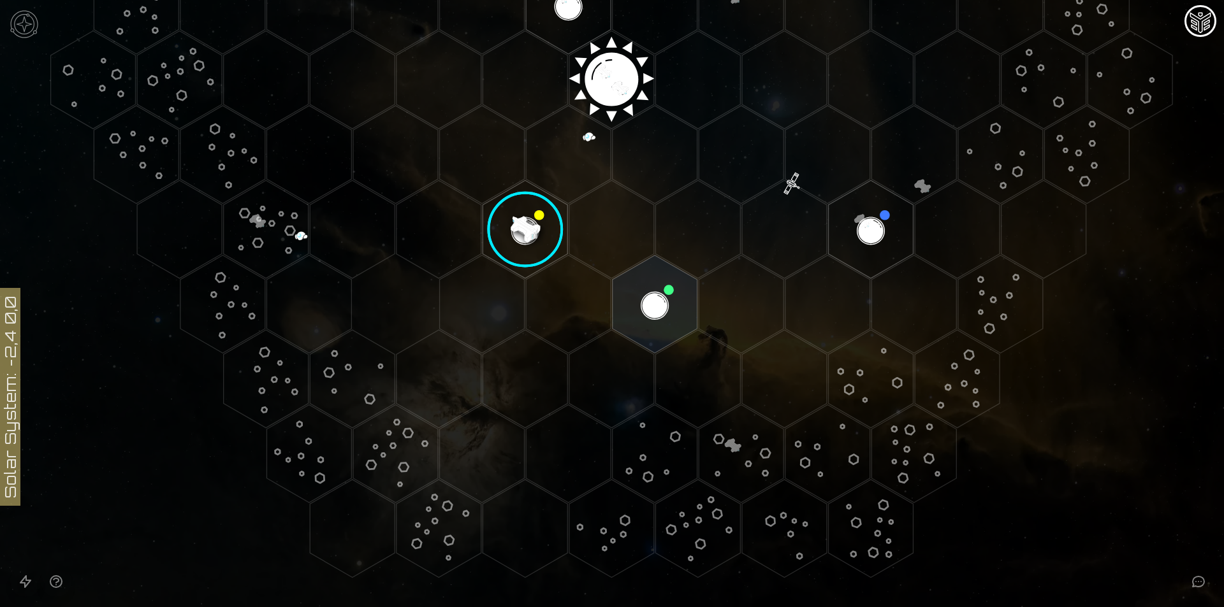
click at [623, 315] on polygon "Hex at coordinates -1,3, clickable" at bounding box center [654, 305] width 85 height 98
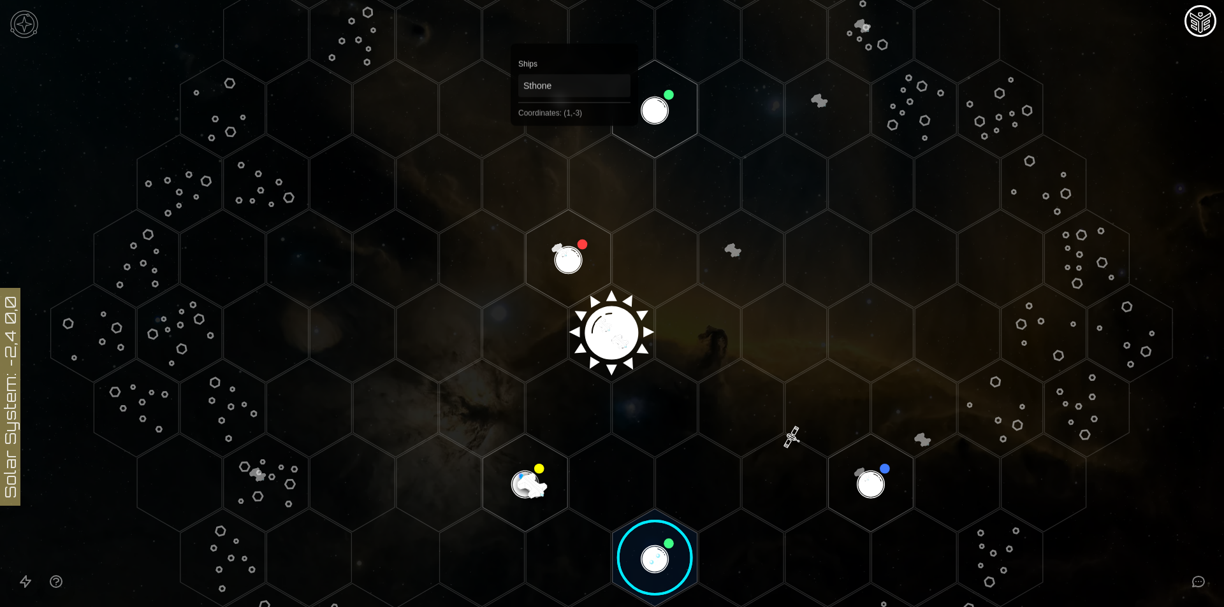
scroll to position [201, 0]
click at [577, 256] on polygon "Hex at coordinates 0,-1, clickable" at bounding box center [568, 260] width 85 height 98
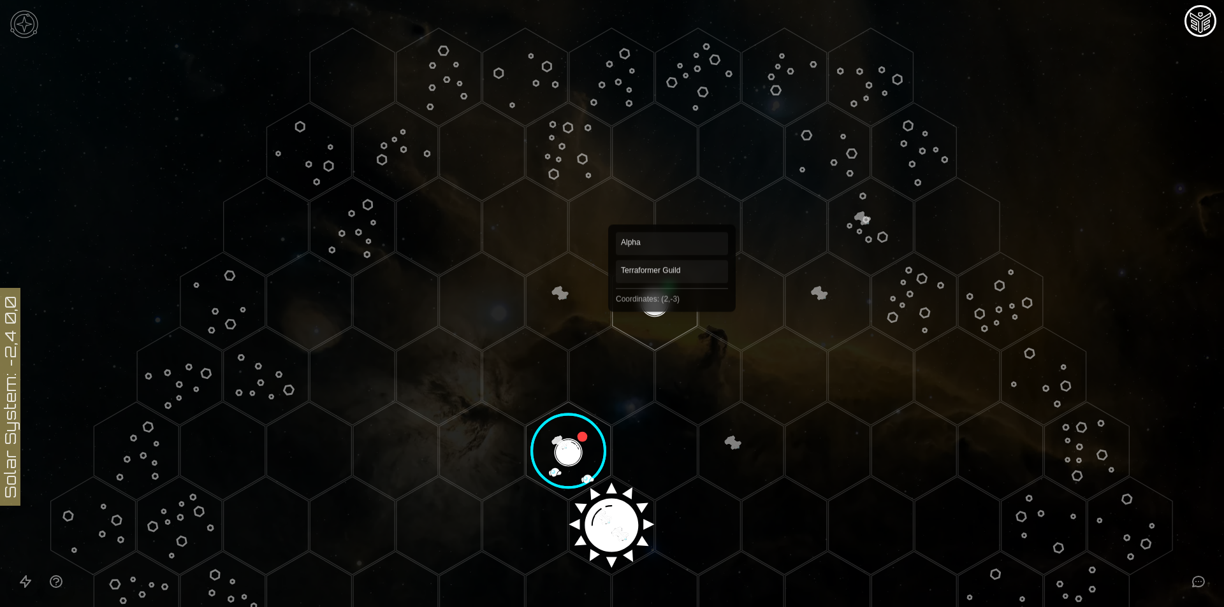
scroll to position [456, 0]
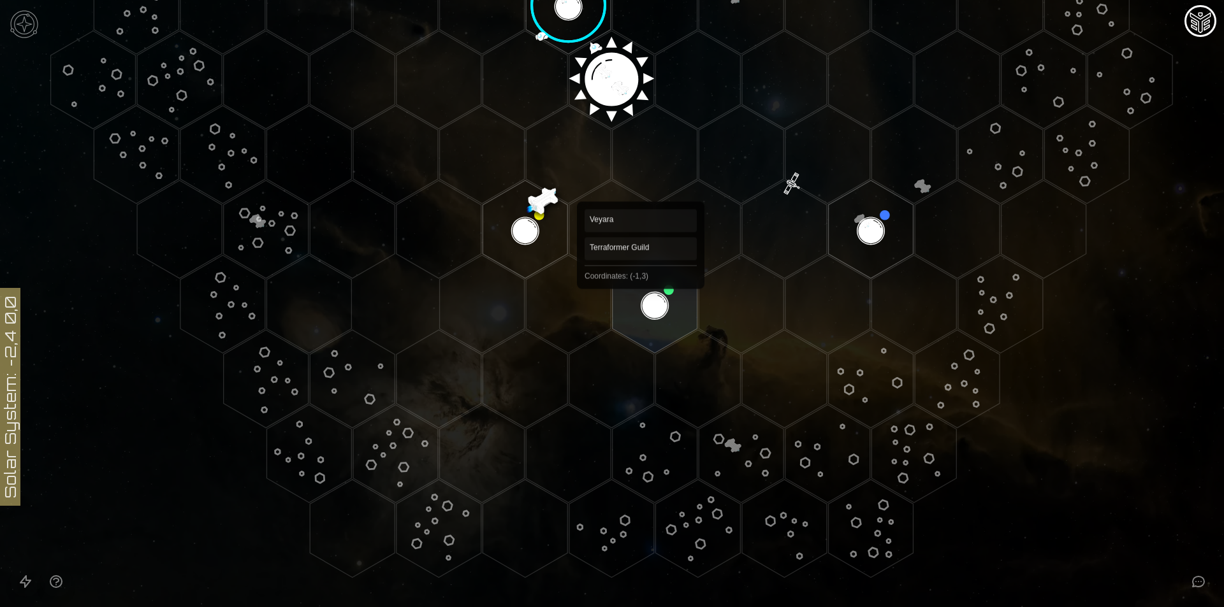
click at [640, 293] on polygon "Hex at coordinates -1,3, clickable" at bounding box center [654, 305] width 85 height 98
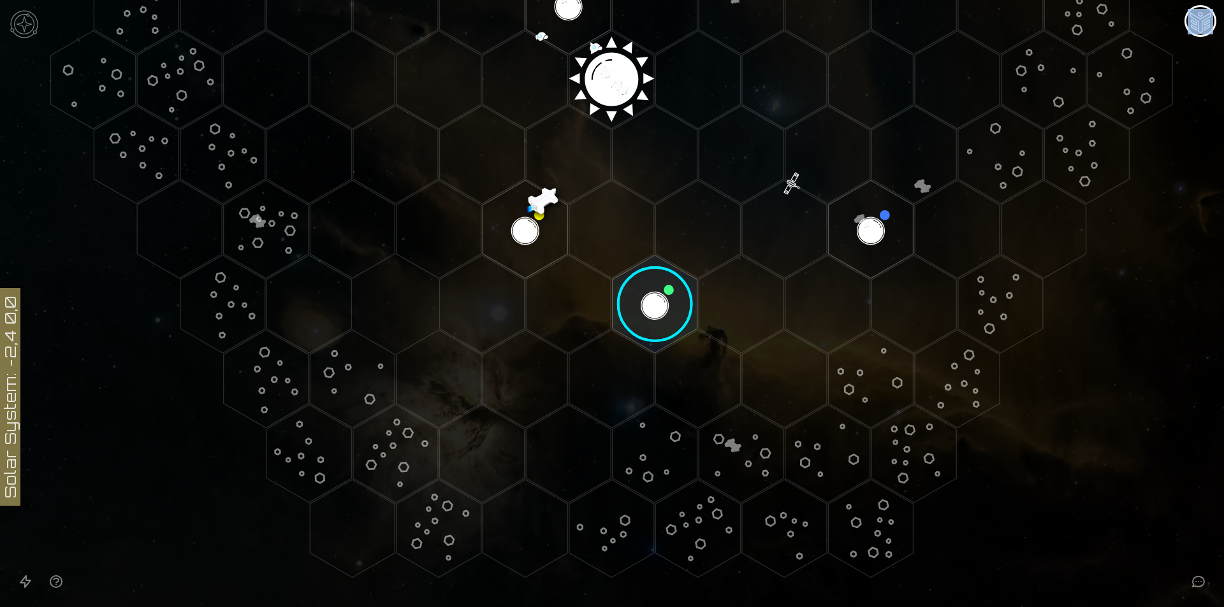
click at [640, 293] on image at bounding box center [655, 304] width 100 height 100
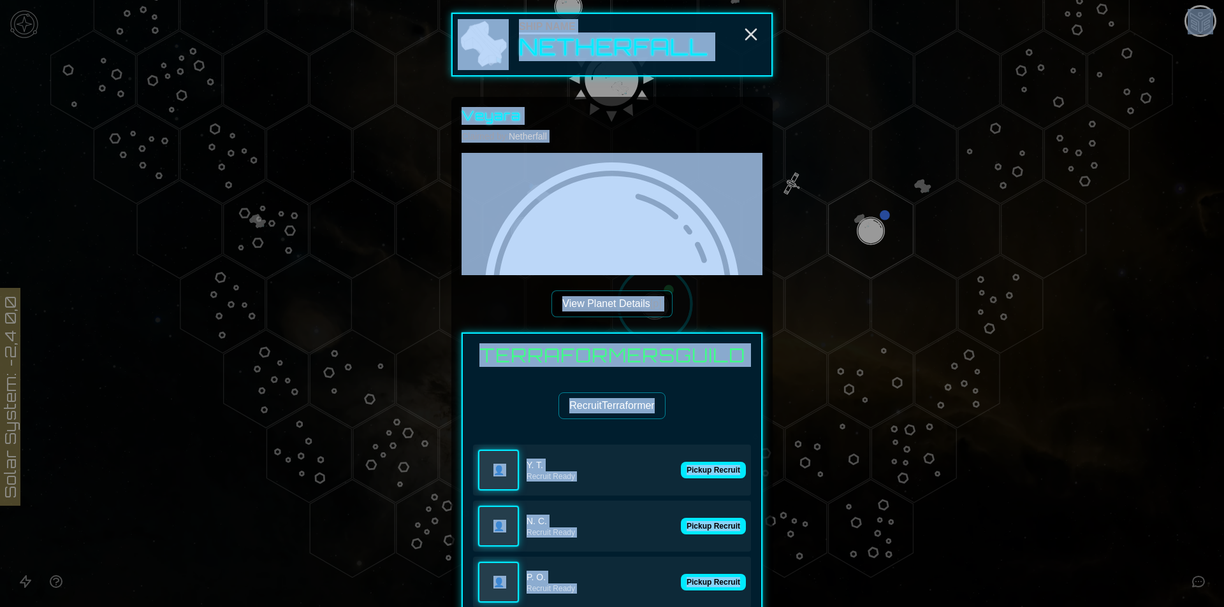
click at [694, 404] on div "Recruit Terraformer" at bounding box center [612, 406] width 278 height 27
click at [641, 410] on button "Recruit Terraformer" at bounding box center [611, 406] width 106 height 27
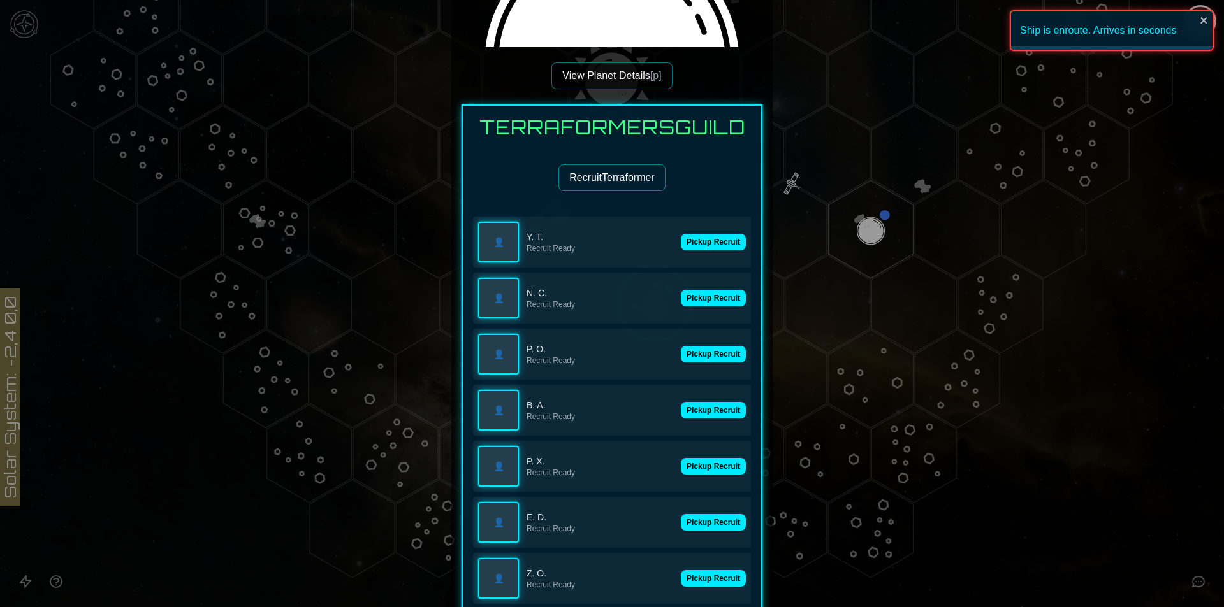
scroll to position [446, 0]
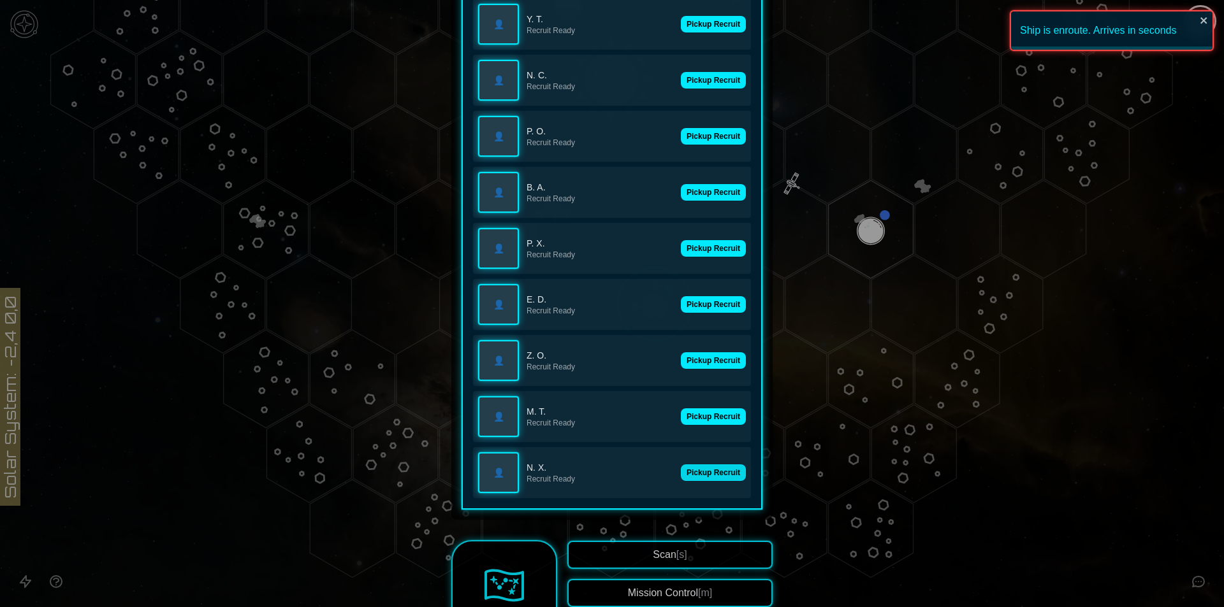
click at [706, 470] on button "Pickup Recruit" at bounding box center [713, 473] width 65 height 17
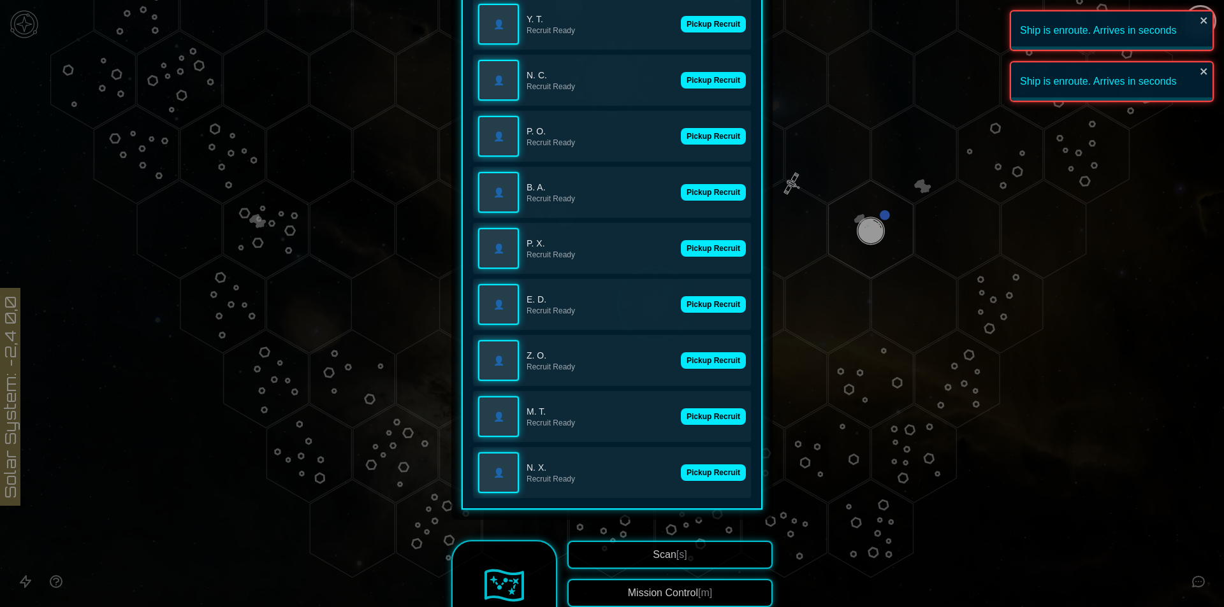
click at [706, 428] on div "👤 M. T. Recruit Ready Pickup Recruit" at bounding box center [612, 416] width 278 height 51
click at [707, 396] on div "👤 M. T. Recruit Ready Pickup Recruit" at bounding box center [612, 416] width 278 height 51
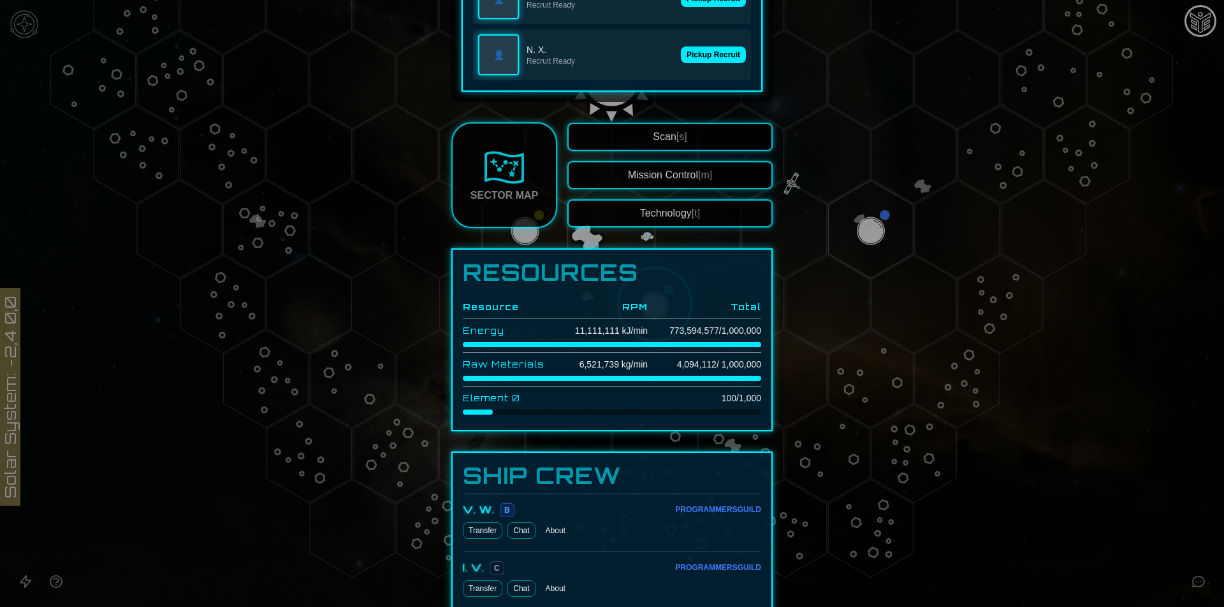
scroll to position [844, 0]
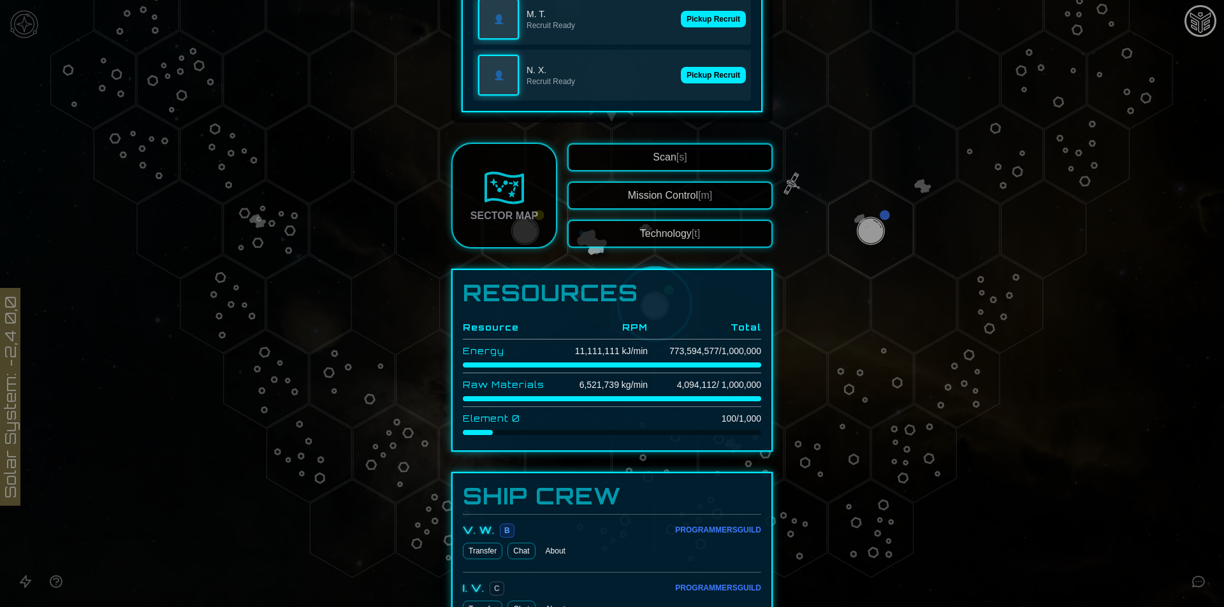
click at [671, 233] on button "Technology [t]" at bounding box center [669, 234] width 205 height 28
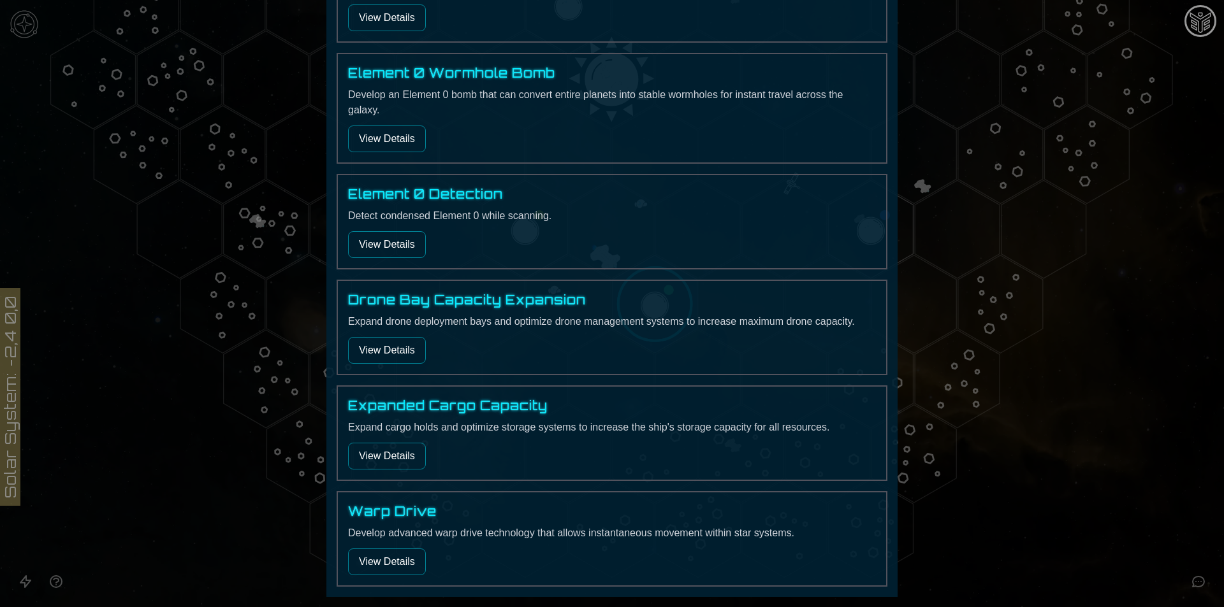
scroll to position [649, 0]
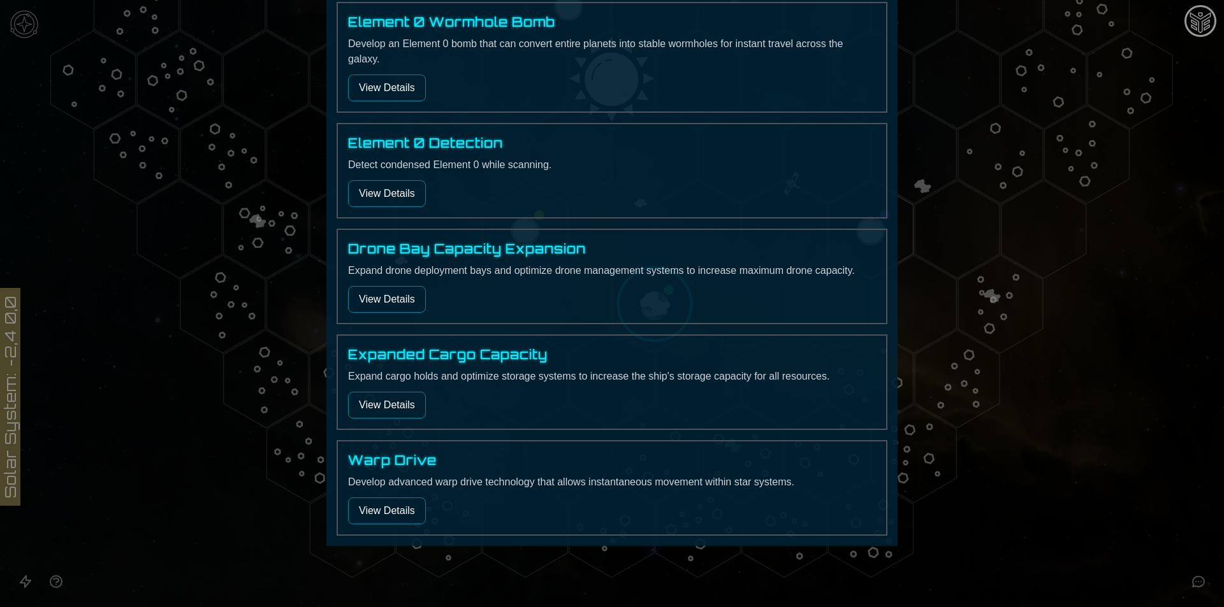
click at [1136, 469] on div at bounding box center [612, 303] width 1224 height 607
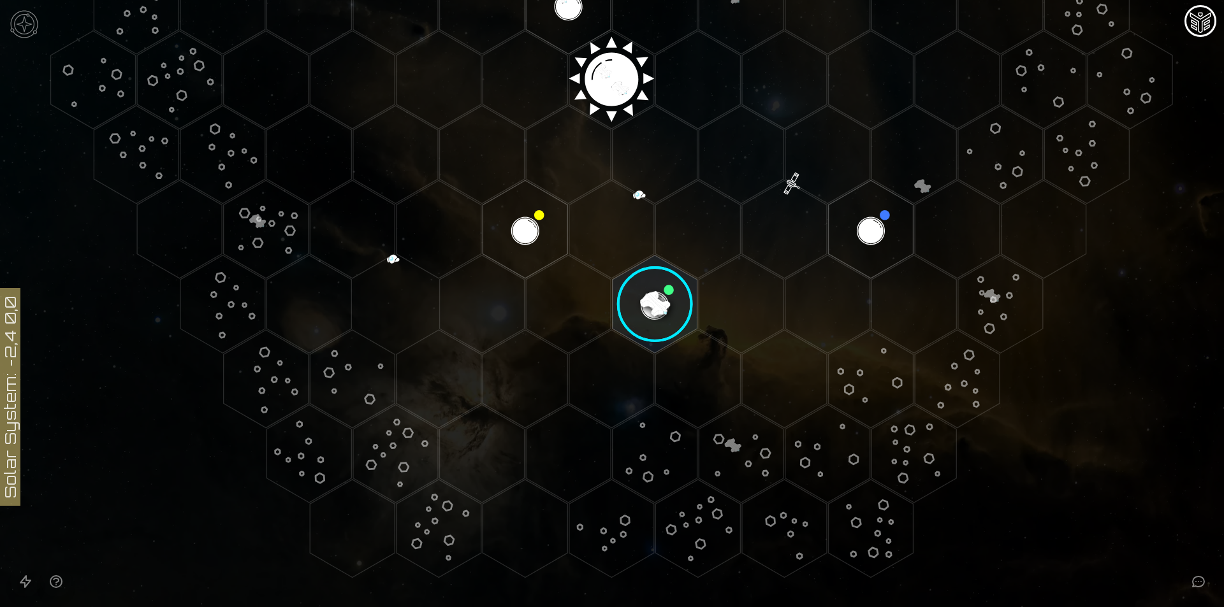
click at [655, 289] on image at bounding box center [655, 304] width 100 height 100
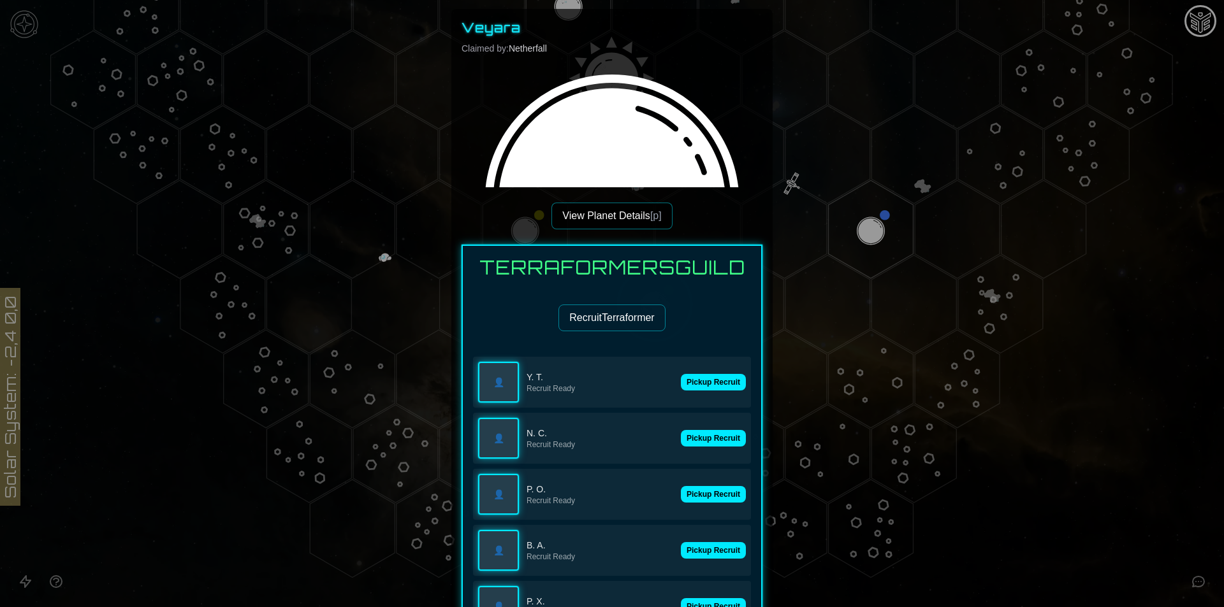
scroll to position [255, 0]
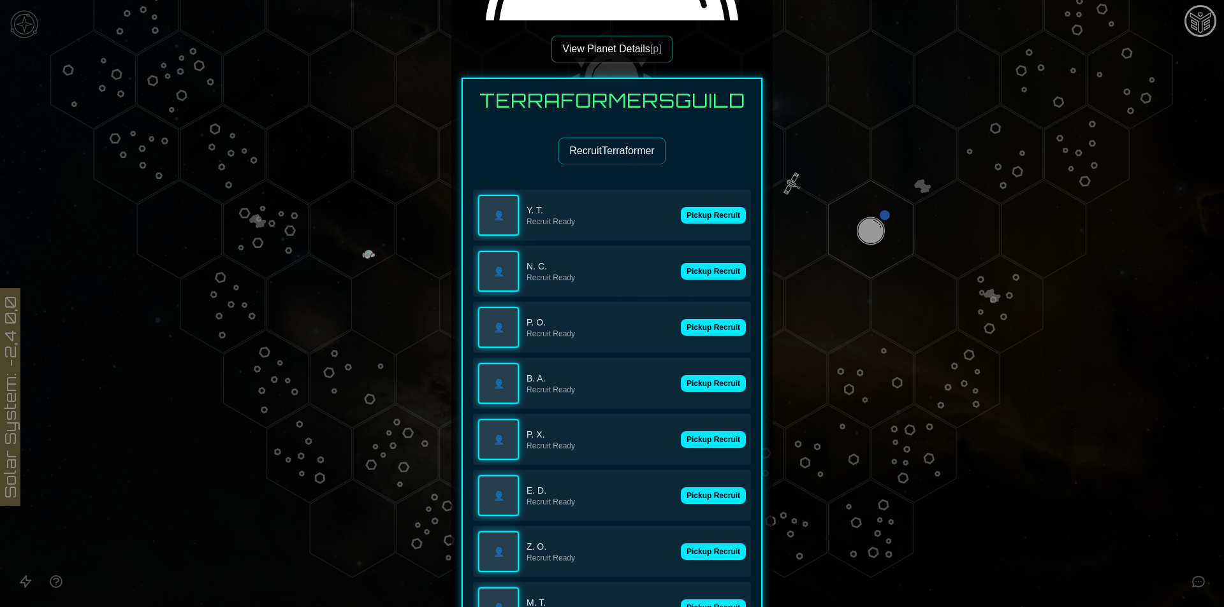
click at [710, 205] on div "👤 Y. T. Recruit Ready Pickup Recruit" at bounding box center [612, 215] width 278 height 51
click at [708, 217] on button "Pickup Recruit" at bounding box center [713, 215] width 65 height 17
click at [701, 319] on button "Pickup Recruit" at bounding box center [713, 327] width 65 height 17
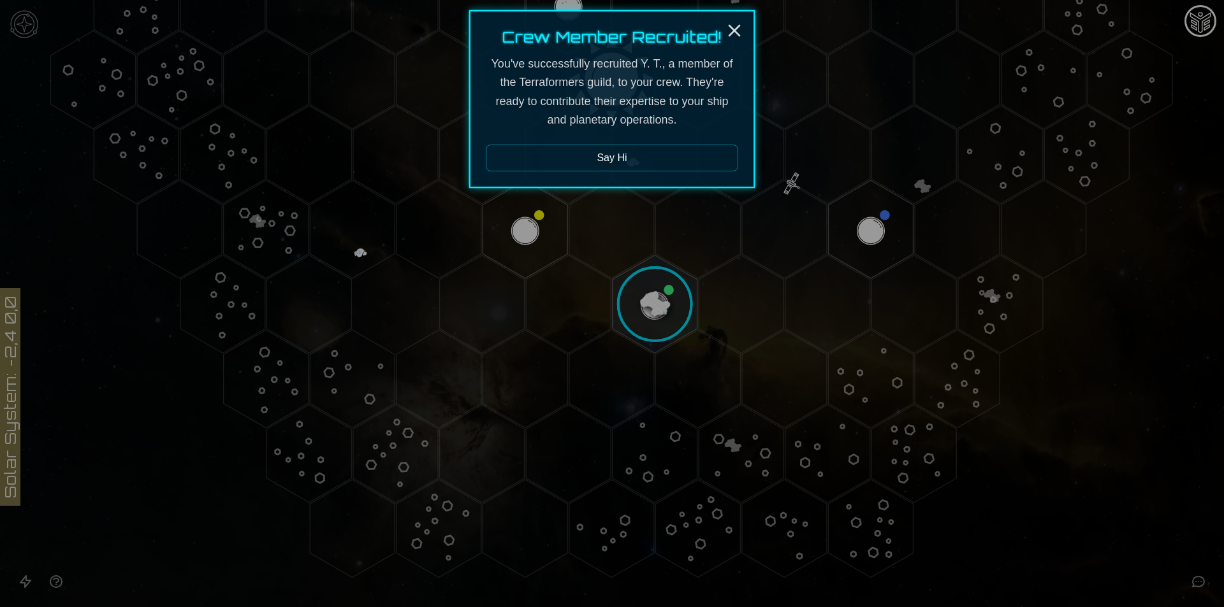
click at [702, 319] on div at bounding box center [612, 303] width 1224 height 607
click at [732, 26] on icon "Close" at bounding box center [734, 30] width 20 height 20
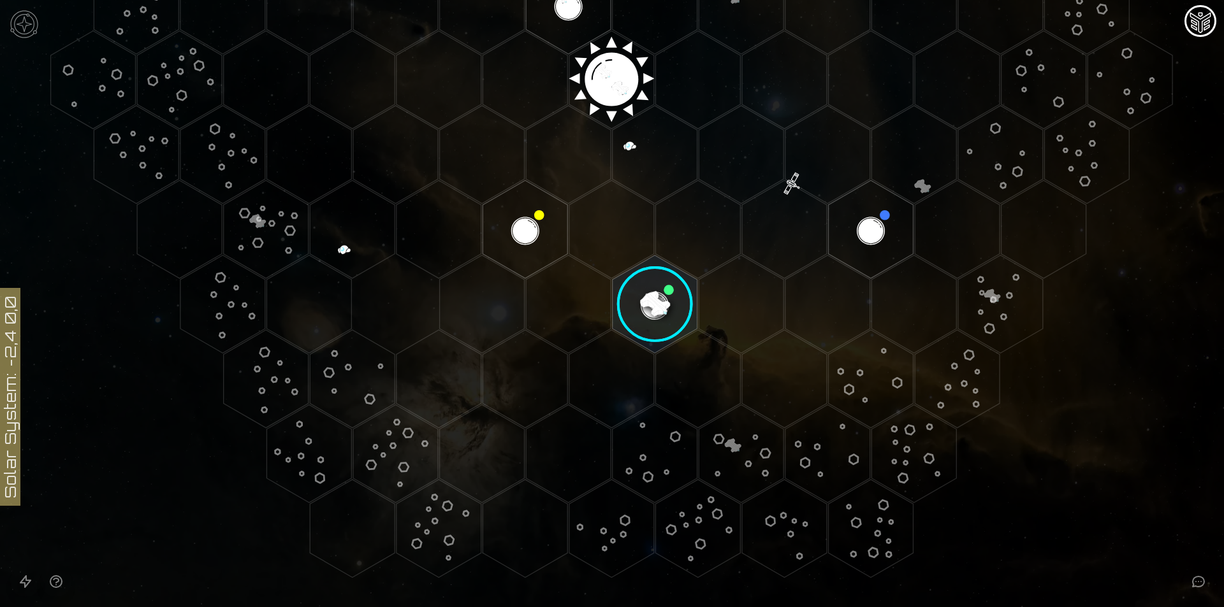
click at [674, 277] on image at bounding box center [655, 304] width 100 height 100
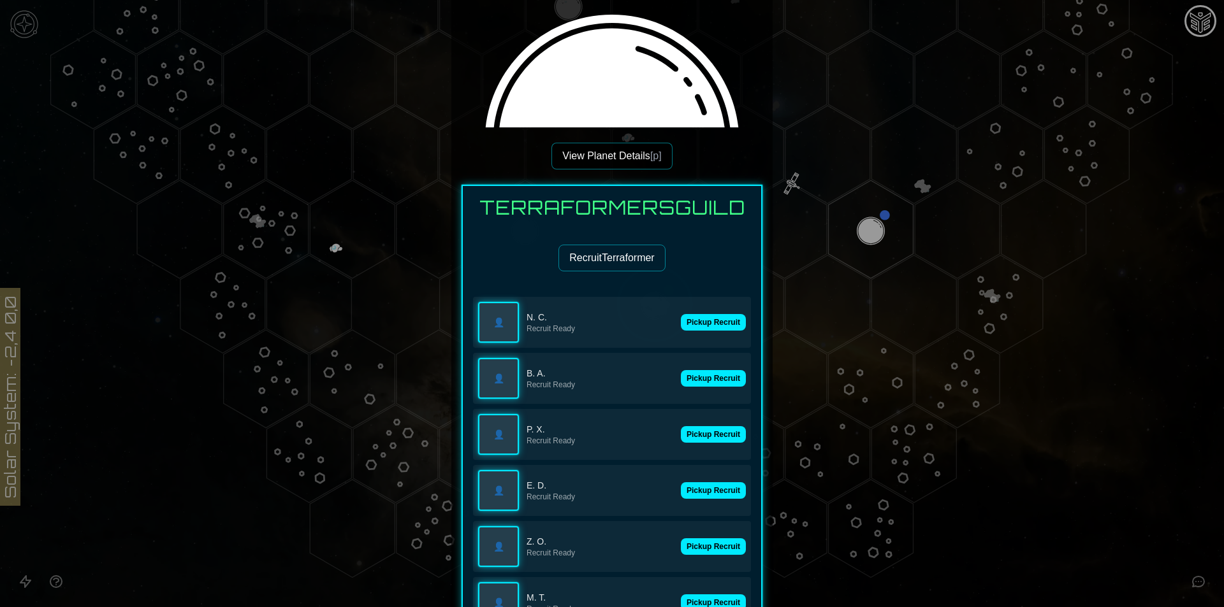
scroll to position [319, 0]
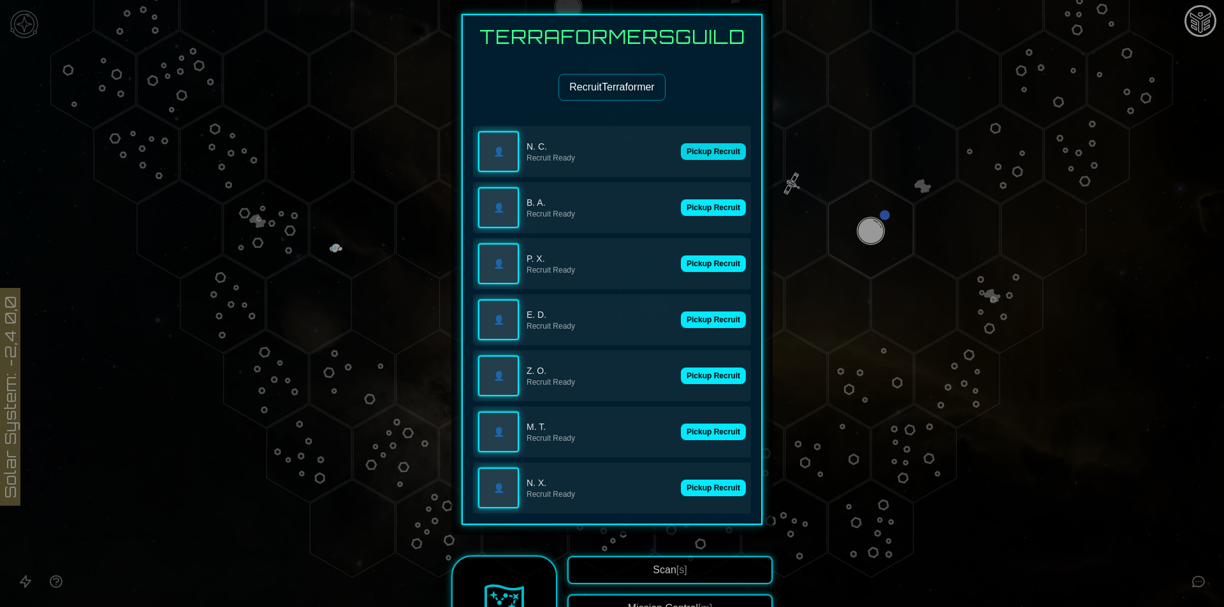
click at [709, 158] on button "Pickup Recruit" at bounding box center [713, 151] width 65 height 17
click at [709, 203] on div "👤 N. C. Recruit Ready 👤 B. A. Recruit Ready Pickup Recruit 👤 P. X. Recruit Read…" at bounding box center [612, 319] width 278 height 387
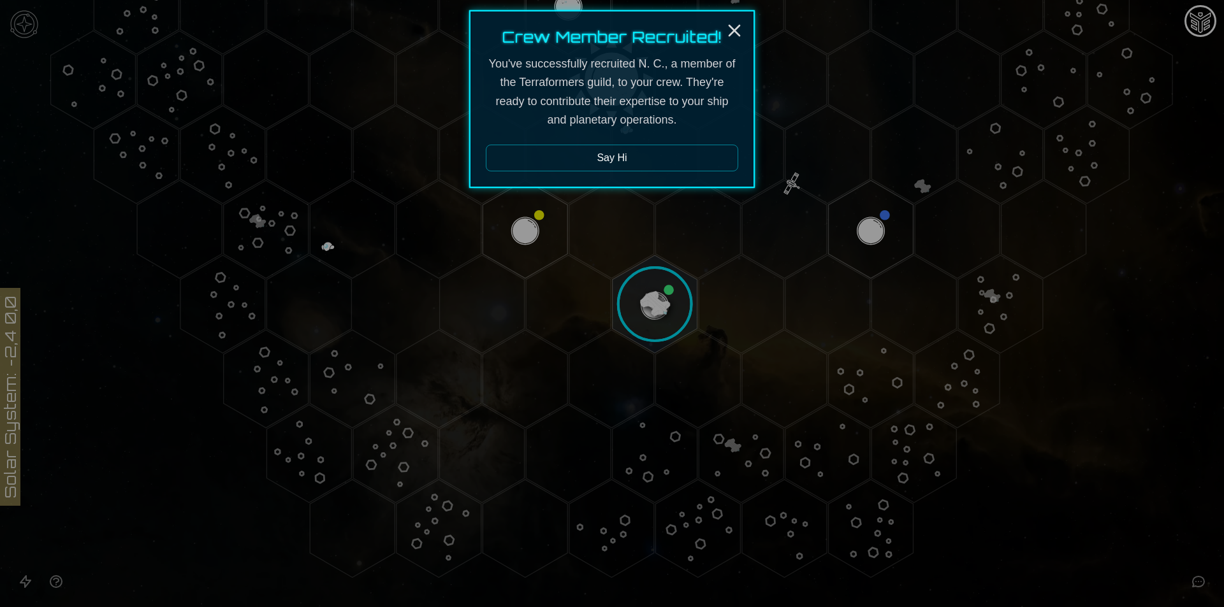
click at [711, 259] on div at bounding box center [612, 303] width 1224 height 607
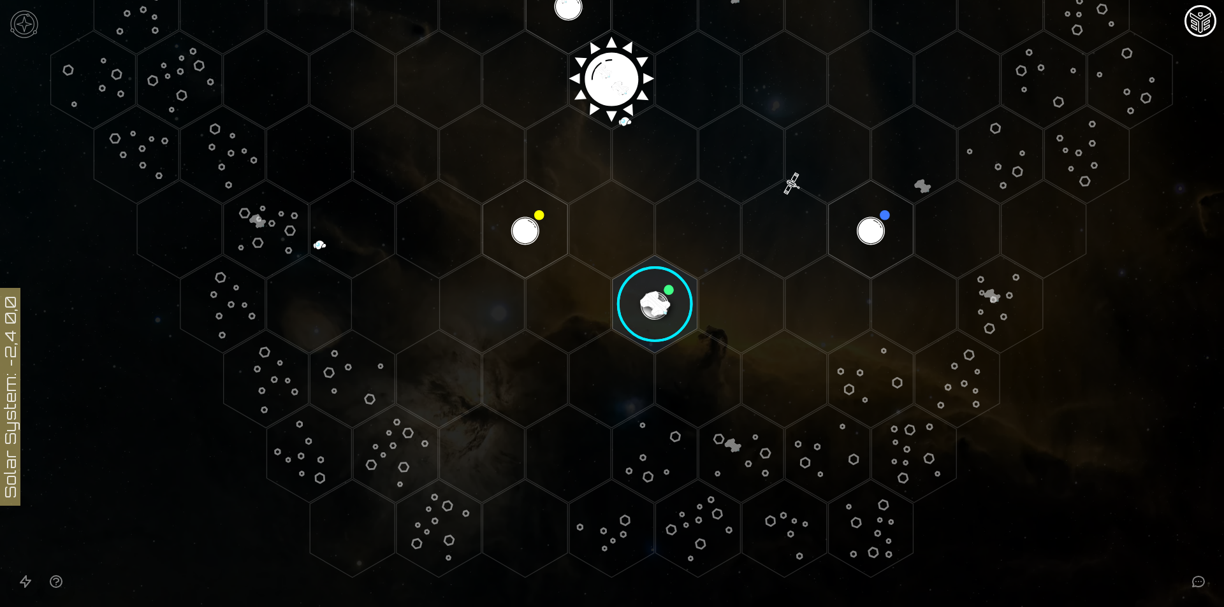
click at [647, 329] on image at bounding box center [655, 304] width 100 height 100
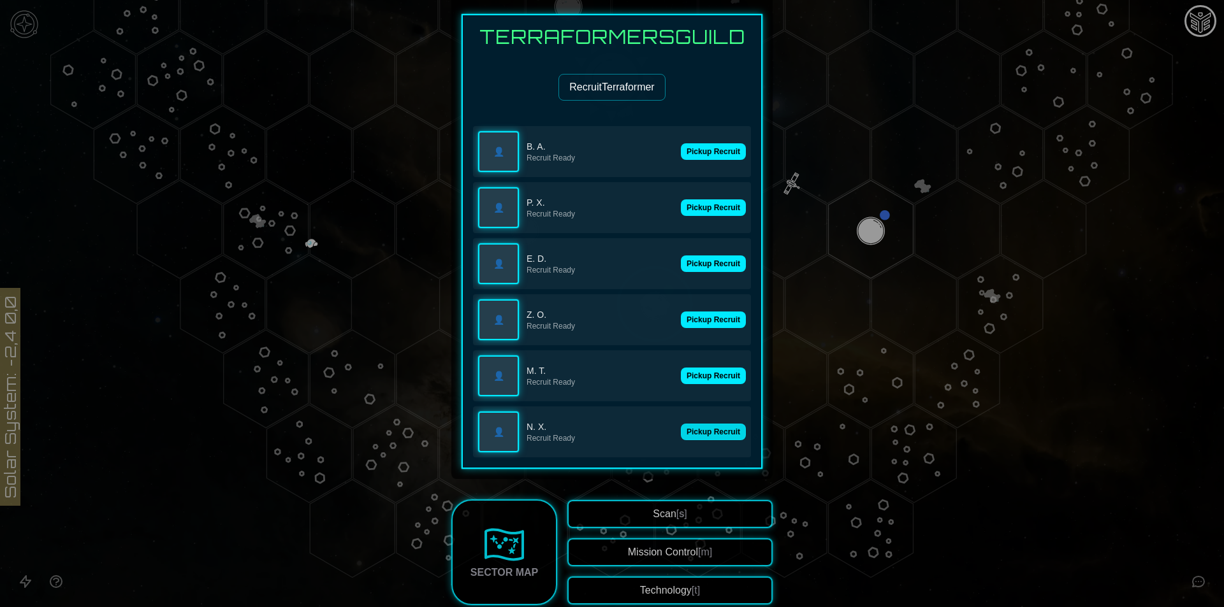
click at [713, 437] on button "Pickup Recruit" at bounding box center [713, 432] width 65 height 17
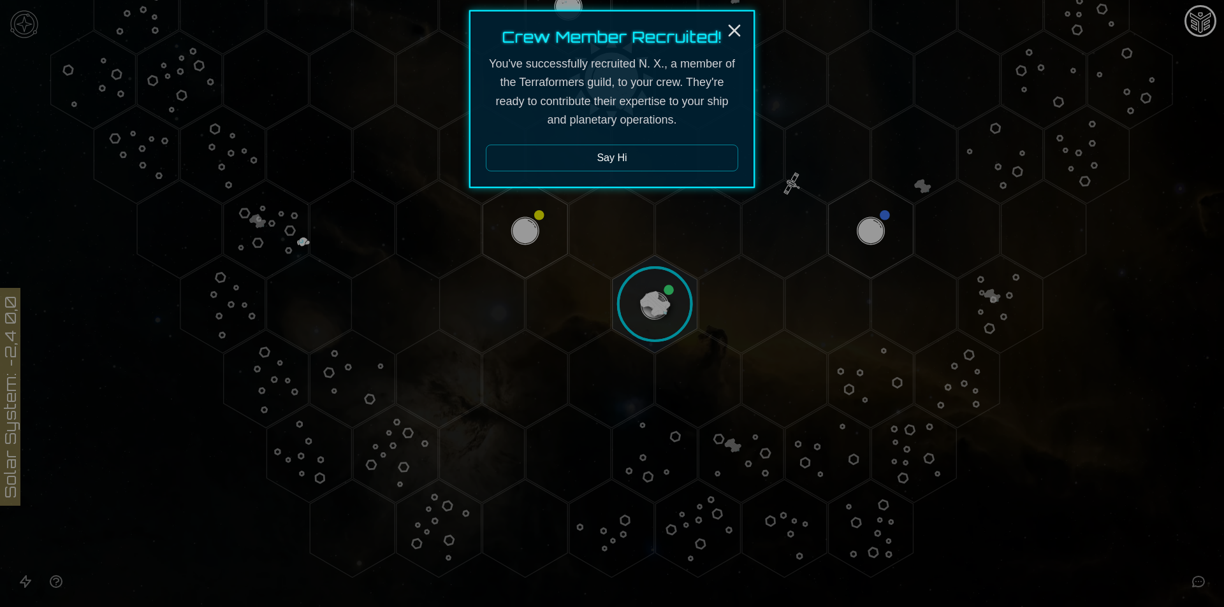
click at [660, 288] on div at bounding box center [612, 303] width 1224 height 607
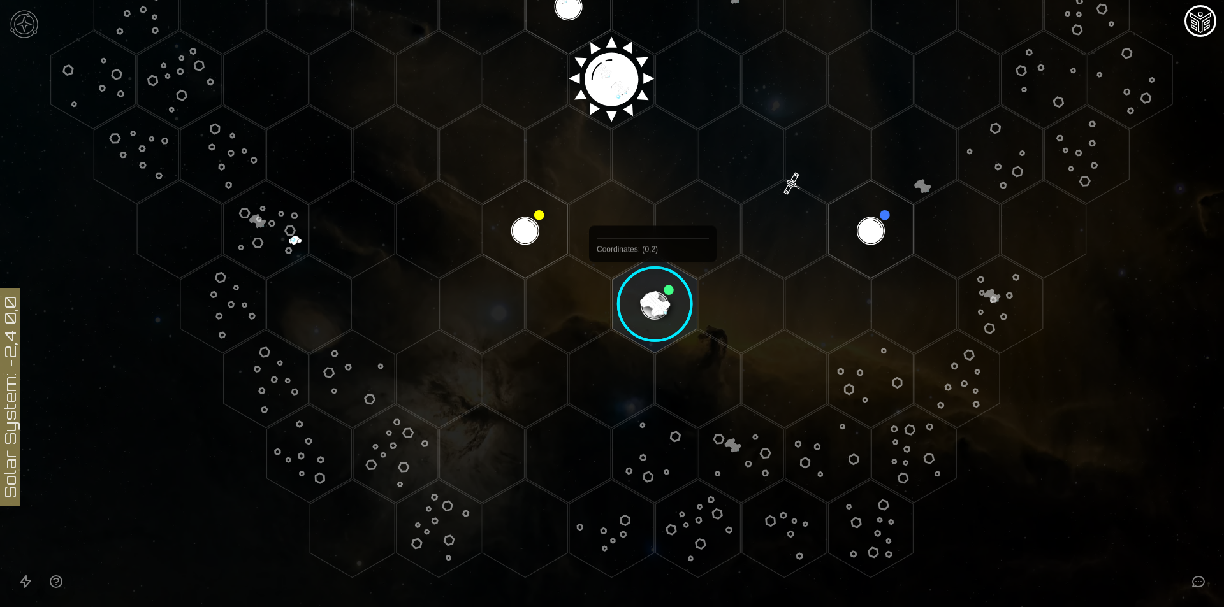
click at [653, 292] on image at bounding box center [655, 304] width 100 height 100
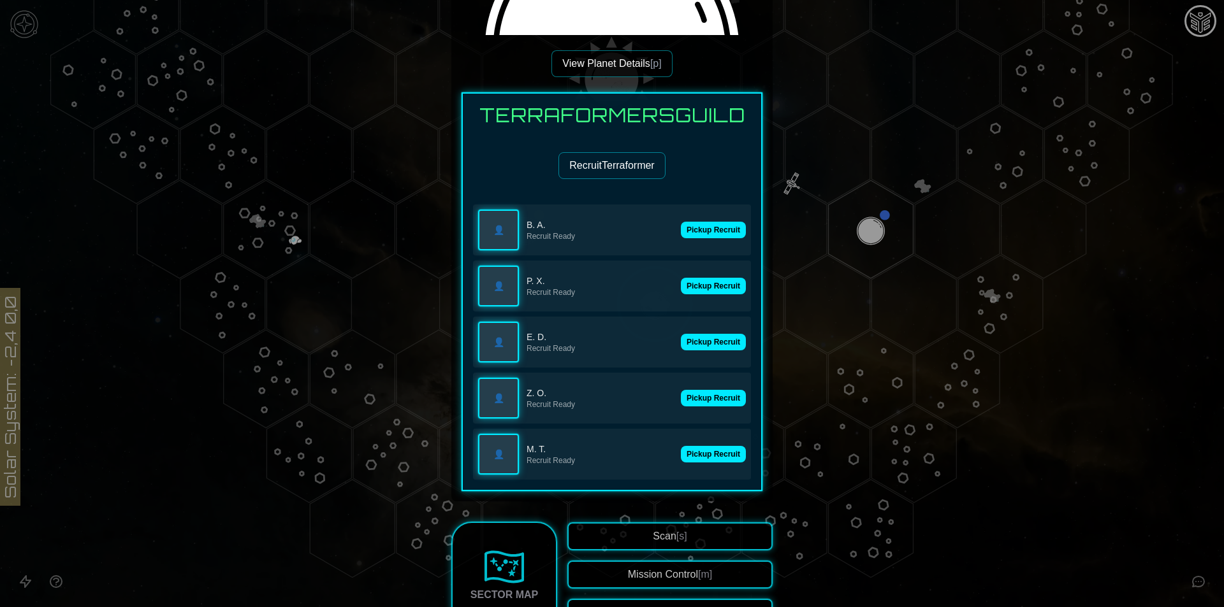
scroll to position [255, 0]
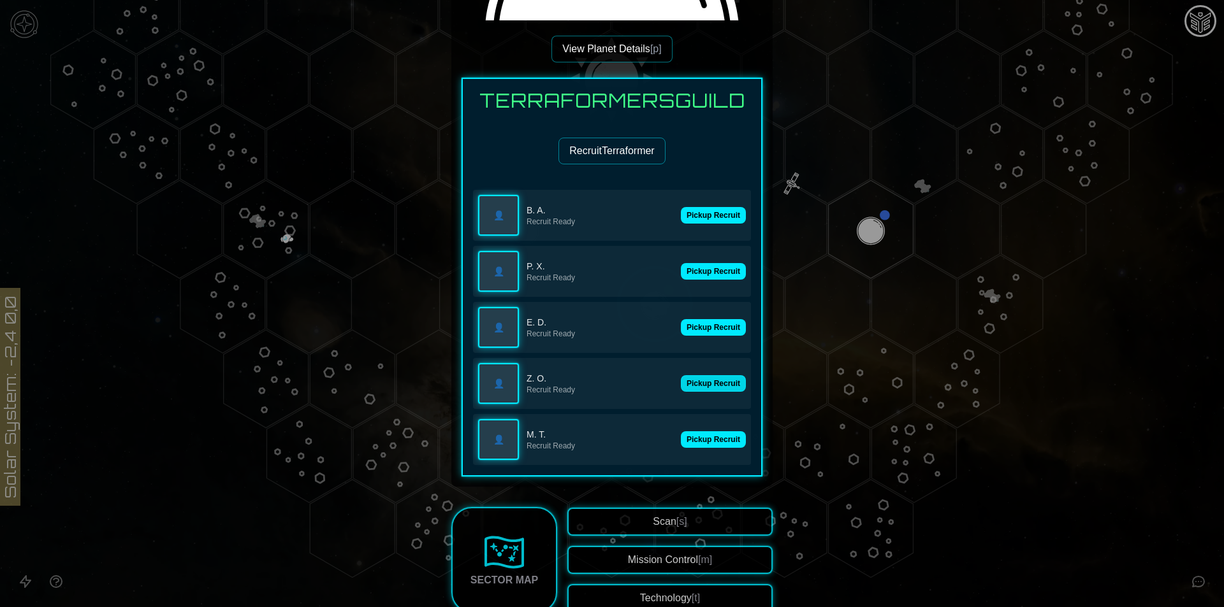
click at [706, 379] on button "Pickup Recruit" at bounding box center [713, 383] width 65 height 17
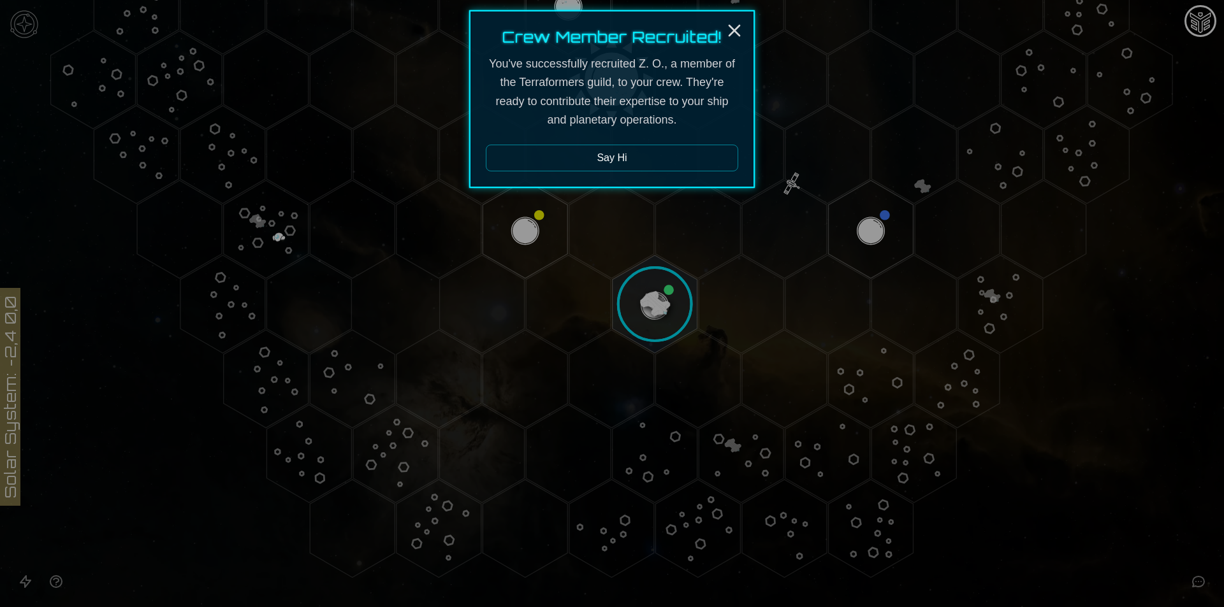
click at [704, 326] on div at bounding box center [612, 303] width 1224 height 607
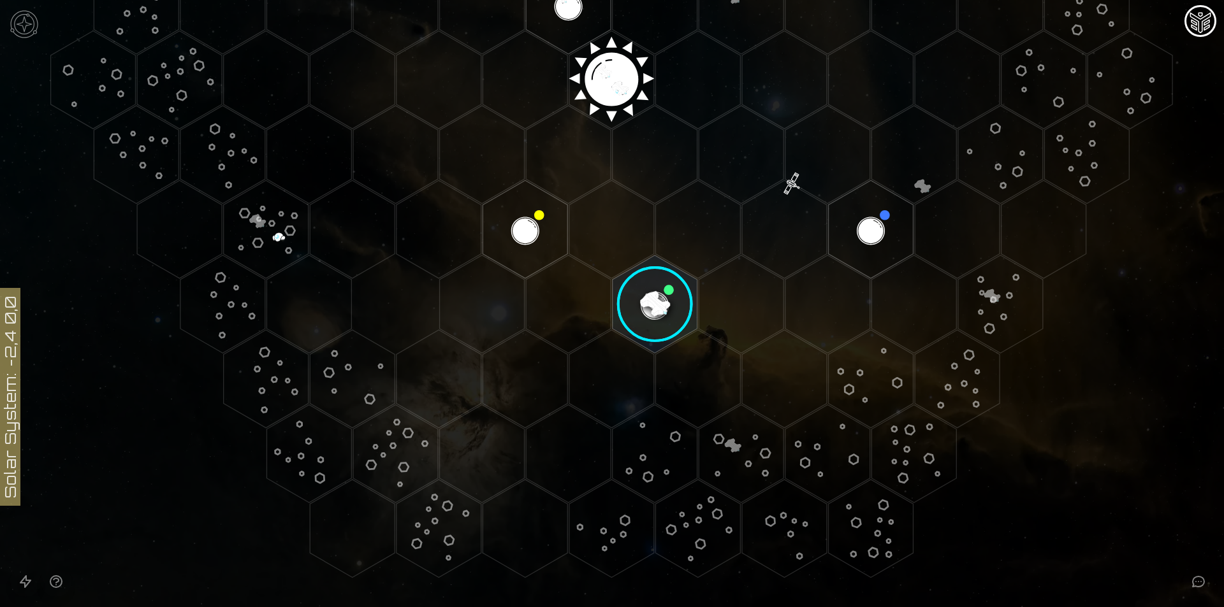
click at [650, 293] on image at bounding box center [655, 304] width 100 height 100
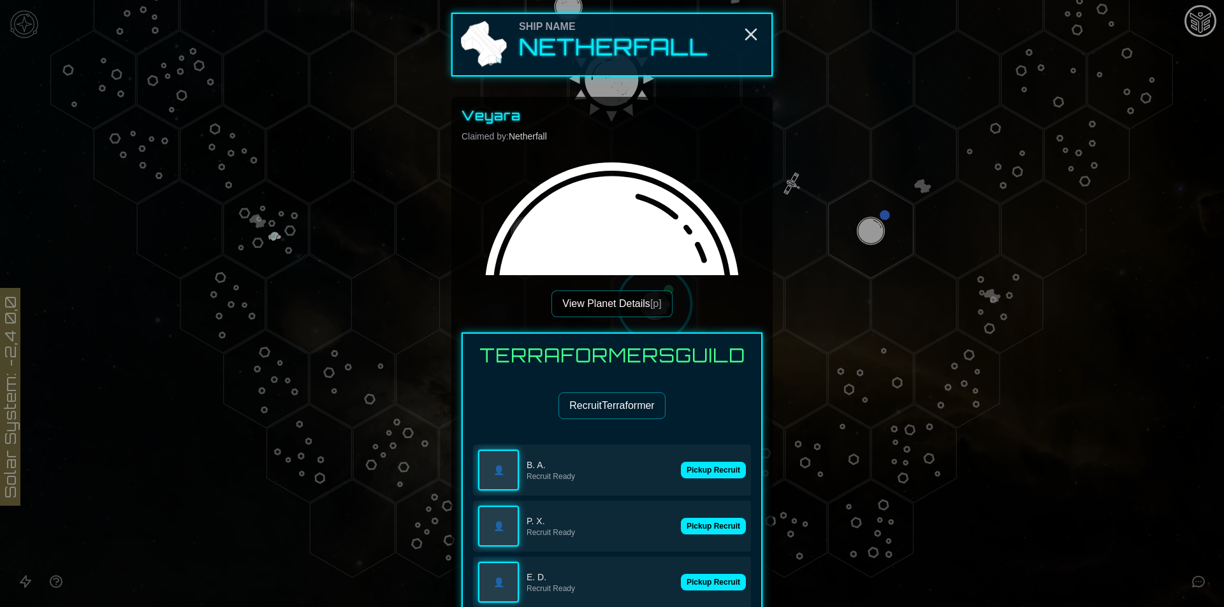
click at [719, 458] on div "👤 B. A. Recruit Ready Pickup Recruit" at bounding box center [612, 470] width 278 height 51
click at [715, 474] on button "Pickup Recruit" at bounding box center [713, 470] width 65 height 17
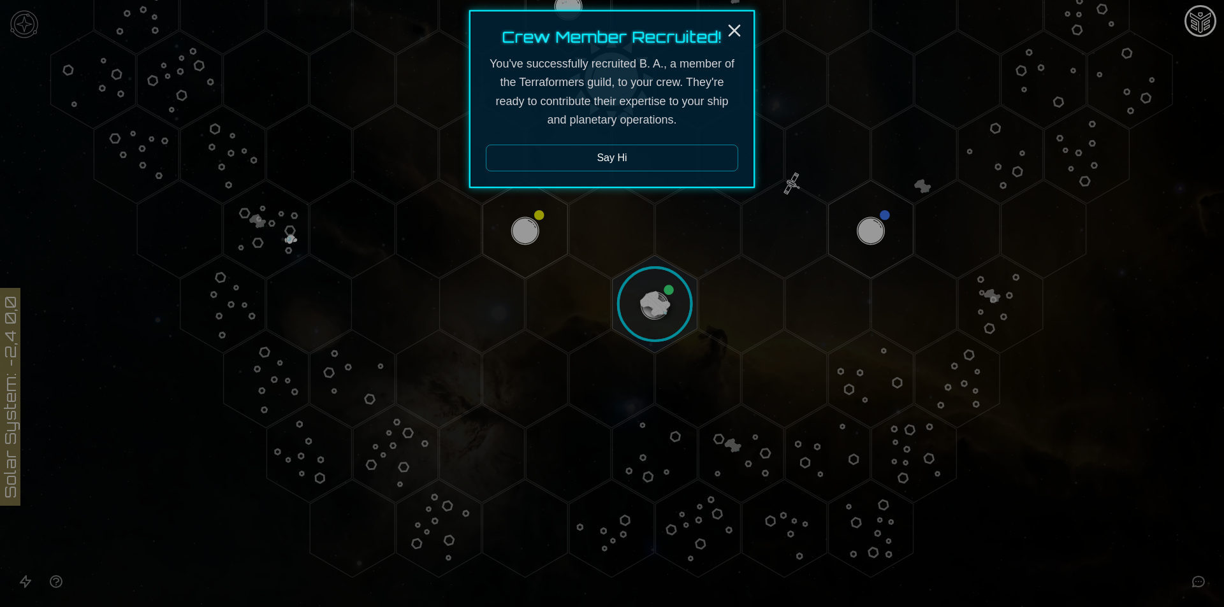
click at [652, 303] on div at bounding box center [612, 303] width 1224 height 607
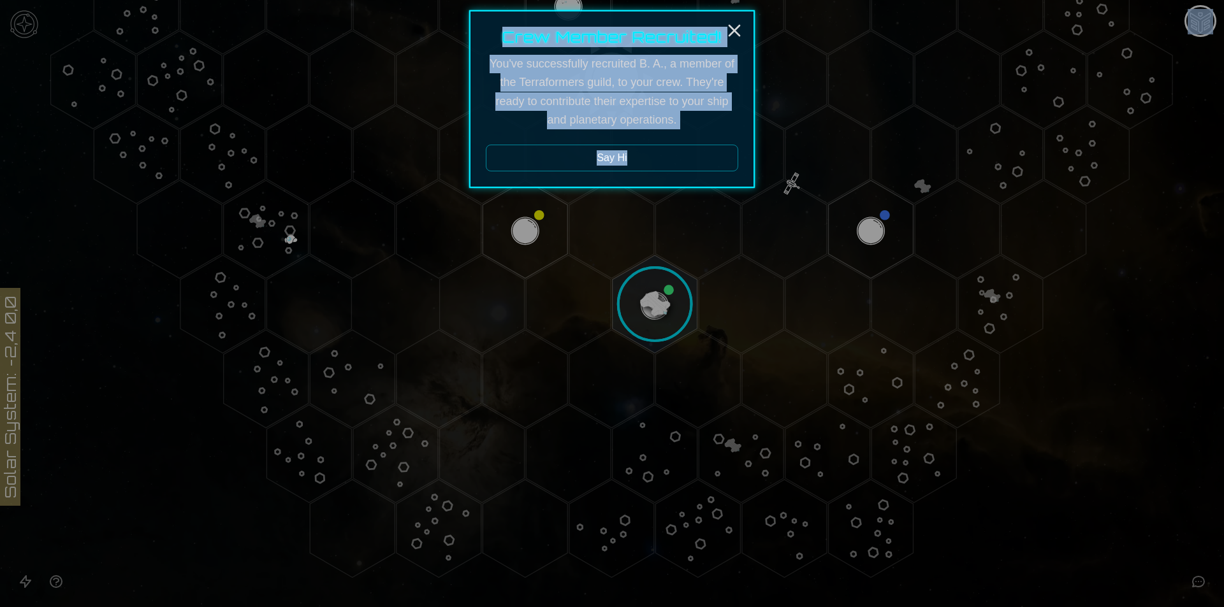
click at [652, 303] on image at bounding box center [655, 304] width 100 height 100
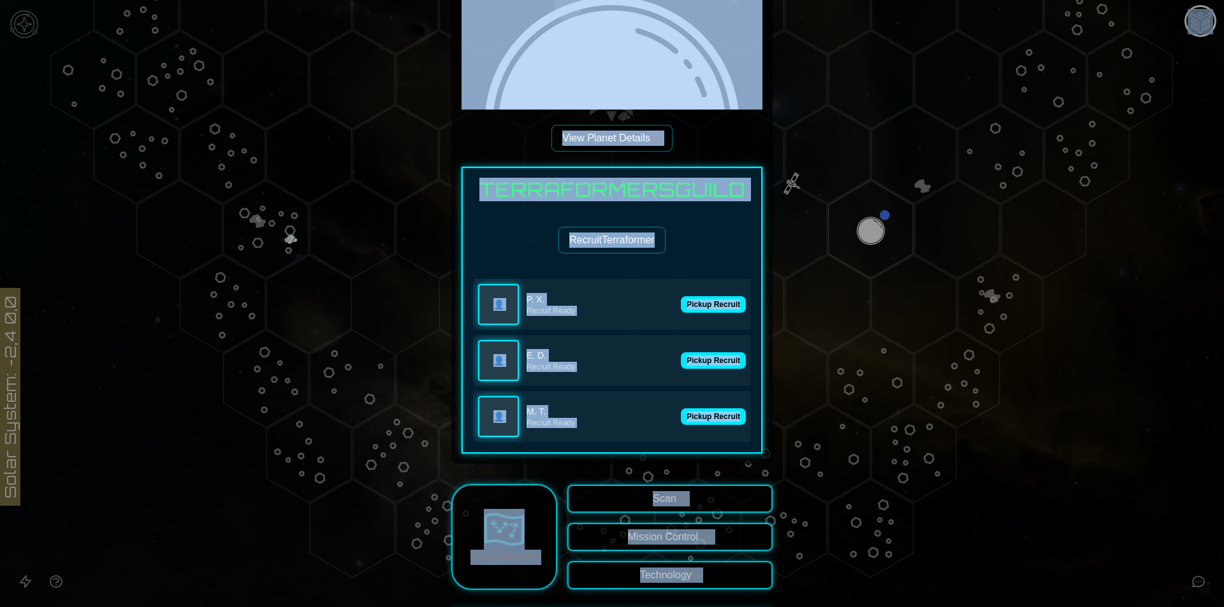
scroll to position [382, 0]
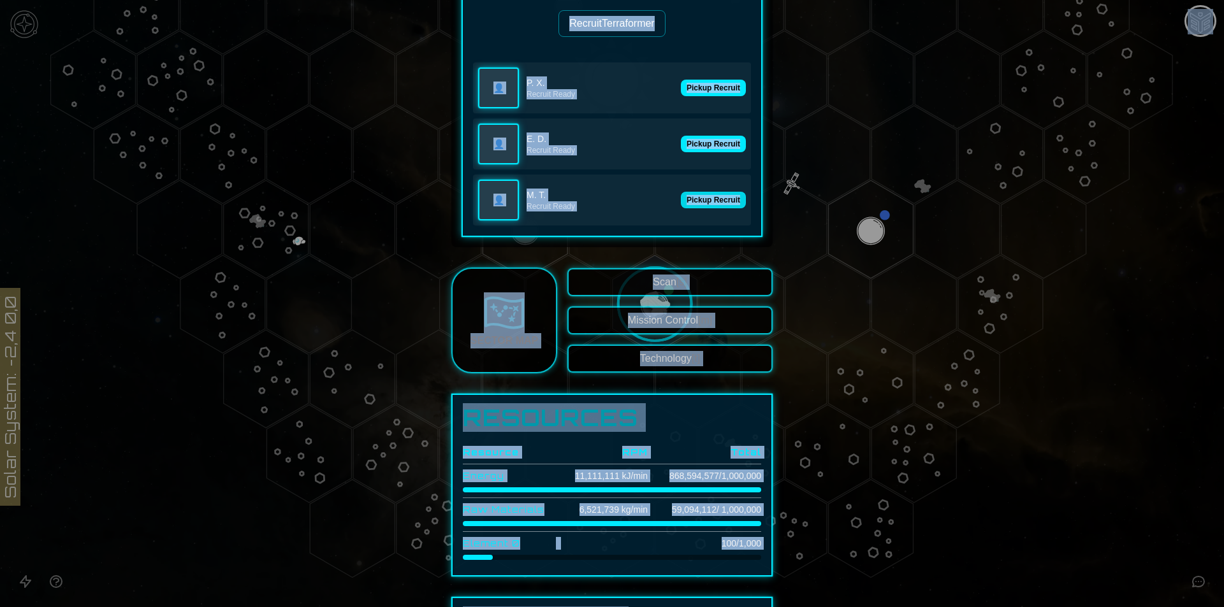
click at [695, 198] on button "Pickup Recruit" at bounding box center [713, 200] width 65 height 17
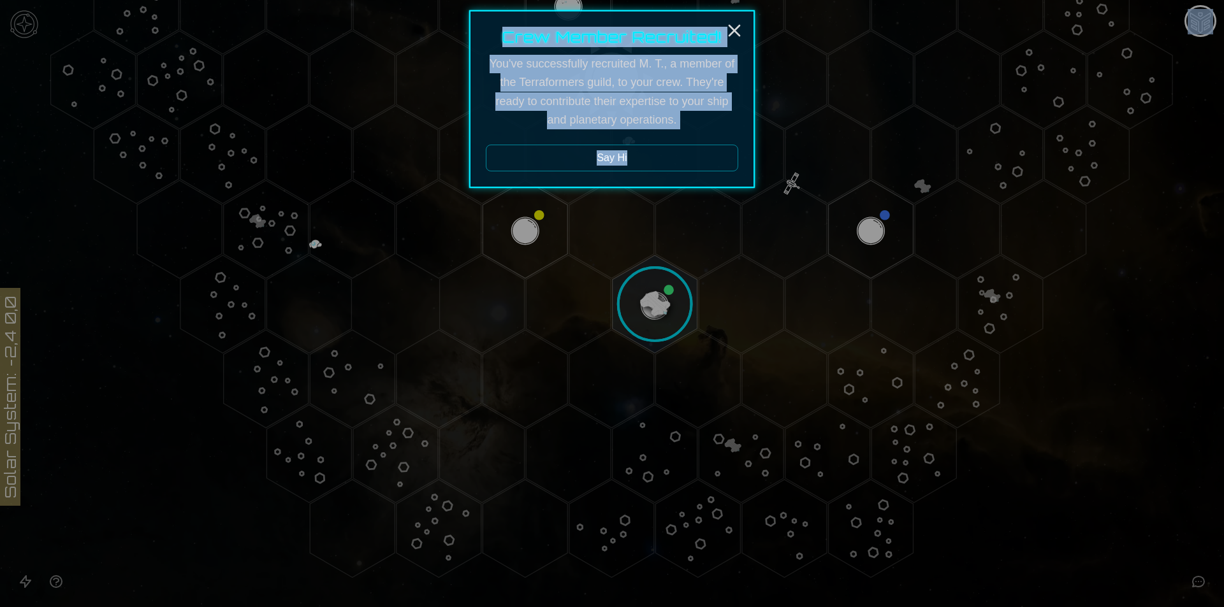
click at [641, 270] on div at bounding box center [612, 303] width 1224 height 607
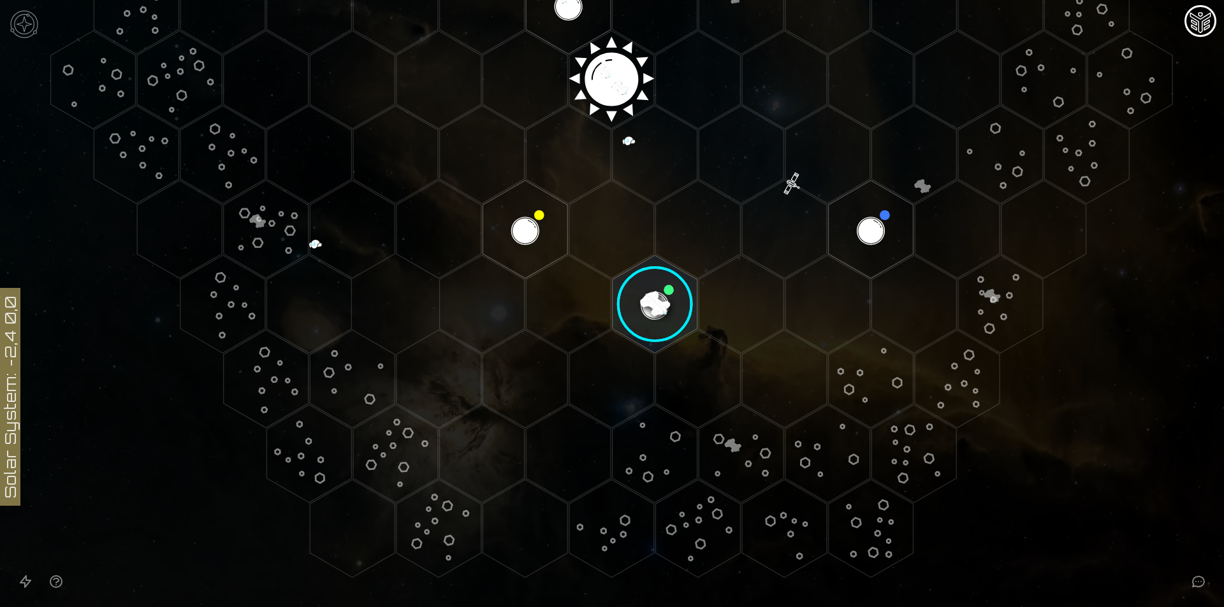
click at [650, 294] on image at bounding box center [655, 304] width 100 height 100
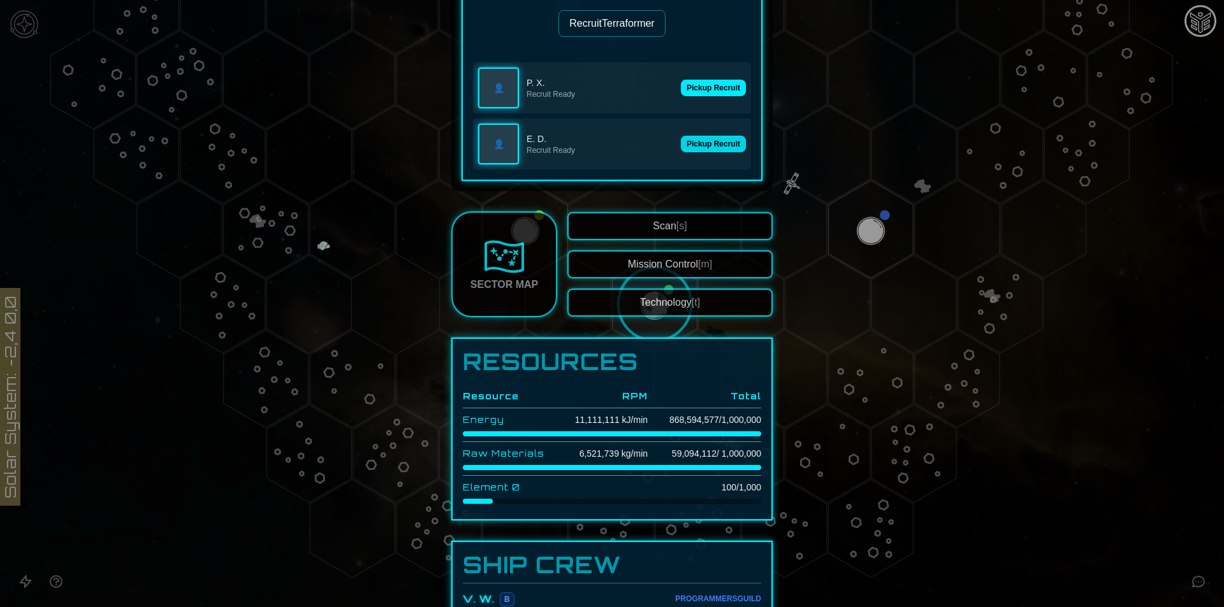
click at [711, 145] on button "Pickup Recruit" at bounding box center [713, 144] width 65 height 17
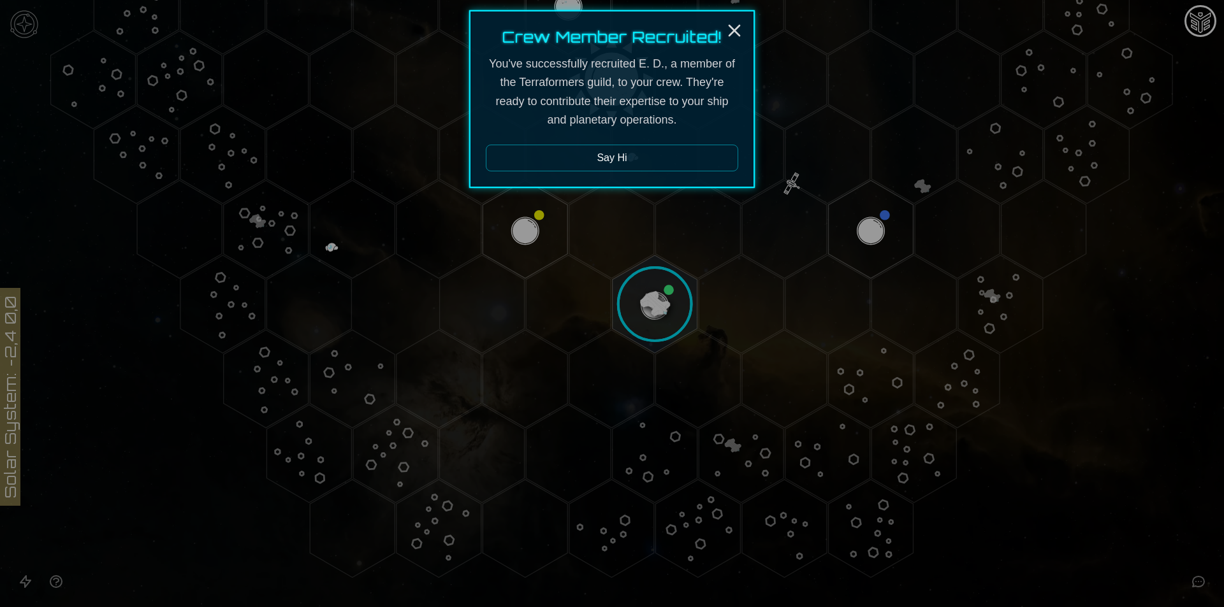
click at [671, 248] on div at bounding box center [612, 303] width 1224 height 607
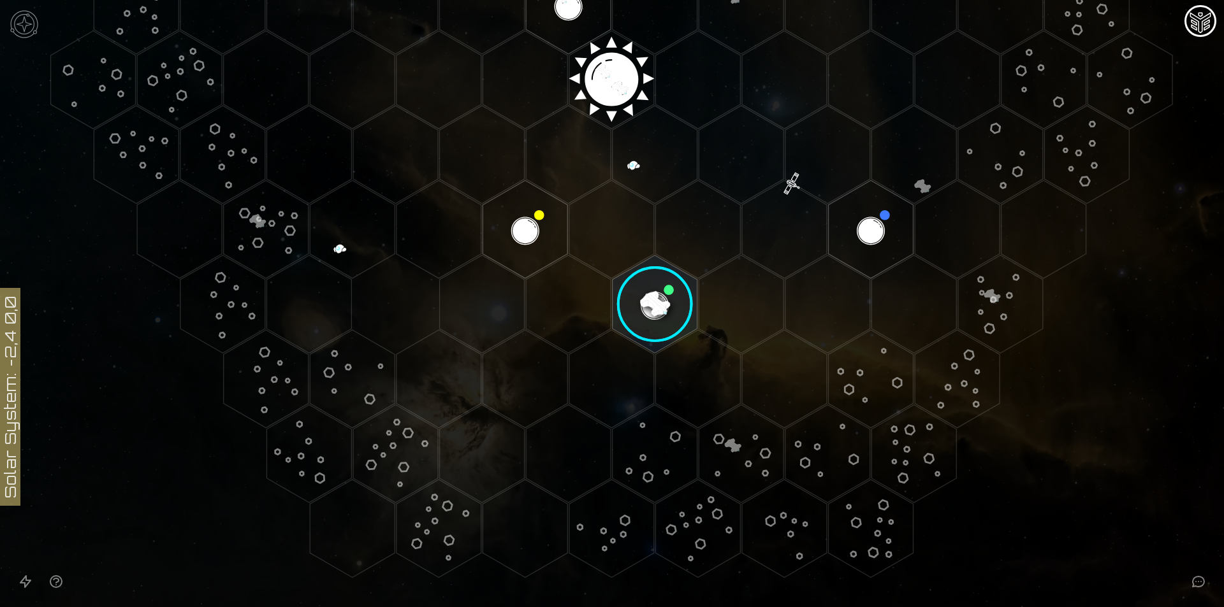
click at [654, 299] on image at bounding box center [655, 304] width 100 height 100
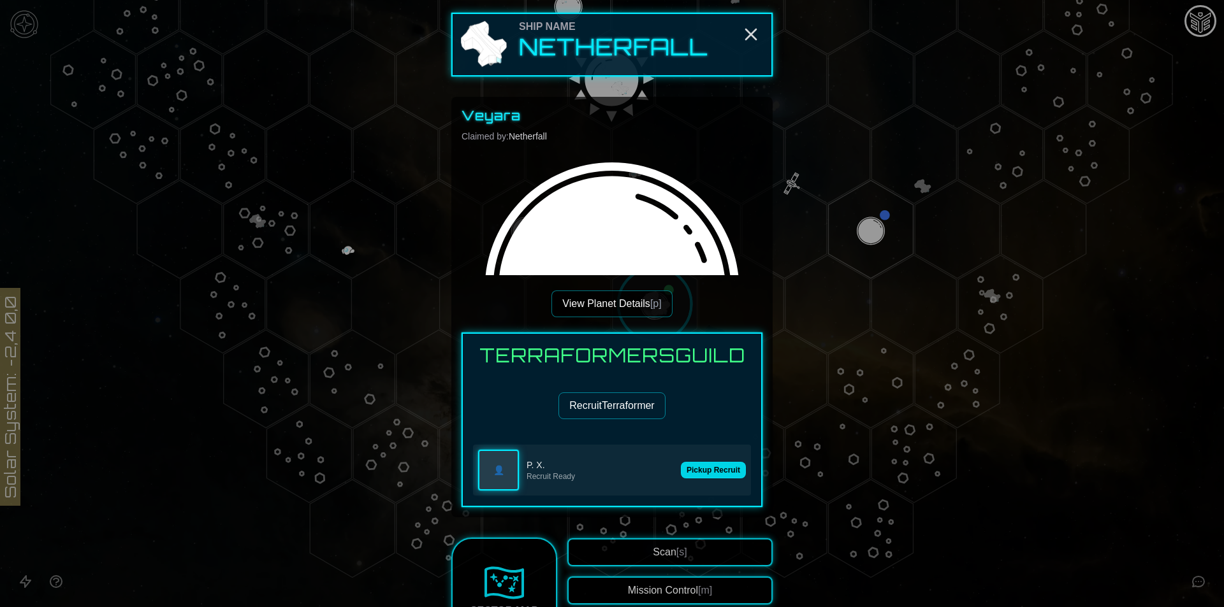
click at [685, 464] on button "Pickup Recruit" at bounding box center [713, 470] width 65 height 17
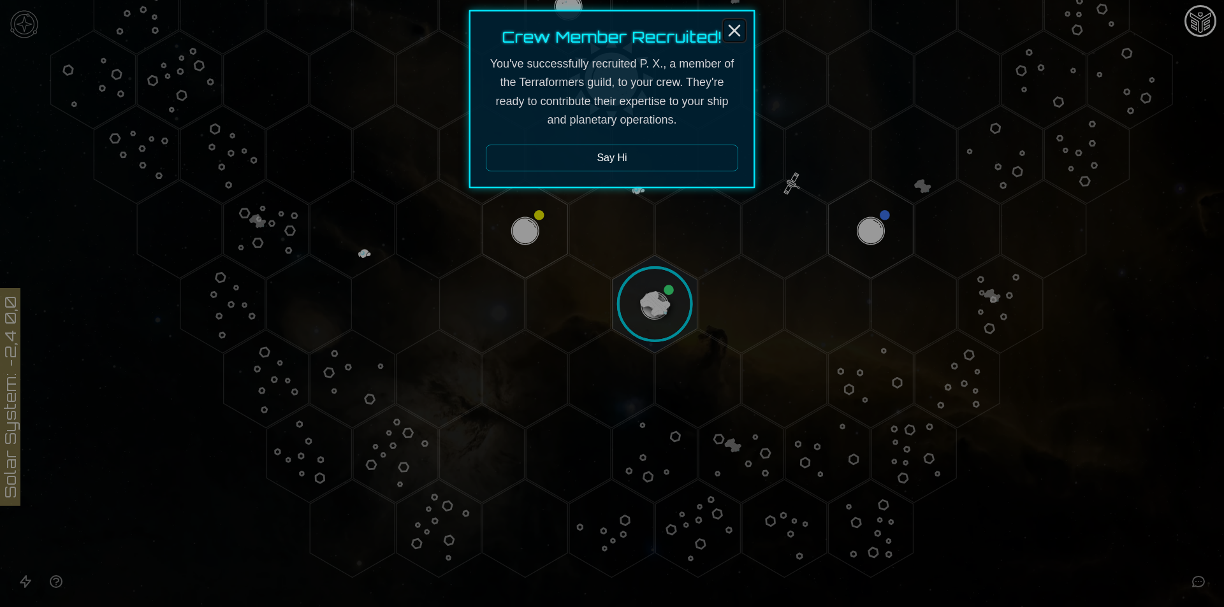
click at [729, 30] on icon "Close" at bounding box center [734, 30] width 20 height 20
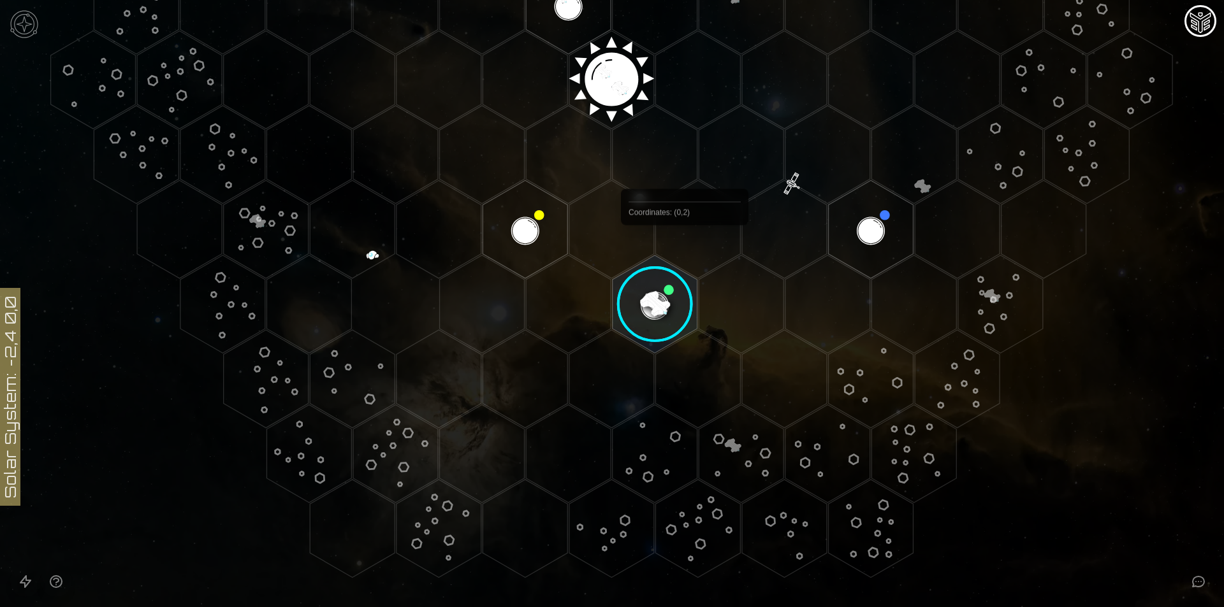
click at [676, 268] on image at bounding box center [655, 304] width 100 height 100
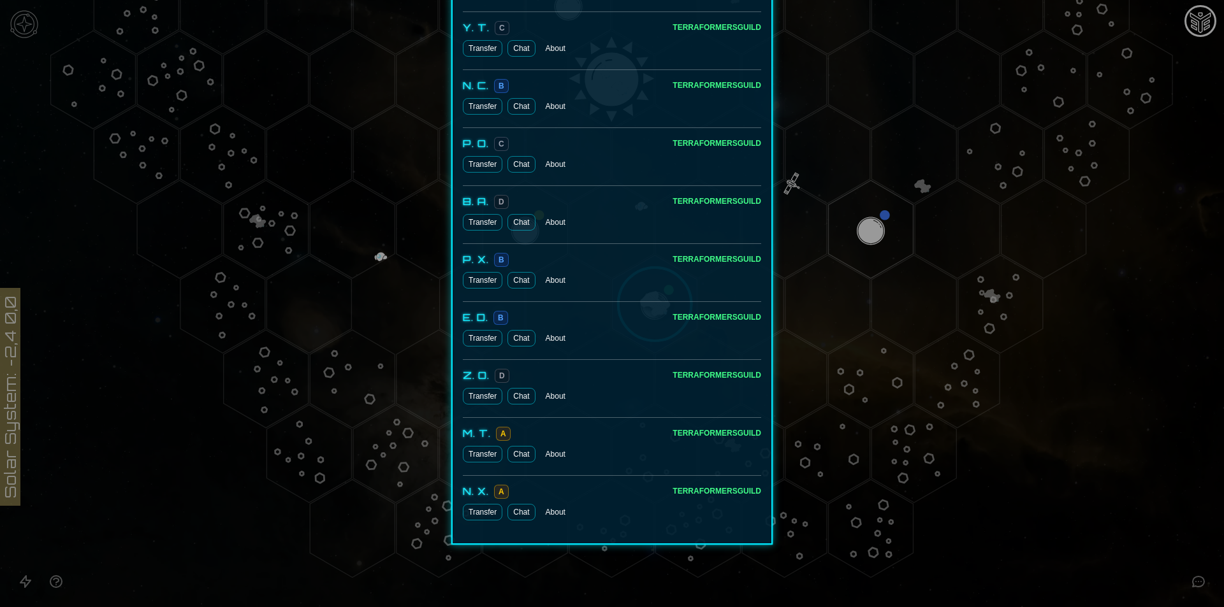
scroll to position [1287, 0]
click at [471, 396] on button "Transfer" at bounding box center [483, 395] width 40 height 17
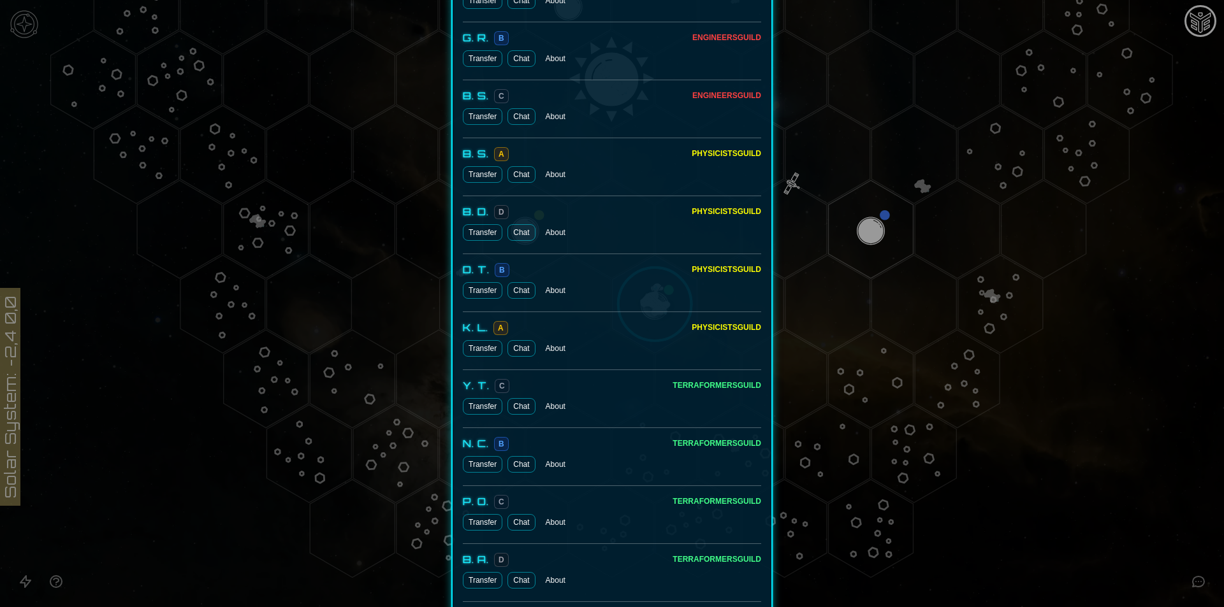
scroll to position [1038, 0]
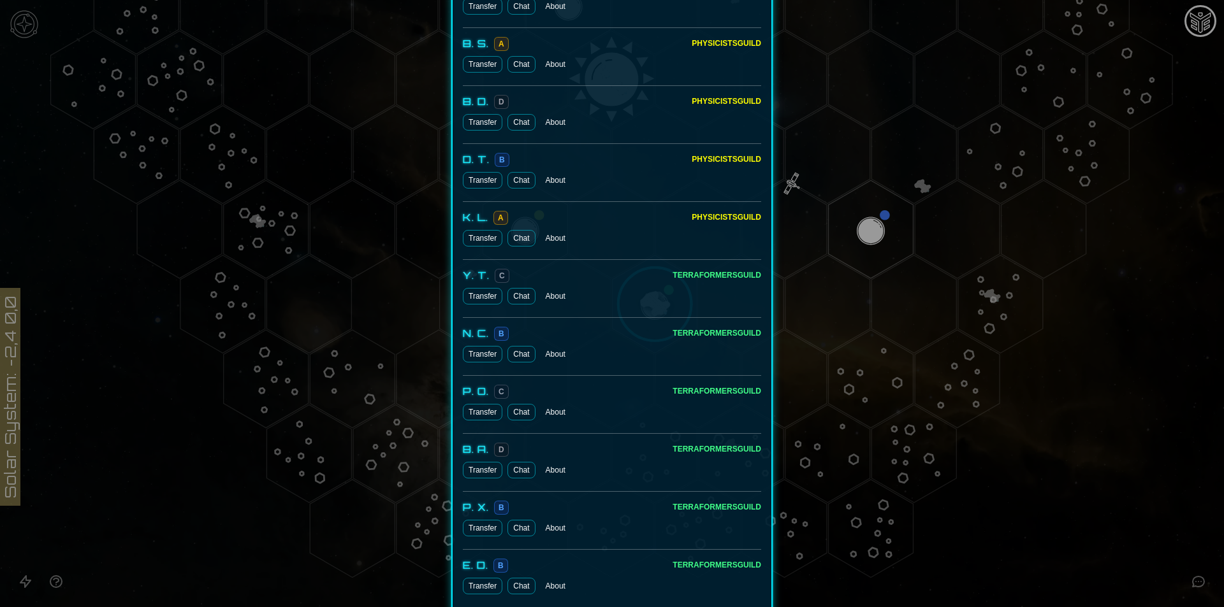
click at [488, 301] on button "Transfer" at bounding box center [483, 296] width 40 height 17
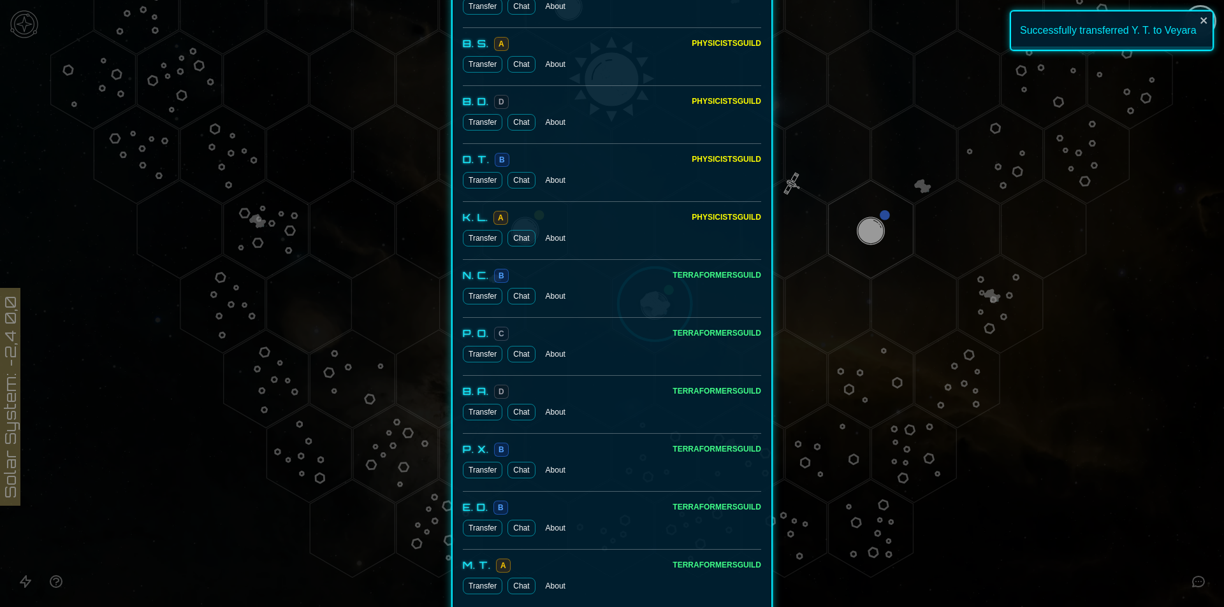
click at [477, 405] on button "Transfer" at bounding box center [483, 412] width 40 height 17
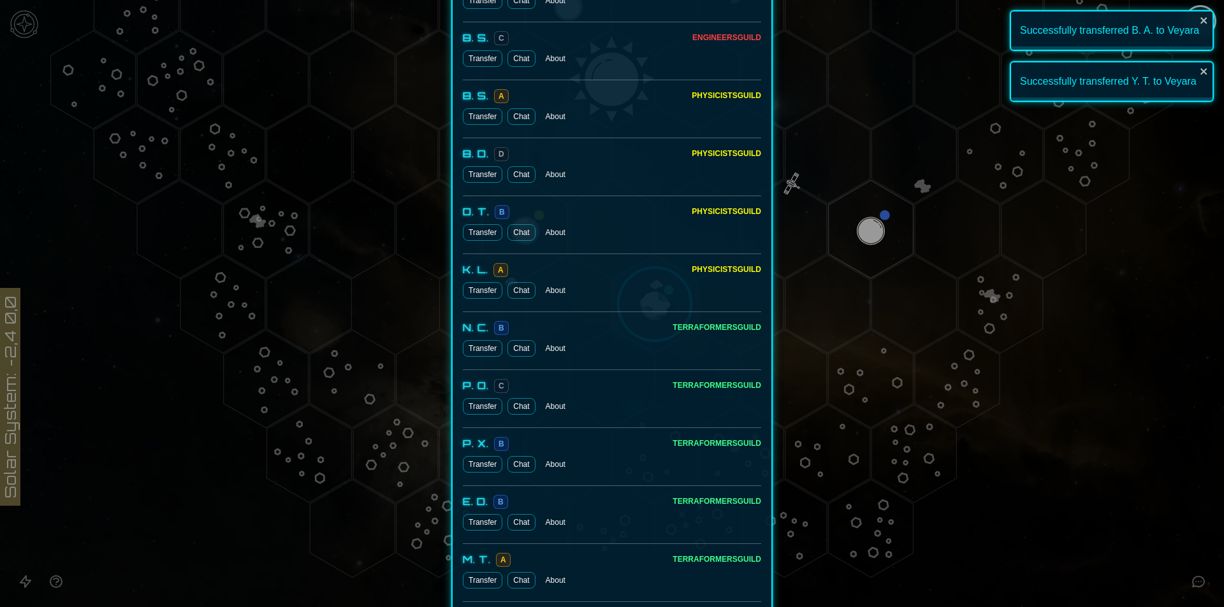
scroll to position [1113, 0]
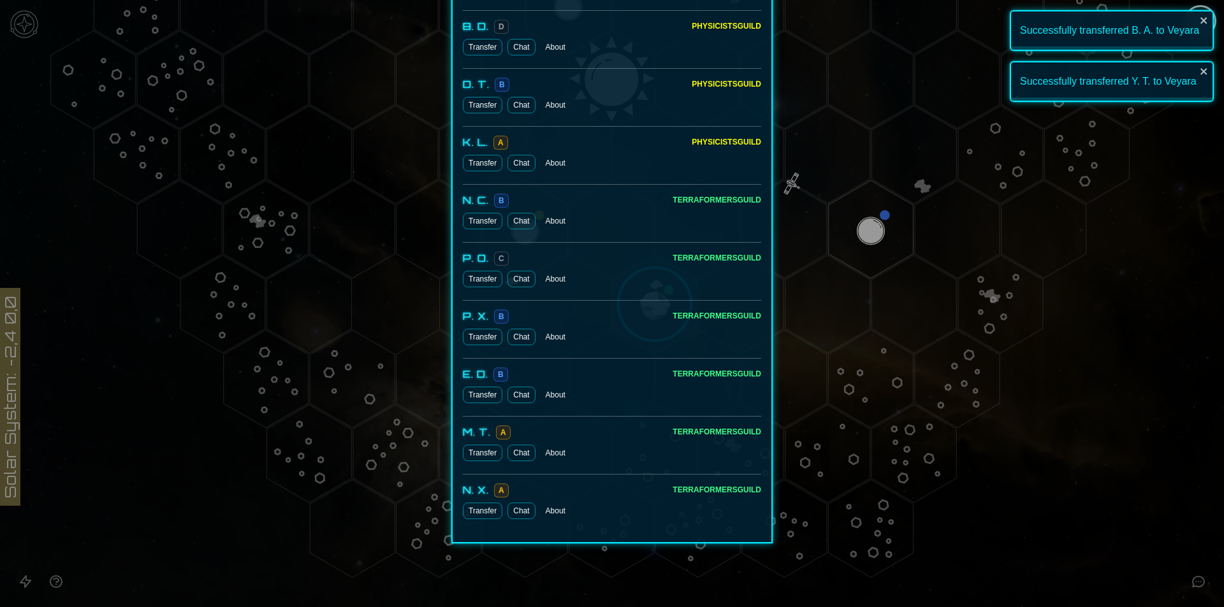
click at [1078, 471] on div at bounding box center [612, 303] width 1224 height 607
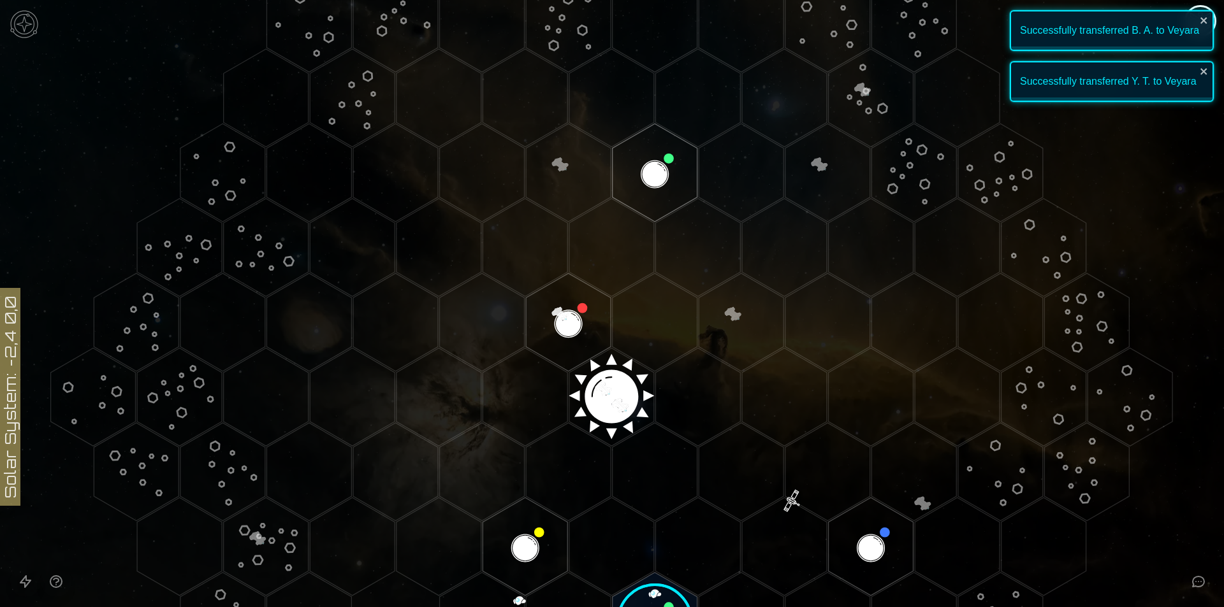
scroll to position [138, 0]
click at [562, 305] on polygon "Hex at coordinates 0,-1, clickable" at bounding box center [568, 324] width 85 height 98
click at [562, 305] on image at bounding box center [568, 324] width 100 height 100
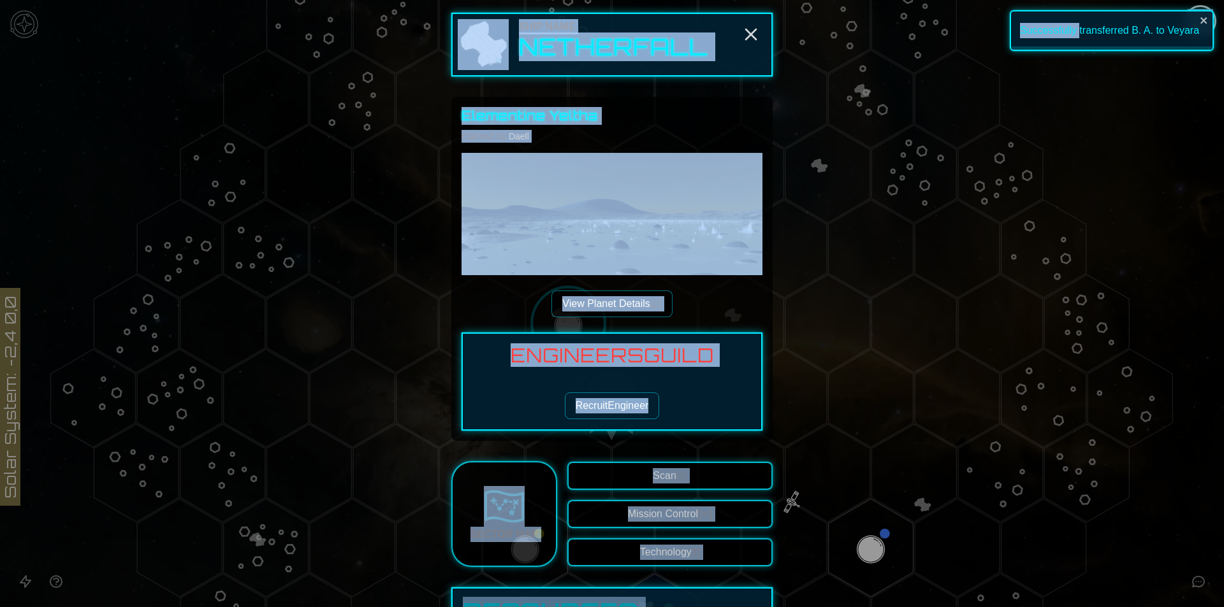
click at [665, 390] on div "Engineers Guild Recruit Engineer" at bounding box center [611, 382] width 301 height 98
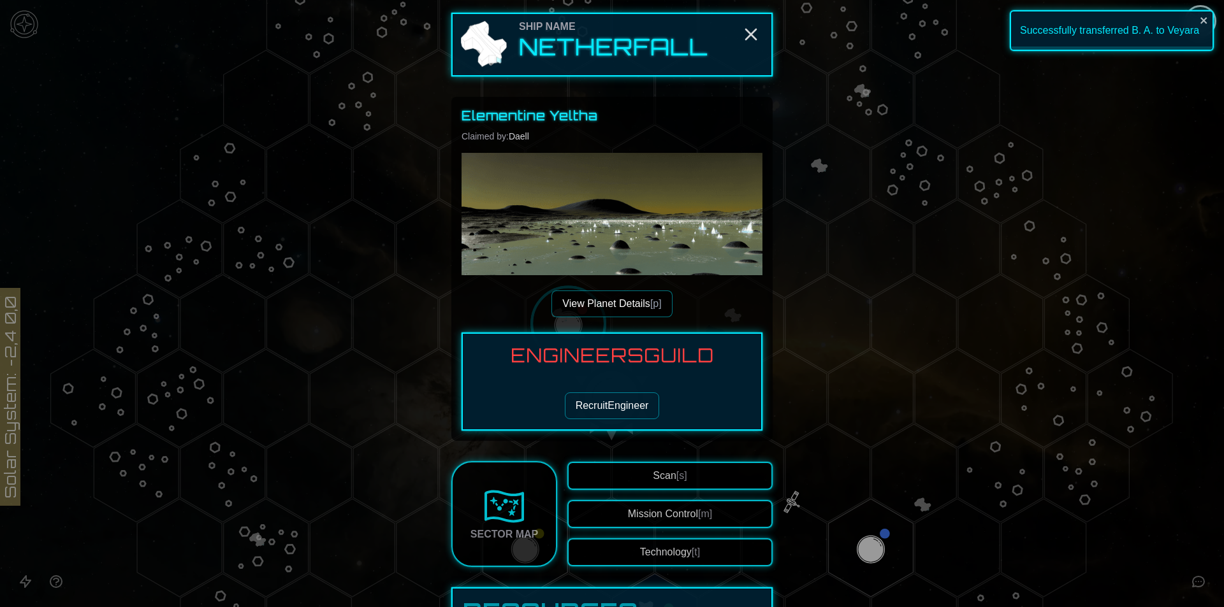
click at [631, 403] on button "Recruit Engineer" at bounding box center [612, 406] width 95 height 27
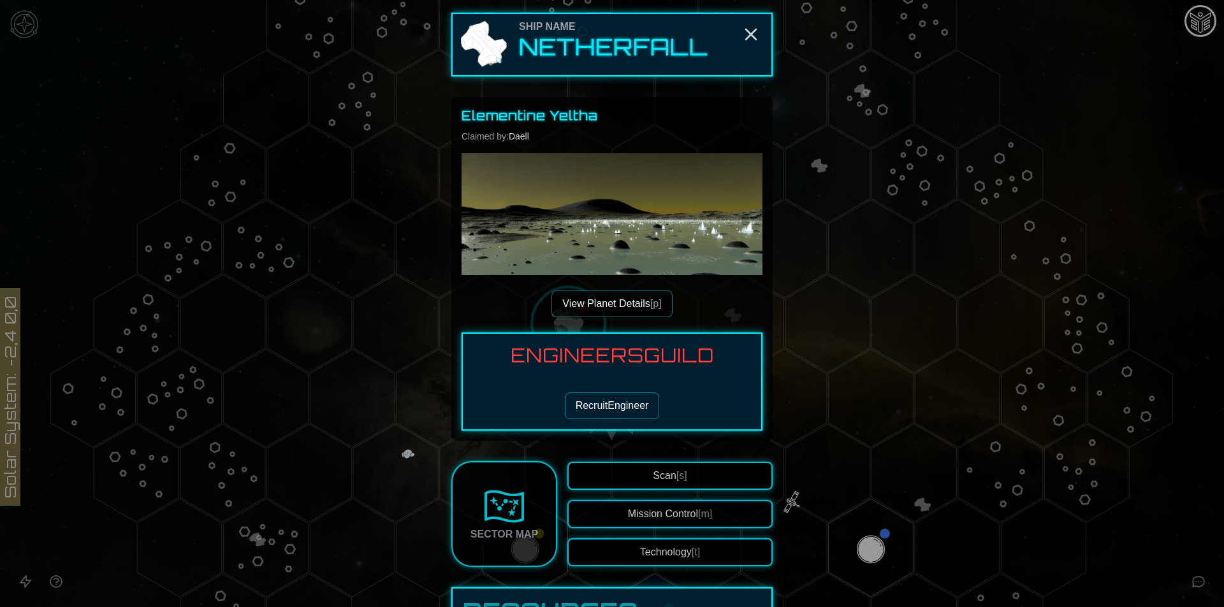
click at [618, 405] on button "Recruit Engineer" at bounding box center [612, 406] width 95 height 27
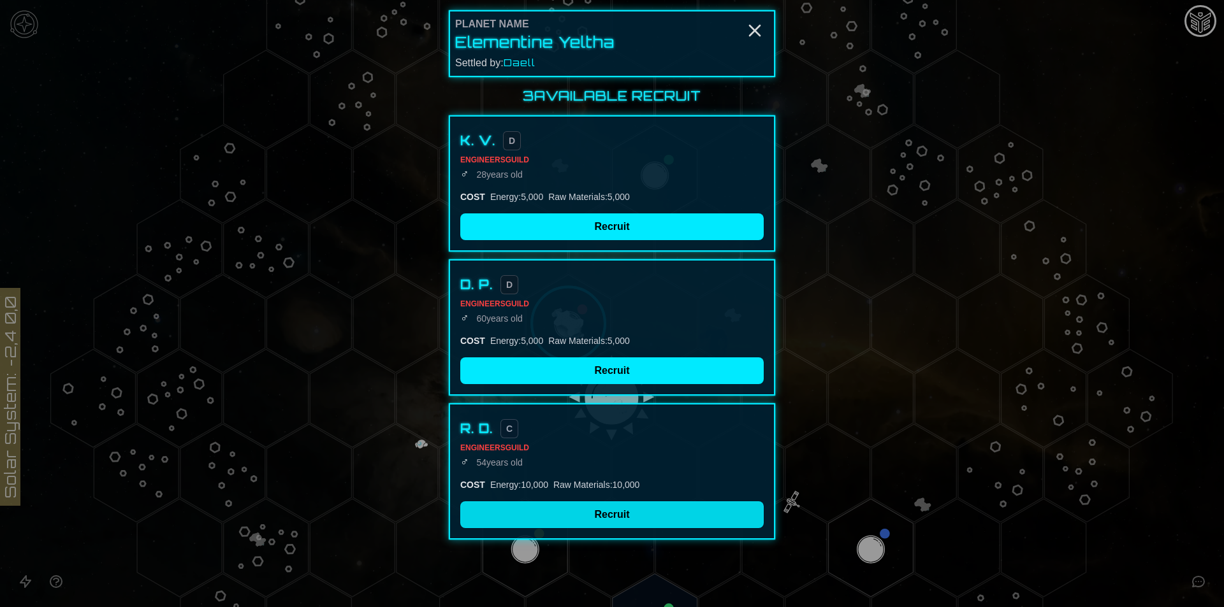
click at [590, 513] on button "Recruit" at bounding box center [611, 515] width 303 height 27
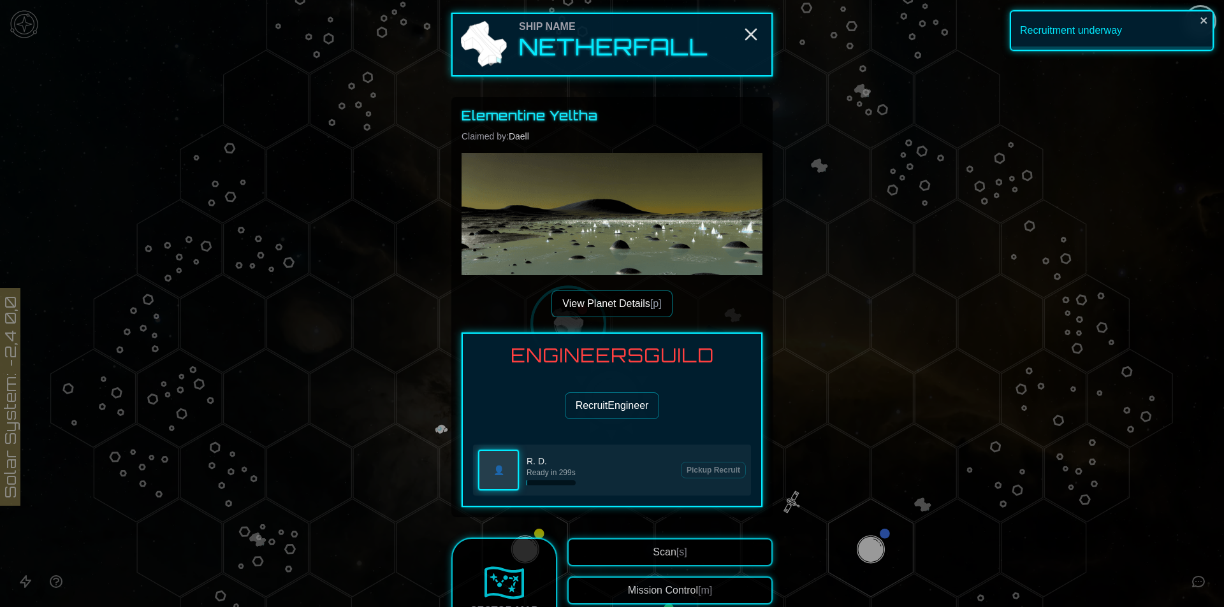
click at [606, 395] on button "Recruit Engineer" at bounding box center [612, 406] width 95 height 27
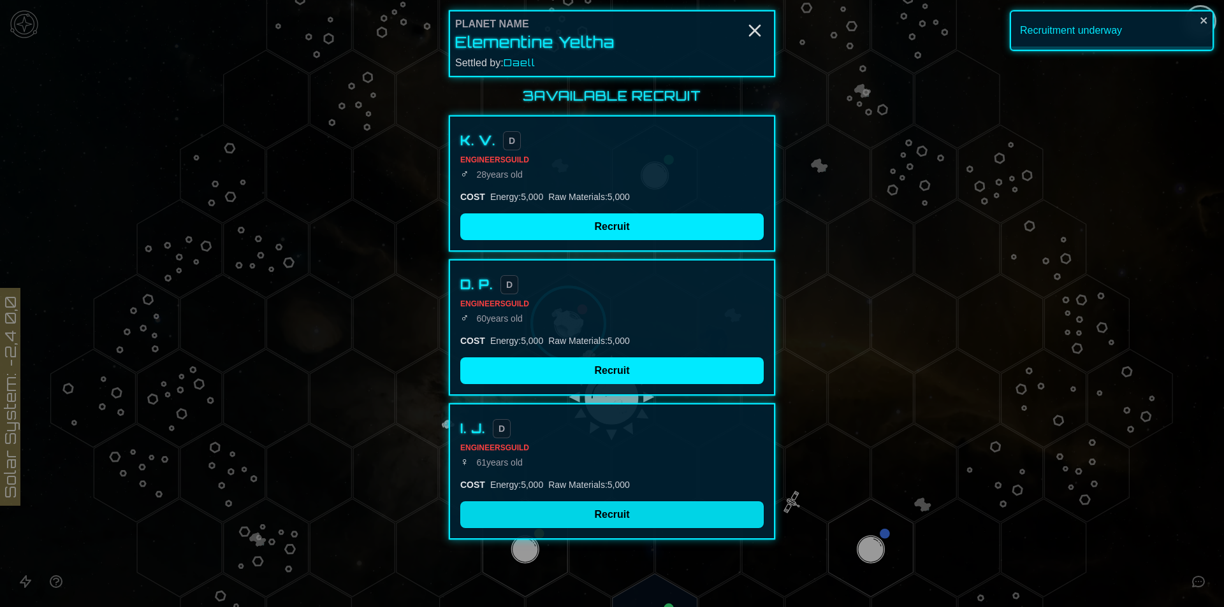
click at [604, 520] on button "Recruit" at bounding box center [611, 515] width 303 height 27
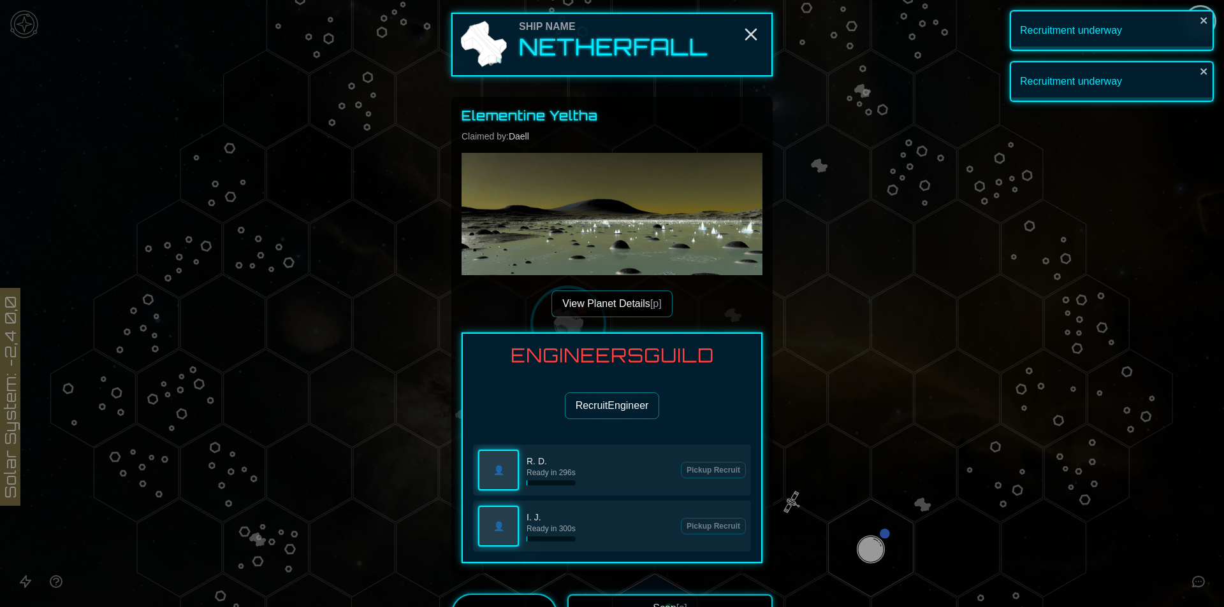
click at [591, 389] on div "Engineers Guild Recruit Engineer 👤 R. D. Ready in 296s Pickup Recruit 👤 I. J. R…" at bounding box center [611, 448] width 301 height 231
click at [590, 401] on button "Recruit Engineer" at bounding box center [612, 406] width 95 height 27
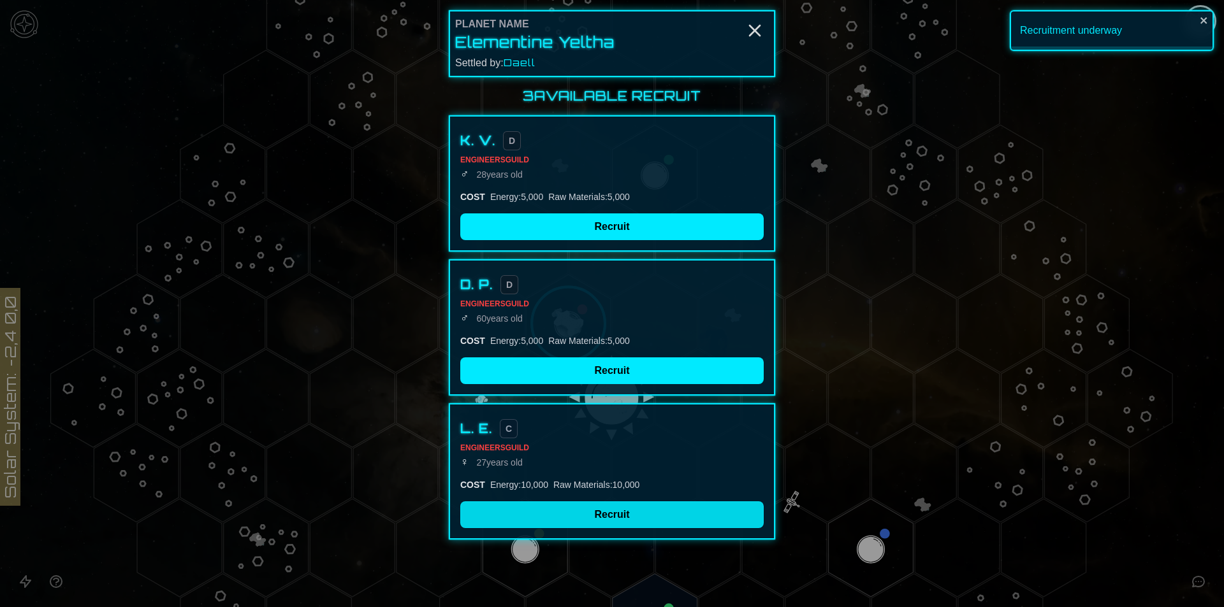
click at [605, 524] on button "Recruit" at bounding box center [611, 515] width 303 height 27
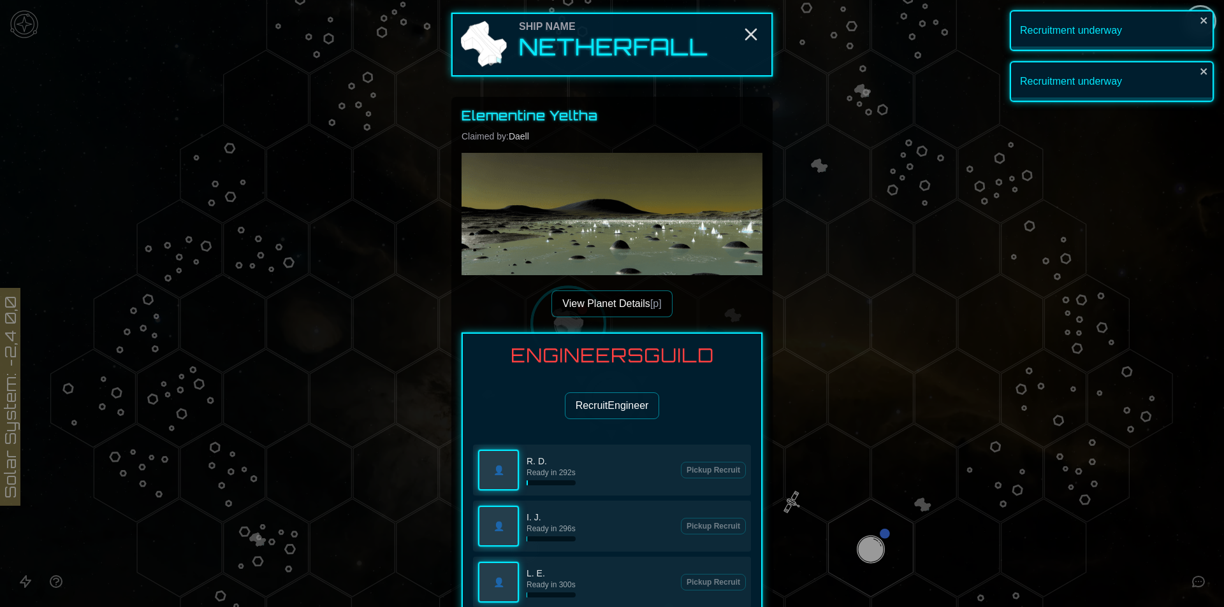
click at [598, 393] on button "Recruit Engineer" at bounding box center [612, 406] width 95 height 27
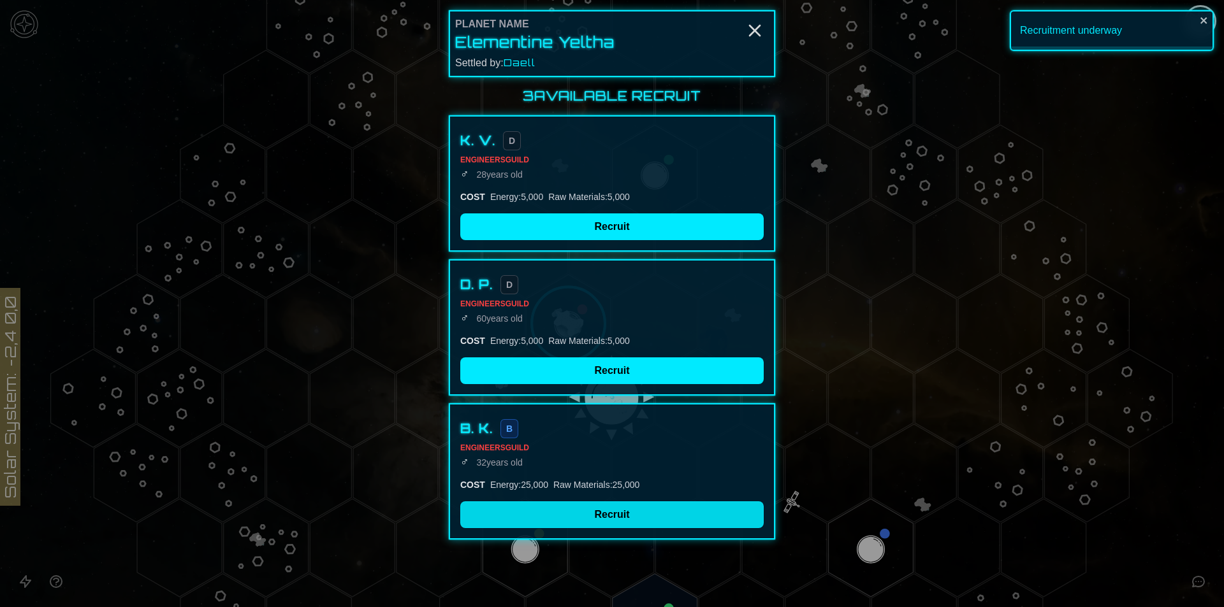
click at [573, 521] on button "Recruit" at bounding box center [611, 515] width 303 height 27
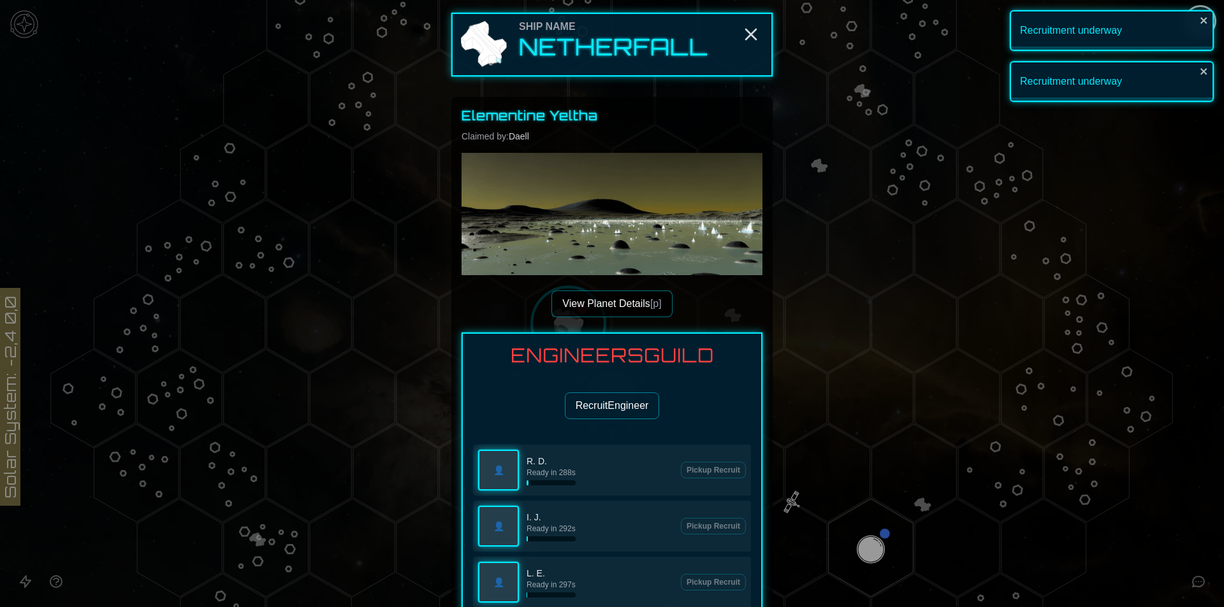
click at [598, 412] on button "Recruit Engineer" at bounding box center [612, 406] width 95 height 27
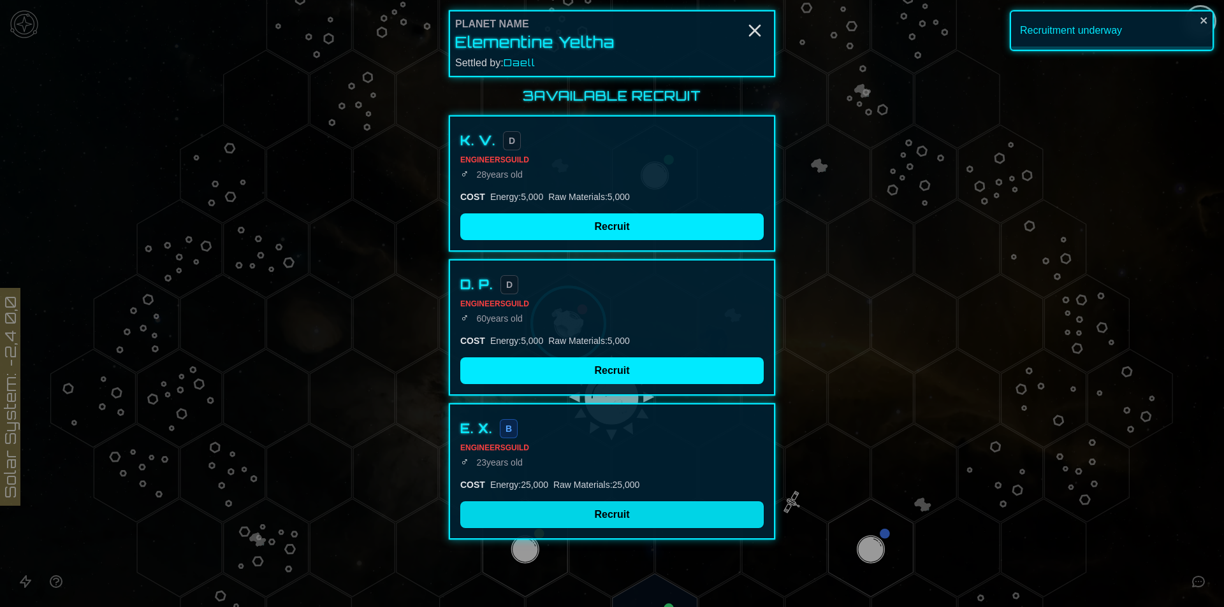
click at [612, 524] on button "Recruit" at bounding box center [611, 515] width 303 height 27
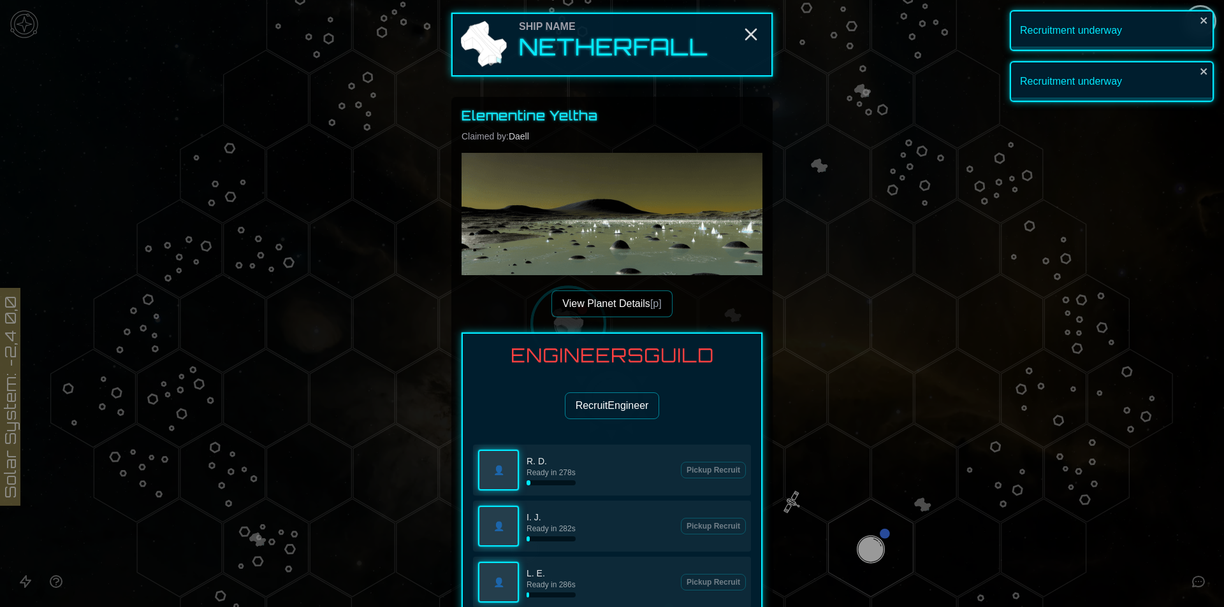
click at [590, 399] on button "Recruit Engineer" at bounding box center [612, 406] width 95 height 27
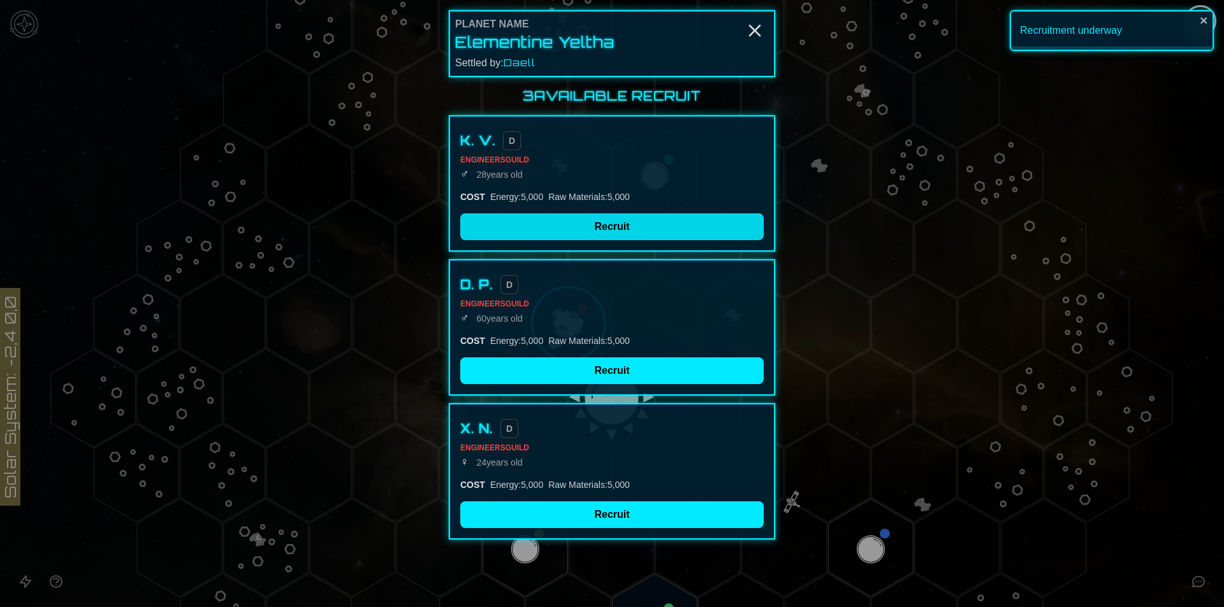
click at [557, 221] on button "Recruit" at bounding box center [611, 226] width 303 height 27
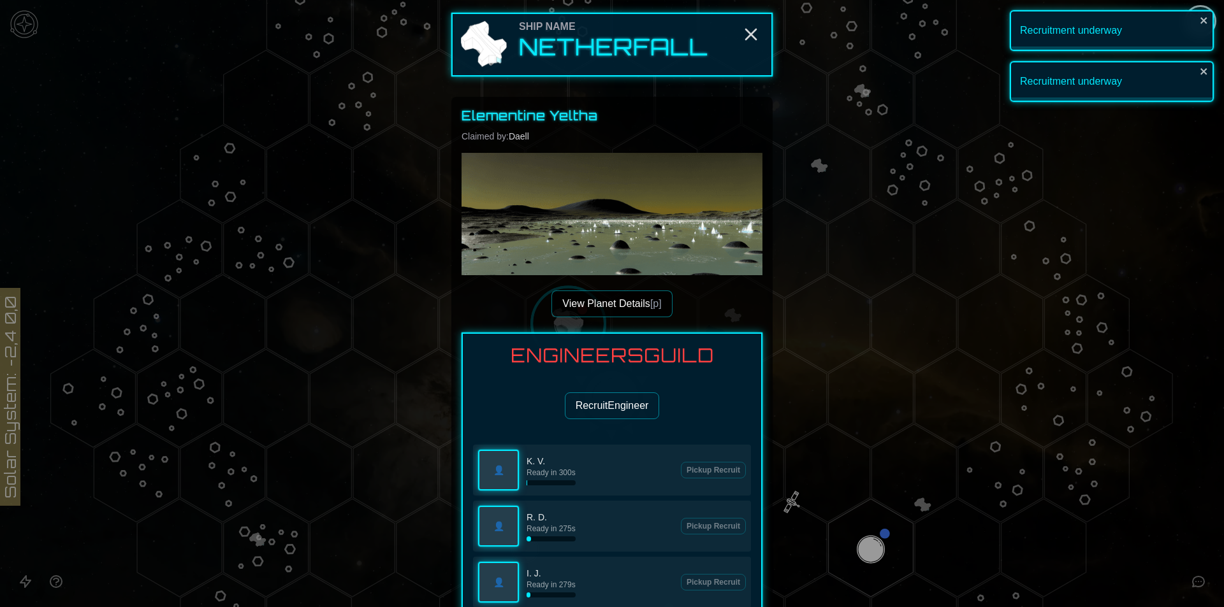
click at [607, 404] on button "Recruit Engineer" at bounding box center [612, 406] width 95 height 27
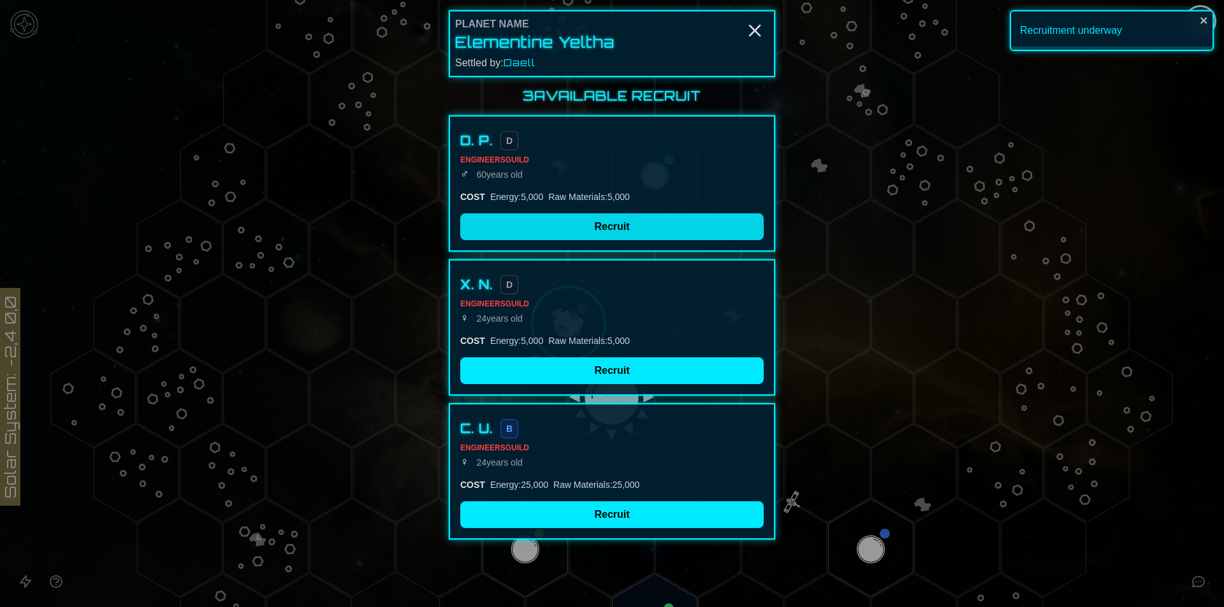
click at [598, 225] on button "Recruit" at bounding box center [611, 226] width 303 height 27
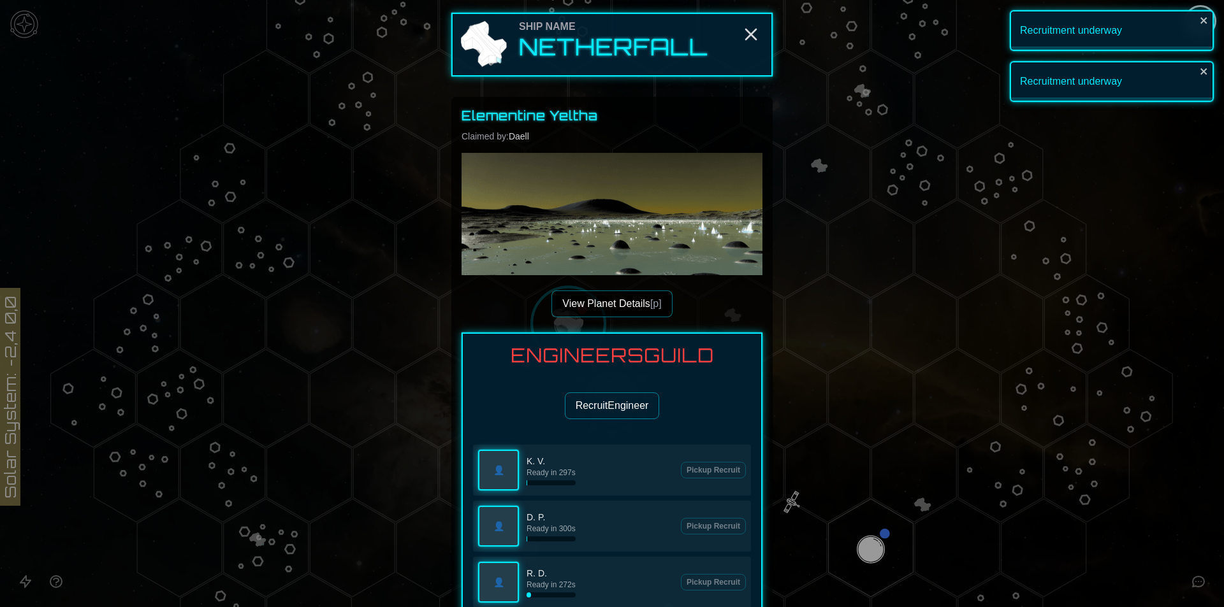
click at [605, 403] on button "Recruit Engineer" at bounding box center [612, 406] width 95 height 27
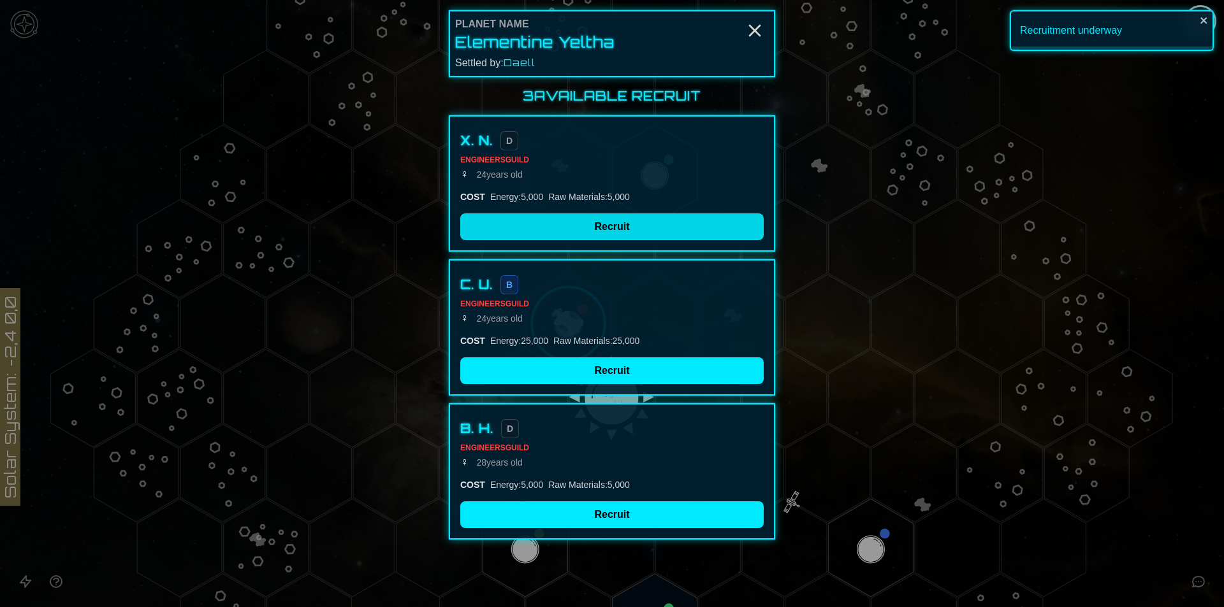
click at [583, 229] on button "Recruit" at bounding box center [611, 226] width 303 height 27
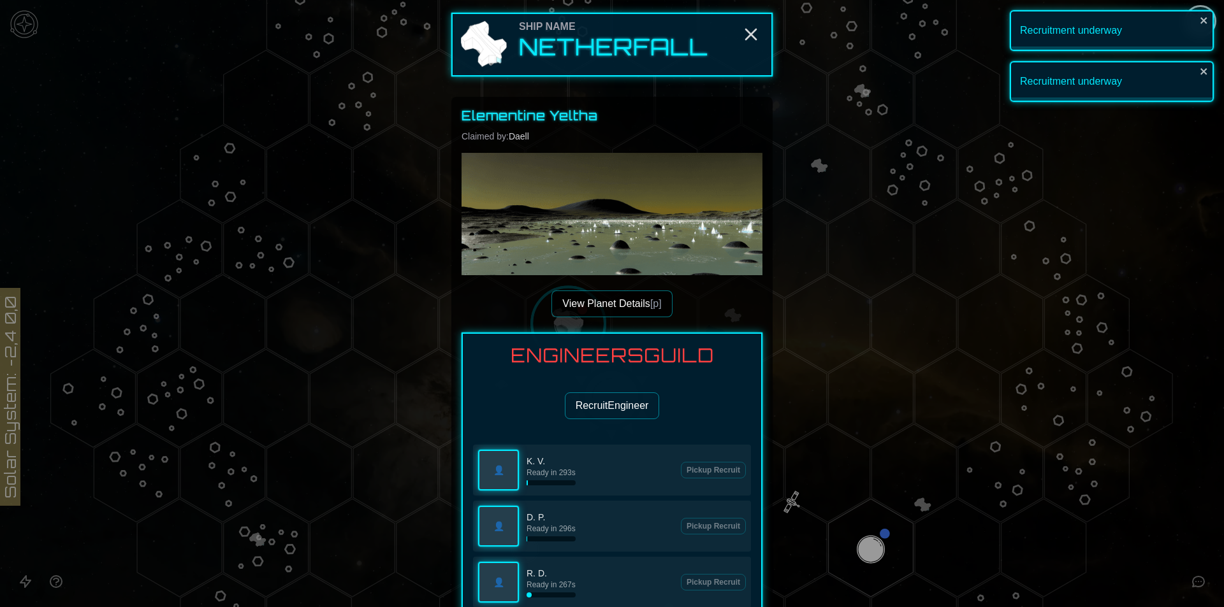
click at [618, 411] on button "Recruit Engineer" at bounding box center [612, 406] width 95 height 27
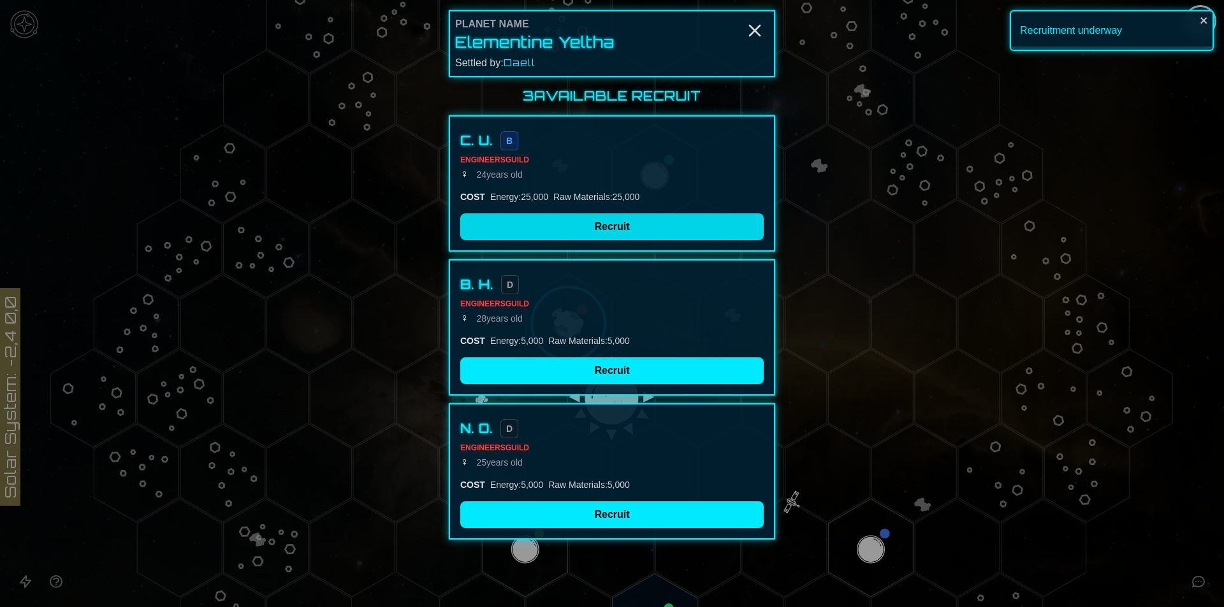
click at [572, 229] on button "Recruit" at bounding box center [611, 226] width 303 height 27
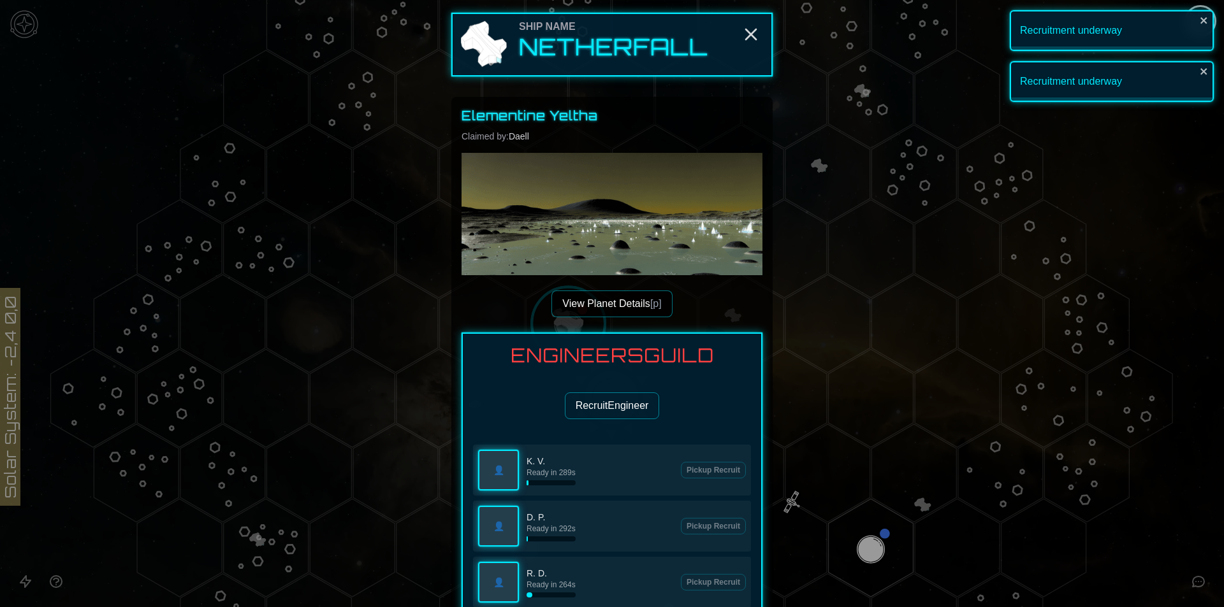
click at [611, 402] on button "Recruit Engineer" at bounding box center [612, 406] width 95 height 27
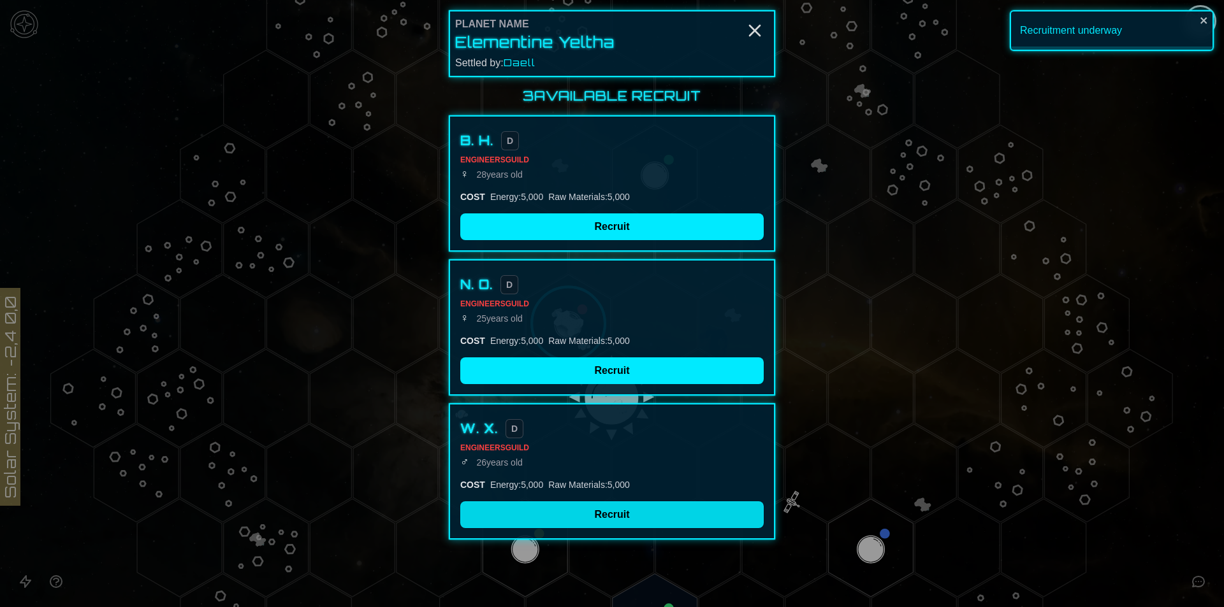
click at [579, 503] on button "Recruit" at bounding box center [611, 515] width 303 height 27
click at [582, 518] on div at bounding box center [612, 303] width 1224 height 607
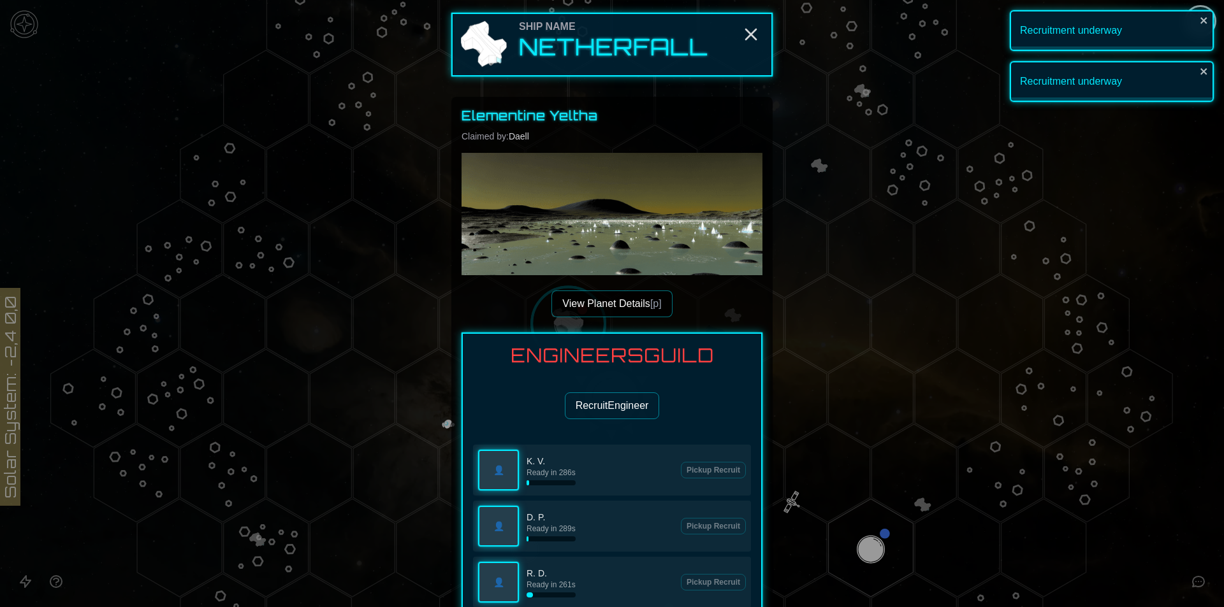
click at [609, 400] on button "Recruit Engineer" at bounding box center [612, 406] width 95 height 27
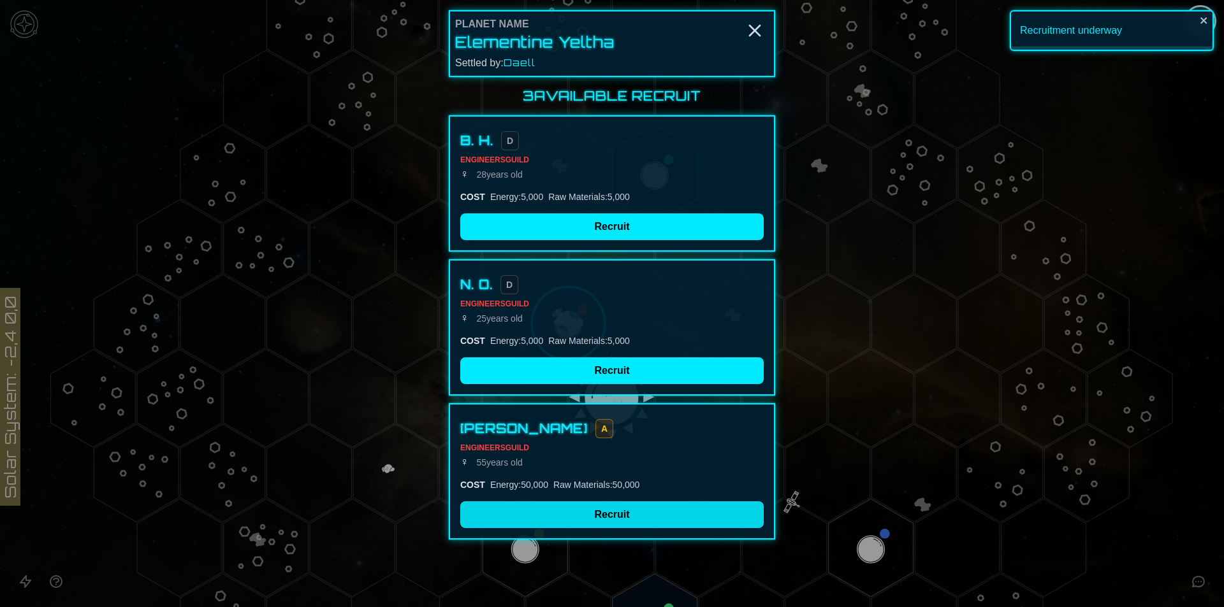
click at [616, 517] on button "Recruit" at bounding box center [611, 515] width 303 height 27
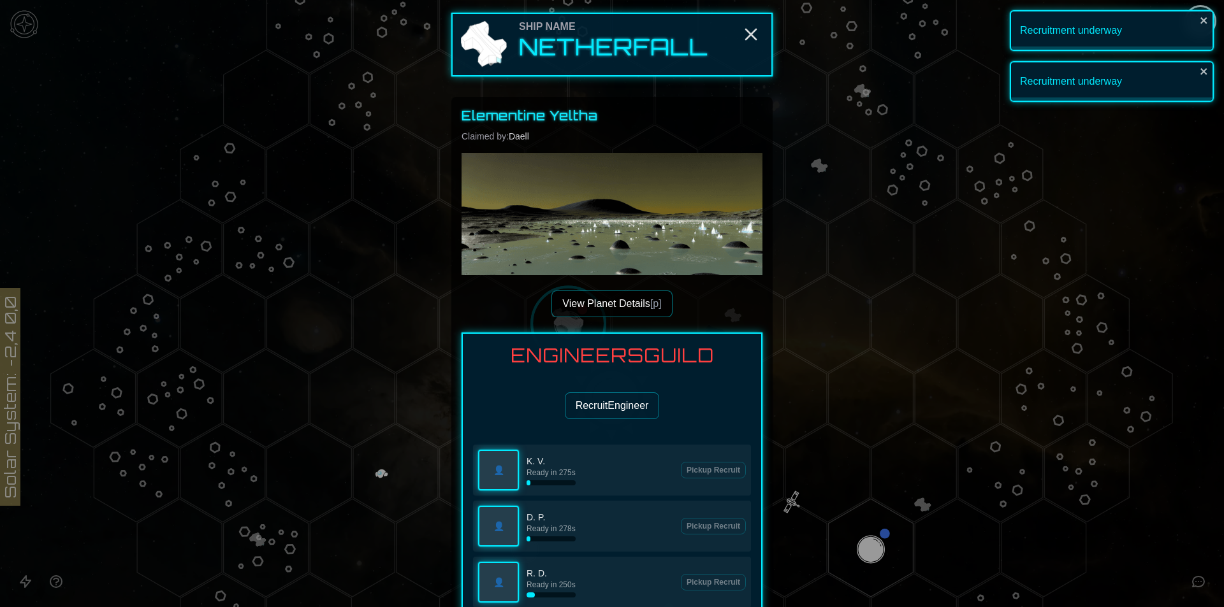
click at [618, 409] on button "Recruit Engineer" at bounding box center [612, 406] width 95 height 27
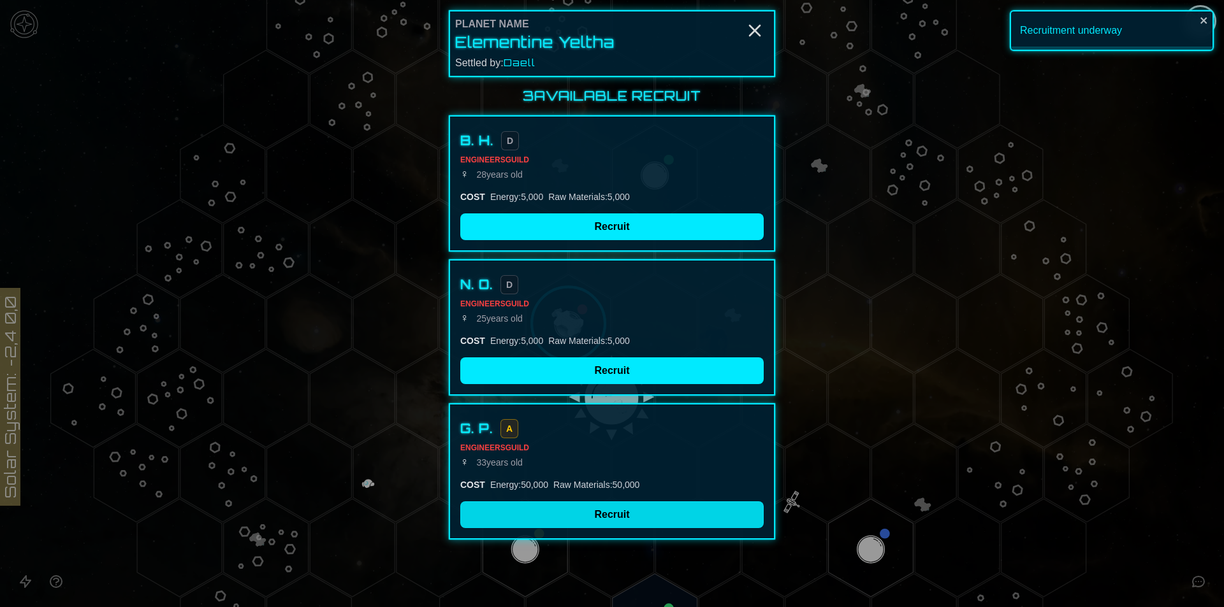
click at [617, 523] on button "Recruit" at bounding box center [611, 515] width 303 height 27
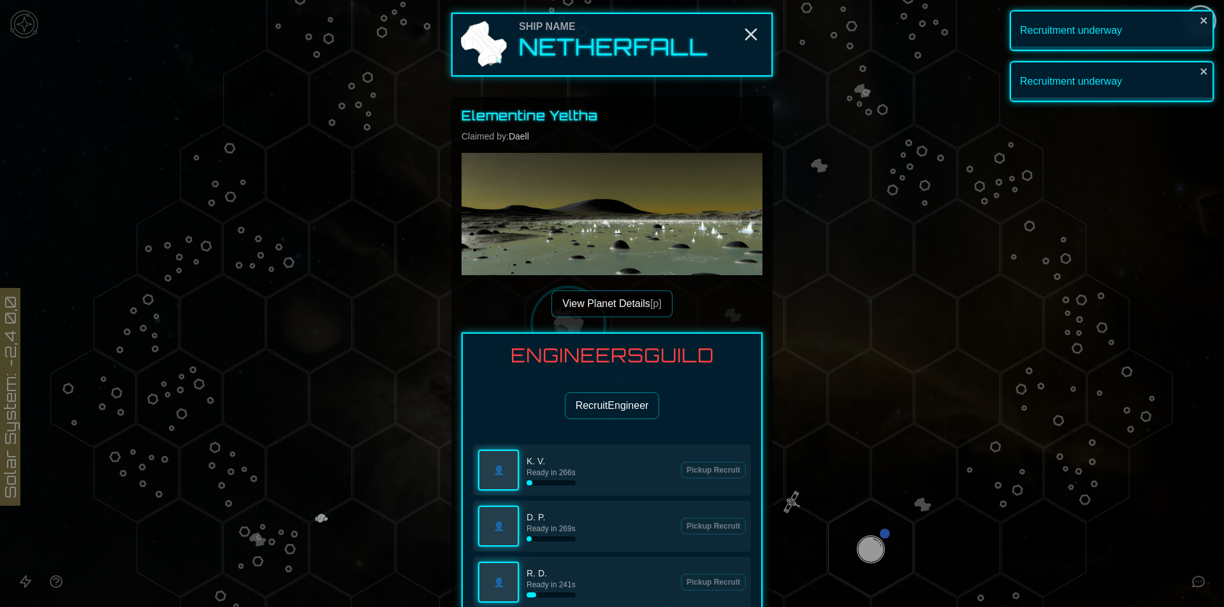
click at [752, 49] on div "Ship Name Netherfall" at bounding box center [611, 45] width 321 height 64
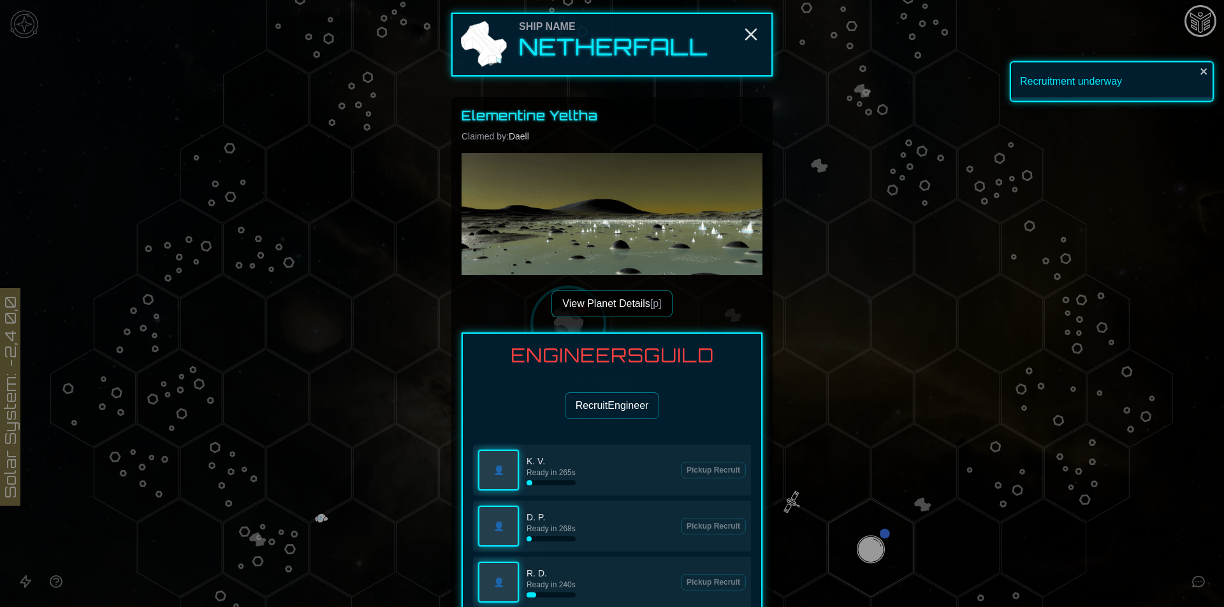
click at [889, 303] on div at bounding box center [612, 303] width 1224 height 607
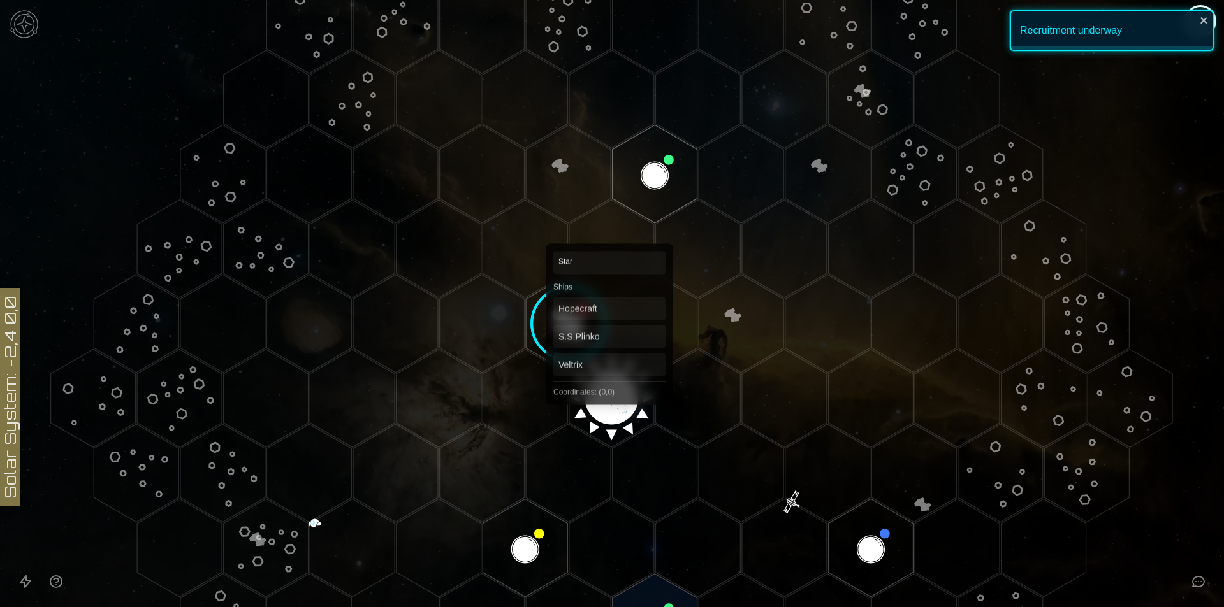
click at [609, 372] on polygon "Hex at coordinates 0,0, clickable" at bounding box center [611, 398] width 85 height 98
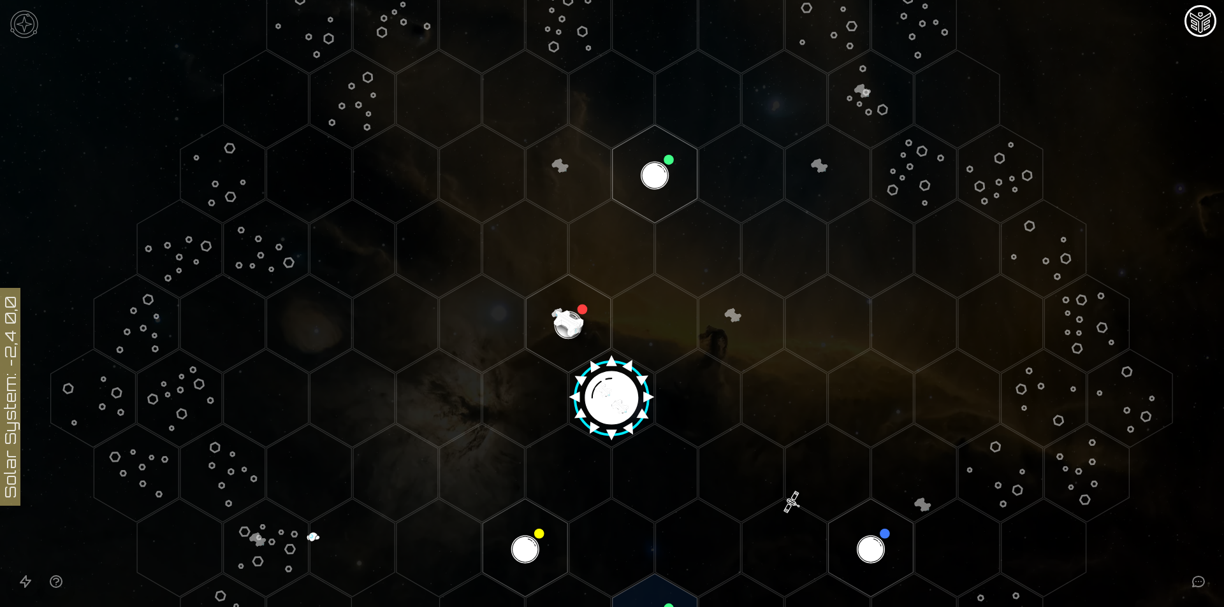
click at [620, 403] on image at bounding box center [611, 394] width 100 height 100
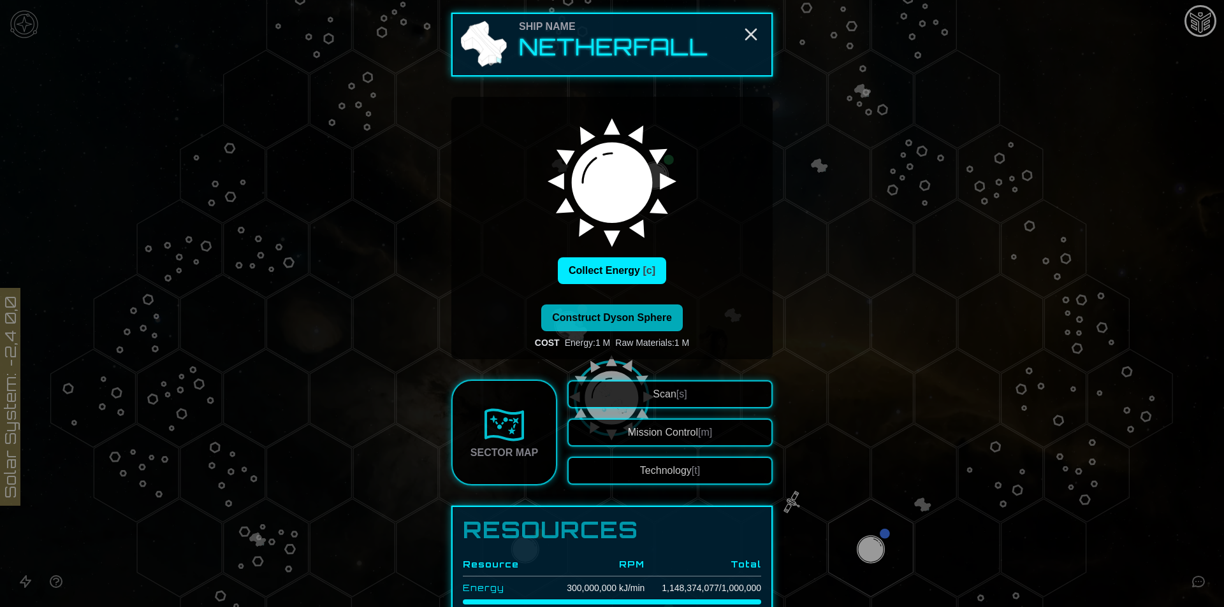
click at [649, 317] on span "Construct Dyson Sphere" at bounding box center [612, 317] width 120 height 11
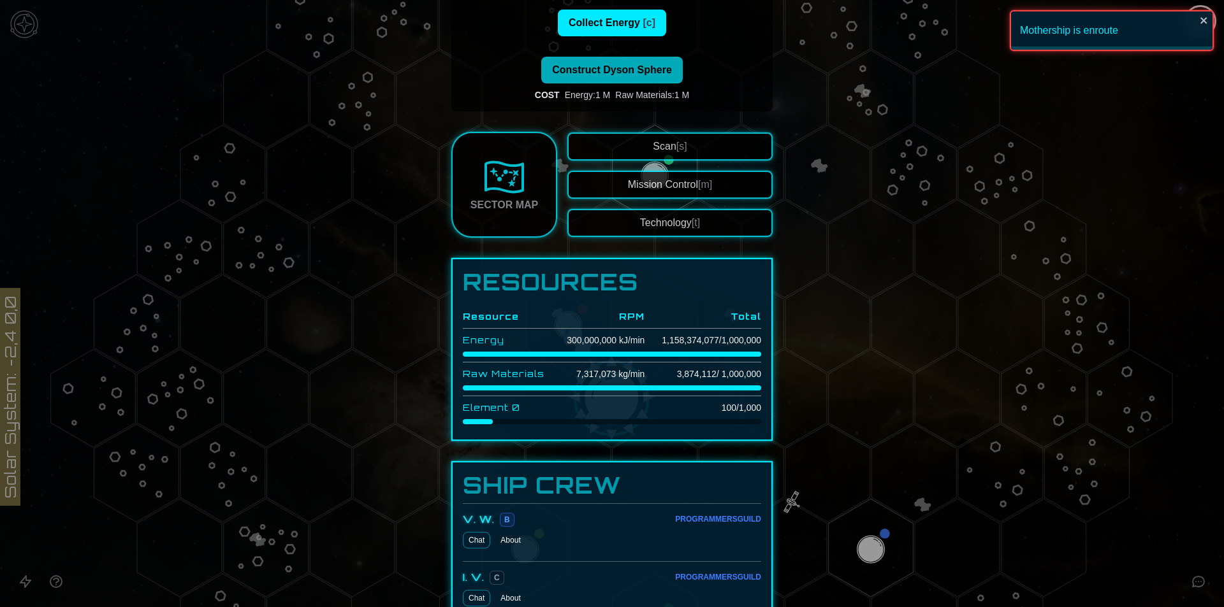
scroll to position [255, 0]
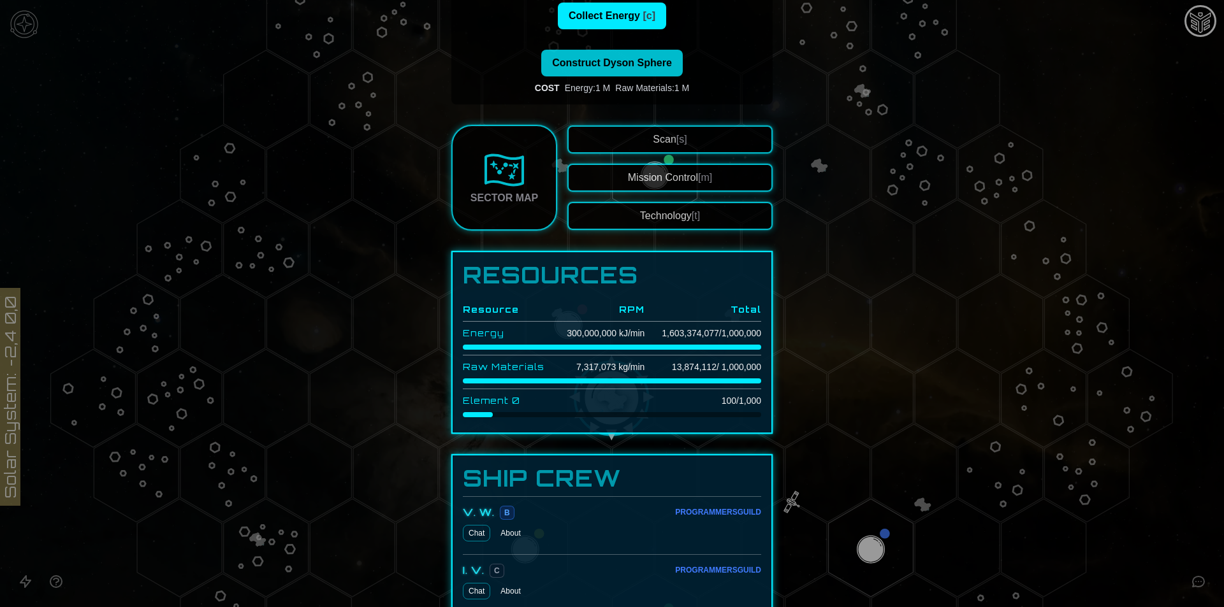
click at [659, 220] on button "Technology [t]" at bounding box center [669, 216] width 205 height 28
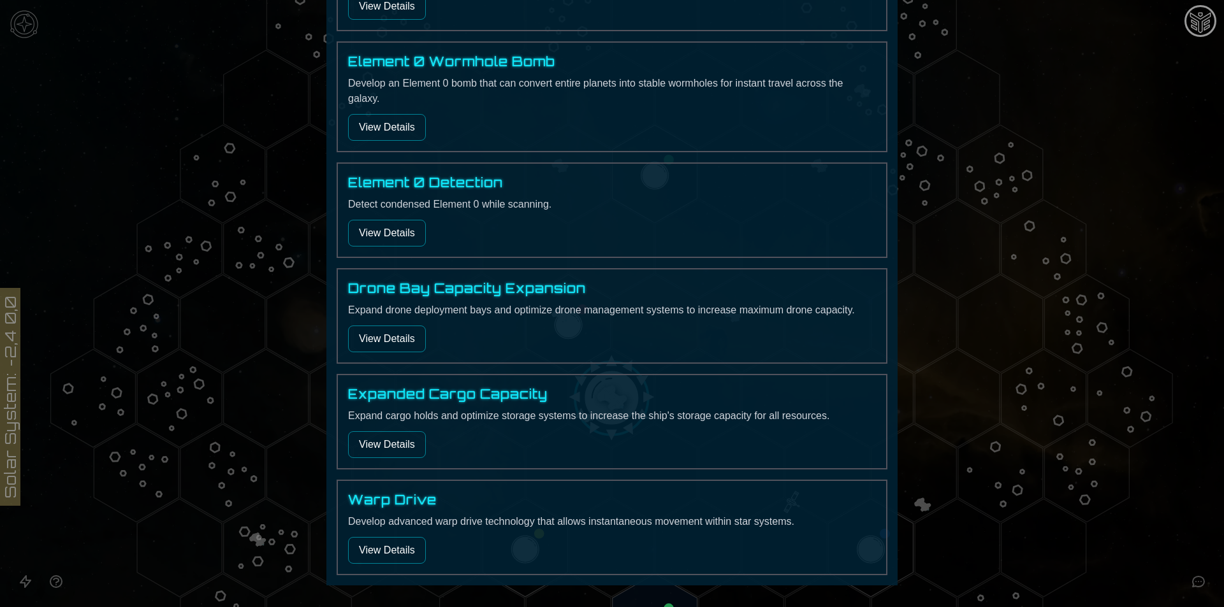
scroll to position [649, 0]
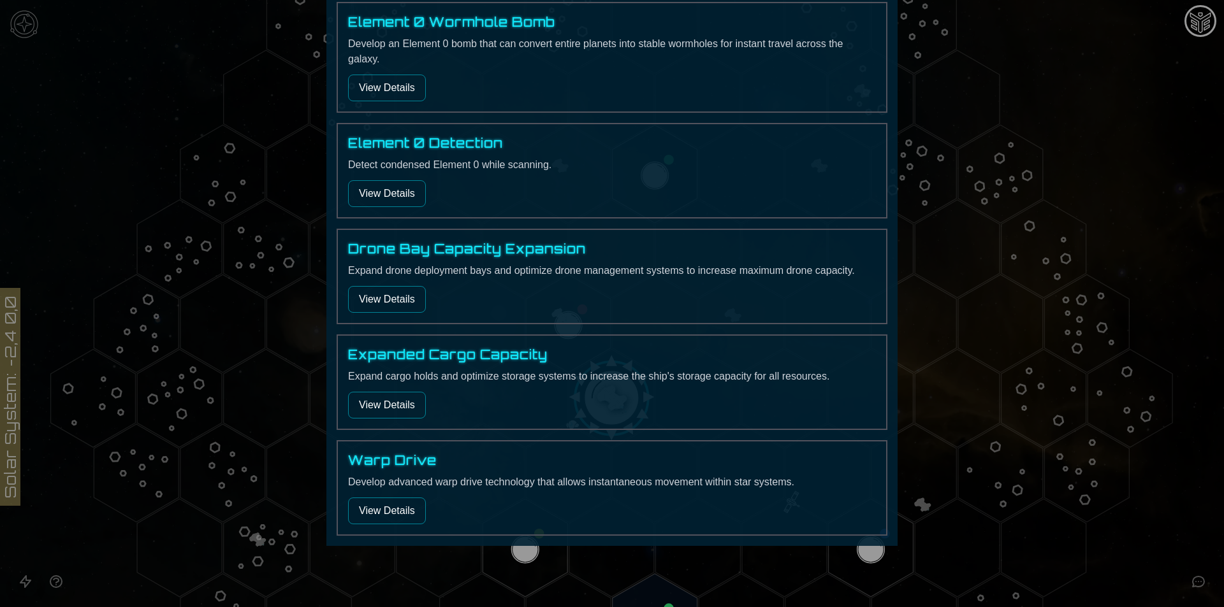
click at [385, 517] on button "View Details" at bounding box center [387, 511] width 78 height 27
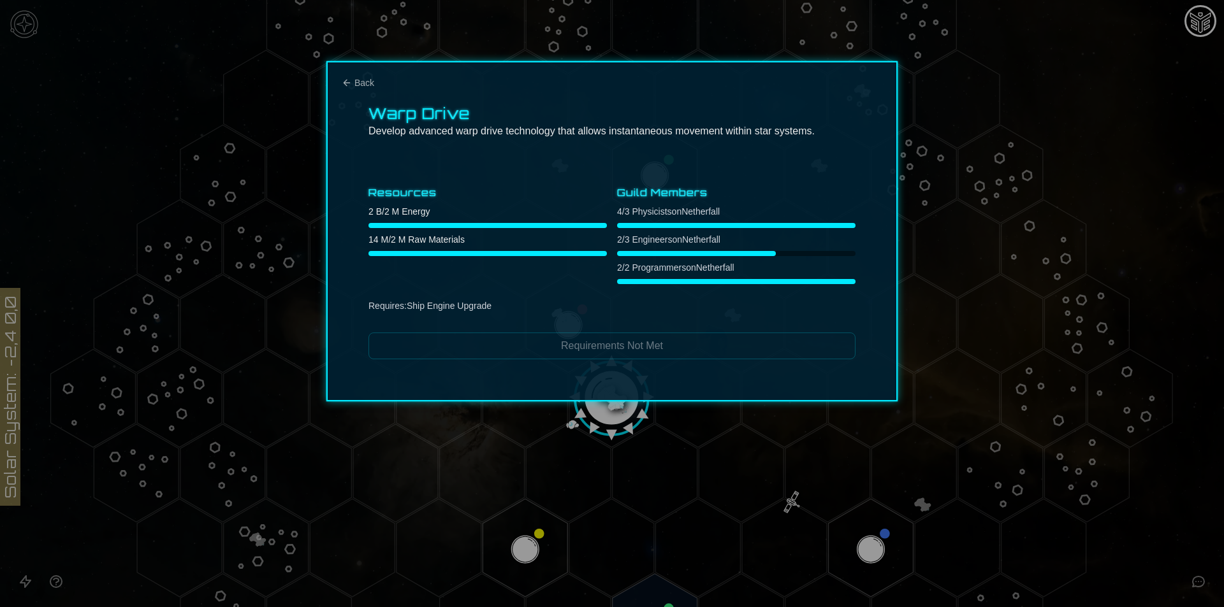
scroll to position [0, 0]
click at [1162, 546] on div at bounding box center [612, 303] width 1224 height 607
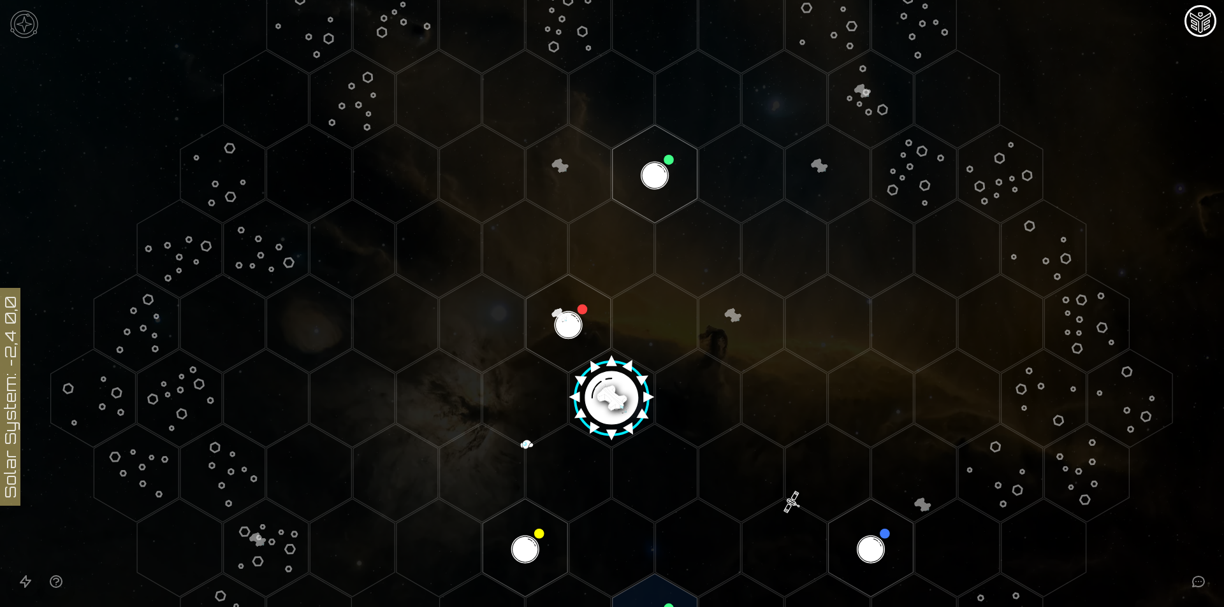
click at [619, 422] on image at bounding box center [611, 394] width 100 height 100
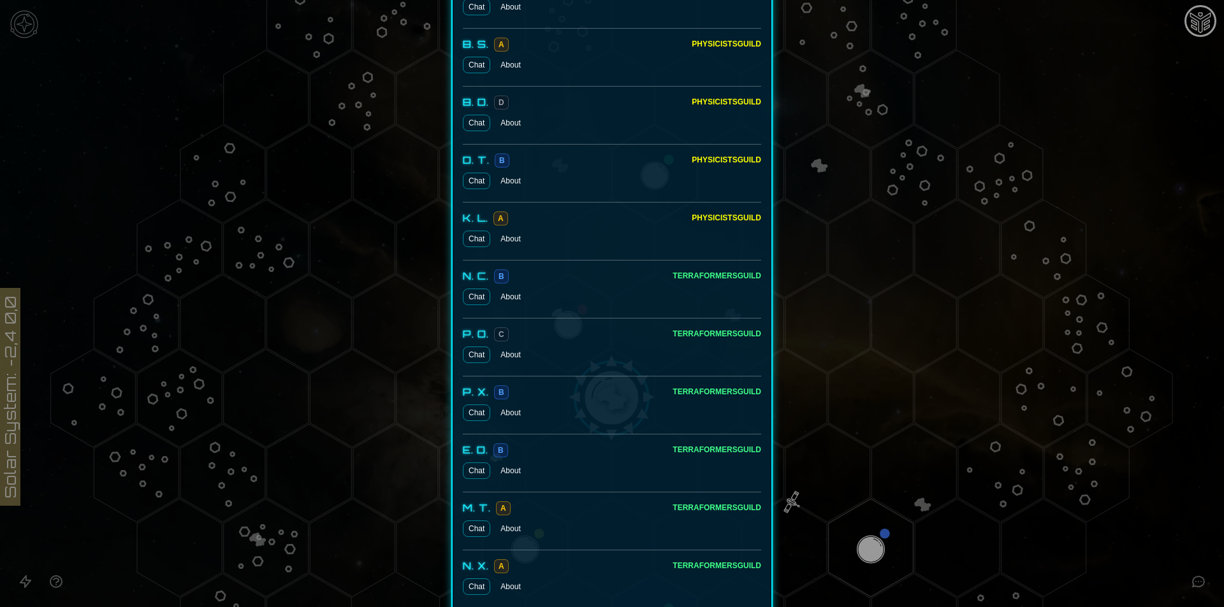
scroll to position [1031, 0]
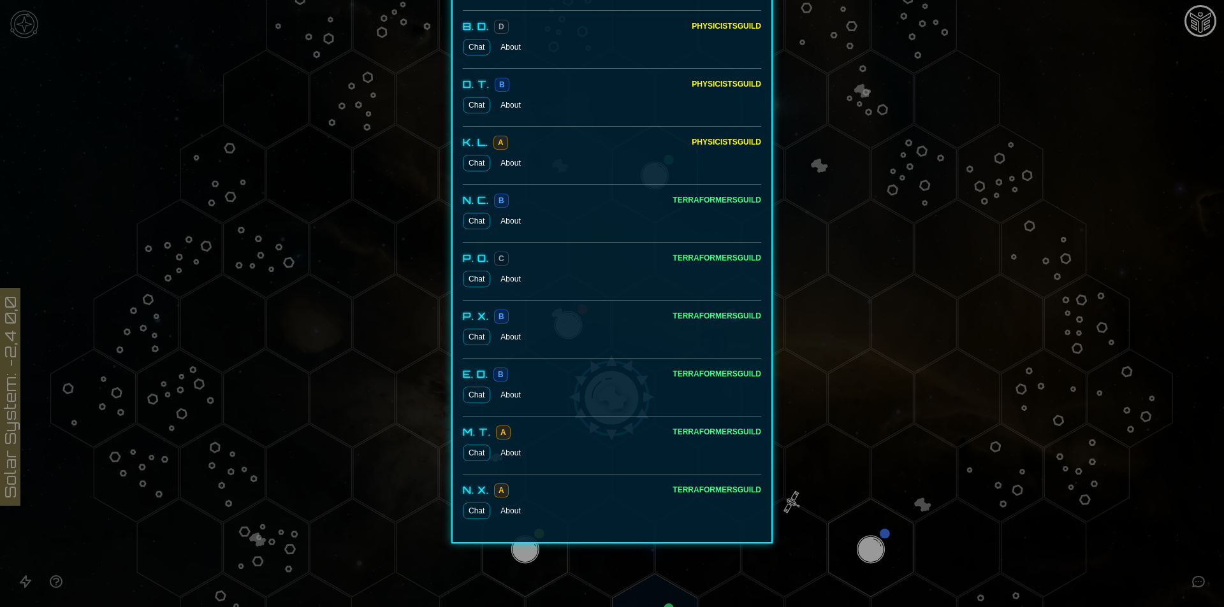
click at [1055, 563] on div at bounding box center [612, 303] width 1224 height 607
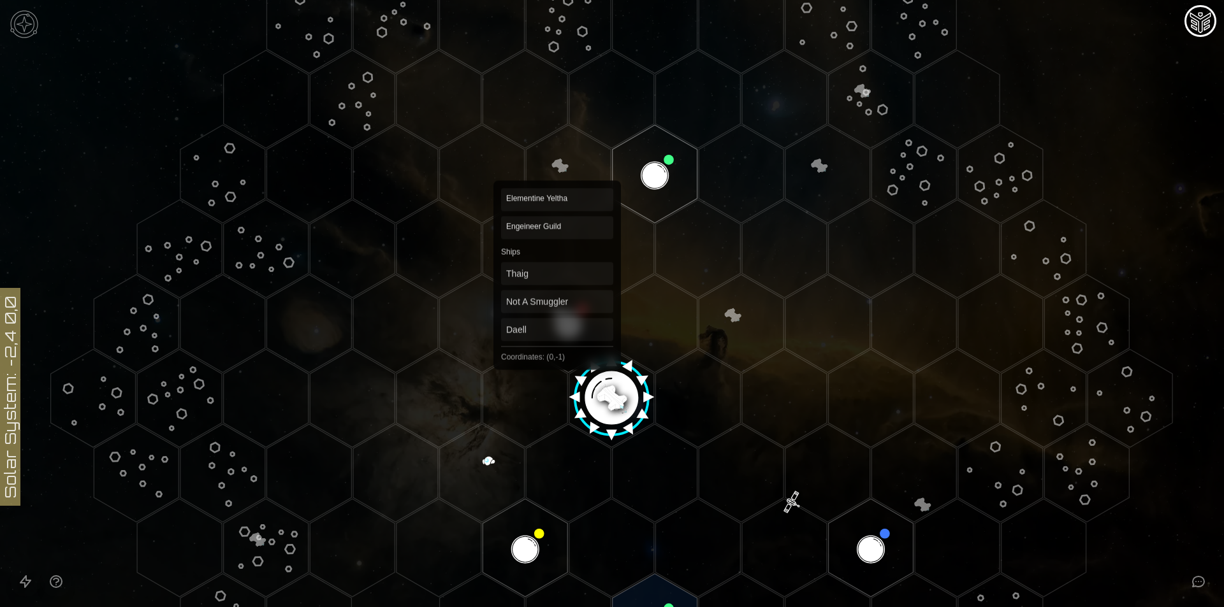
click at [561, 326] on polygon "Hex at coordinates 0,-1, clickable" at bounding box center [568, 324] width 85 height 98
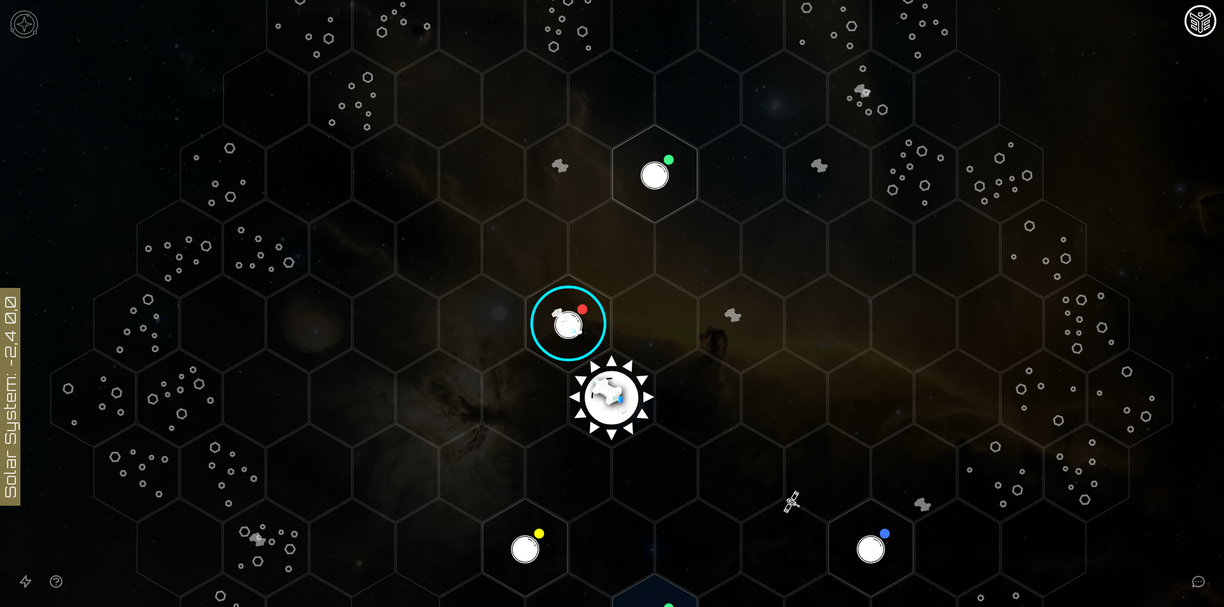
click at [561, 326] on image at bounding box center [568, 324] width 100 height 100
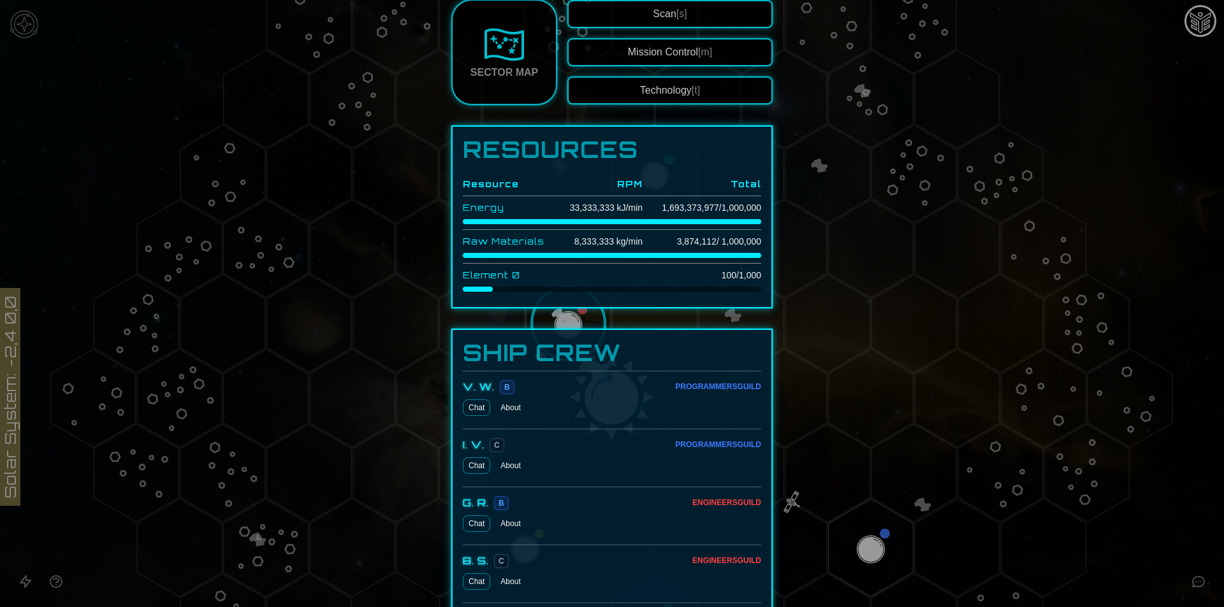
scroll to position [1147, 0]
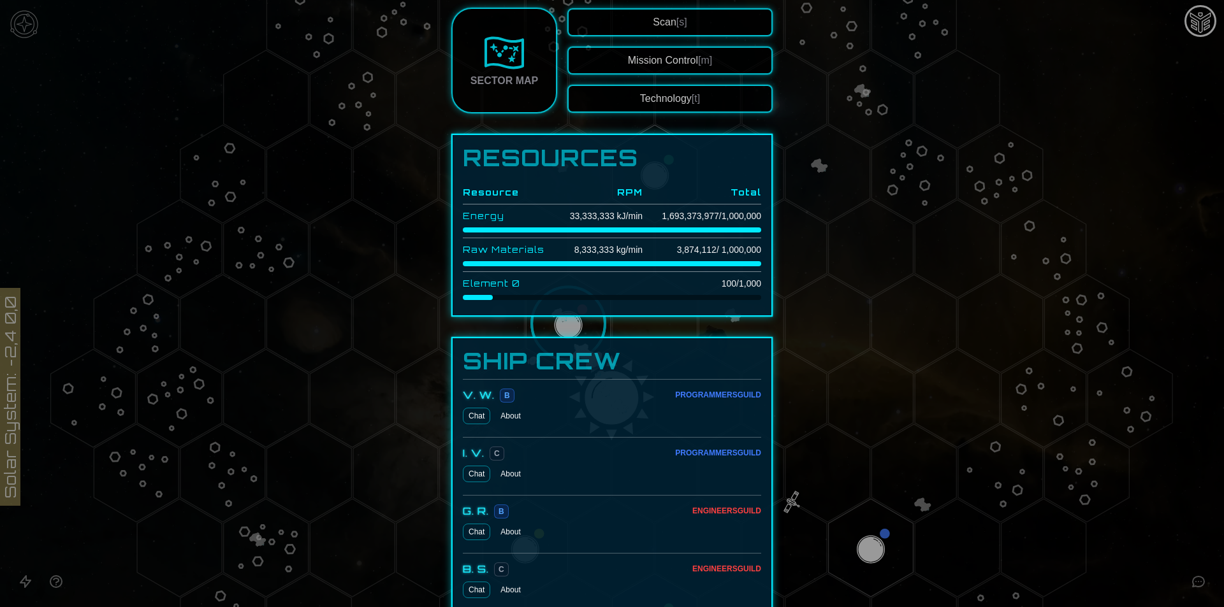
click at [1131, 459] on div at bounding box center [612, 303] width 1224 height 607
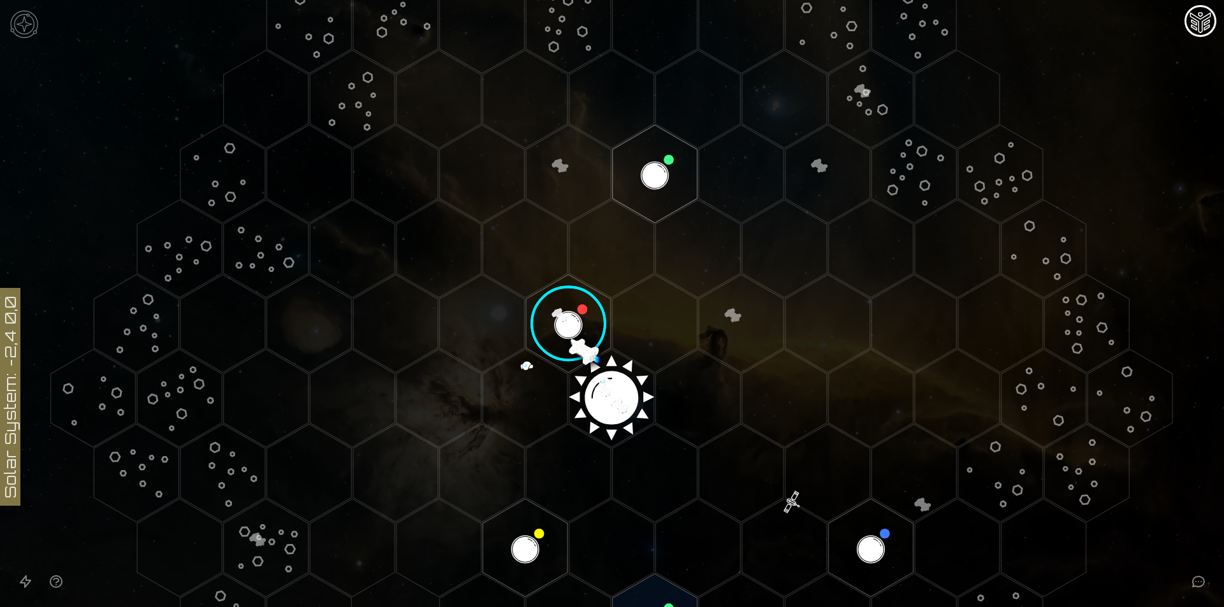
click at [609, 400] on polygon "Hex at coordinates 0,0, clickable" at bounding box center [611, 398] width 85 height 98
click at [611, 400] on image at bounding box center [611, 394] width 100 height 100
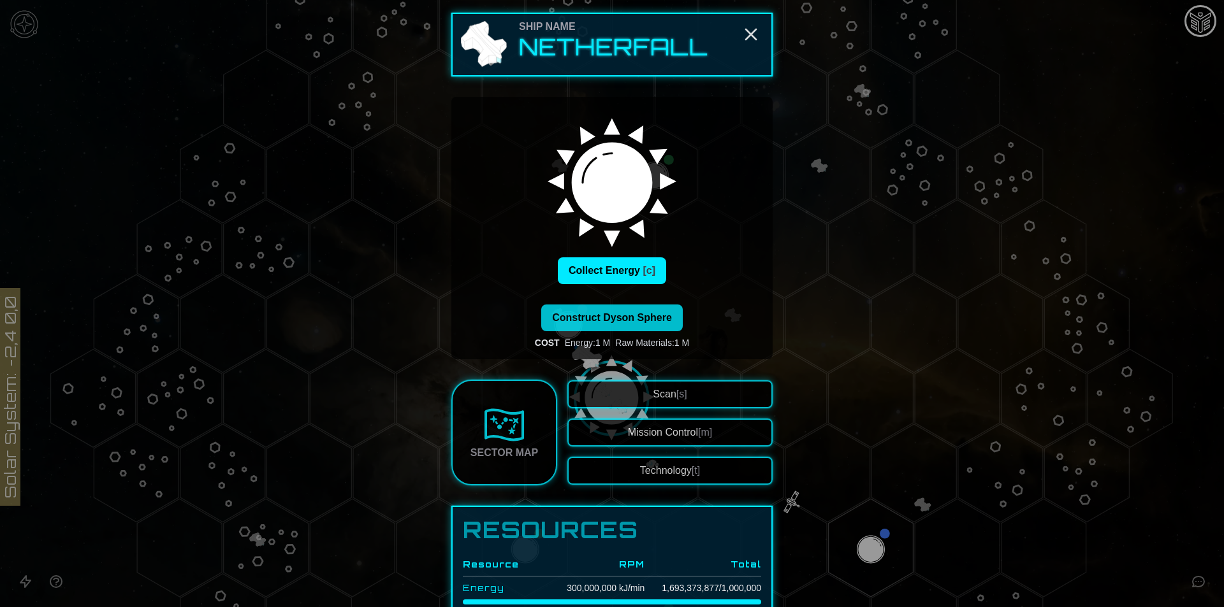
click at [671, 475] on button "Technology [t]" at bounding box center [669, 471] width 205 height 28
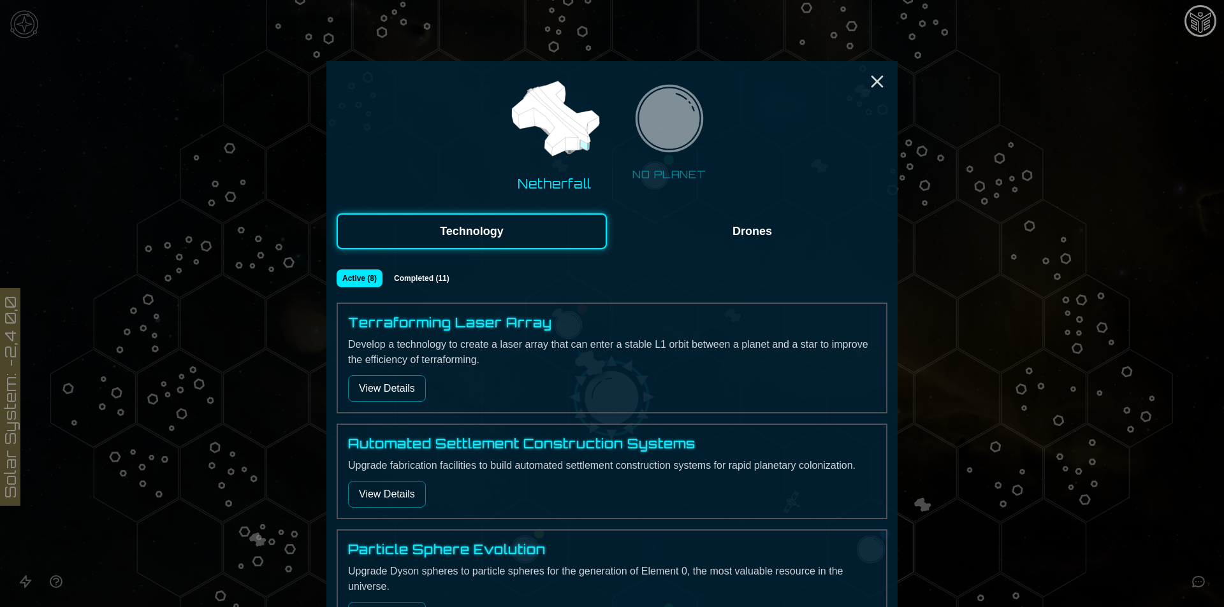
click at [714, 237] on button "Drones" at bounding box center [752, 231] width 270 height 36
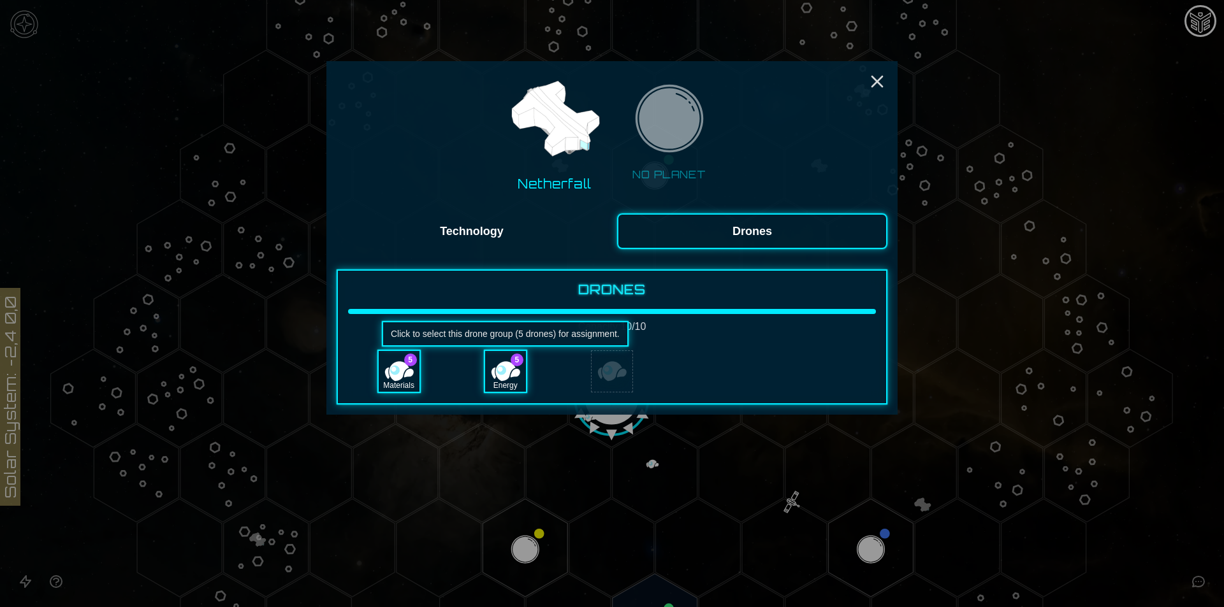
click at [507, 386] on div "Energy" at bounding box center [505, 385] width 41 height 13
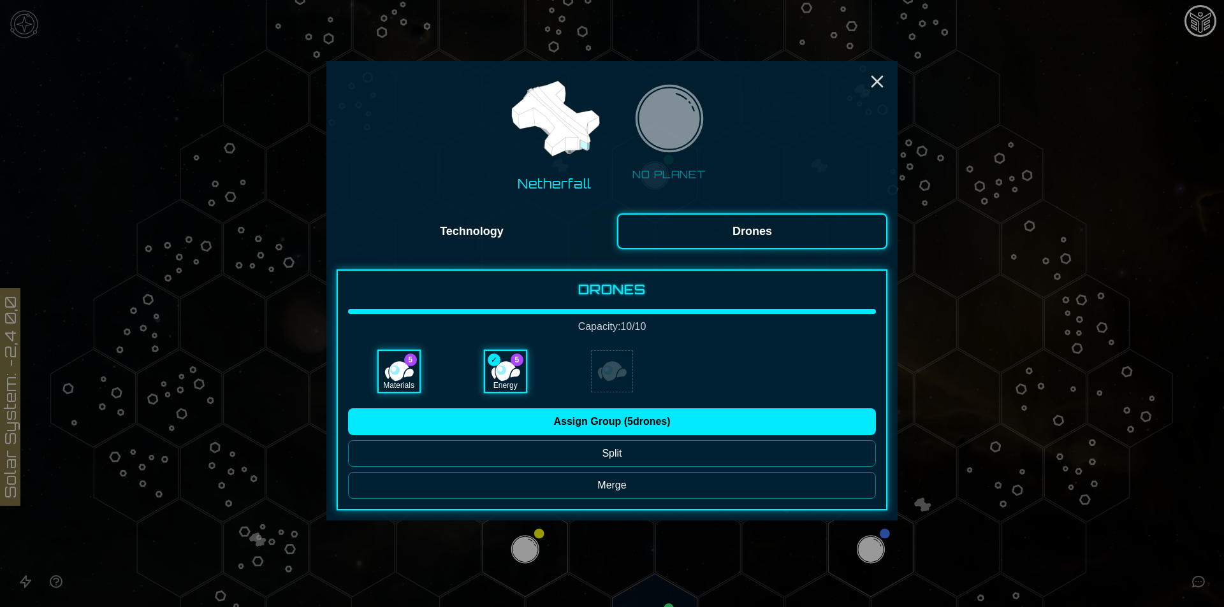
click at [469, 426] on button "Assign Group ( 5 drones)" at bounding box center [612, 422] width 528 height 27
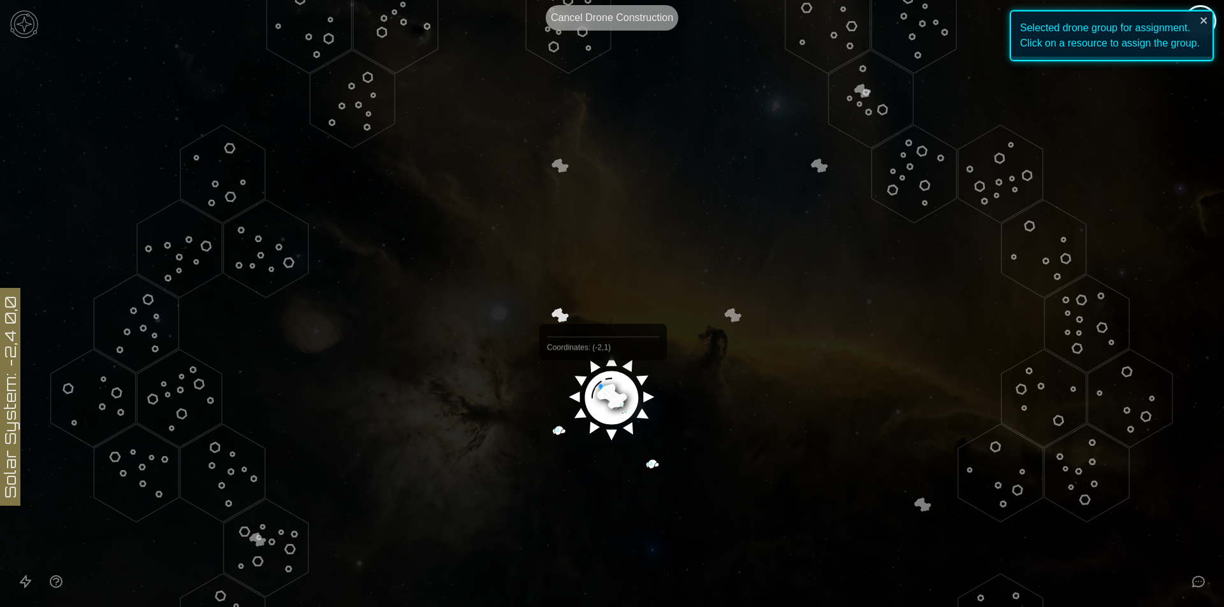
click at [603, 389] on image at bounding box center [611, 394] width 100 height 100
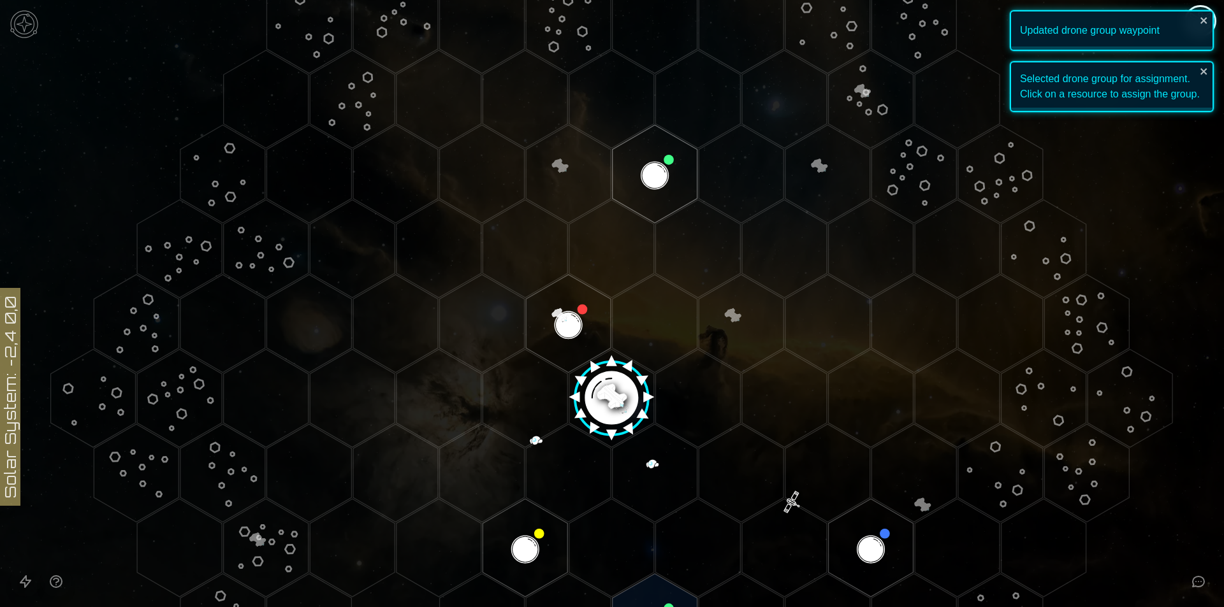
click at [600, 394] on image at bounding box center [611, 394] width 100 height 100
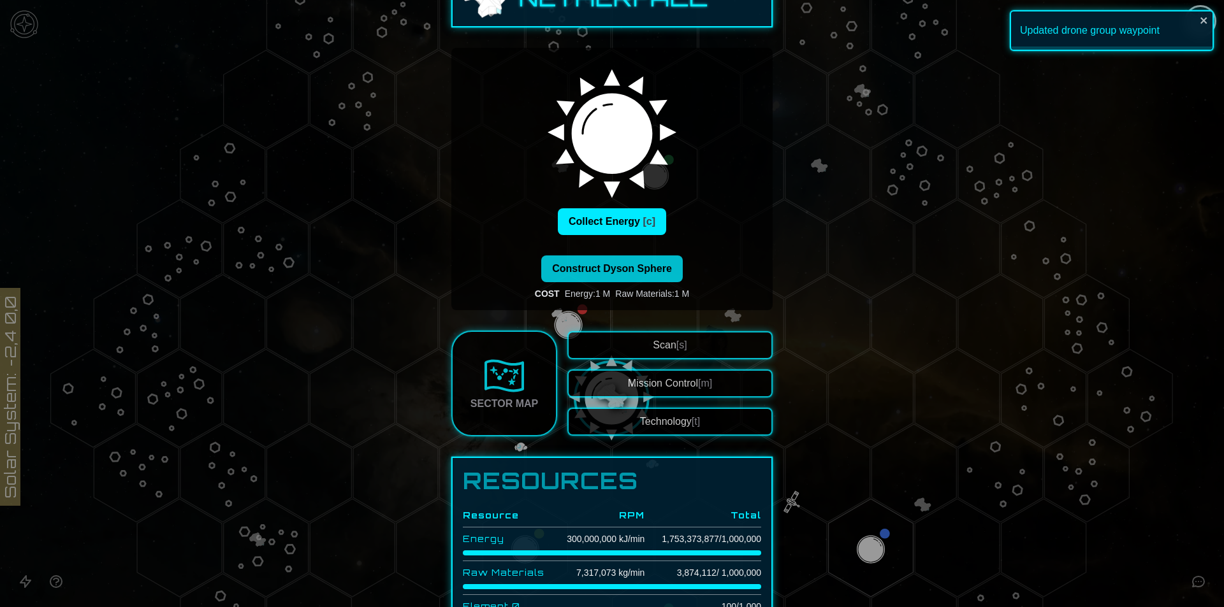
scroll to position [64, 0]
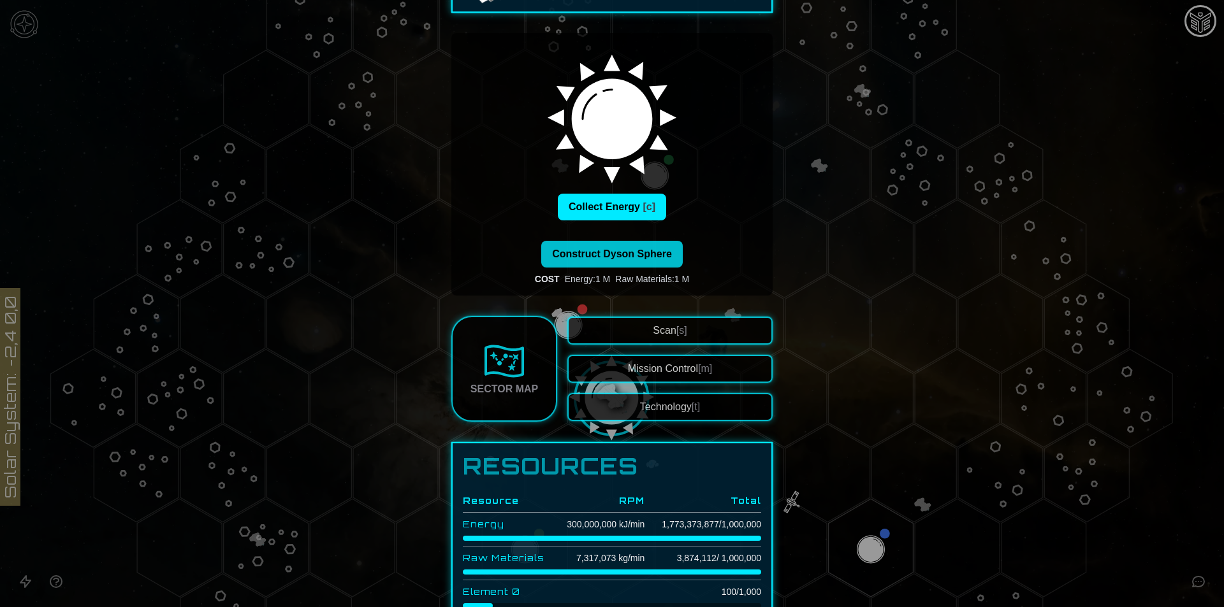
click at [691, 407] on span "[t]" at bounding box center [695, 406] width 8 height 11
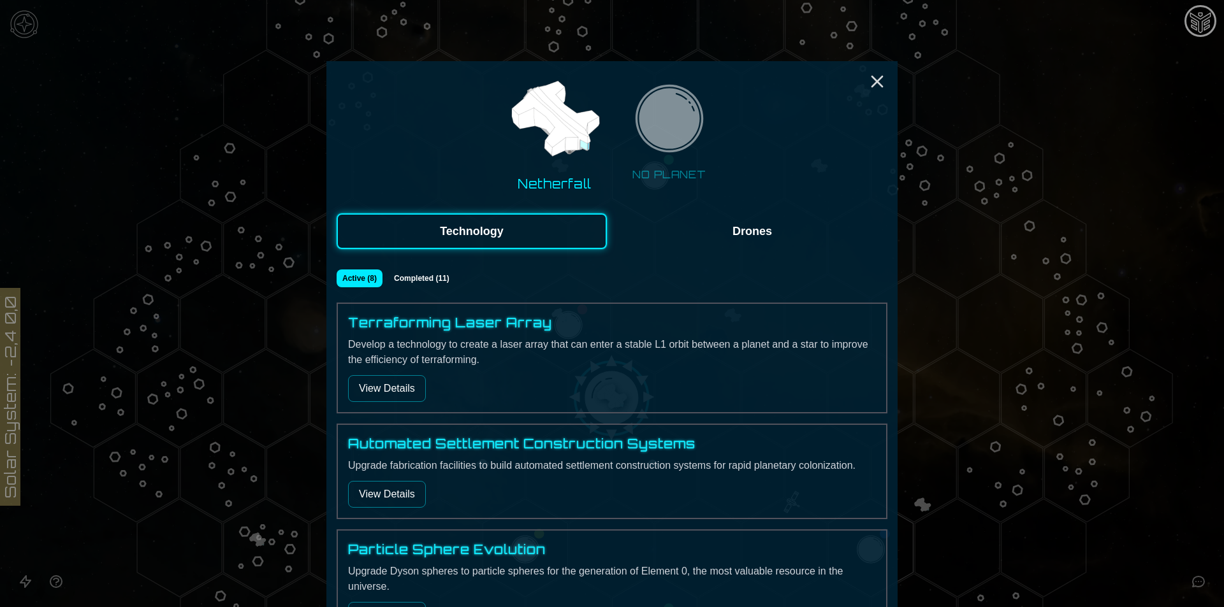
click at [700, 229] on button "Drones" at bounding box center [752, 231] width 270 height 36
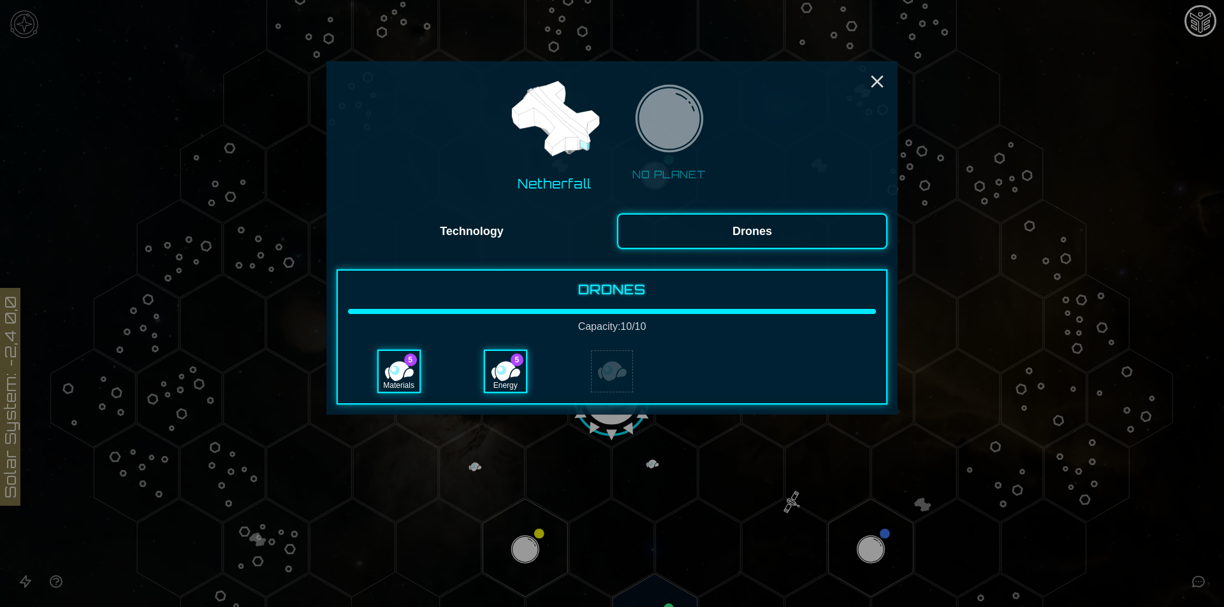
click at [370, 381] on div "5 Materials" at bounding box center [398, 371] width 101 height 43
click at [511, 381] on div "Energy" at bounding box center [505, 385] width 41 height 13
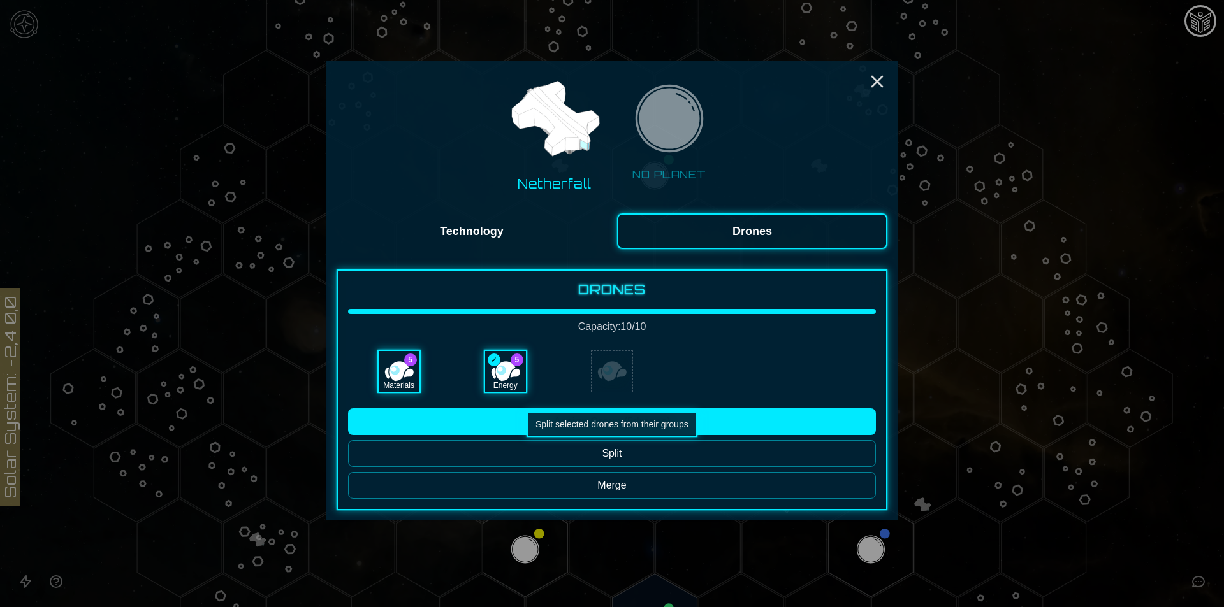
click at [530, 451] on button "Split" at bounding box center [612, 453] width 528 height 27
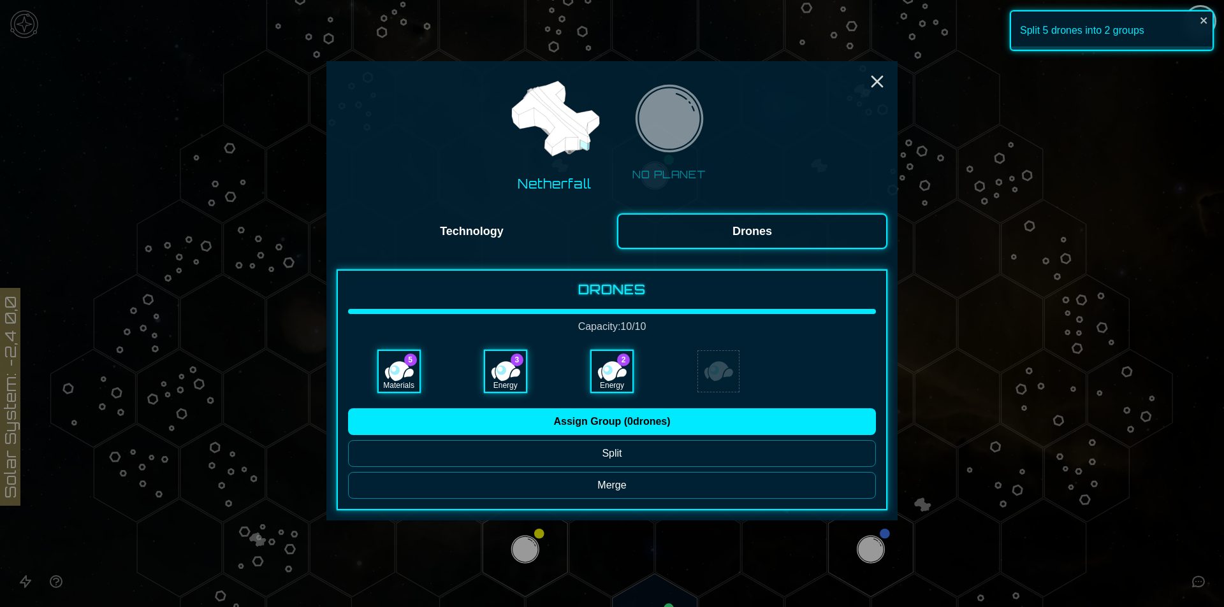
click at [498, 380] on div "Energy" at bounding box center [505, 385] width 41 height 13
click at [407, 381] on div "Materials" at bounding box center [399, 385] width 41 height 13
click at [537, 490] on button "Merge" at bounding box center [612, 485] width 528 height 27
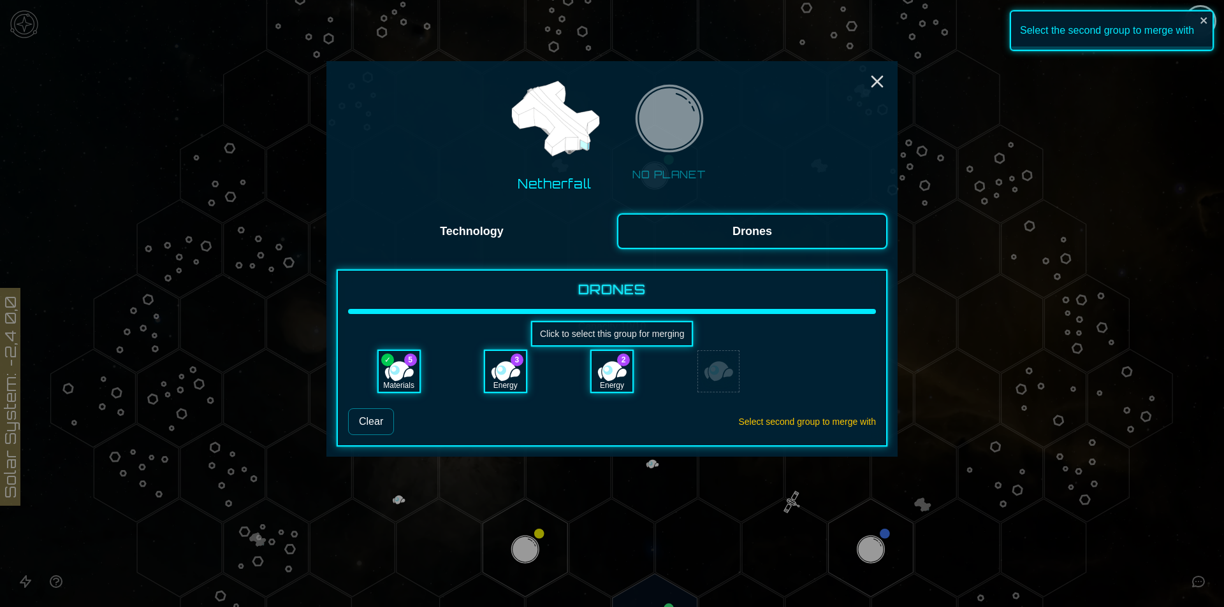
click at [606, 377] on div "Energy" at bounding box center [611, 371] width 41 height 41
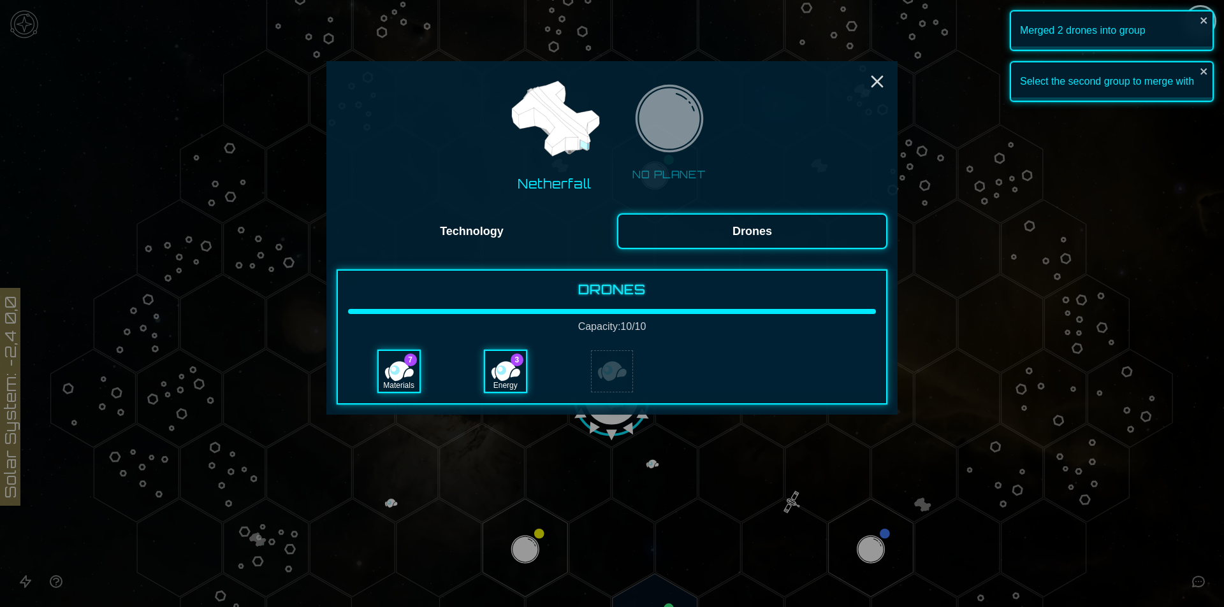
click at [404, 372] on div "Materials" at bounding box center [399, 371] width 41 height 41
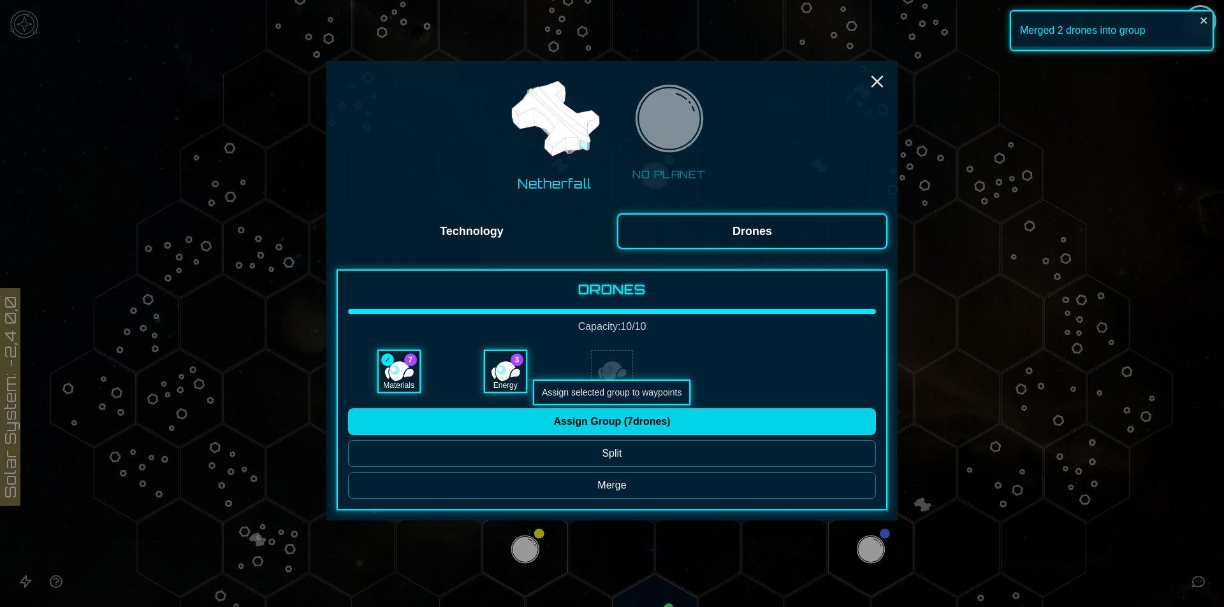
click at [572, 426] on button "Assign Group ( 7 drones)" at bounding box center [612, 422] width 528 height 27
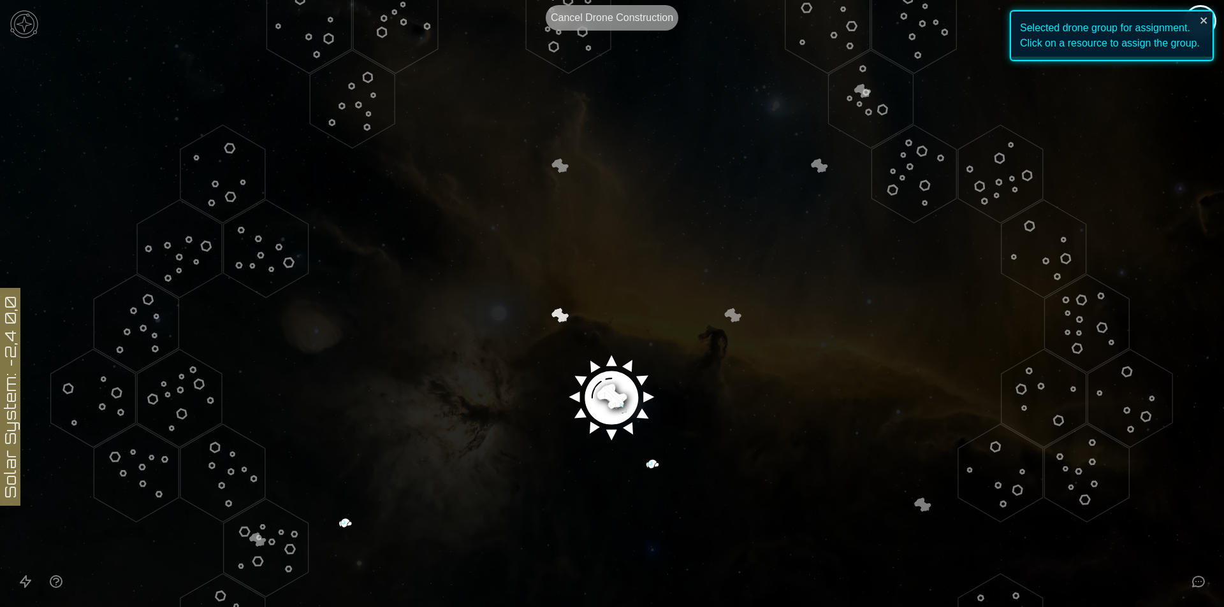
click at [241, 529] on polygon "Hex at coordinates -5,2, clickable" at bounding box center [266, 548] width 85 height 98
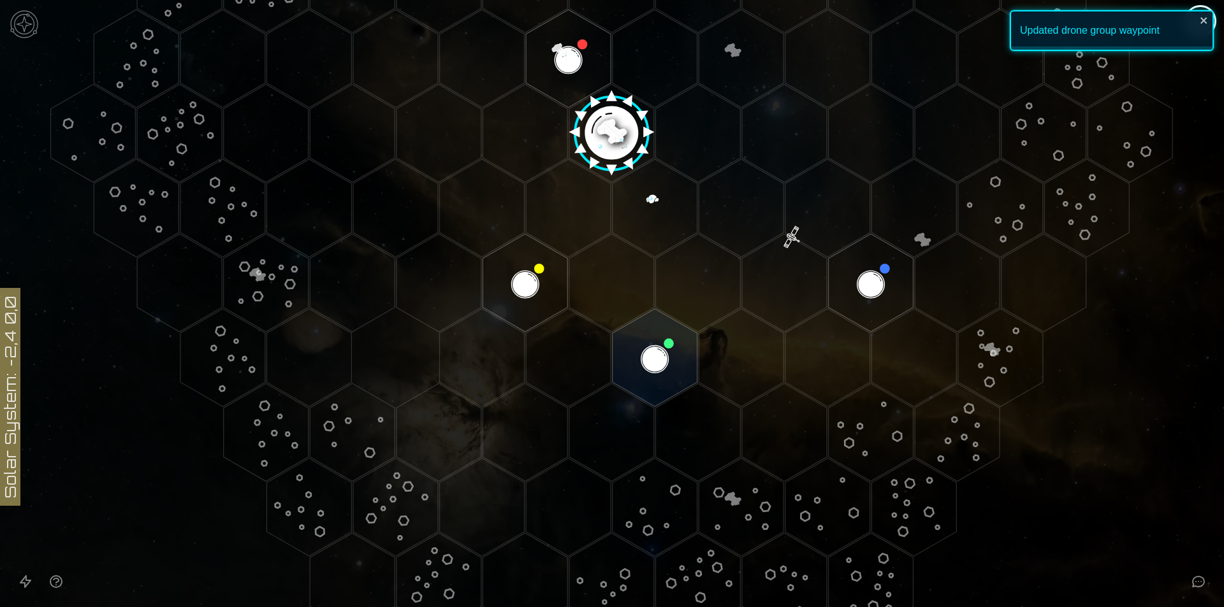
scroll to position [456, 0]
